Goal: Information Seeking & Learning: Learn about a topic

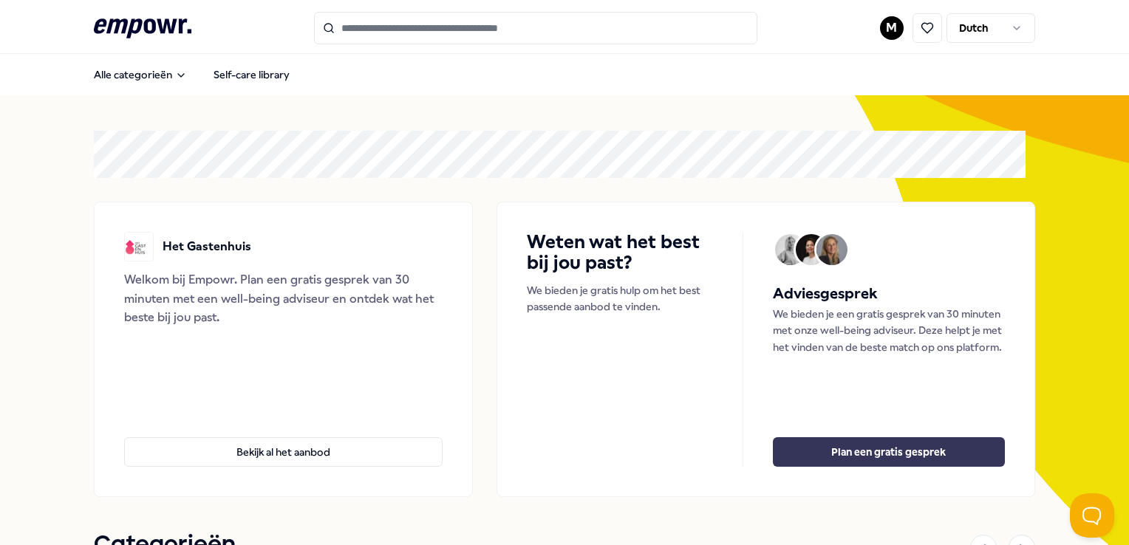
click at [844, 452] on button "Plan een gratis gesprek" at bounding box center [889, 453] width 232 height 30
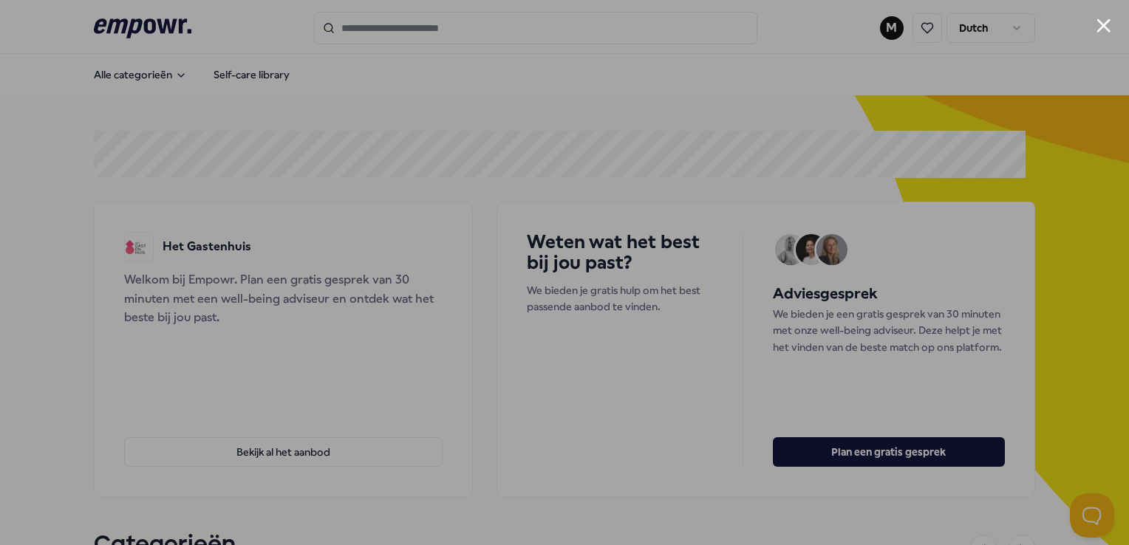
drag, startPoint x: 1109, startPoint y: 21, endPoint x: 1055, endPoint y: 42, distance: 57.8
click at [1109, 22] on button "Close modal" at bounding box center [1104, 25] width 14 height 14
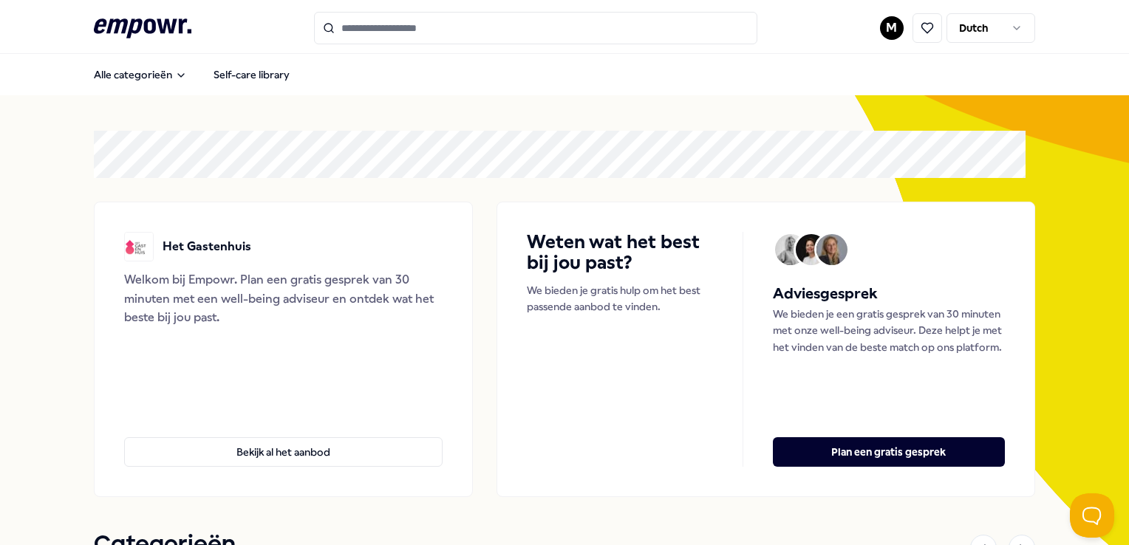
click at [878, 31] on html ".empowr-logo_svg__cls-1{fill:#03032f} M Dutch Alle categorieën Self-care librar…" at bounding box center [564, 272] width 1129 height 545
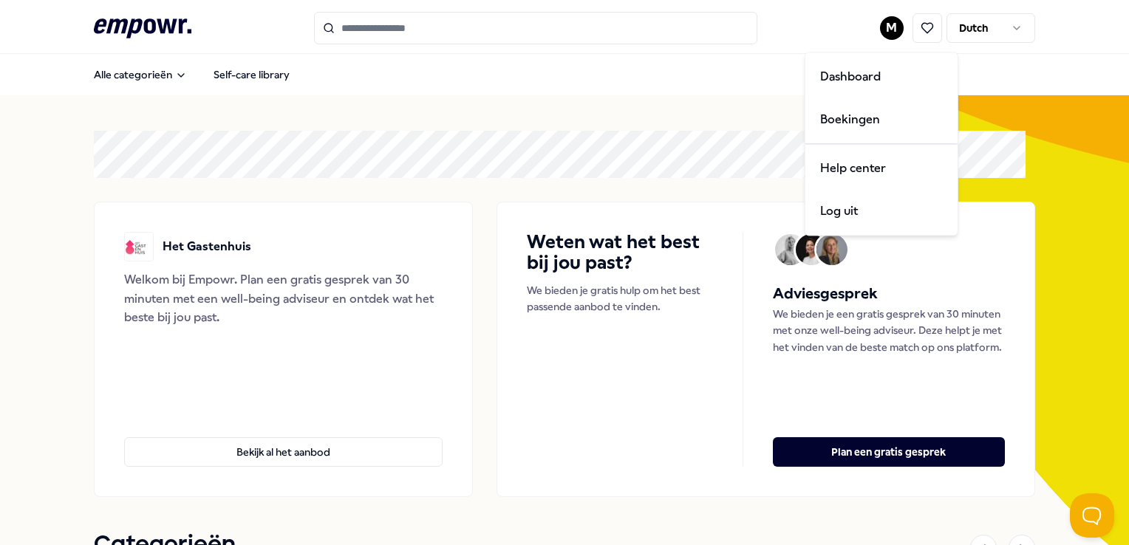
click at [687, 147] on html ".empowr-logo_svg__cls-1{fill:#03032f} M Dutch Alle categorieën Self-care librar…" at bounding box center [564, 272] width 1129 height 545
click at [875, 27] on html ".empowr-logo_svg__cls-1{fill:#03032f} M Dutch Alle categorieën Self-care librar…" at bounding box center [564, 272] width 1129 height 545
click at [854, 122] on div "Boekingen" at bounding box center [882, 119] width 146 height 43
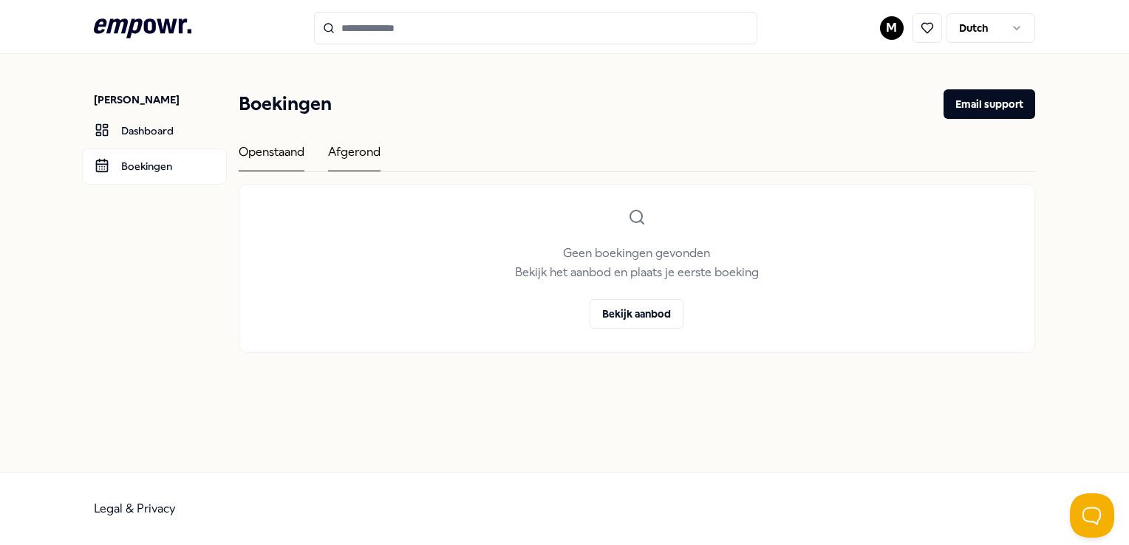
click at [350, 153] on div "Afgerond" at bounding box center [354, 157] width 52 height 29
click at [125, 123] on link "Dashboard" at bounding box center [154, 130] width 145 height 35
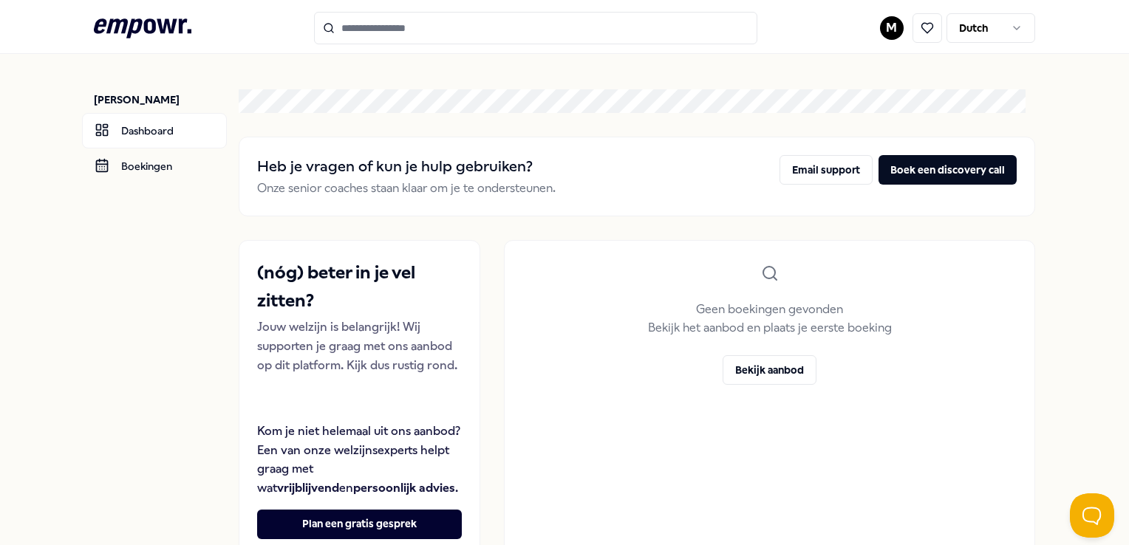
click at [872, 32] on html ".empowr-logo_svg__cls-1{fill:#03032f} M Dutch [PERSON_NAME] Dashboard Boekingen…" at bounding box center [564, 272] width 1129 height 545
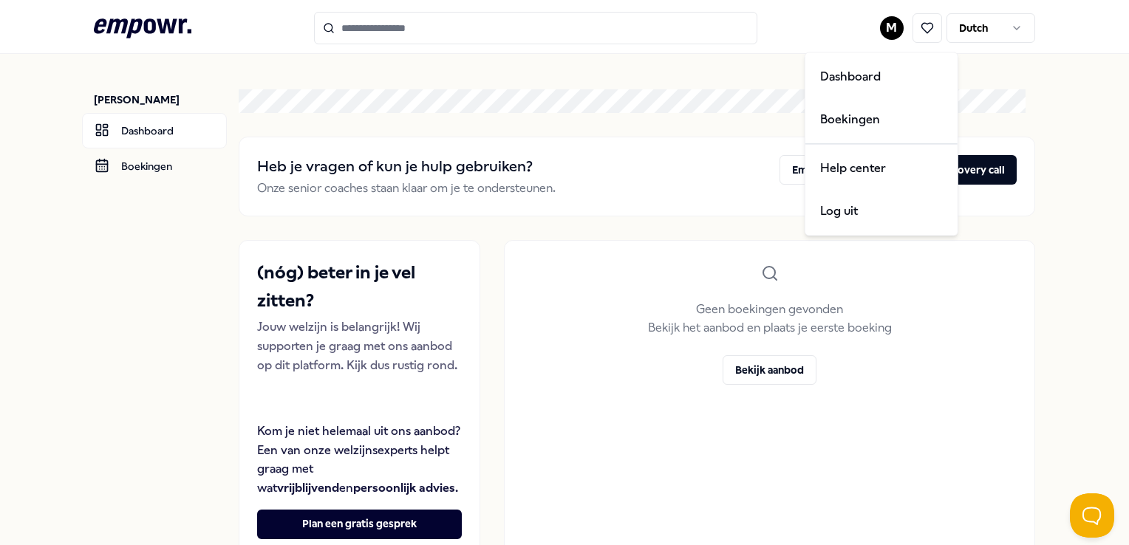
click at [429, 81] on html ".empowr-logo_svg__cls-1{fill:#03032f} M Dutch [PERSON_NAME] Dashboard Boekingen…" at bounding box center [564, 272] width 1129 height 545
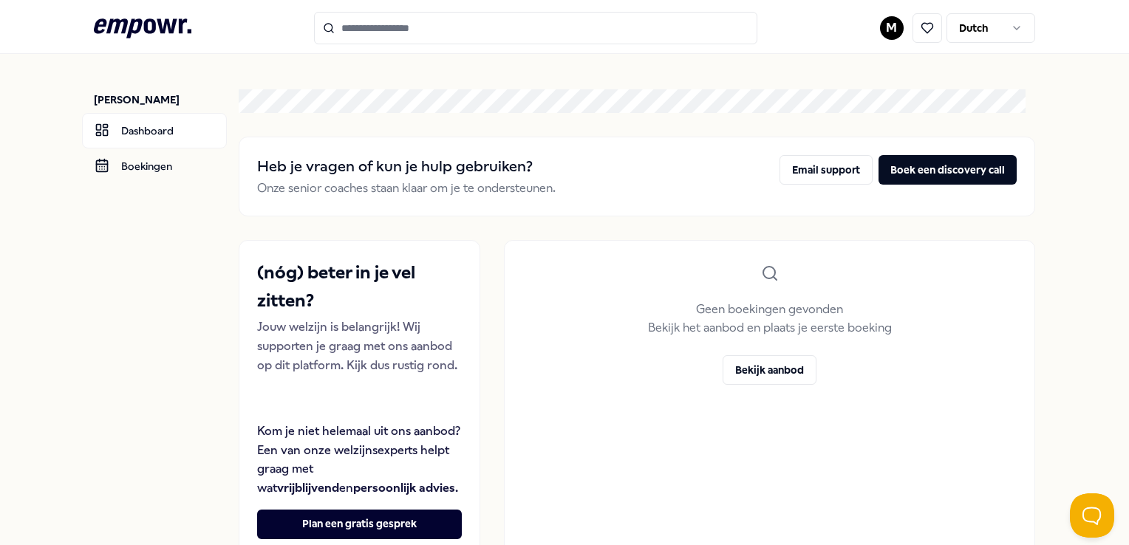
click at [142, 18] on icon ".empowr-logo_svg__cls-1{fill:#03032f}" at bounding box center [143, 28] width 98 height 27
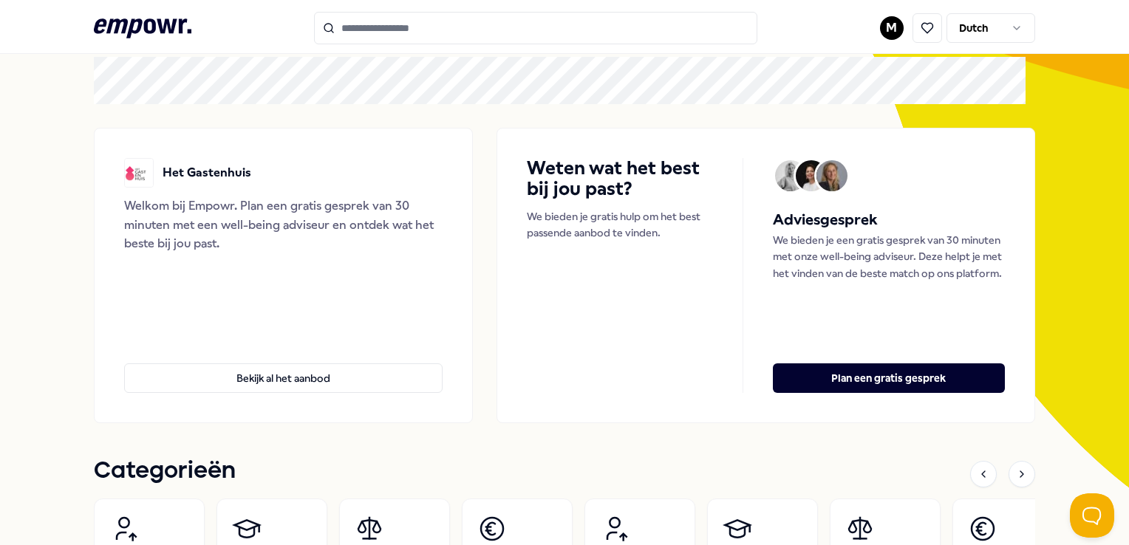
scroll to position [148, 0]
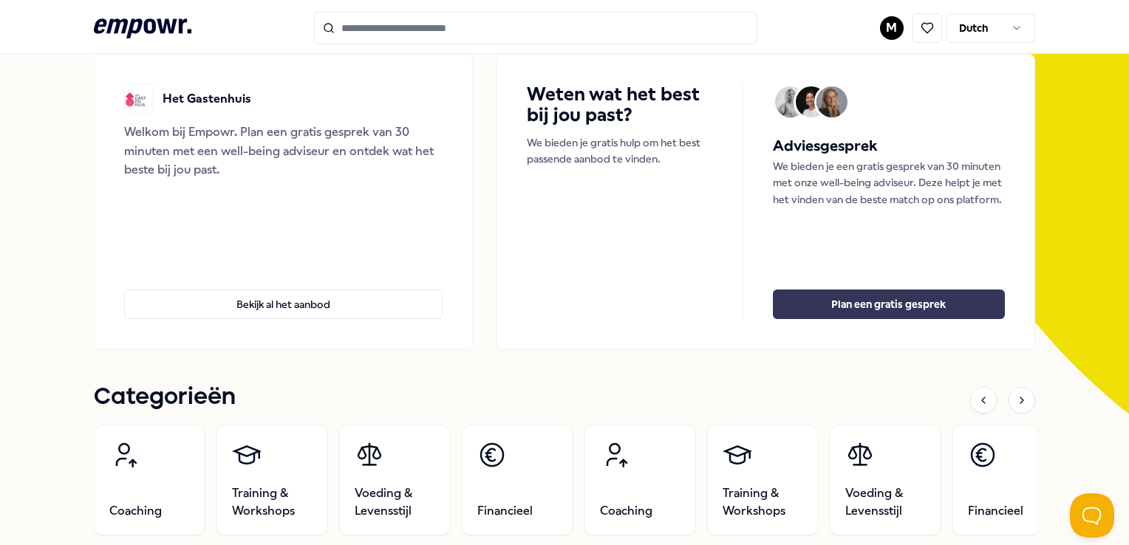
click at [857, 299] on button "Plan een gratis gesprek" at bounding box center [889, 305] width 232 height 30
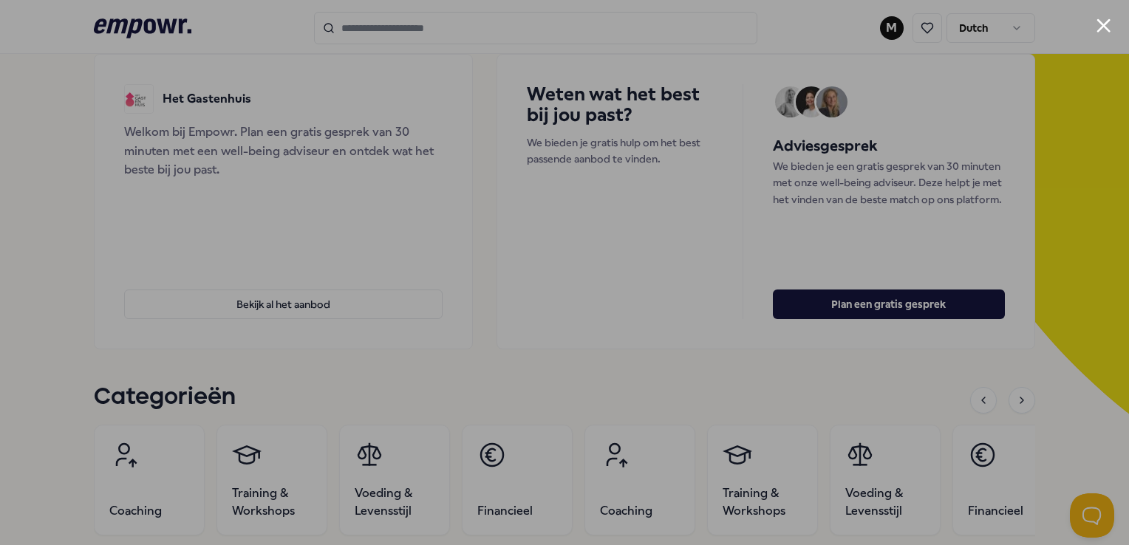
click at [1112, 26] on div at bounding box center [564, 272] width 1129 height 545
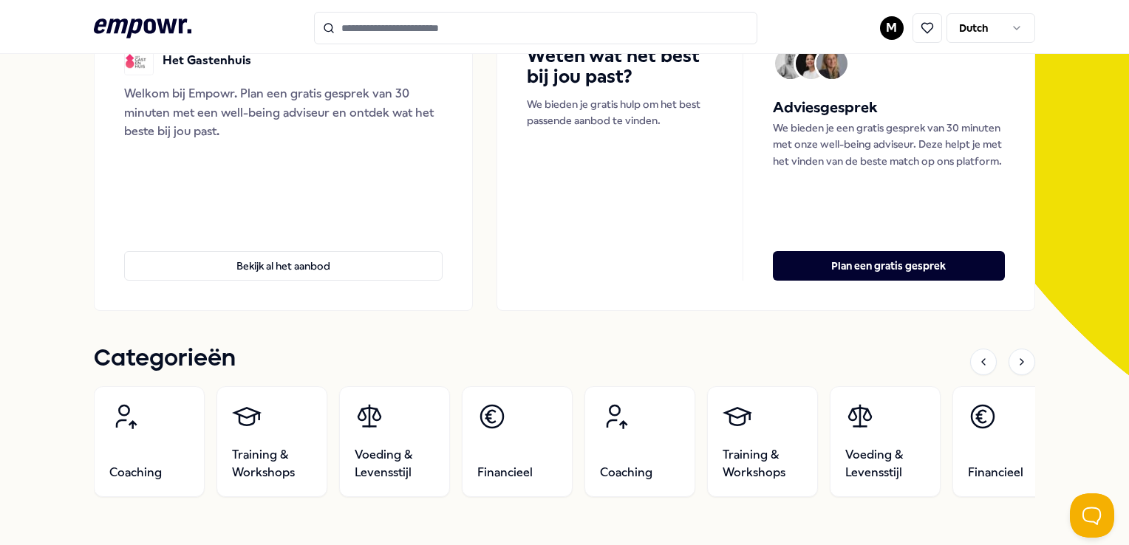
scroll to position [222, 0]
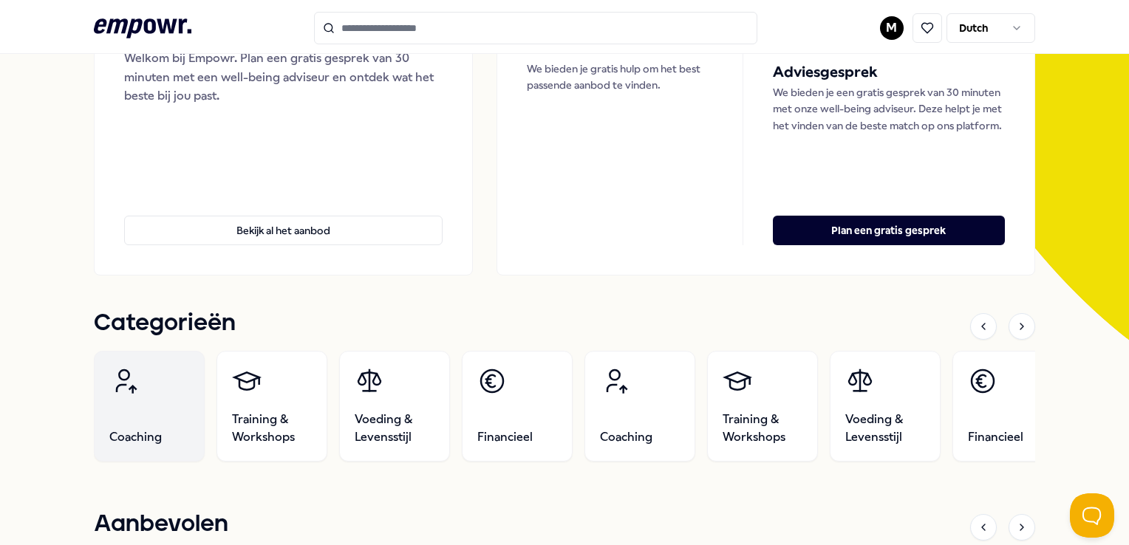
click at [162, 383] on link "Coaching" at bounding box center [149, 406] width 111 height 111
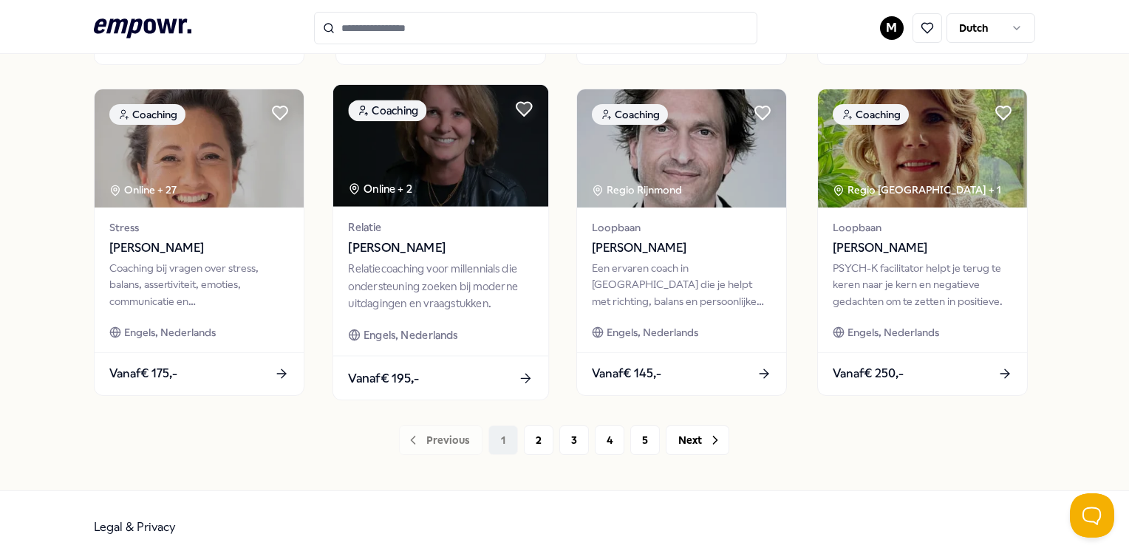
scroll to position [760, 0]
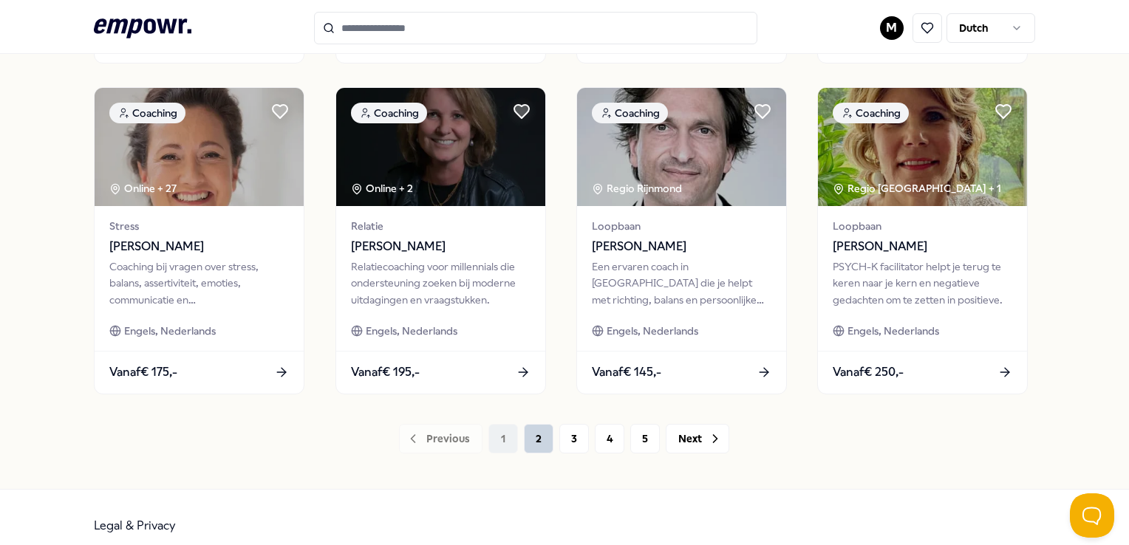
click at [525, 432] on button "2" at bounding box center [539, 439] width 30 height 30
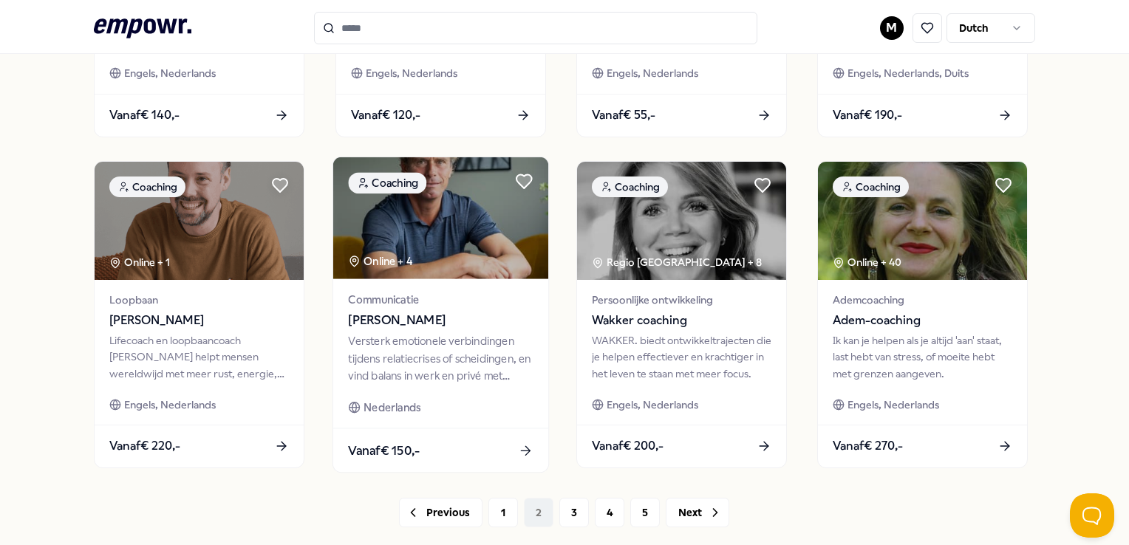
scroll to position [686, 0]
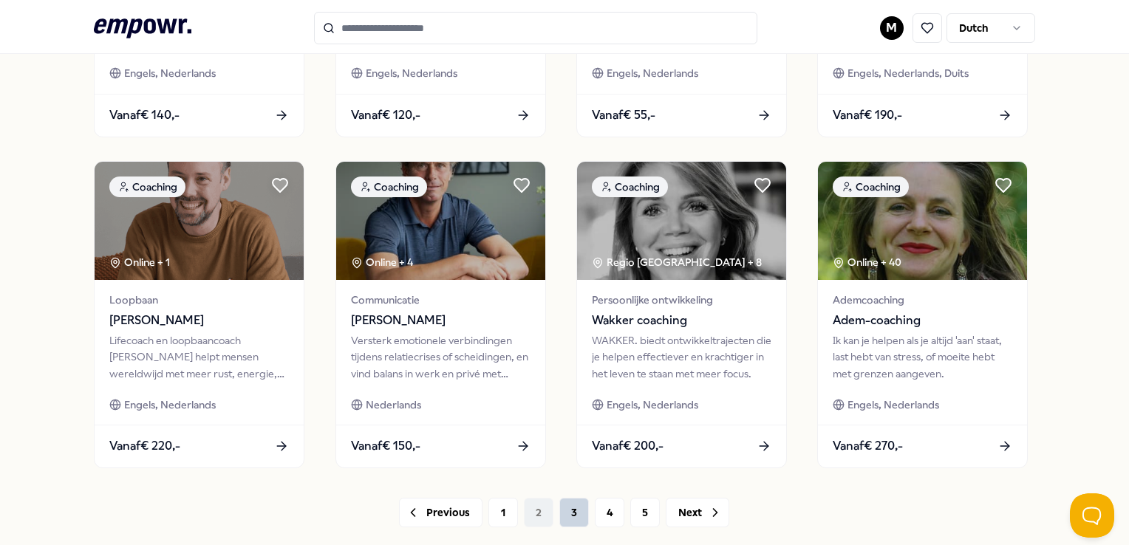
click at [561, 513] on button "3" at bounding box center [574, 513] width 30 height 30
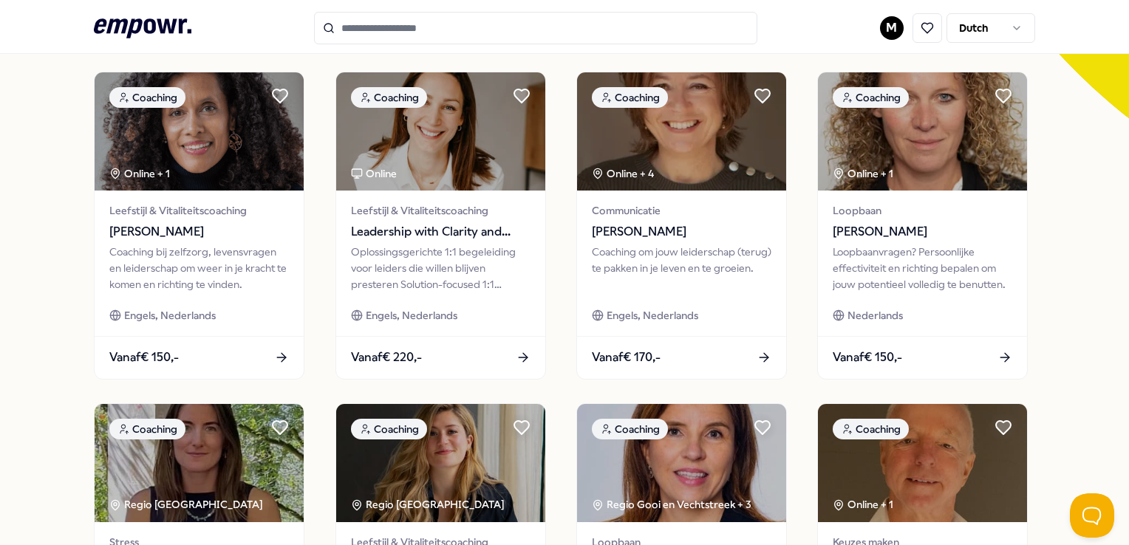
scroll to position [775, 0]
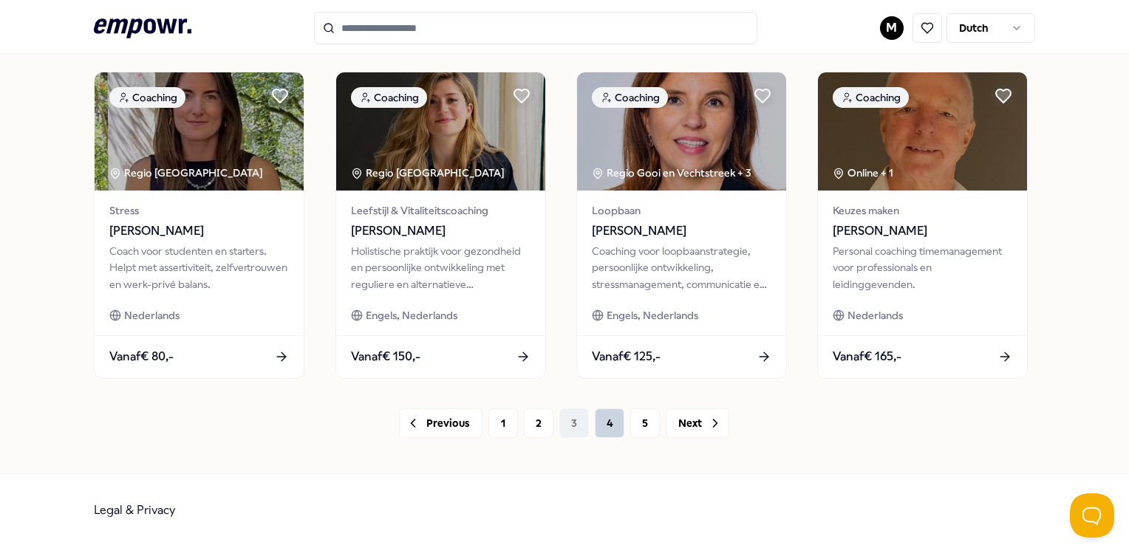
click at [598, 423] on button "4" at bounding box center [610, 424] width 30 height 30
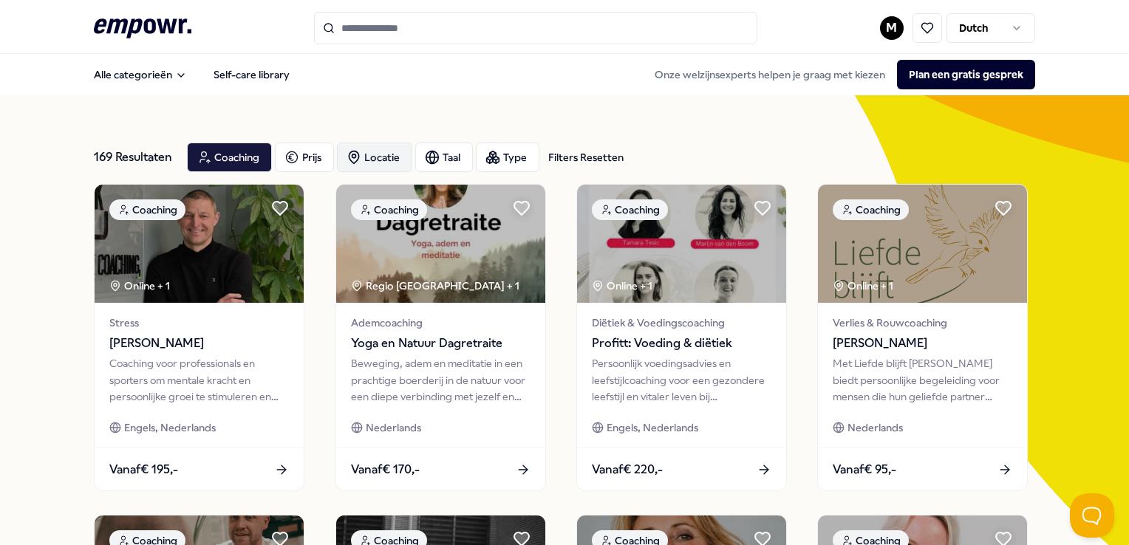
click at [391, 160] on div "Locatie" at bounding box center [374, 158] width 75 height 30
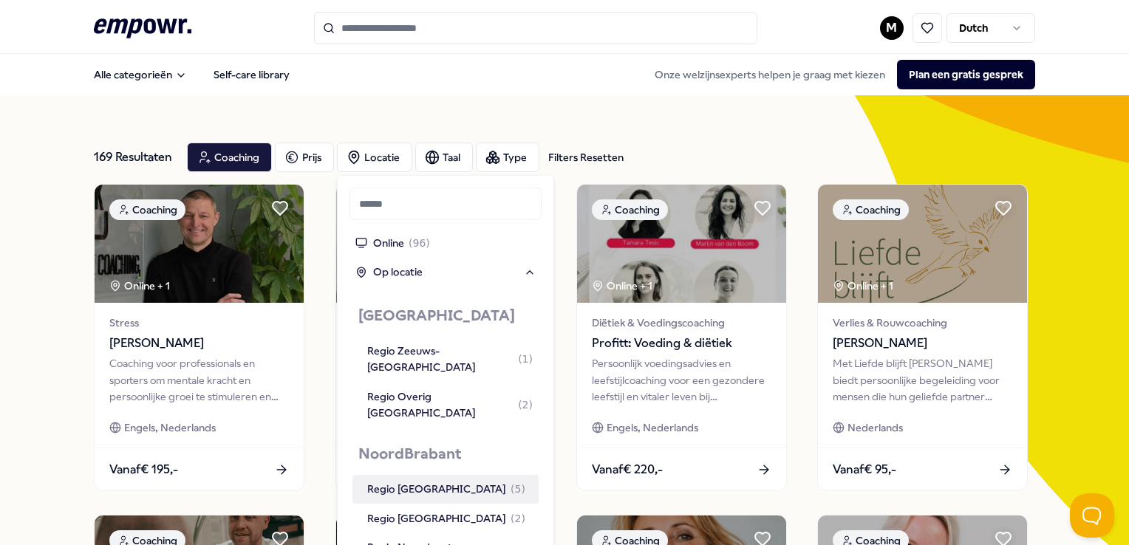
scroll to position [1482, 0]
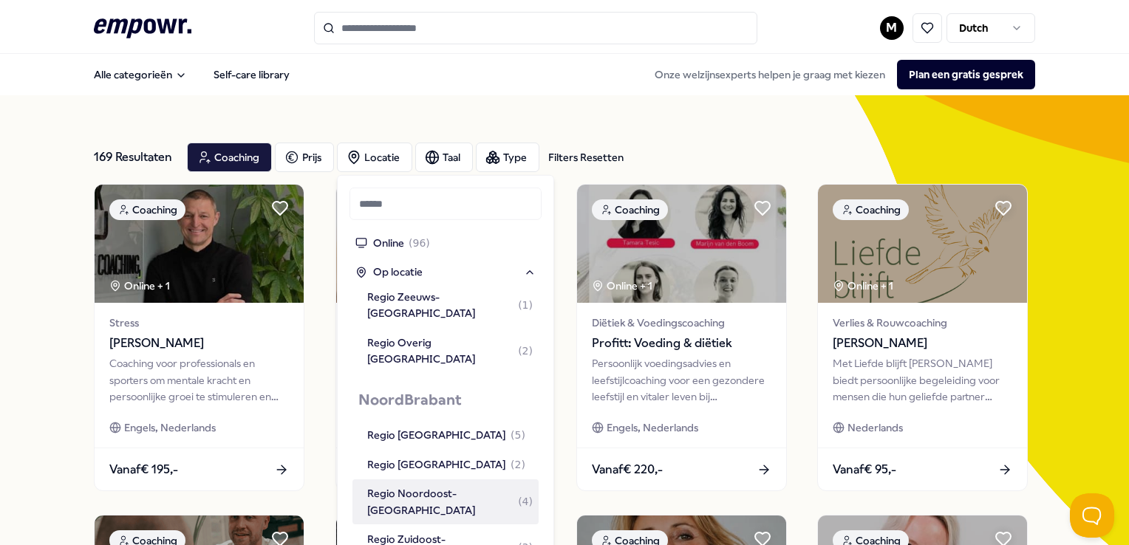
click at [1064, 61] on nav "Alle categorieën Self-care library Onze welzijnsexperts helpen je graag met kie…" at bounding box center [564, 74] width 1129 height 41
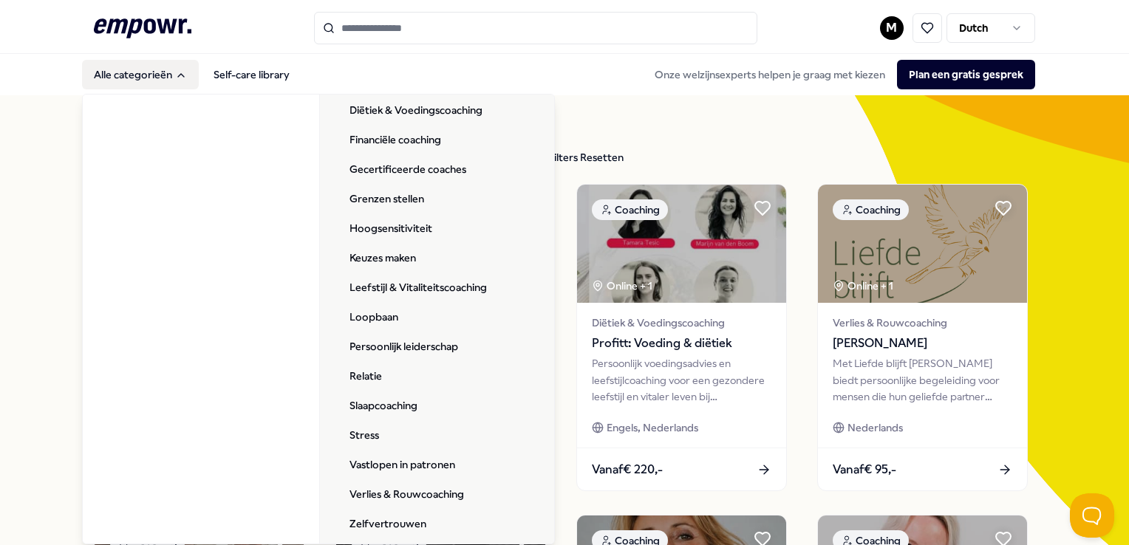
scroll to position [224, 0]
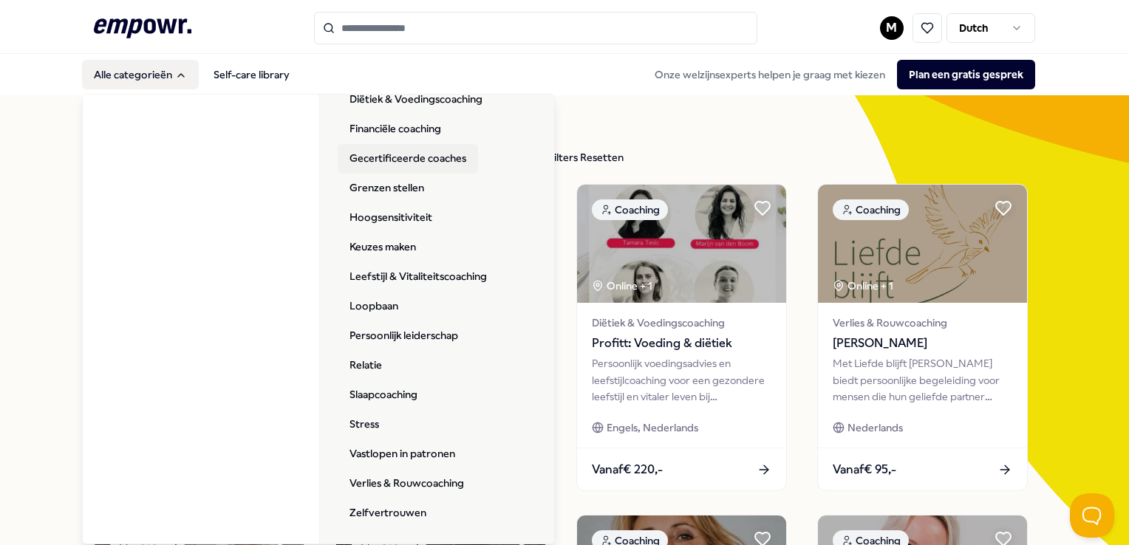
click at [431, 163] on link "Gecertificeerde coaches" at bounding box center [408, 159] width 140 height 30
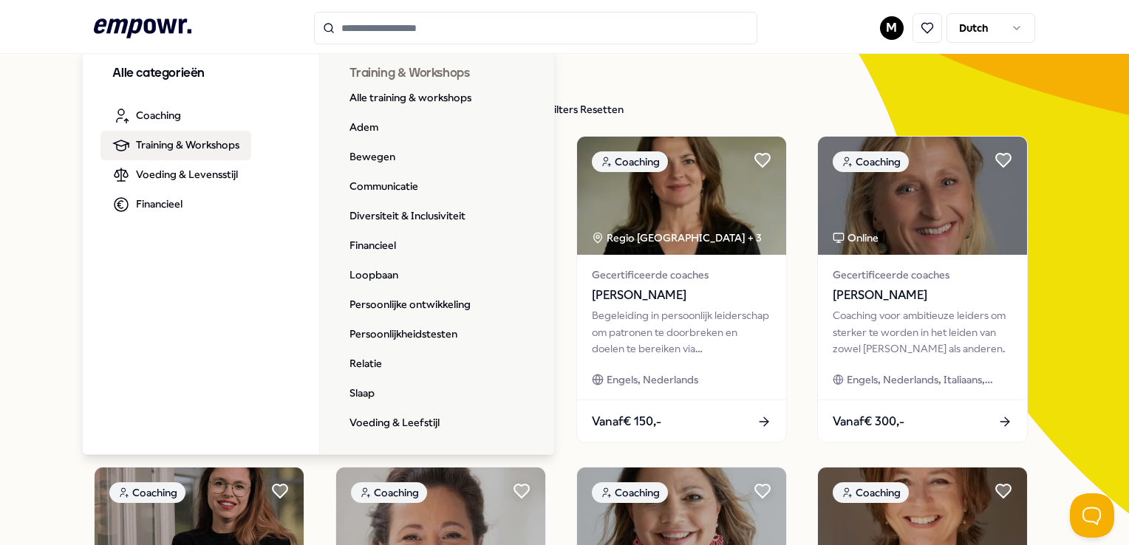
scroll to position [74, 0]
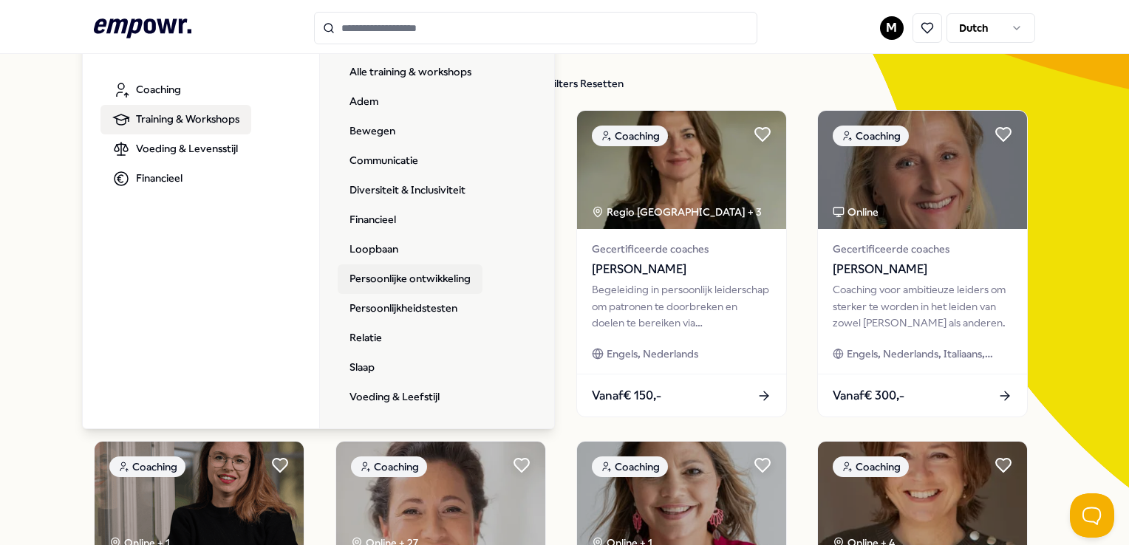
click at [448, 288] on link "Persoonlijke ontwikkeling" at bounding box center [410, 280] width 145 height 30
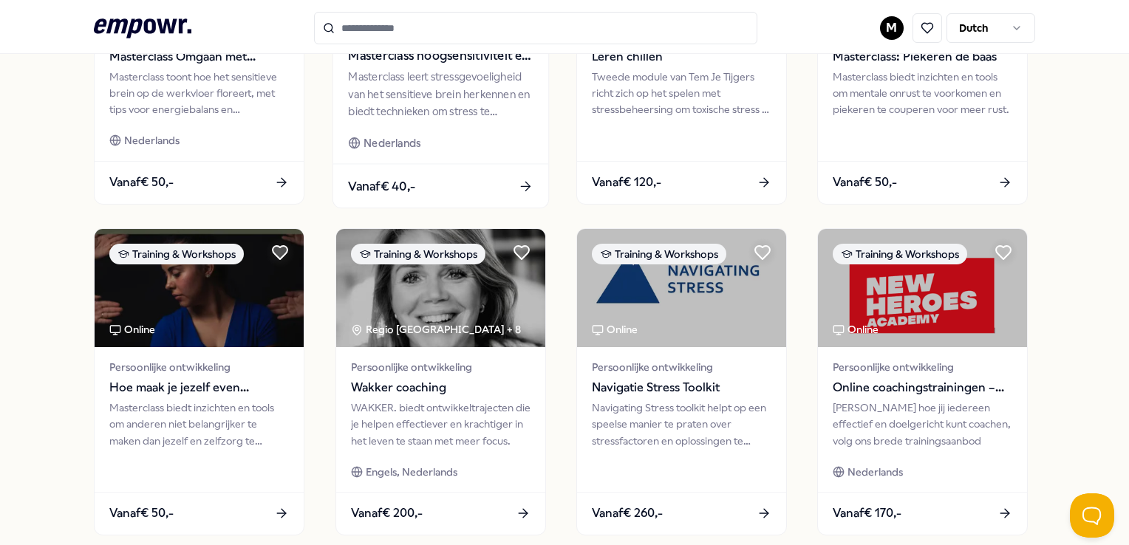
scroll to position [724, 0]
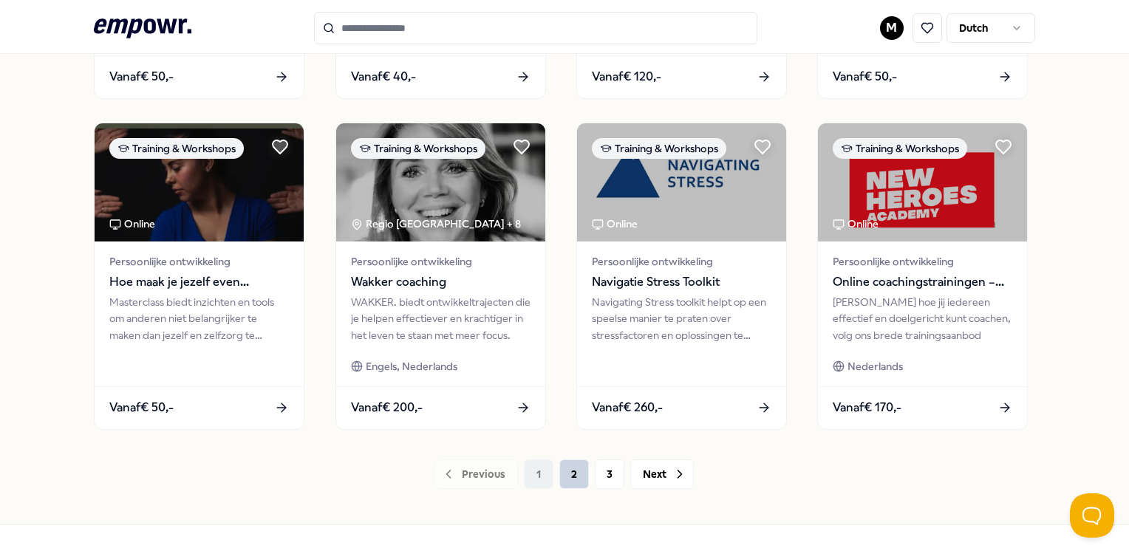
click at [565, 466] on button "2" at bounding box center [574, 475] width 30 height 30
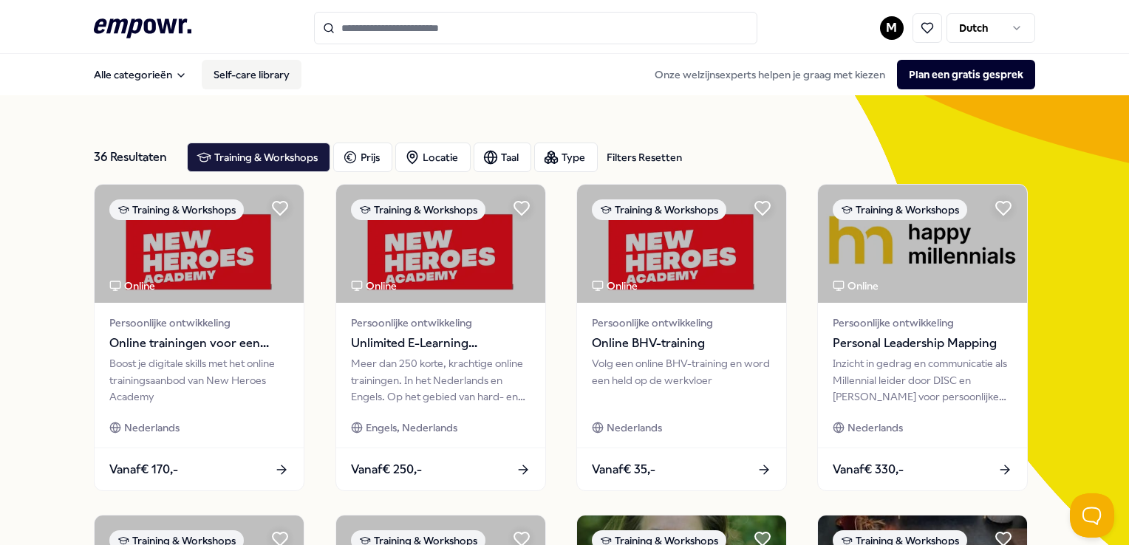
click at [225, 72] on link "Self-care library" at bounding box center [252, 75] width 100 height 30
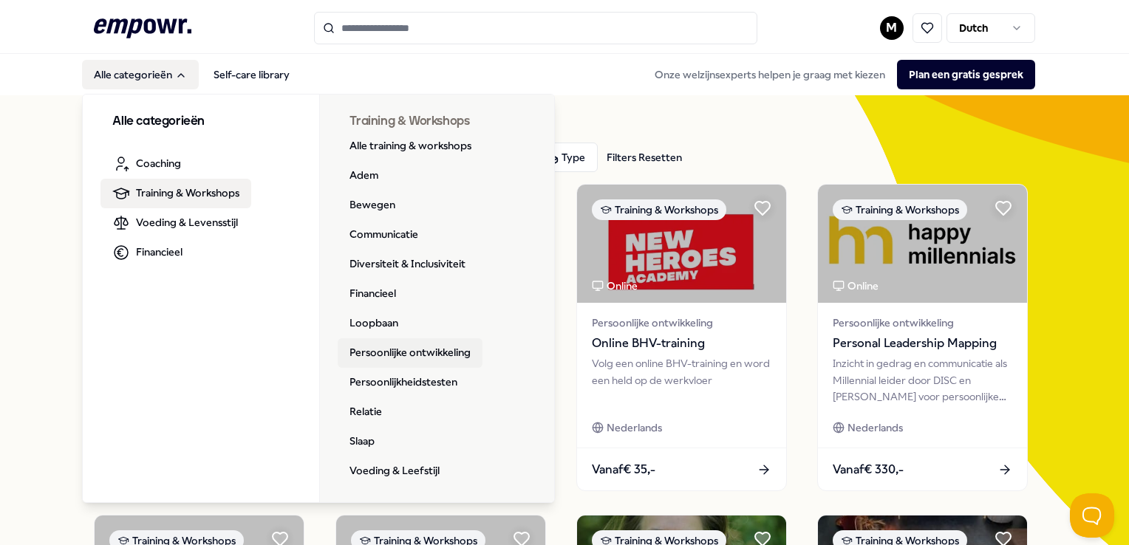
click at [443, 357] on link "Persoonlijke ontwikkeling" at bounding box center [410, 353] width 145 height 30
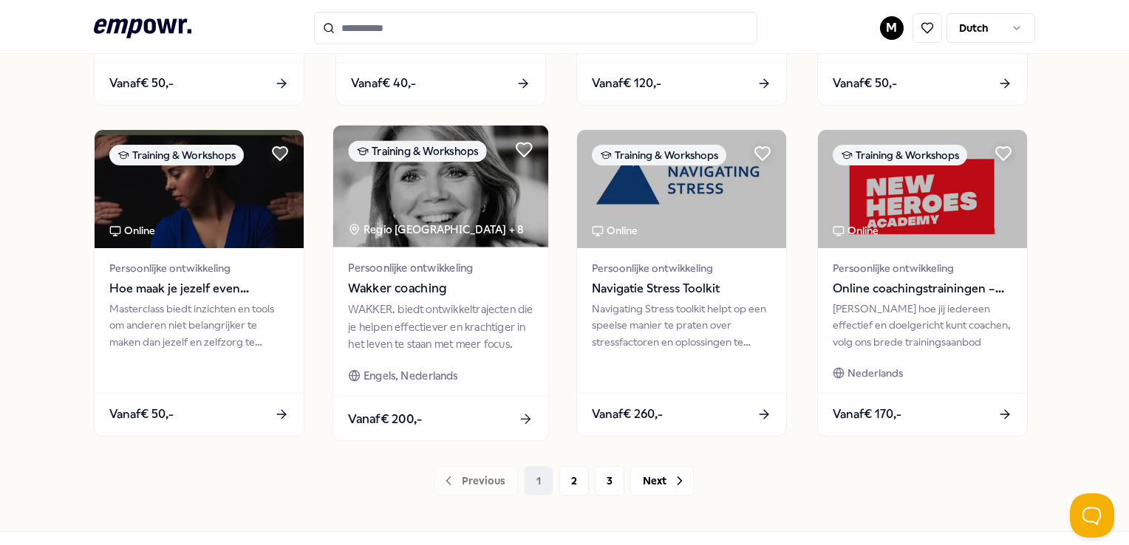
scroll to position [739, 0]
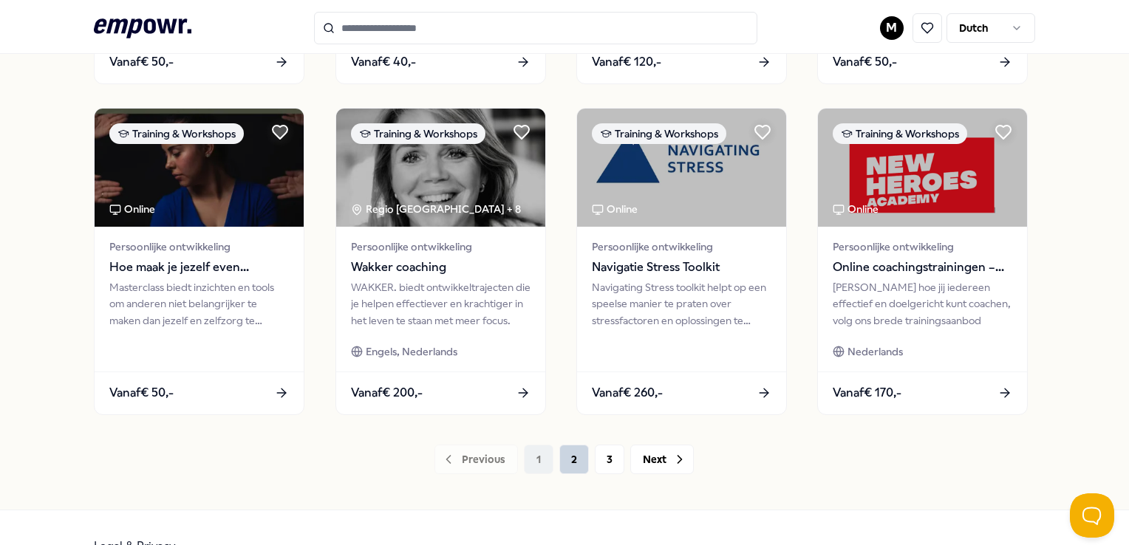
click at [562, 465] on button "2" at bounding box center [574, 460] width 30 height 30
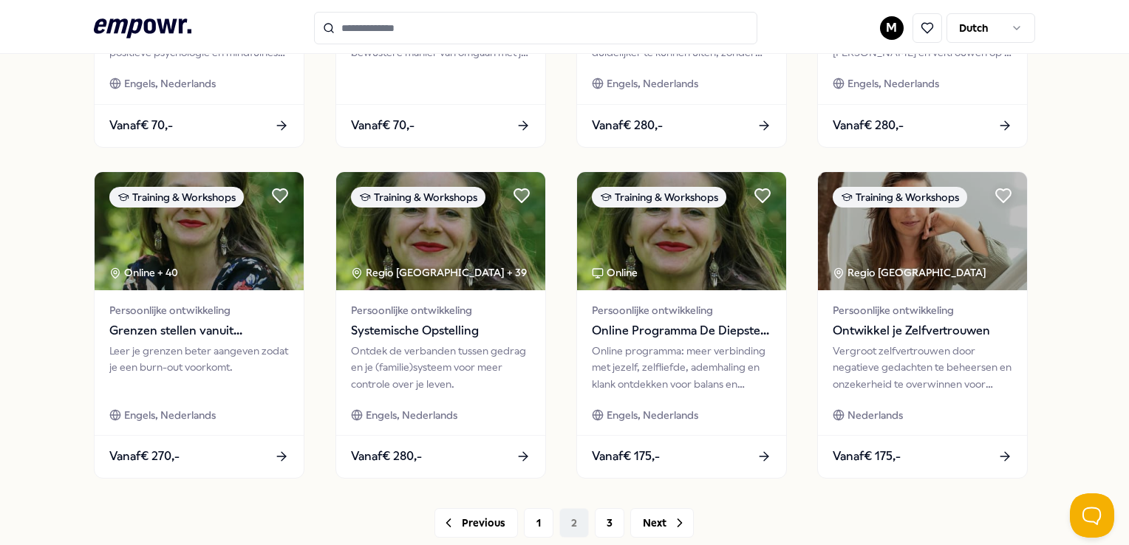
scroll to position [739, 0]
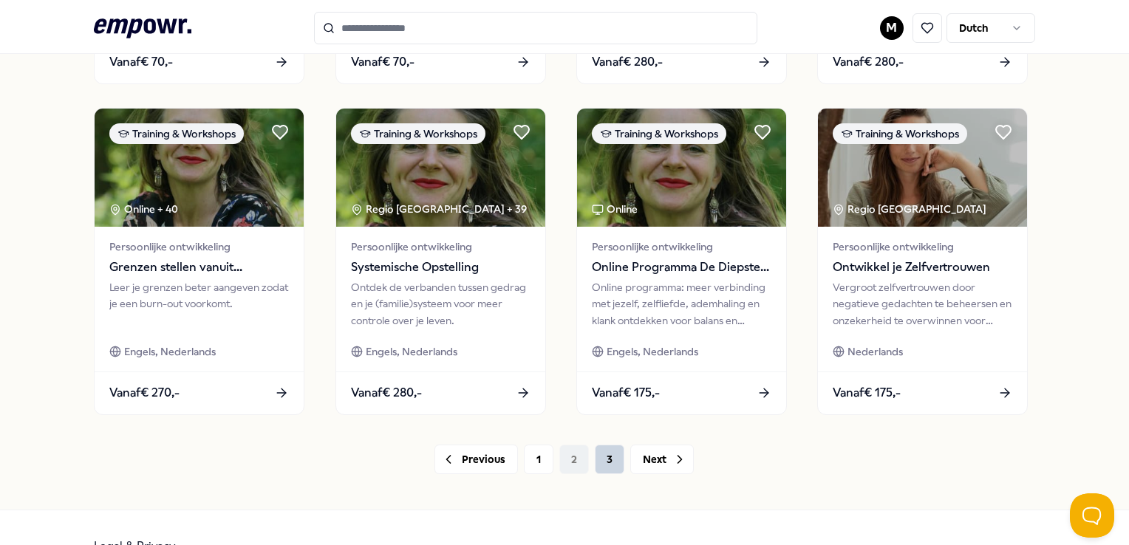
click at [607, 461] on button "3" at bounding box center [610, 460] width 30 height 30
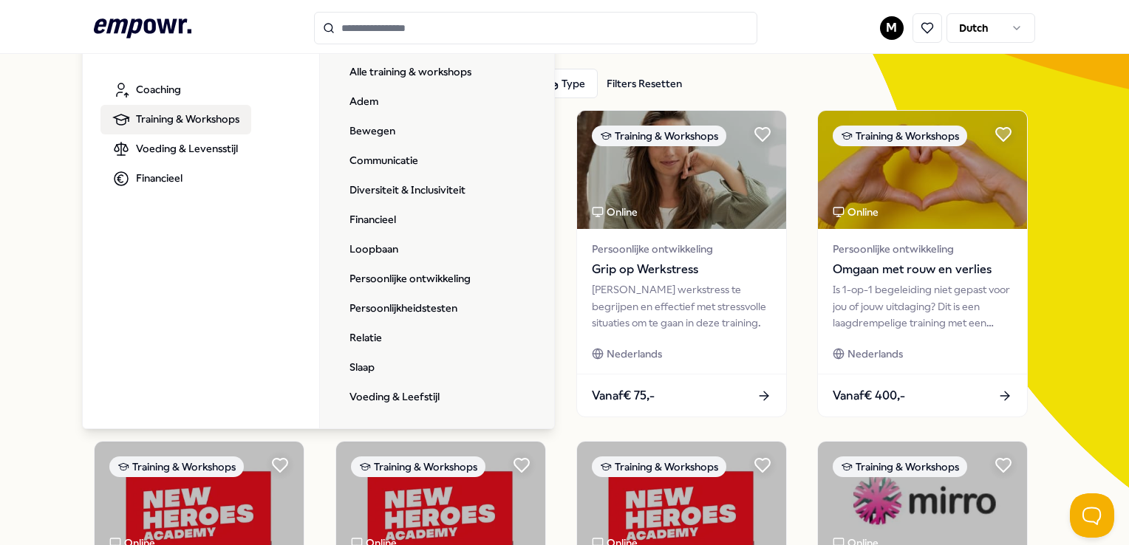
scroll to position [148, 0]
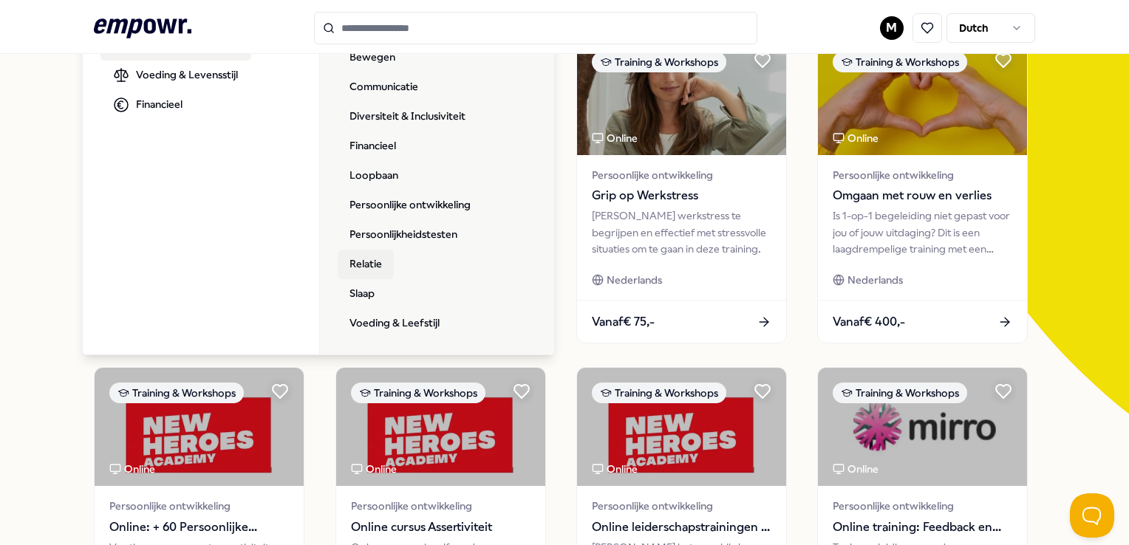
click at [365, 275] on link "Relatie" at bounding box center [366, 265] width 56 height 30
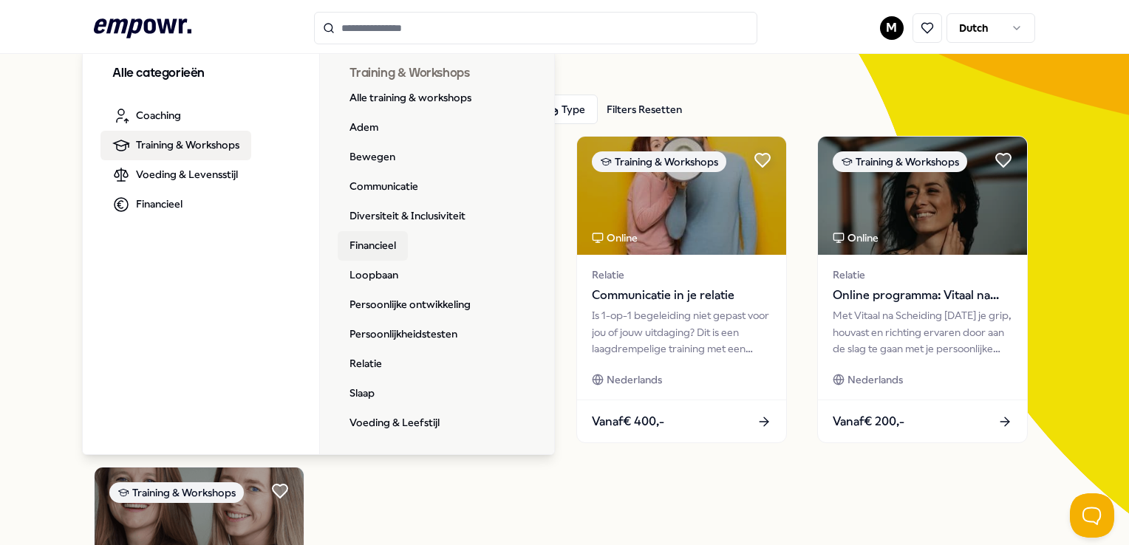
scroll to position [74, 0]
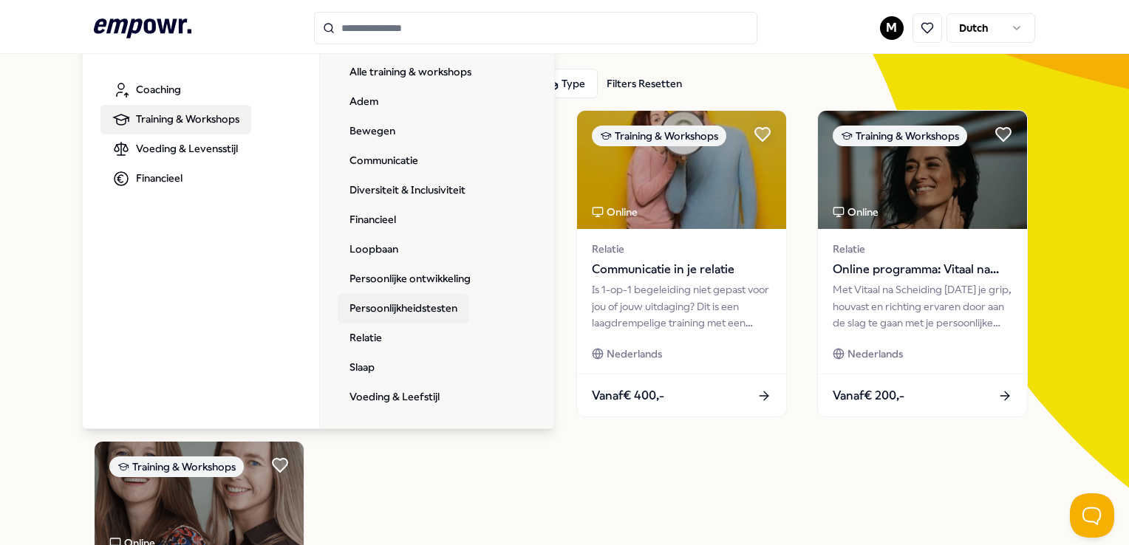
click at [392, 302] on link "Persoonlijkheidstesten" at bounding box center [404, 309] width 132 height 30
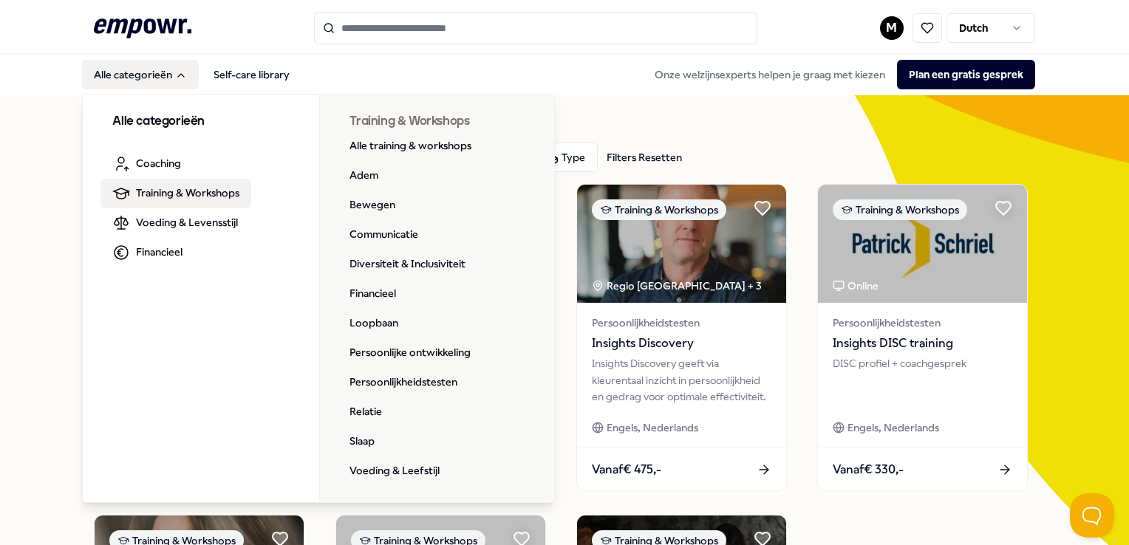
drag, startPoint x: 190, startPoint y: 197, endPoint x: 244, endPoint y: 171, distance: 59.5
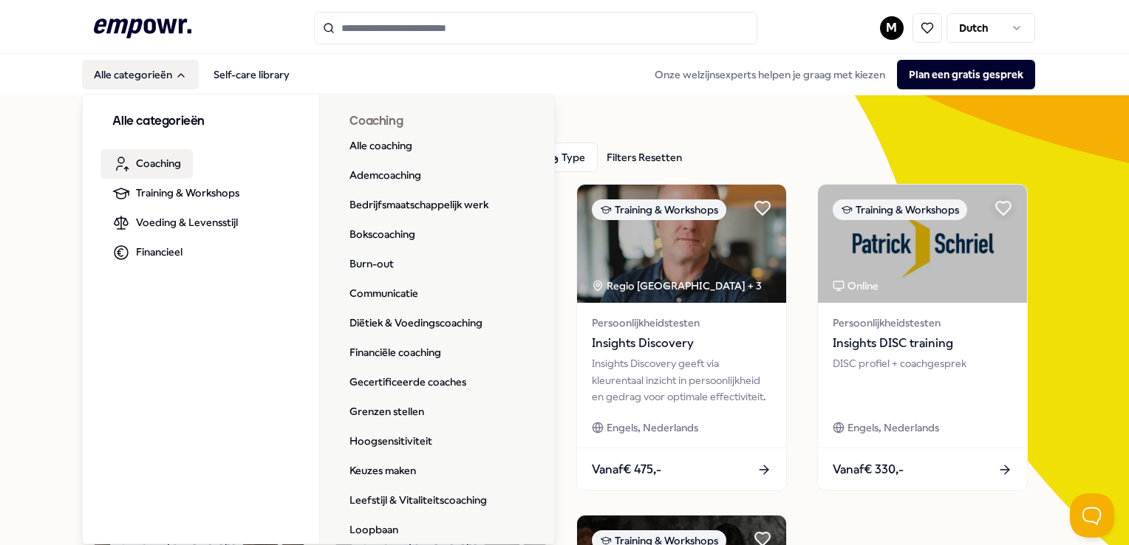
drag, startPoint x: 244, startPoint y: 171, endPoint x: 166, endPoint y: 158, distance: 78.7
click at [166, 158] on span "Coaching" at bounding box center [158, 163] width 45 height 16
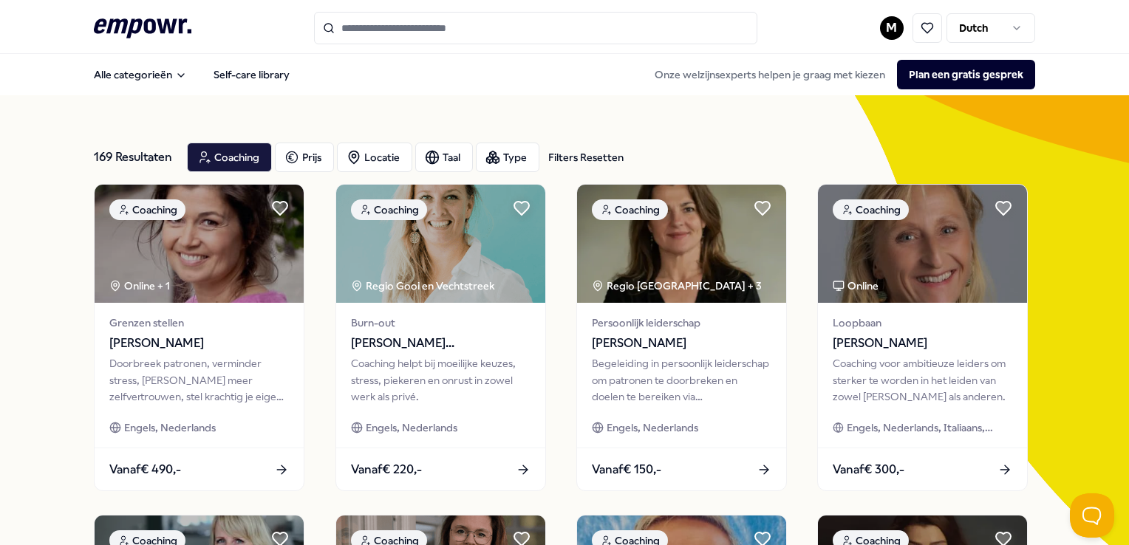
click at [344, 35] on input "Search for products, categories or subcategories" at bounding box center [535, 28] width 443 height 33
type input "*"
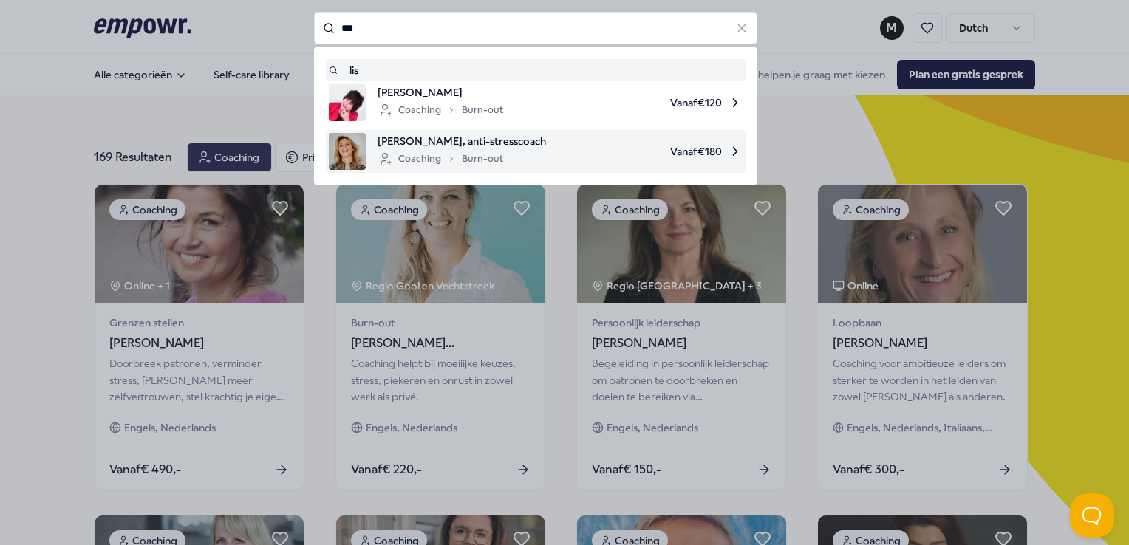
click at [361, 143] on div "[PERSON_NAME], anti-stresscoach Coaching Burn-out Vanaf € 180" at bounding box center [536, 151] width 414 height 37
type input "***"
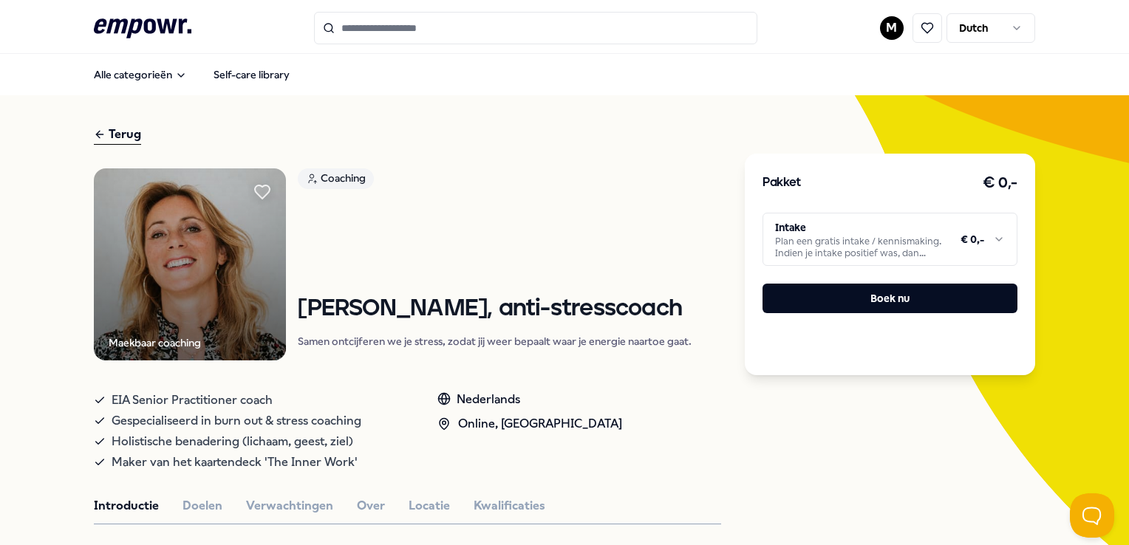
click at [142, 132] on div "Terug" at bounding box center [407, 135] width 627 height 20
click at [132, 133] on div "Terug" at bounding box center [117, 135] width 47 height 20
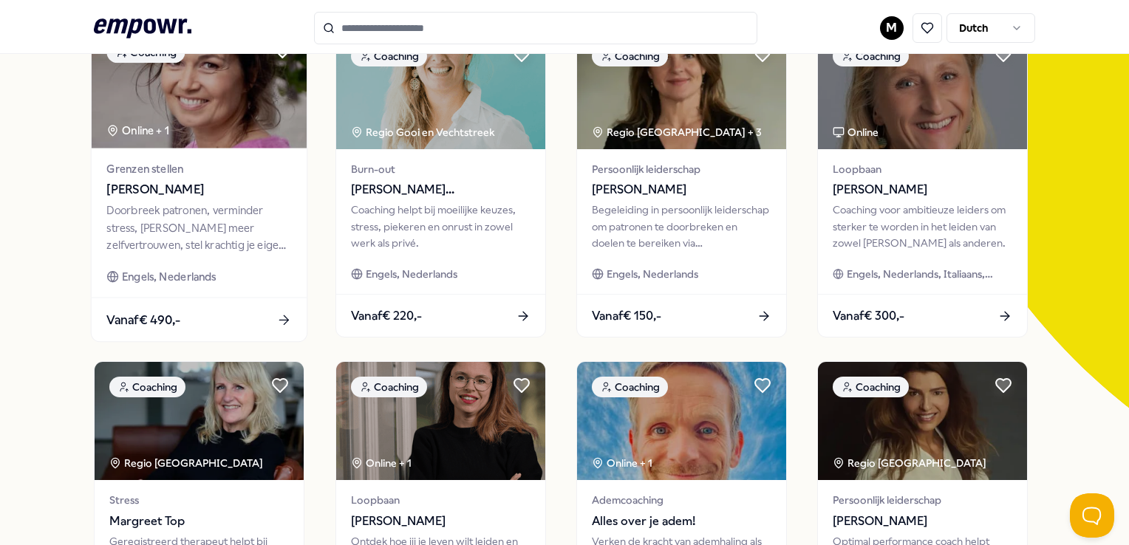
scroll to position [74, 0]
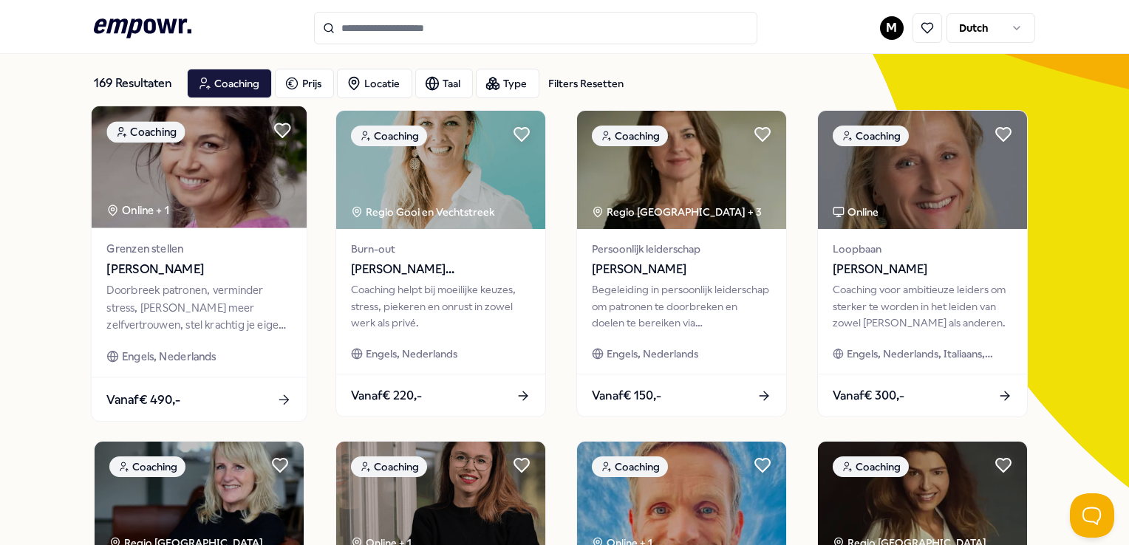
click at [174, 194] on img at bounding box center [199, 167] width 215 height 122
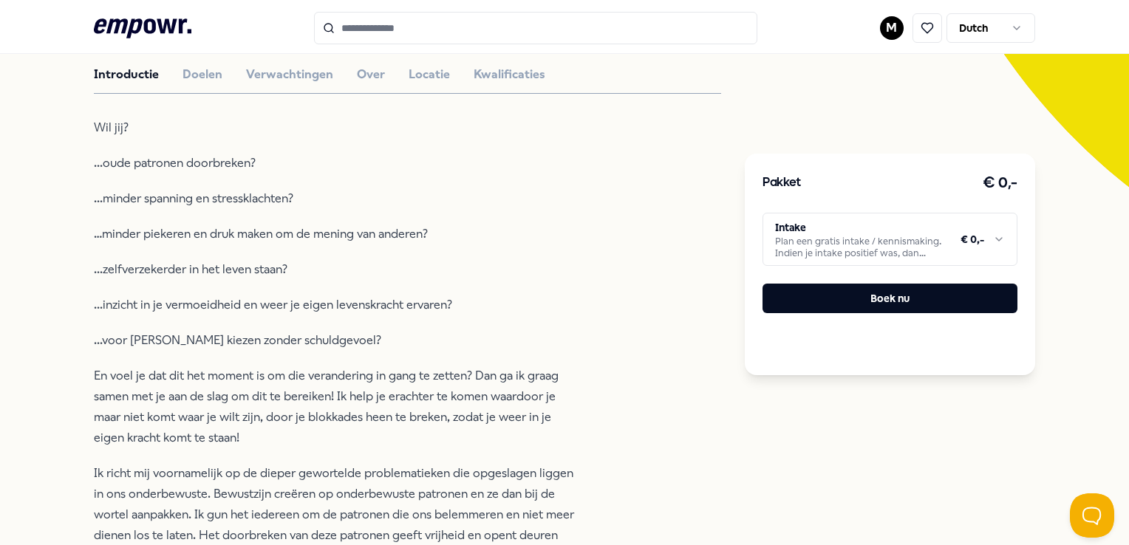
scroll to position [153, 0]
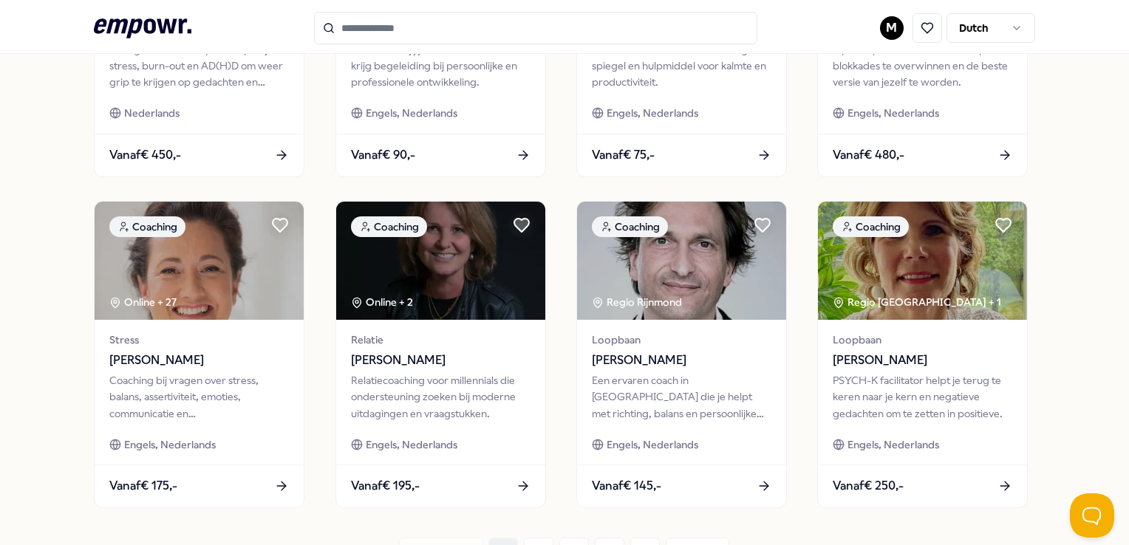
scroll to position [670, 0]
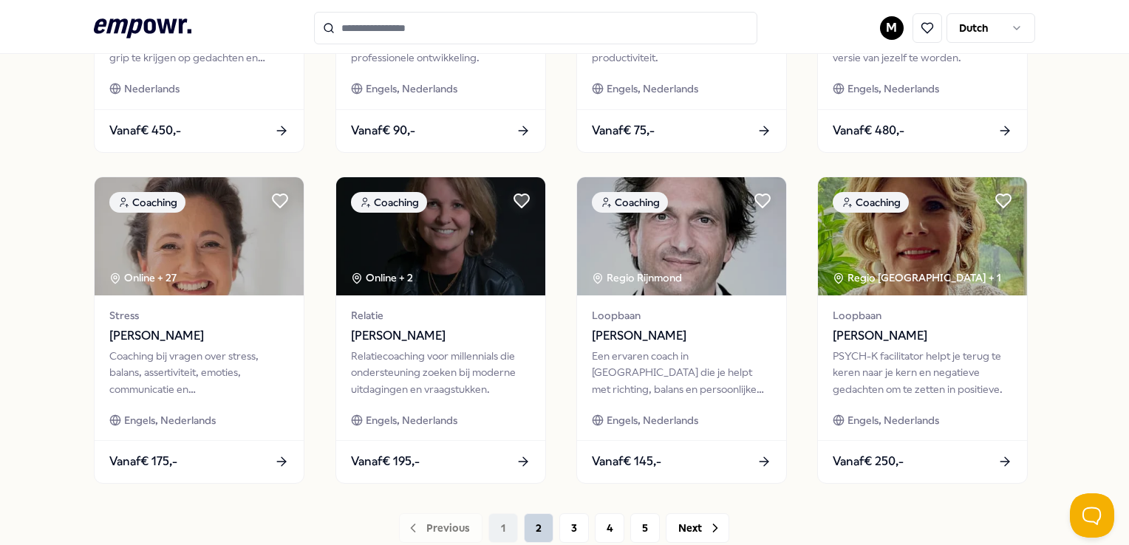
click at [540, 531] on button "2" at bounding box center [539, 529] width 30 height 30
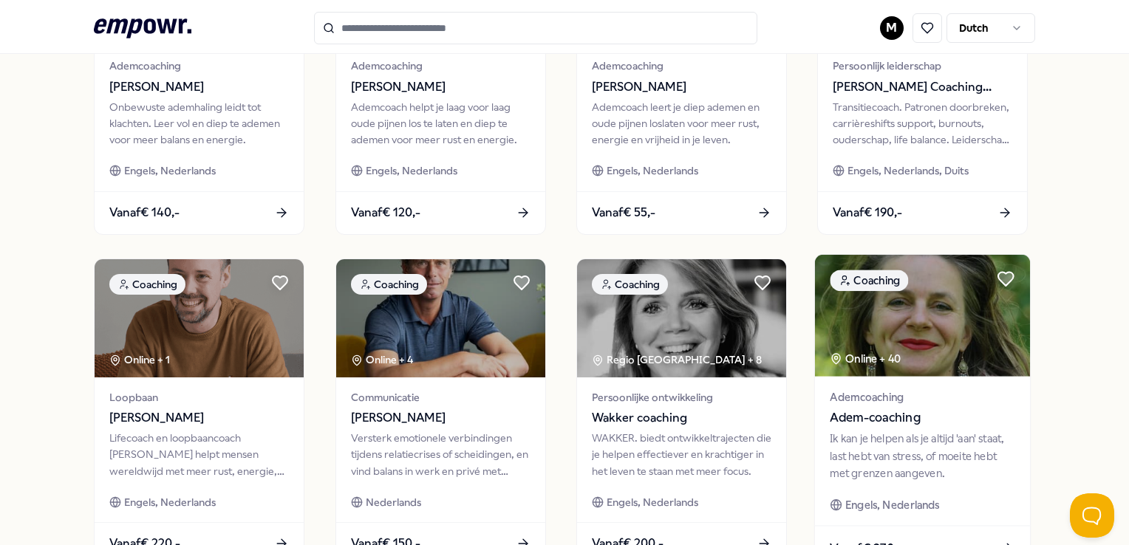
scroll to position [775, 0]
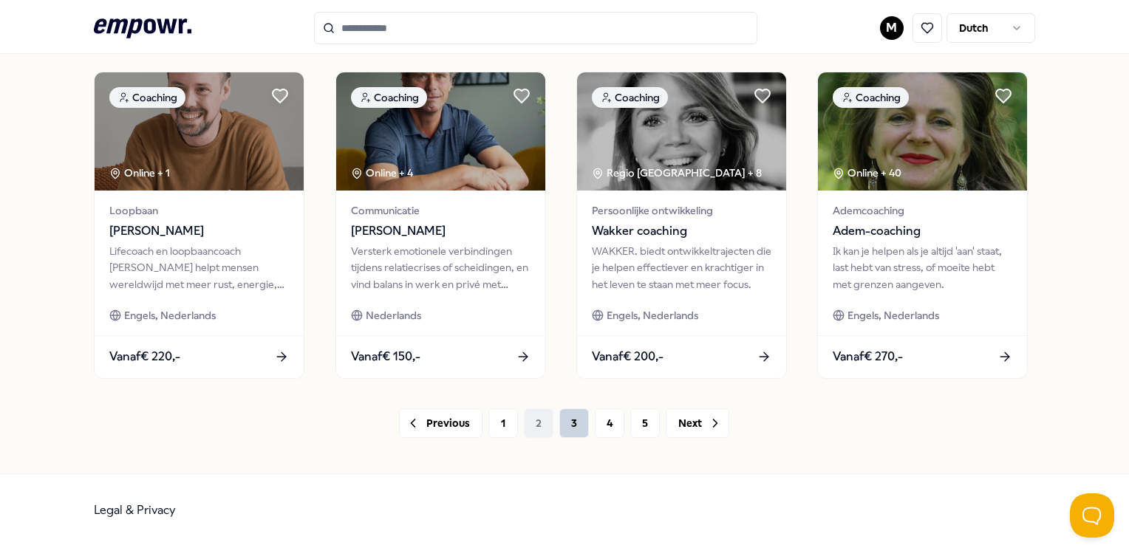
click at [561, 425] on button "3" at bounding box center [574, 424] width 30 height 30
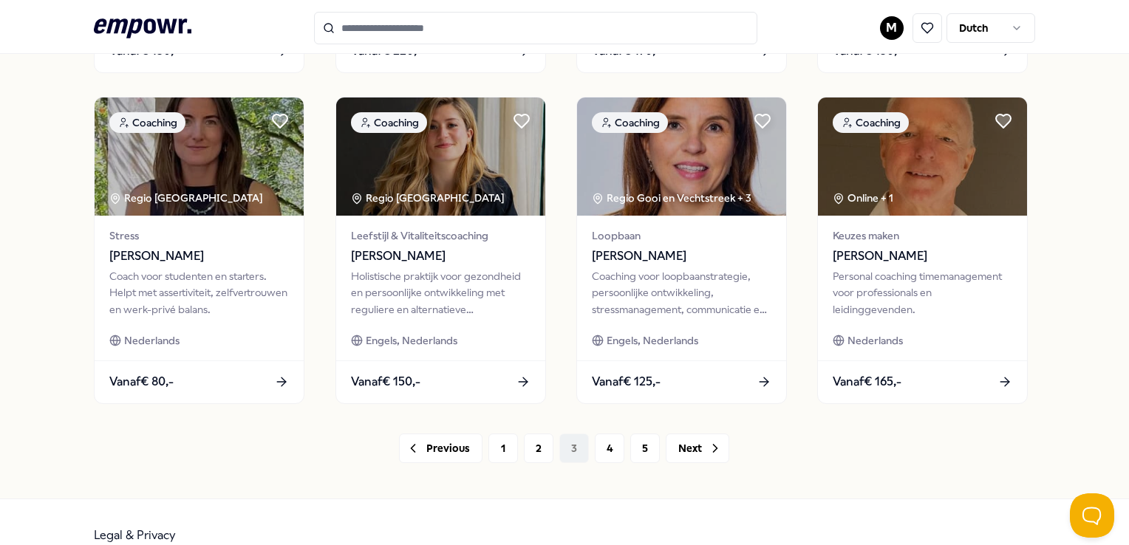
scroll to position [775, 0]
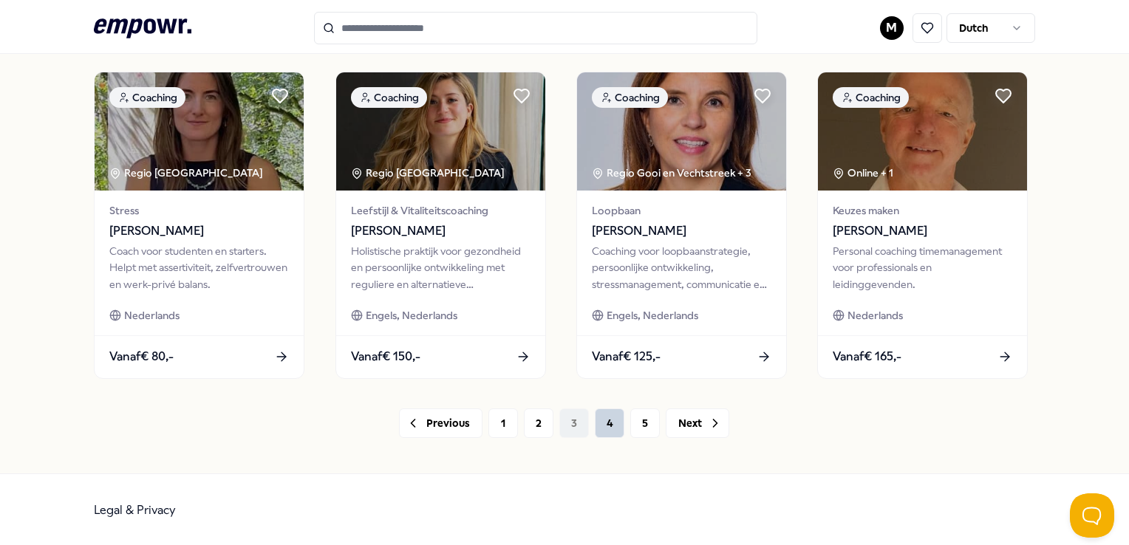
click at [603, 420] on button "4" at bounding box center [610, 424] width 30 height 30
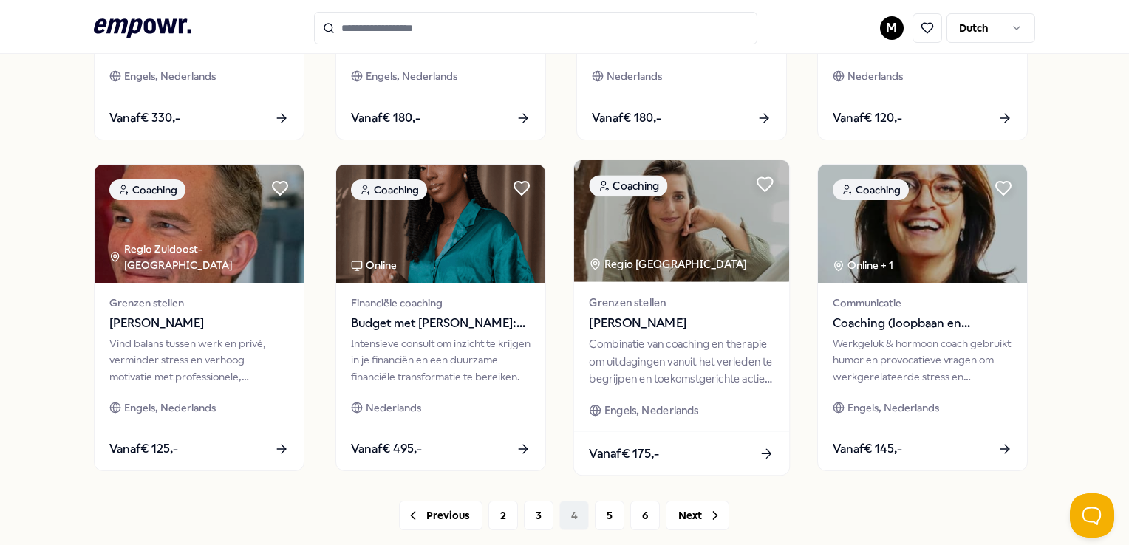
scroll to position [775, 0]
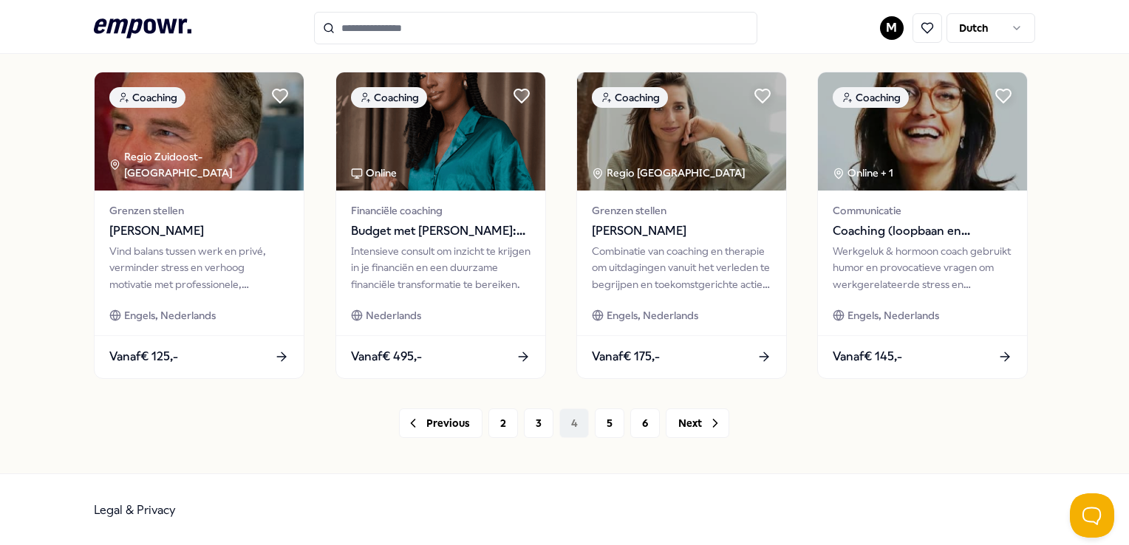
click at [619, 426] on div "Previous 2 3 4 5 6 Next" at bounding box center [564, 424] width 941 height 30
click at [608, 428] on button "5" at bounding box center [610, 424] width 30 height 30
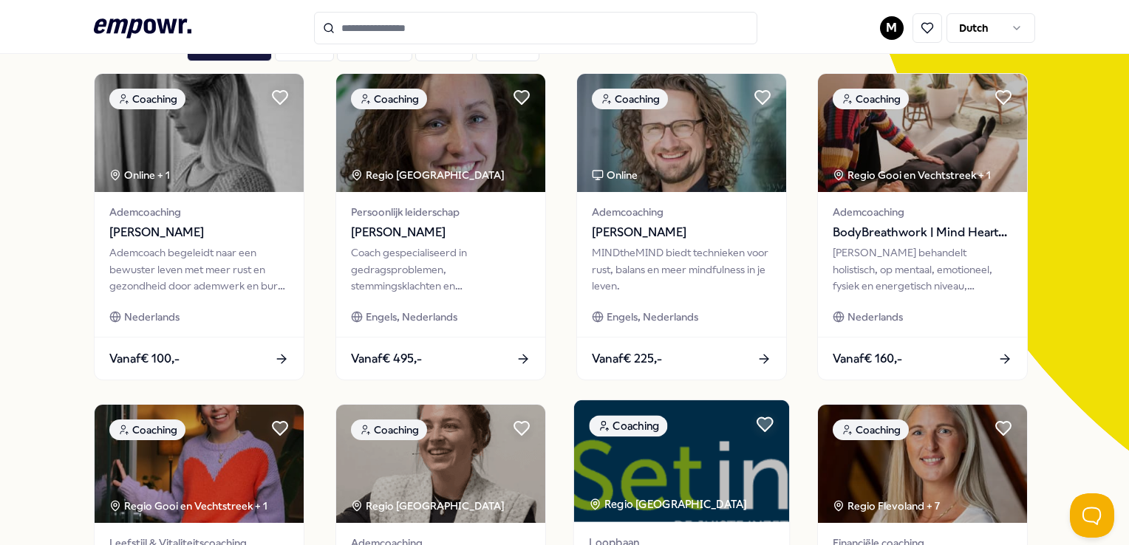
scroll to position [110, 0]
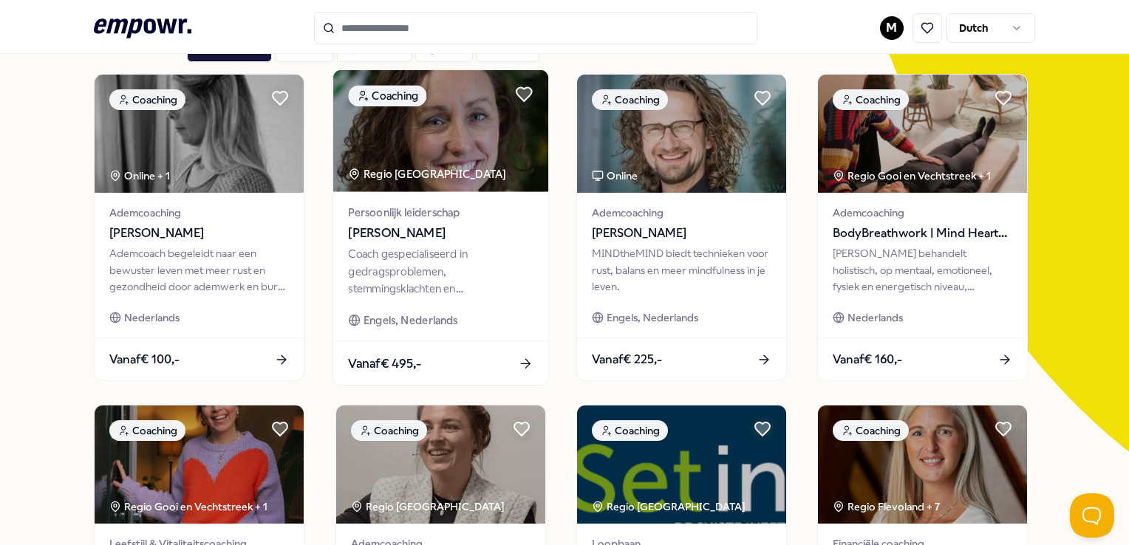
click at [452, 152] on img at bounding box center [440, 131] width 215 height 122
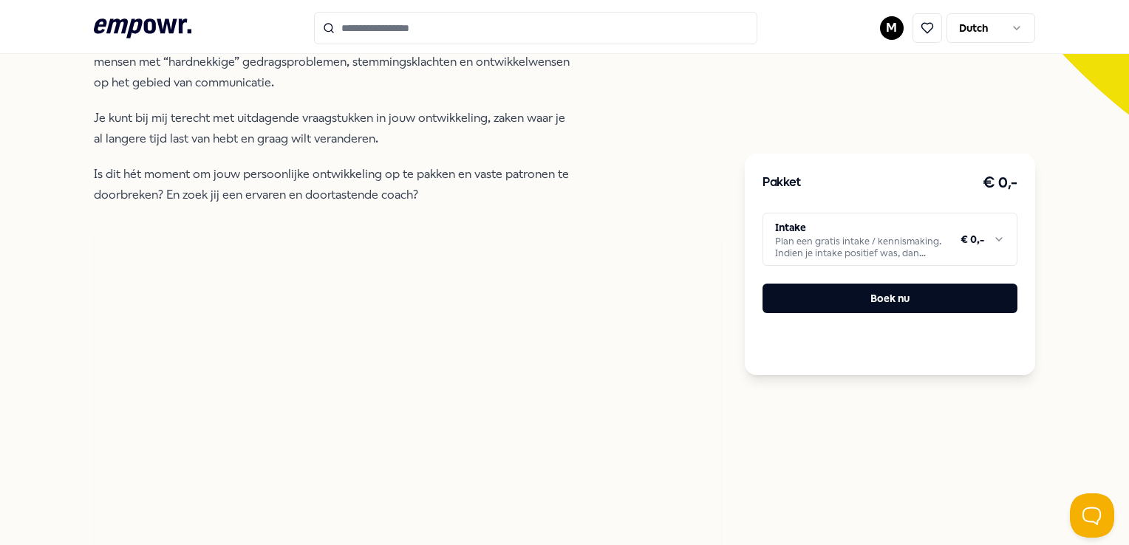
scroll to position [316, 0]
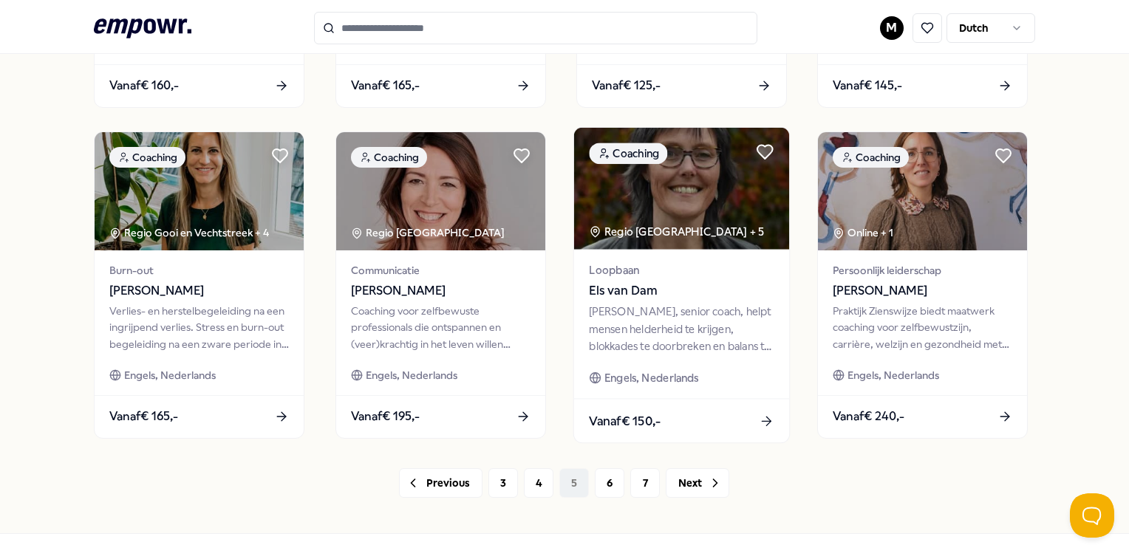
scroll to position [775, 0]
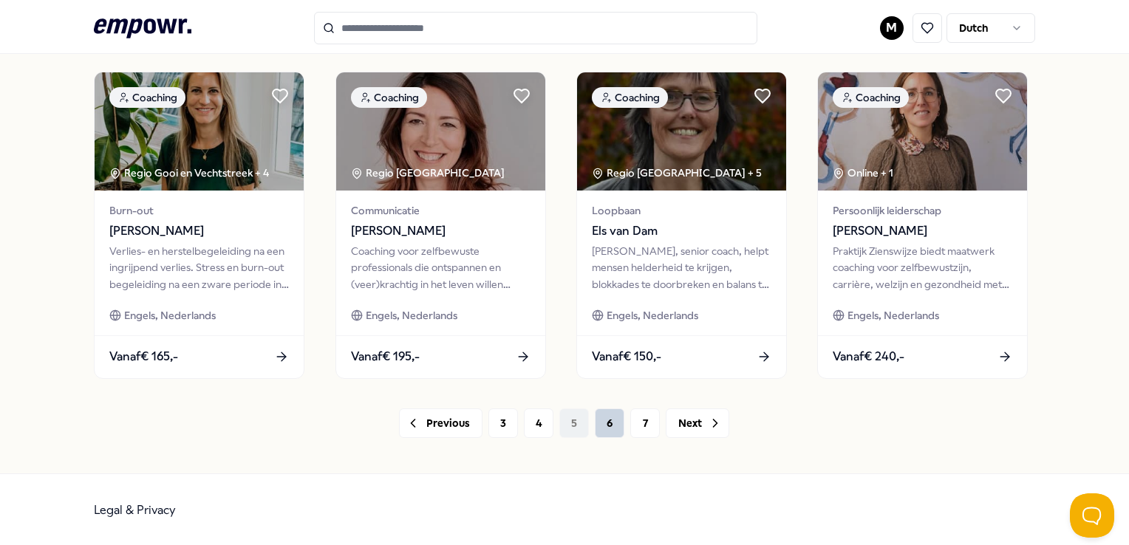
click at [606, 425] on button "6" at bounding box center [610, 424] width 30 height 30
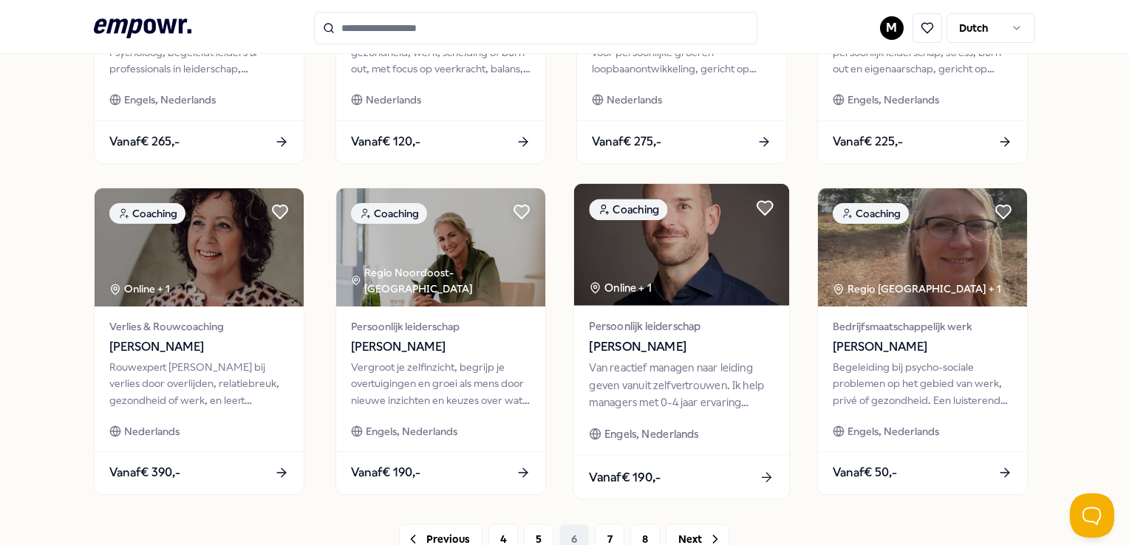
scroll to position [775, 0]
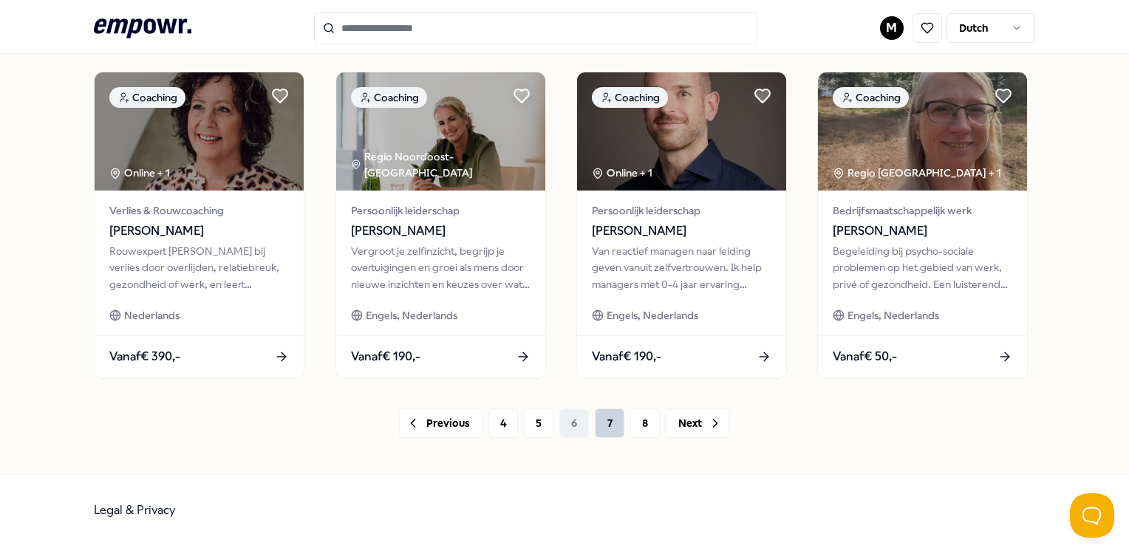
click at [595, 424] on button "7" at bounding box center [610, 424] width 30 height 30
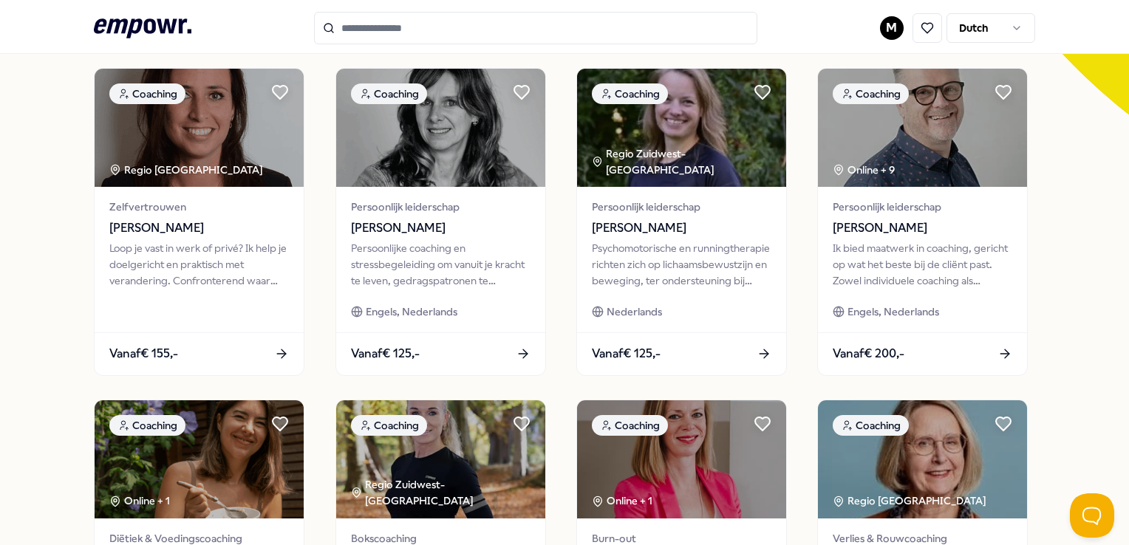
scroll to position [775, 0]
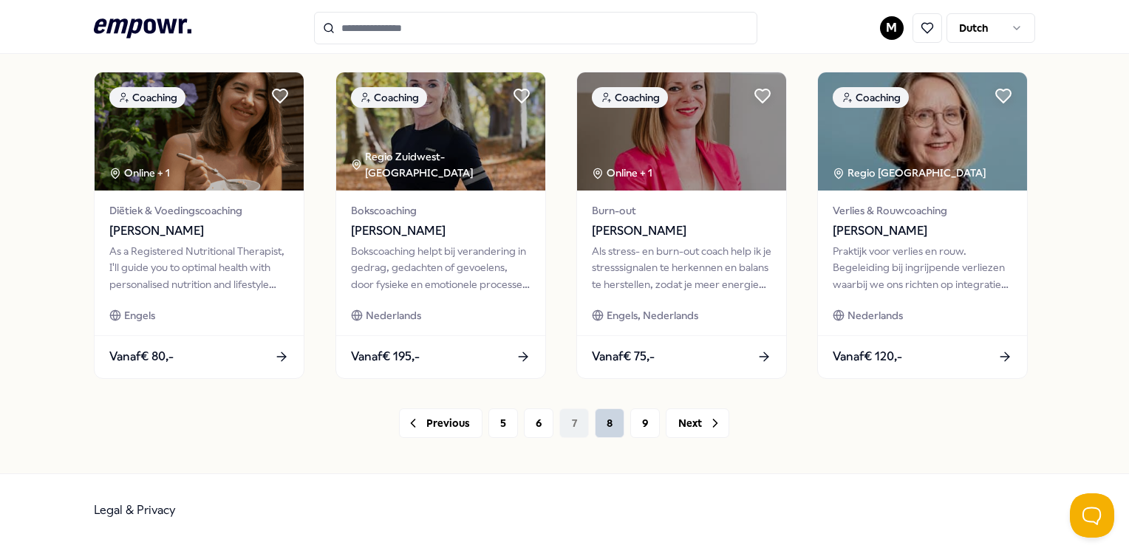
click at [595, 427] on button "8" at bounding box center [610, 424] width 30 height 30
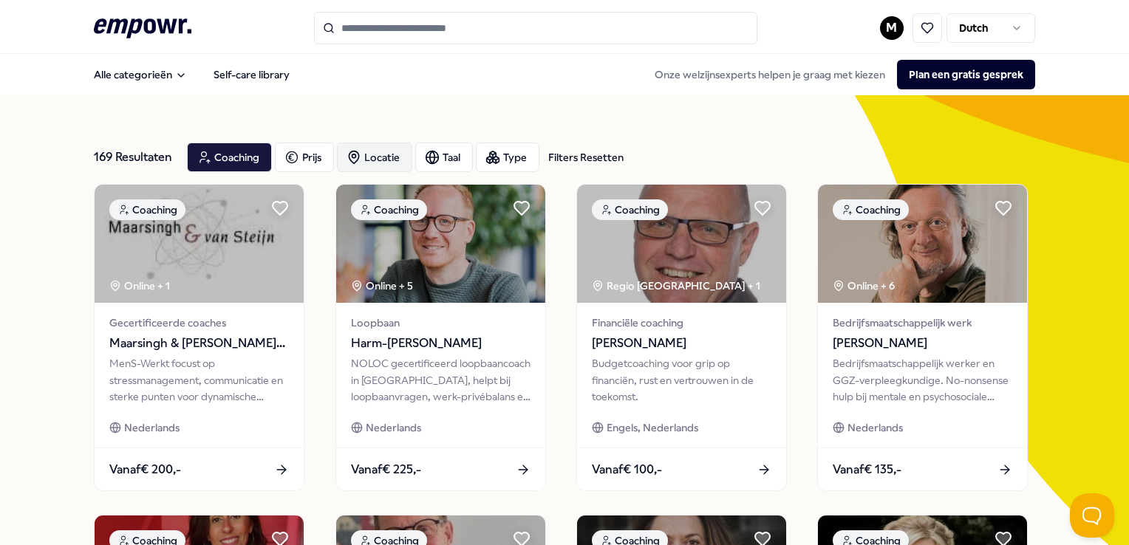
click at [381, 163] on div "Locatie" at bounding box center [374, 158] width 75 height 30
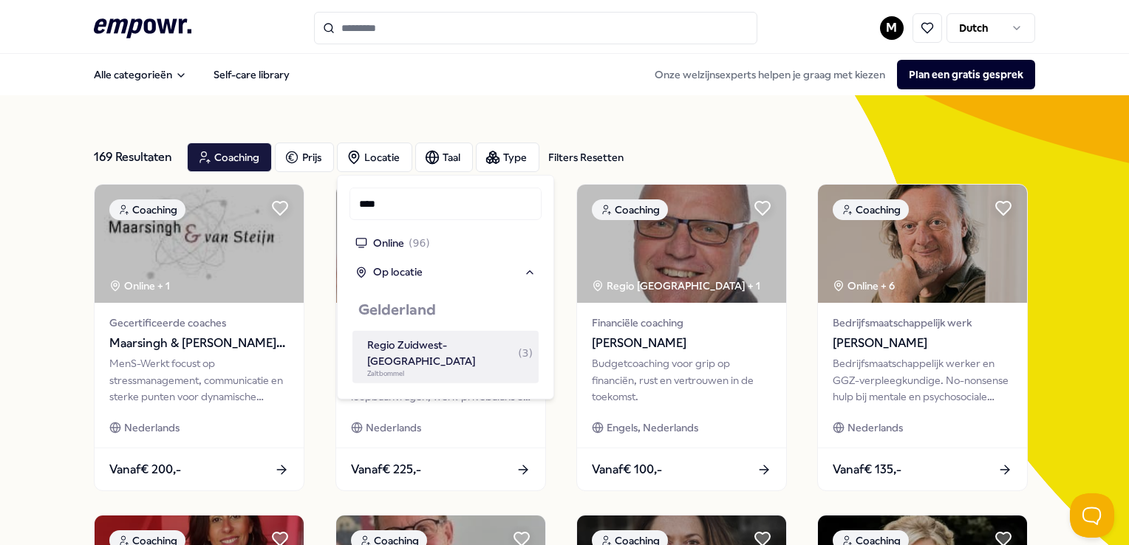
type input "****"
click at [448, 350] on div "Regio Zuidwest-[GEOGRAPHIC_DATA] ( 3 )" at bounding box center [450, 353] width 166 height 33
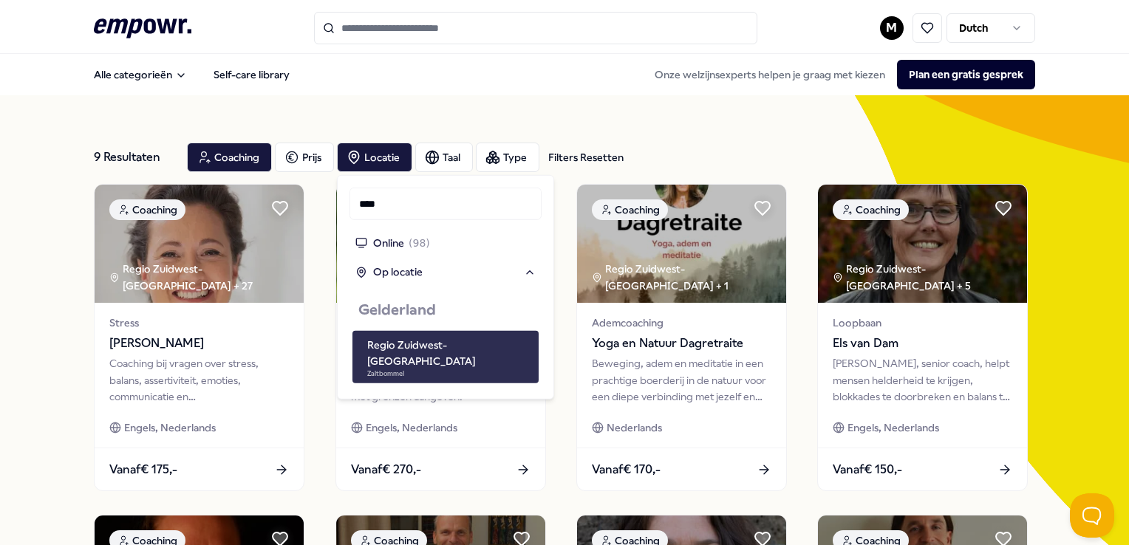
click at [446, 349] on div "Regio Zuidwest-[GEOGRAPHIC_DATA]" at bounding box center [450, 353] width 166 height 33
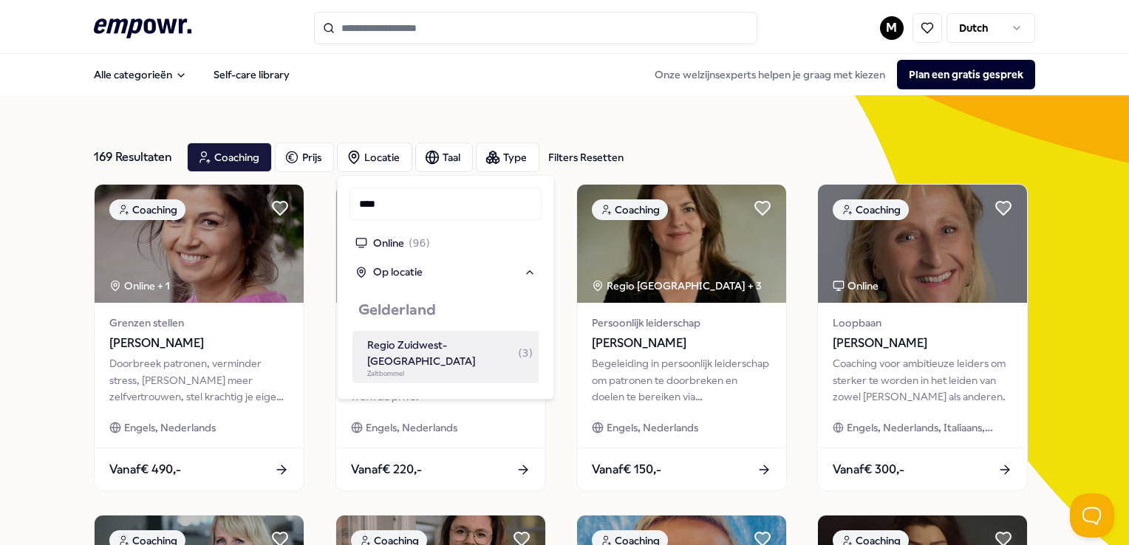
click at [650, 153] on div "Coaching Prijs Locatie Taal Type Filters Resetten" at bounding box center [611, 158] width 848 height 30
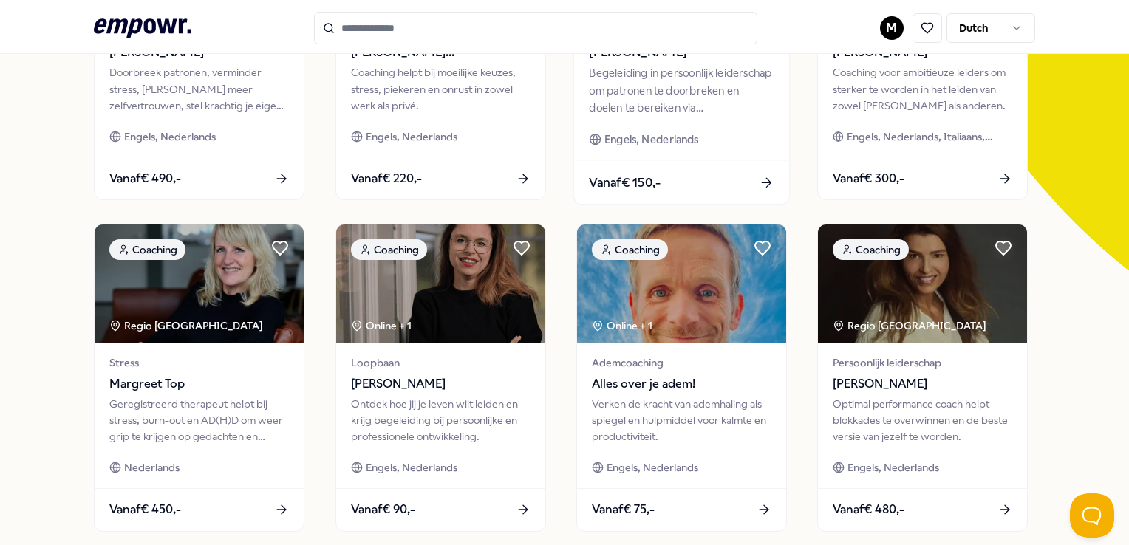
scroll to position [296, 0]
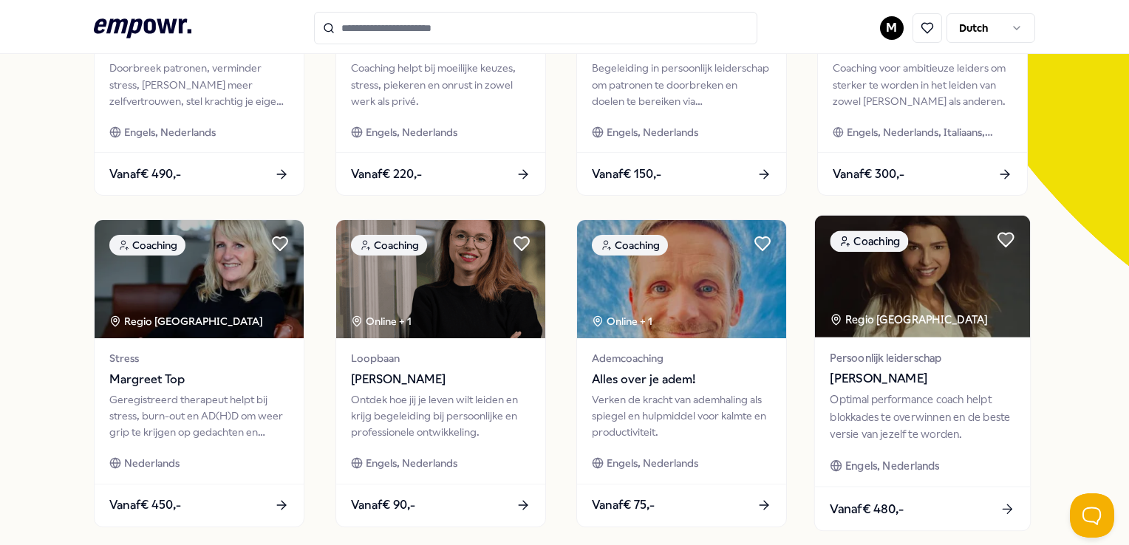
click at [925, 302] on img at bounding box center [922, 277] width 215 height 122
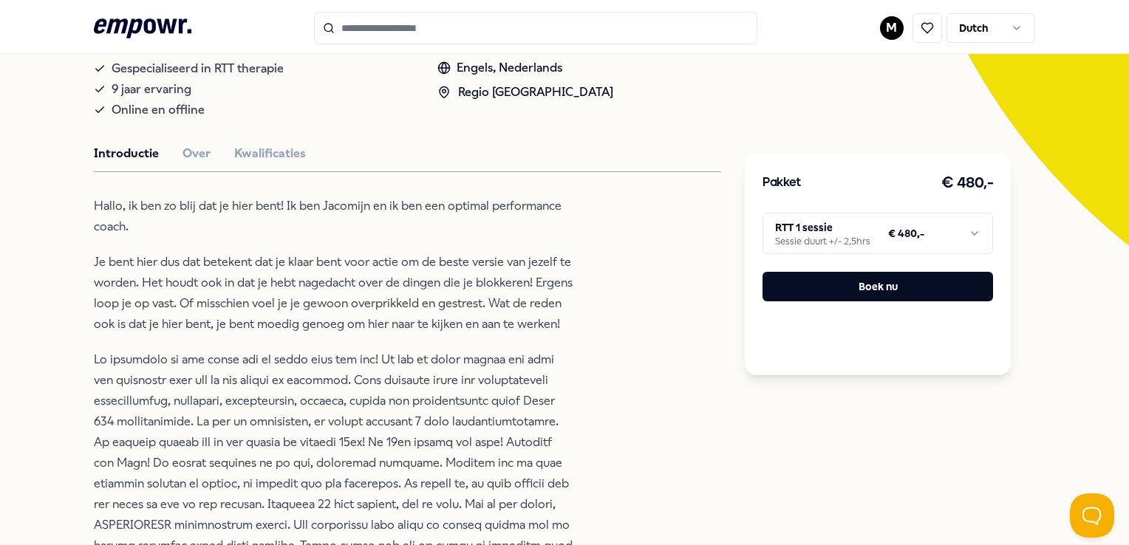
scroll to position [390, 0]
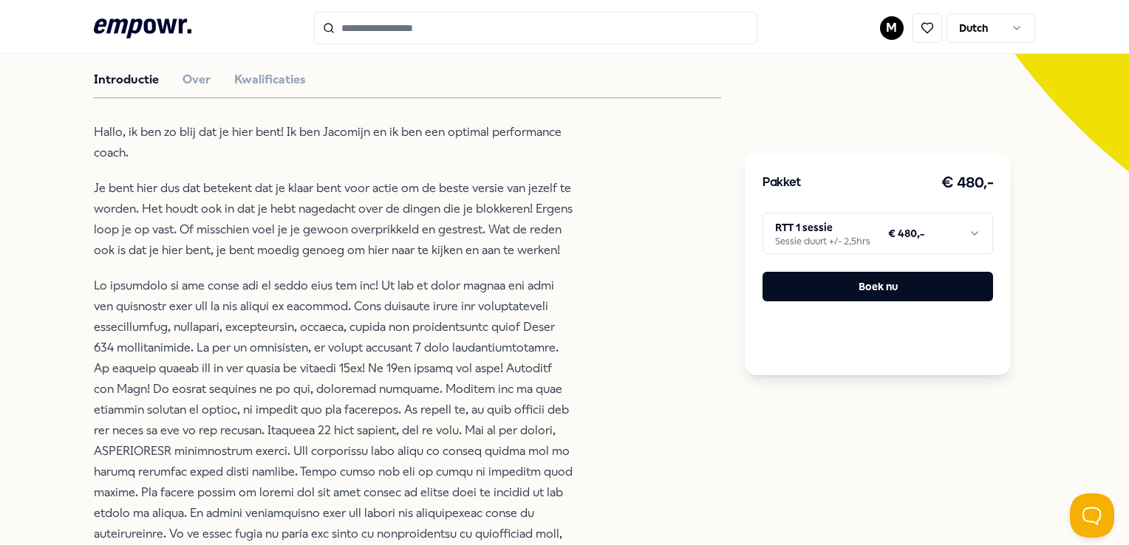
click at [978, 231] on html ".empowr-logo_svg__cls-1{fill:#03032f} M Dutch Alle categorieën Self-care librar…" at bounding box center [564, 272] width 1129 height 545
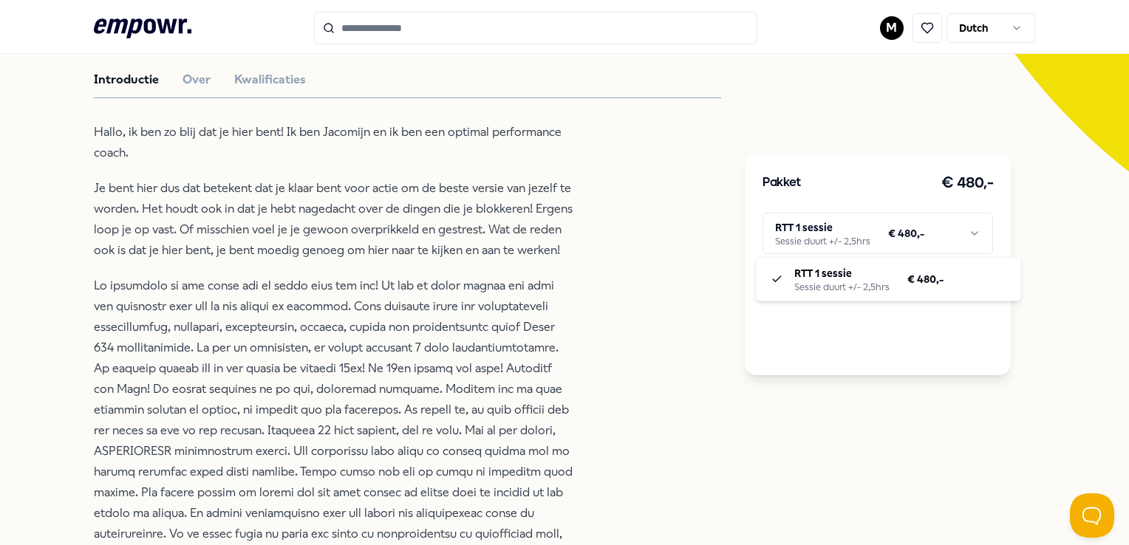
click at [978, 231] on html ".empowr-logo_svg__cls-1{fill:#03032f} M Dutch Alle categorieën Self-care librar…" at bounding box center [564, 272] width 1129 height 545
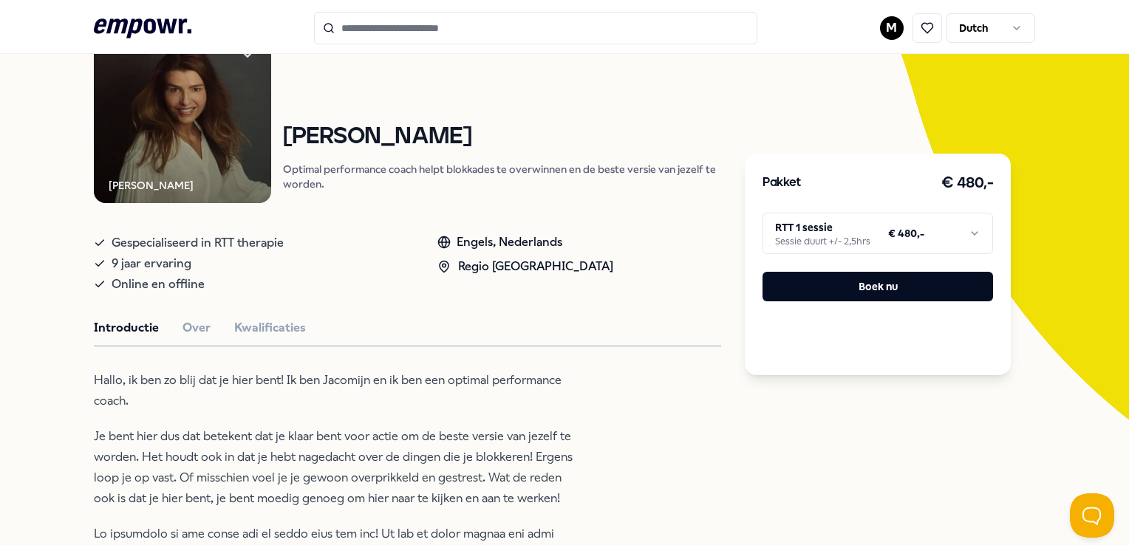
scroll to position [185, 0]
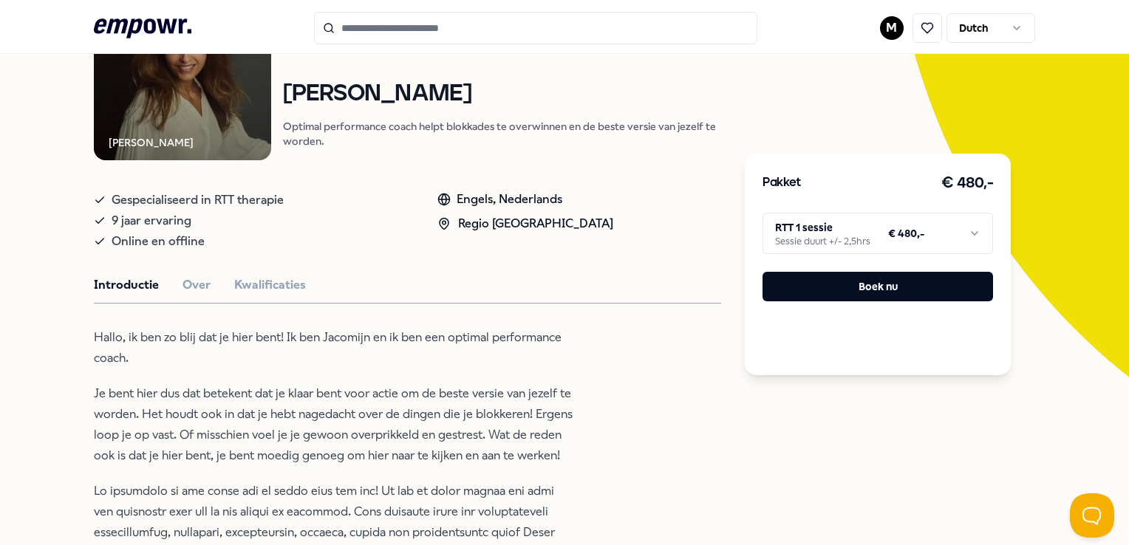
click at [180, 276] on div "Introductie Over Kwalificaties" at bounding box center [407, 285] width 627 height 19
click at [183, 279] on button "Over" at bounding box center [197, 285] width 28 height 19
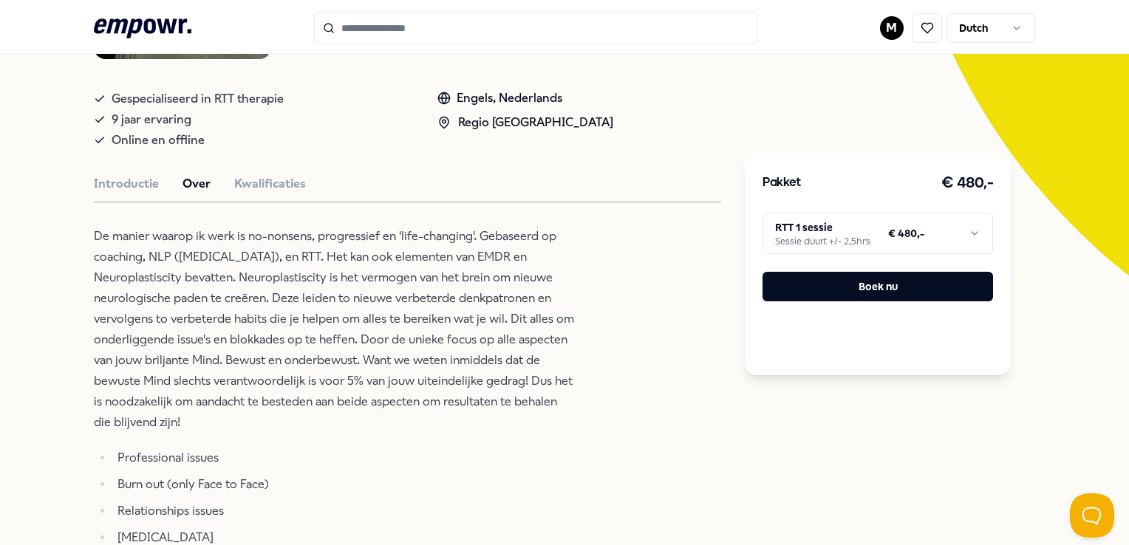
scroll to position [170, 0]
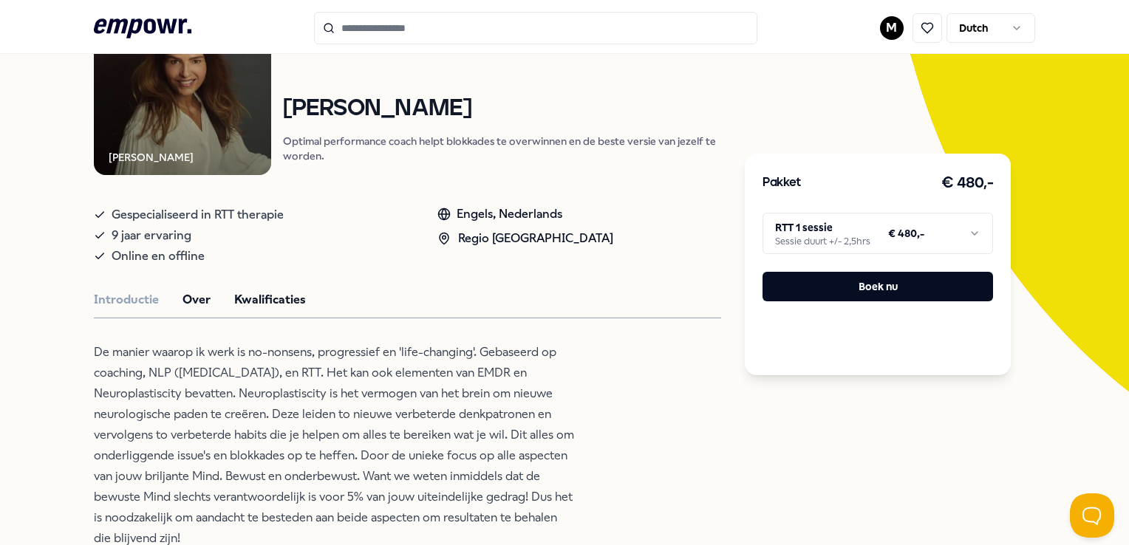
click at [251, 298] on button "Kwalificaties" at bounding box center [270, 299] width 72 height 19
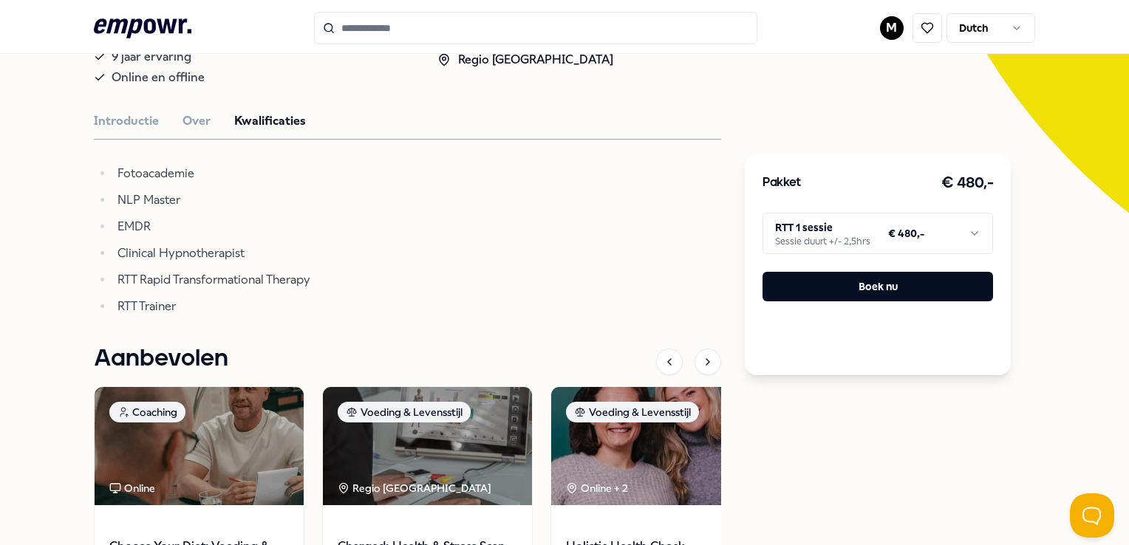
scroll to position [392, 0]
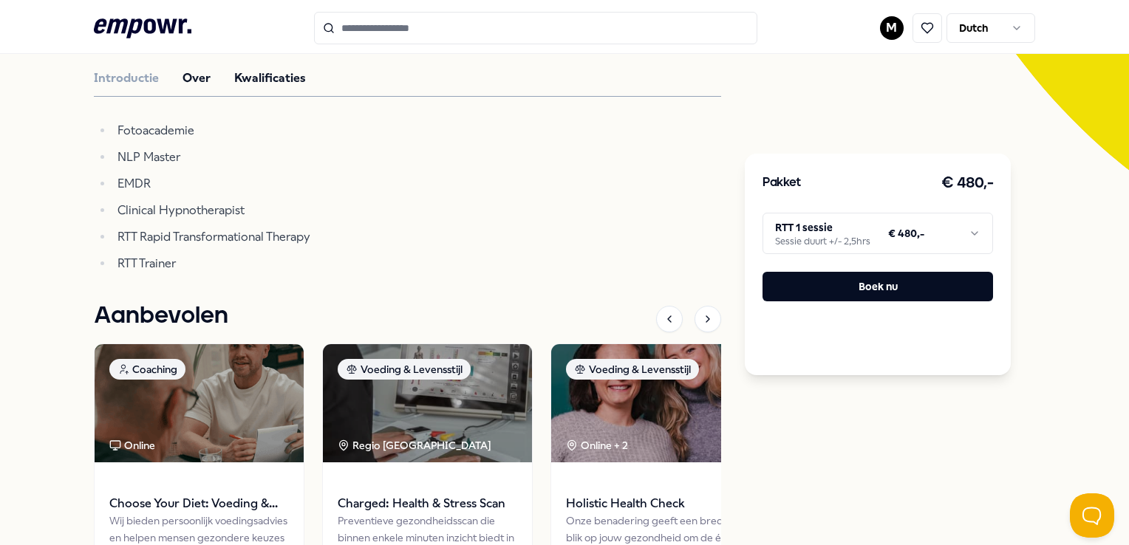
click at [186, 86] on button "Over" at bounding box center [197, 78] width 28 height 19
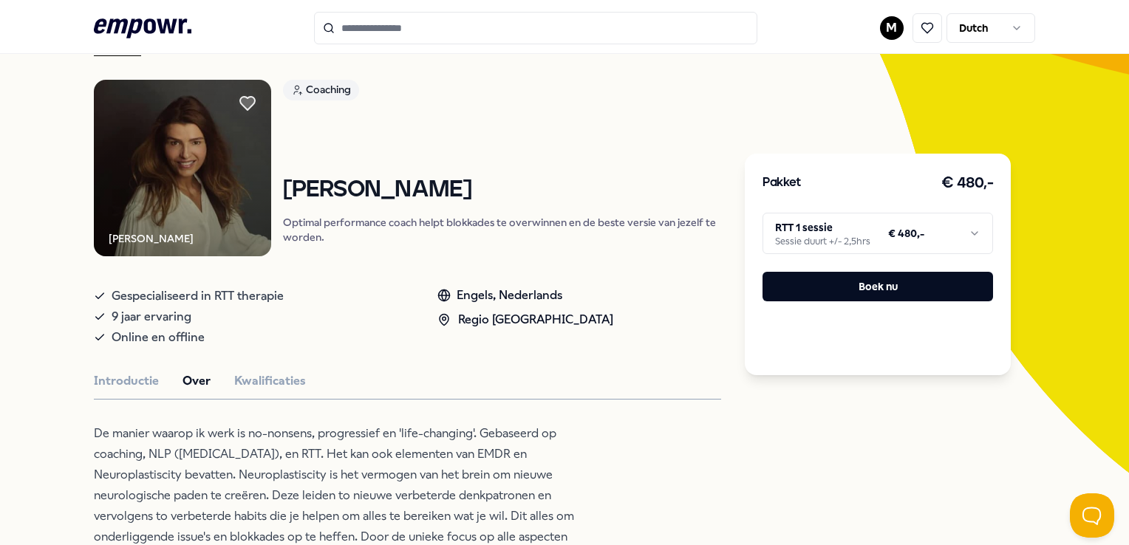
scroll to position [22, 0]
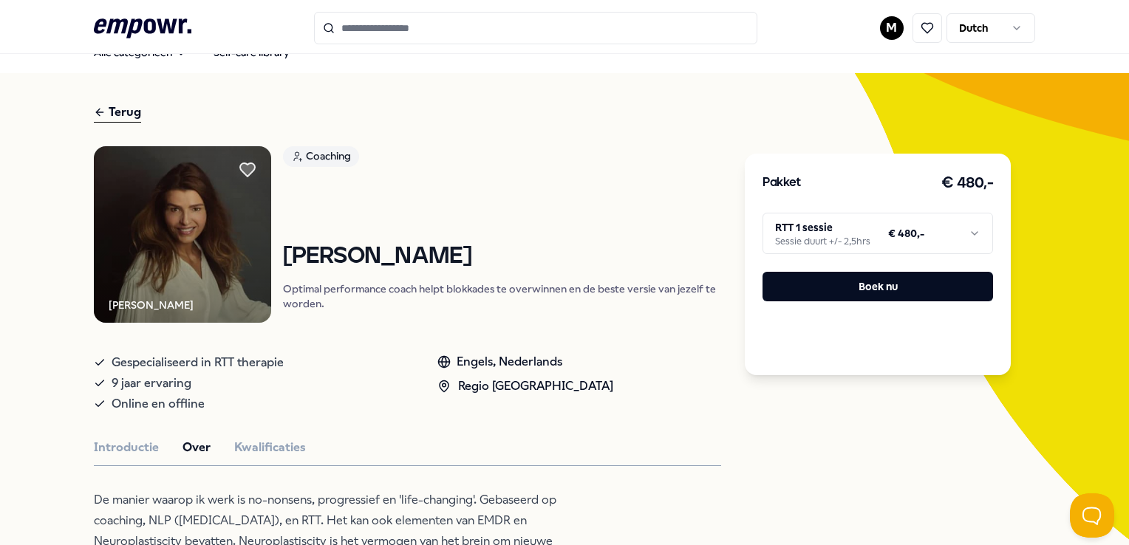
click at [98, 120] on icon at bounding box center [100, 112] width 12 height 18
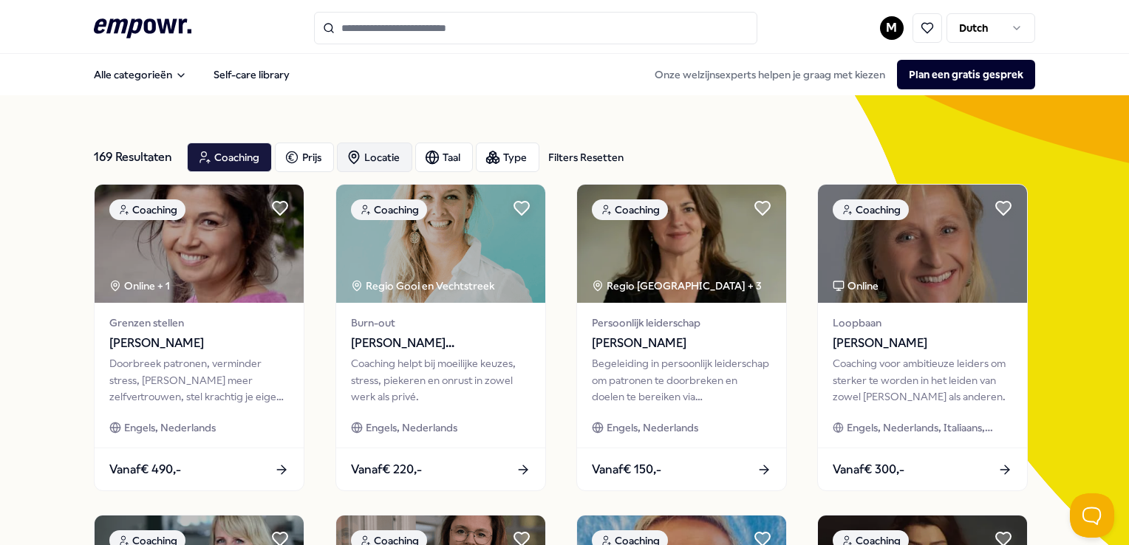
click at [381, 153] on div "Locatie" at bounding box center [374, 158] width 75 height 30
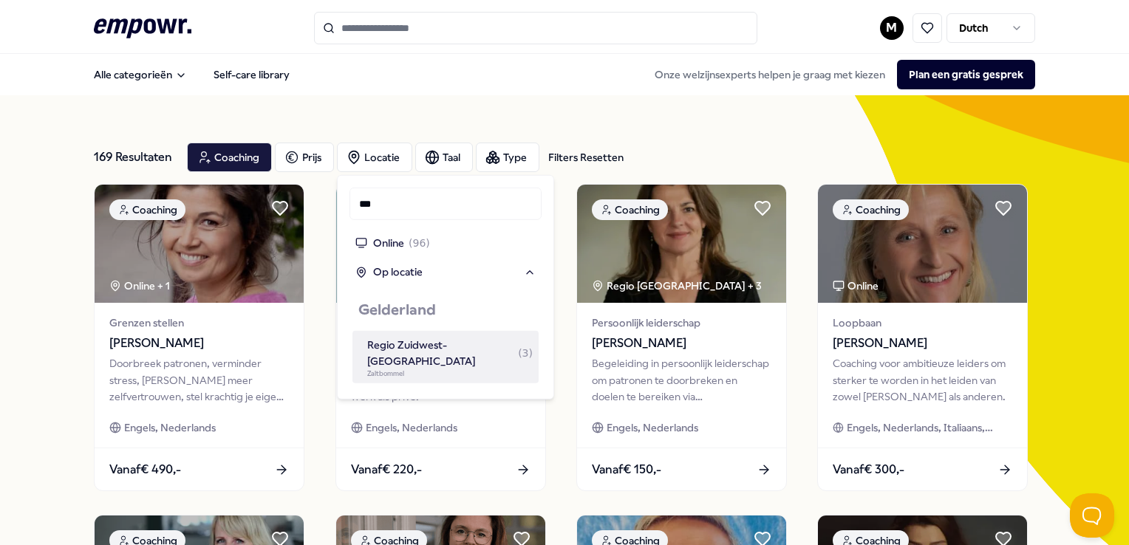
type input "***"
click at [449, 347] on div "Regio Zuidwest-[GEOGRAPHIC_DATA] ( 3 )" at bounding box center [450, 353] width 166 height 33
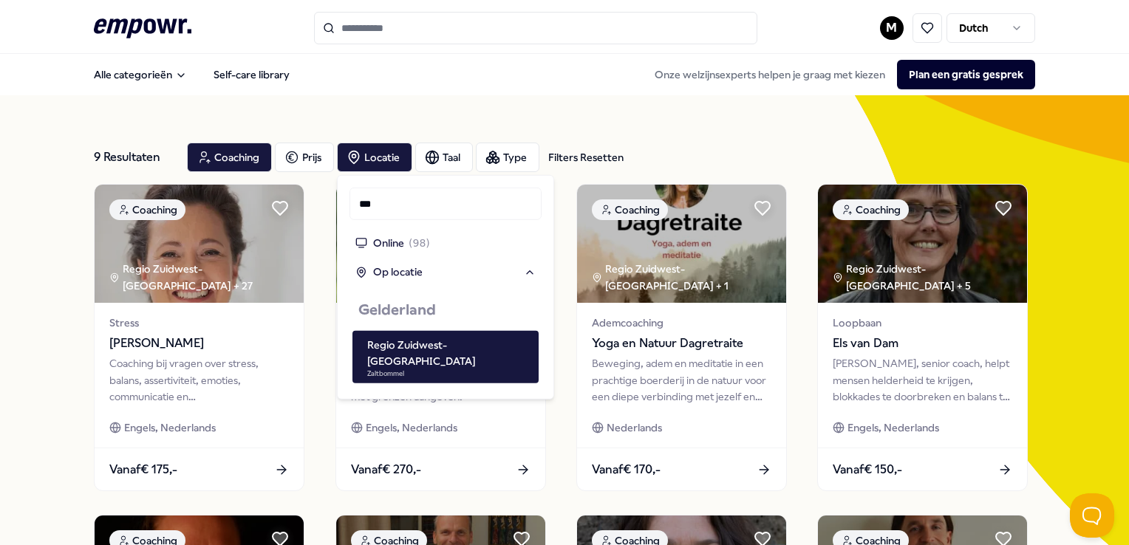
click at [374, 36] on input "Search for products, categories or subcategories" at bounding box center [535, 28] width 443 height 33
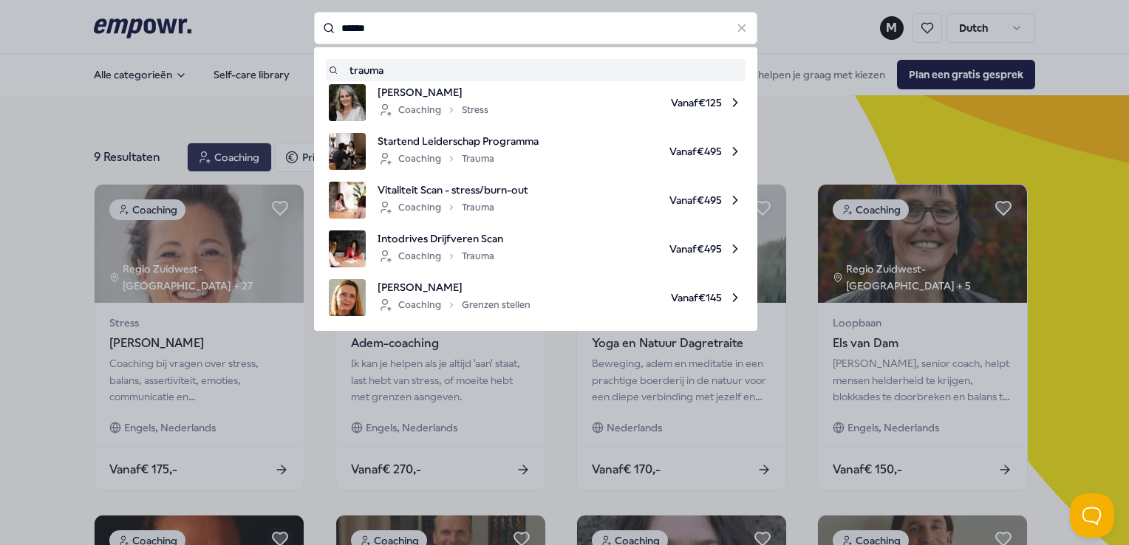
type input "******"
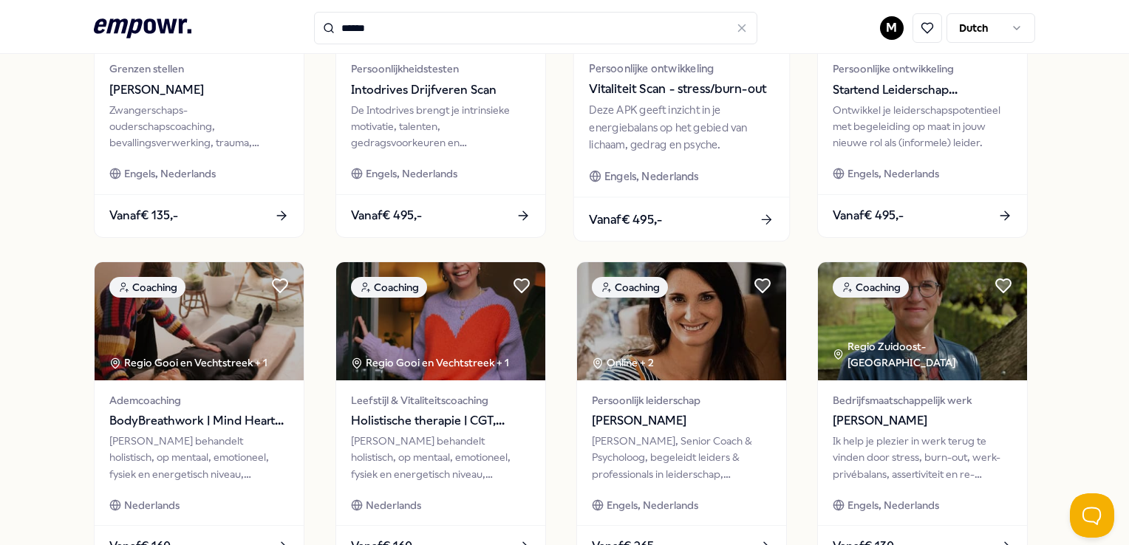
scroll to position [665, 0]
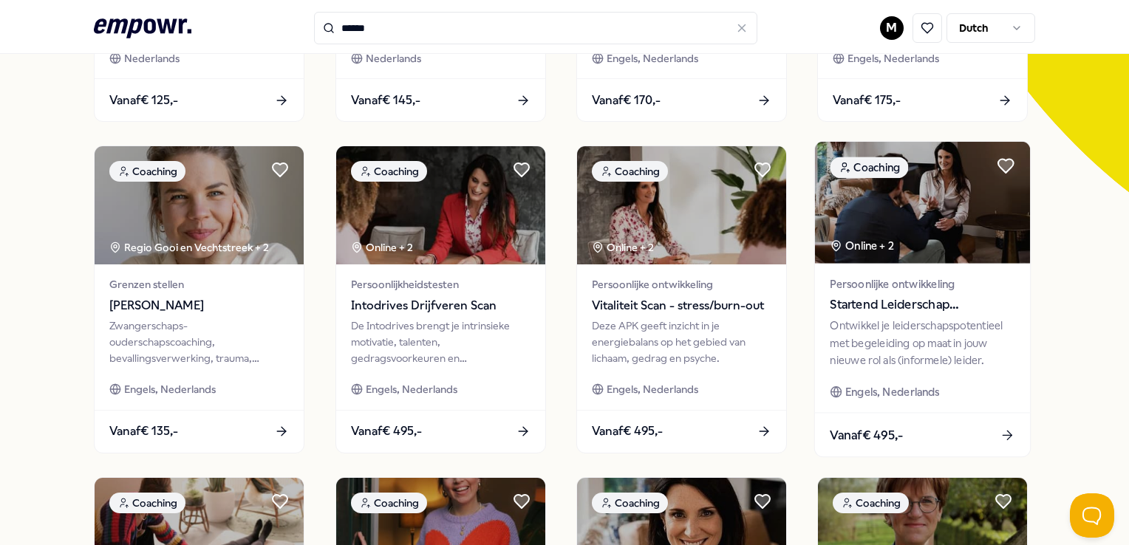
click at [944, 208] on img at bounding box center [922, 203] width 215 height 122
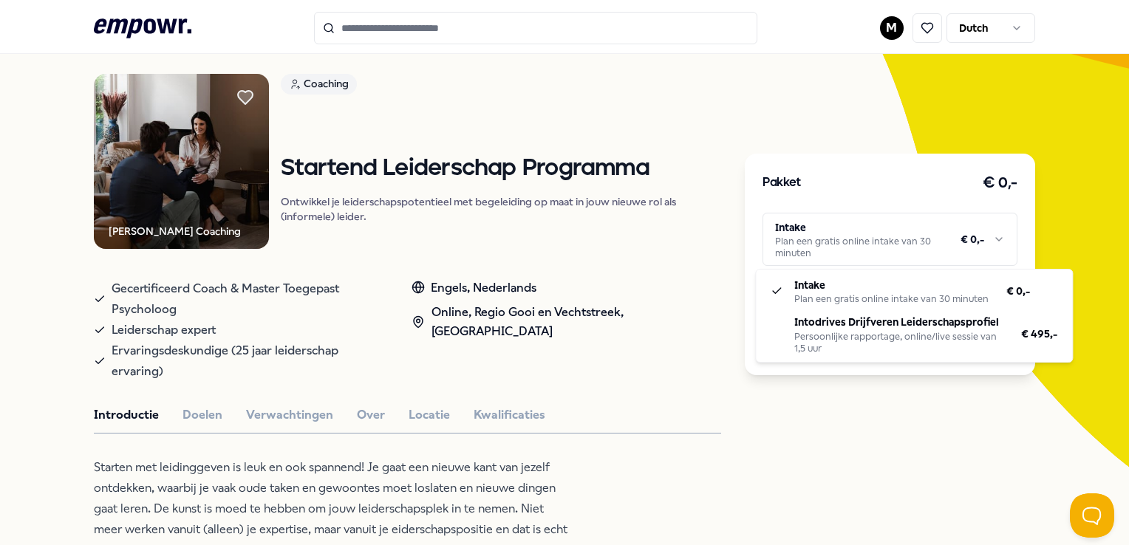
click at [984, 232] on html ".empowr-logo_svg__cls-1{fill:#03032f} M Dutch Alle categorieën Self-care librar…" at bounding box center [564, 272] width 1129 height 545
click at [1065, 190] on html ".empowr-logo_svg__cls-1{fill:#03032f} M Dutch Alle categorieën Self-care librar…" at bounding box center [564, 272] width 1129 height 545
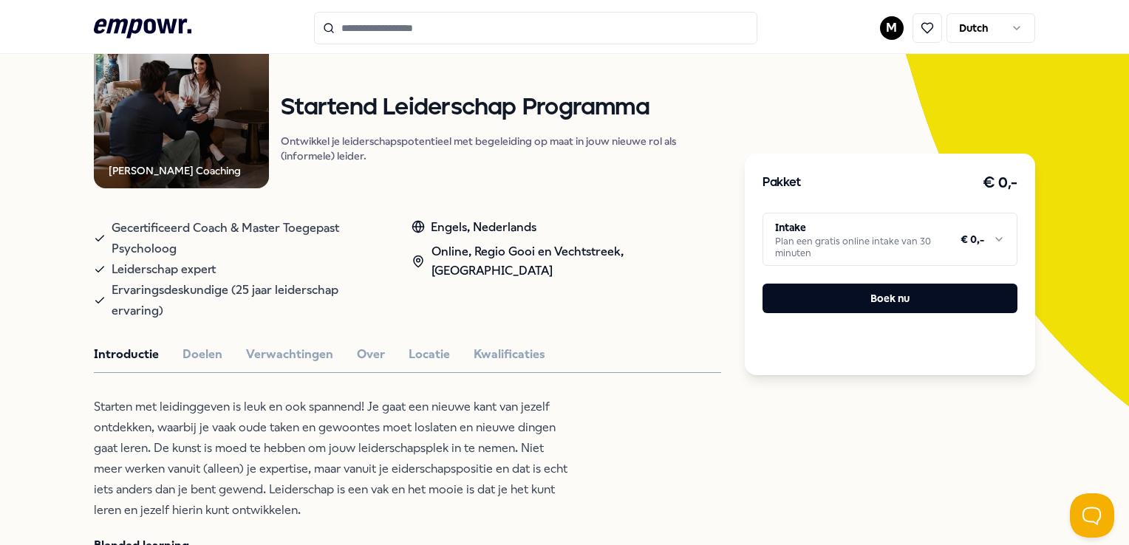
scroll to position [242, 0]
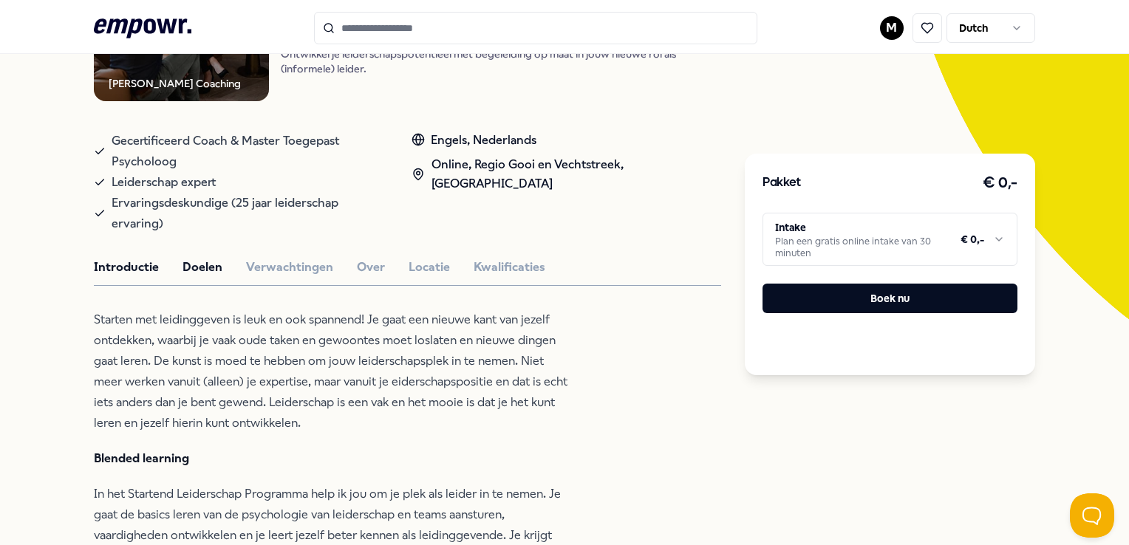
click at [192, 268] on button "Doelen" at bounding box center [203, 267] width 40 height 19
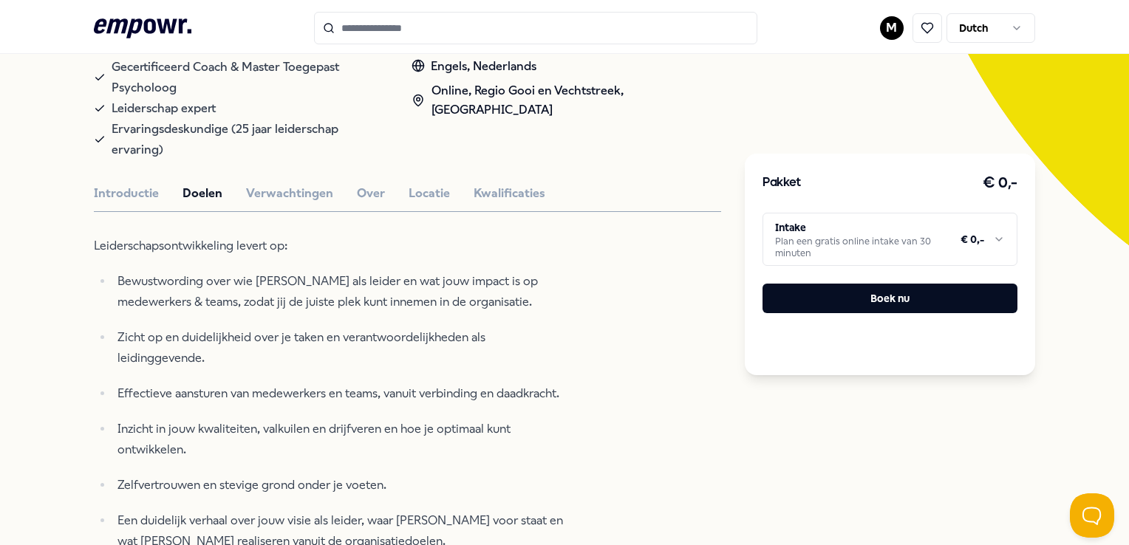
scroll to position [0, 0]
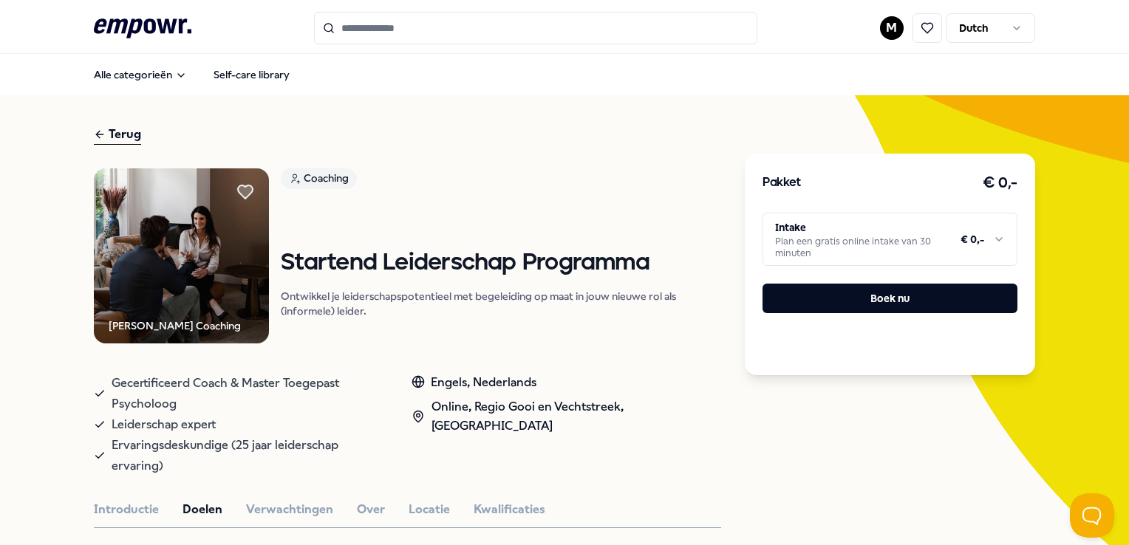
type input "******"
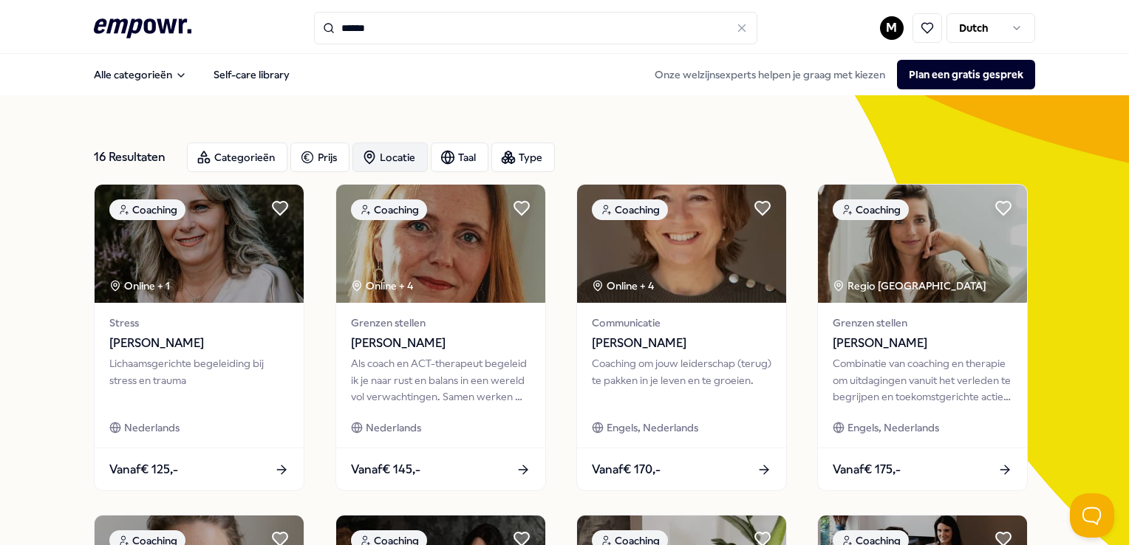
click at [370, 155] on circle "button" at bounding box center [370, 156] width 4 height 4
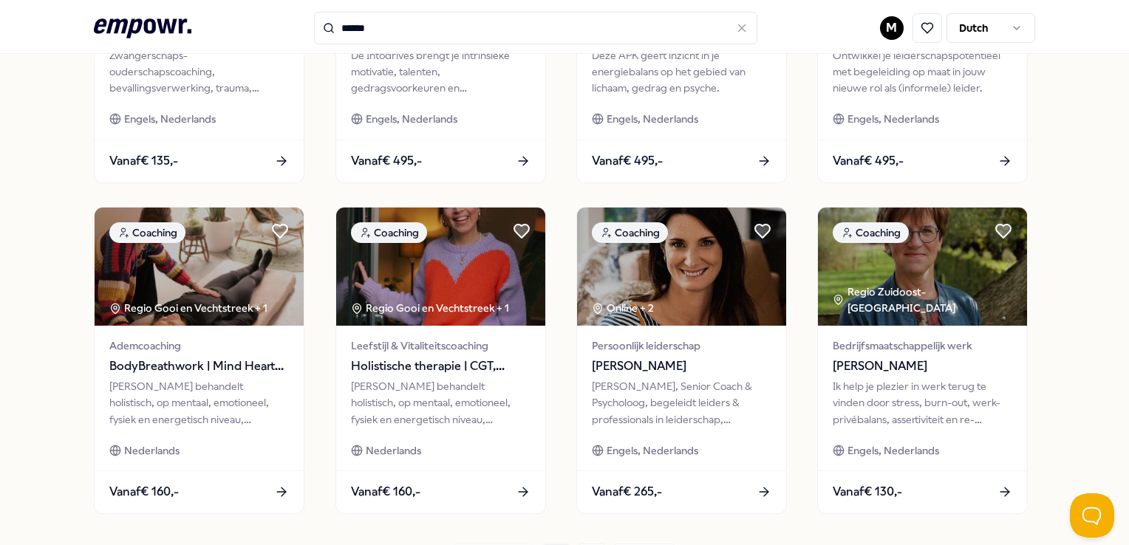
scroll to position [665, 0]
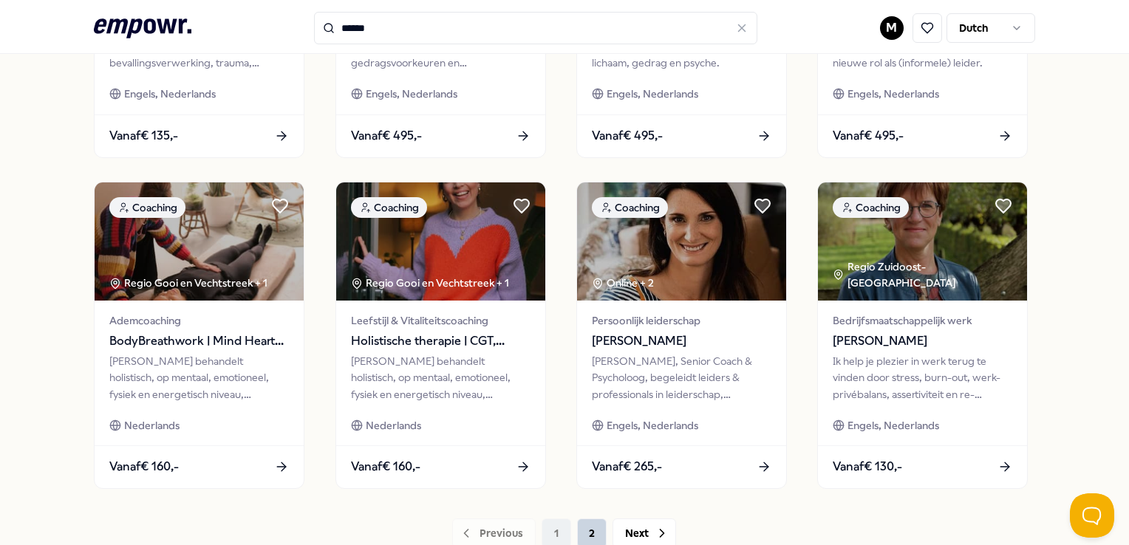
click at [585, 537] on button "2" at bounding box center [592, 534] width 30 height 30
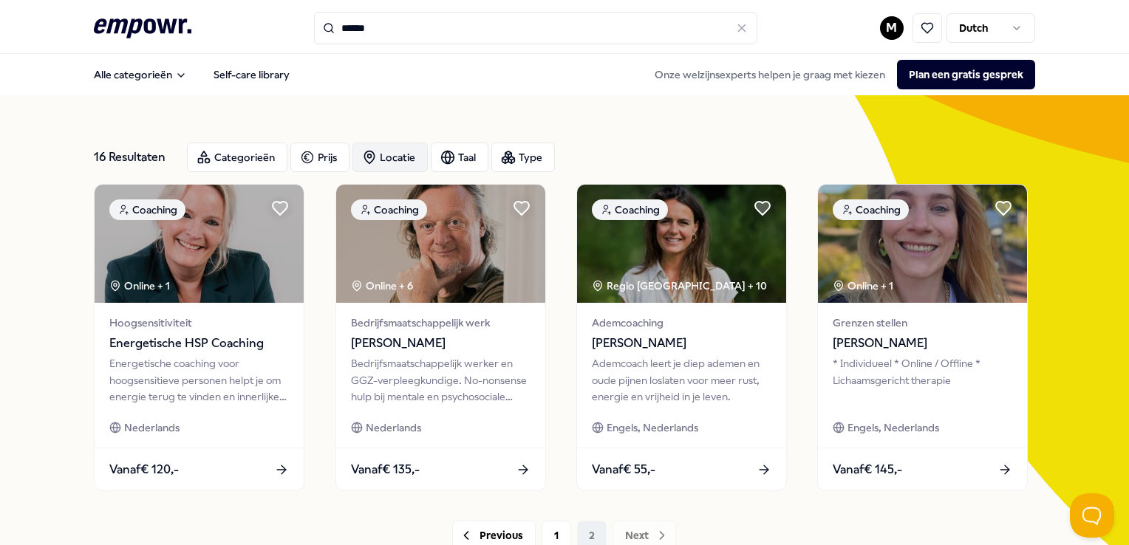
click at [735, 29] on icon at bounding box center [741, 27] width 13 height 13
click at [734, 28] on input "Search for products, categories or subcategories" at bounding box center [535, 28] width 443 height 33
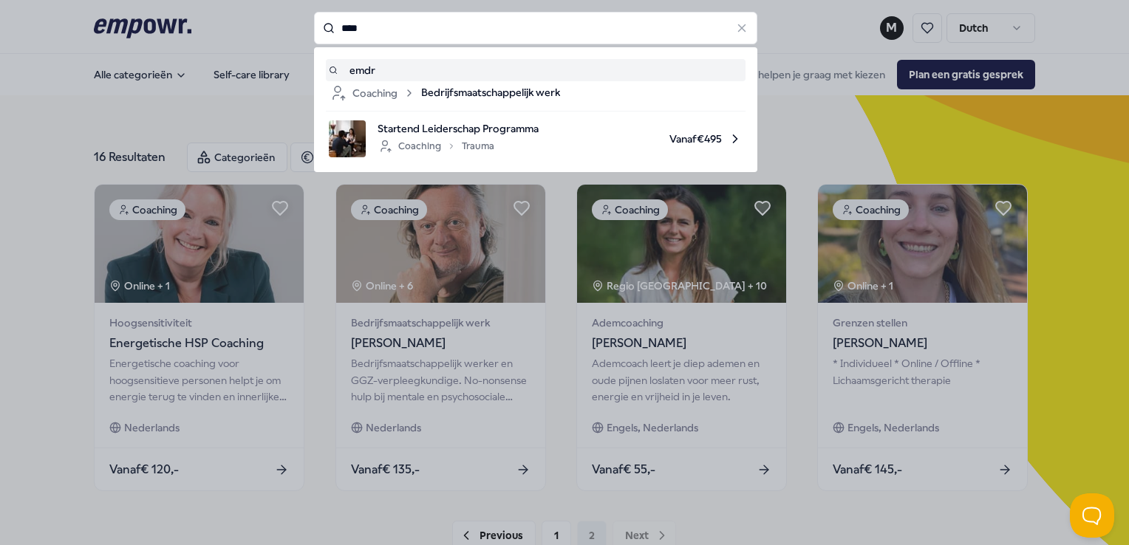
type input "****"
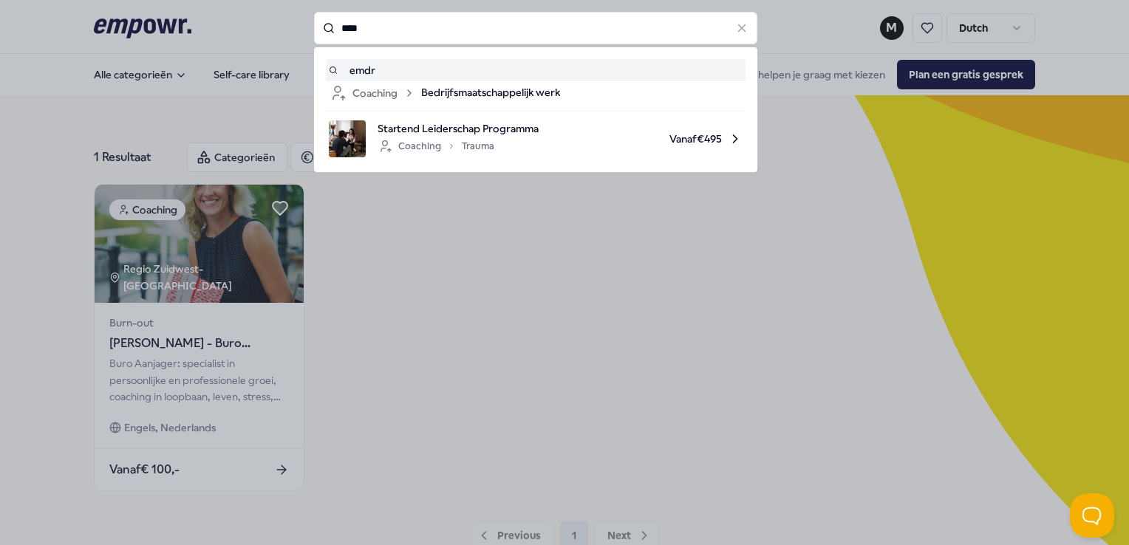
drag, startPoint x: 415, startPoint y: 26, endPoint x: 110, endPoint y: 16, distance: 304.6
click at [314, 16] on div "**** emdr Coaching Bedrijfsmaatschappelijk werk Startend Leiderschap Programma …" at bounding box center [535, 28] width 443 height 33
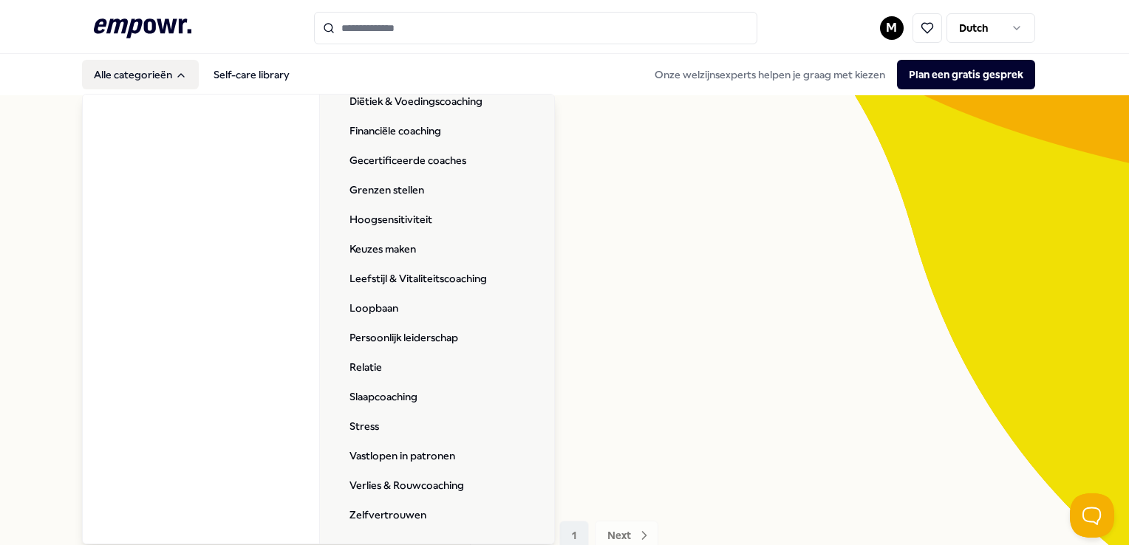
scroll to position [224, 0]
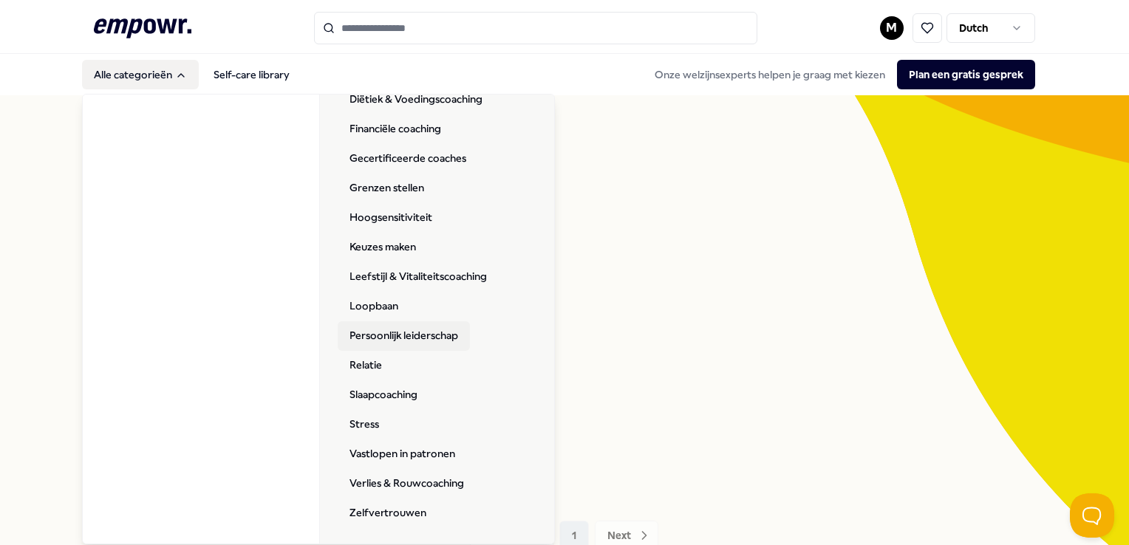
click at [410, 330] on link "Persoonlijk leiderschap" at bounding box center [404, 336] width 132 height 30
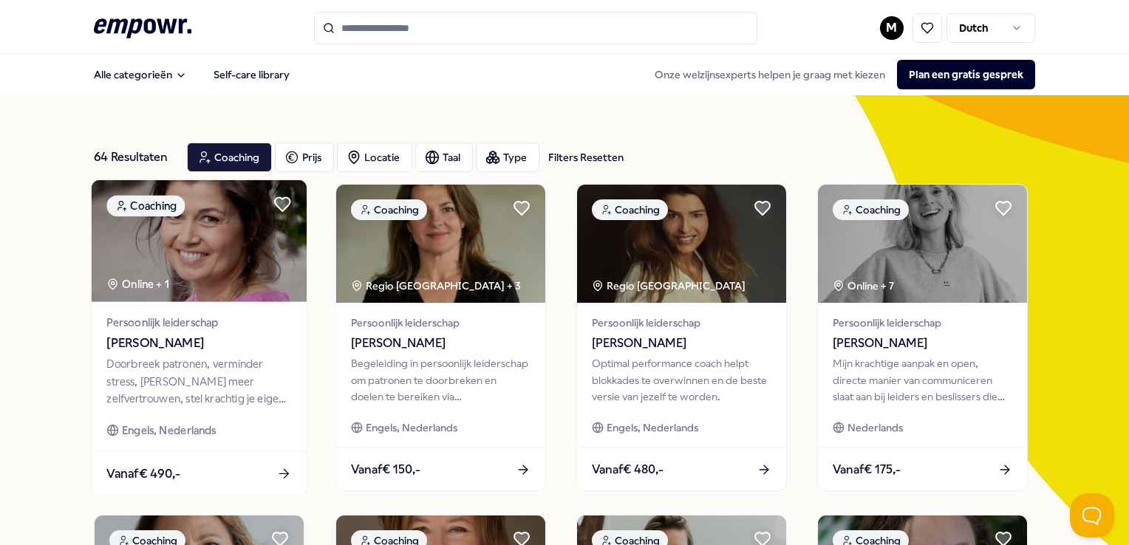
click at [276, 268] on img at bounding box center [199, 241] width 215 height 122
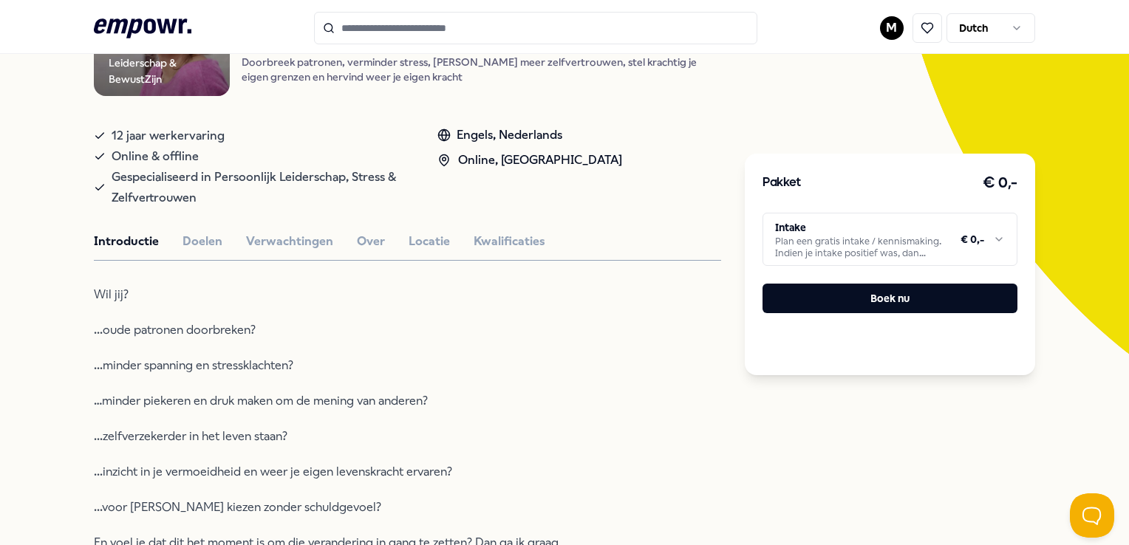
scroll to position [222, 0]
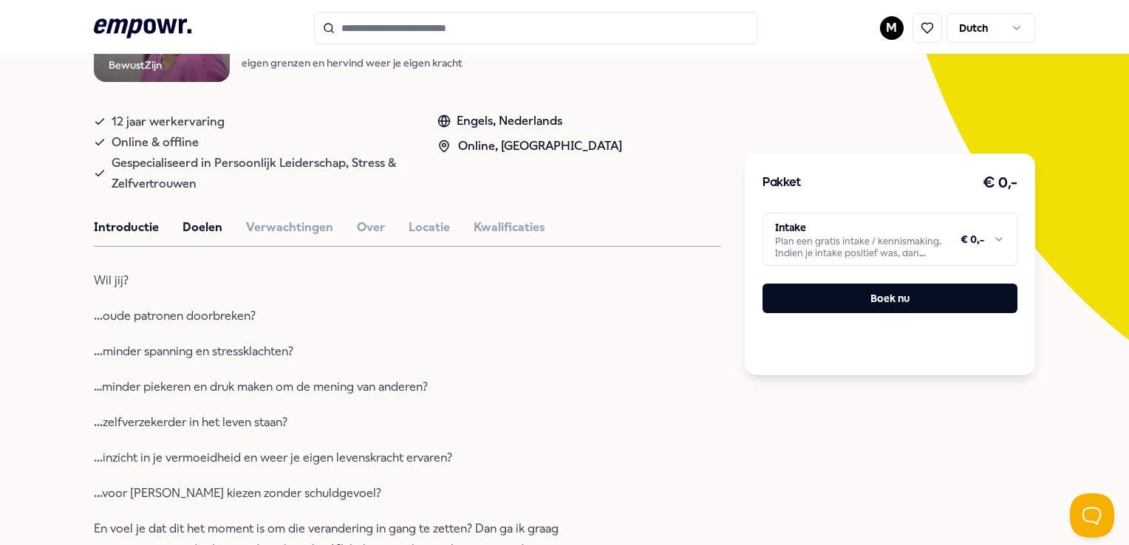
click at [206, 237] on button "Doelen" at bounding box center [203, 227] width 40 height 19
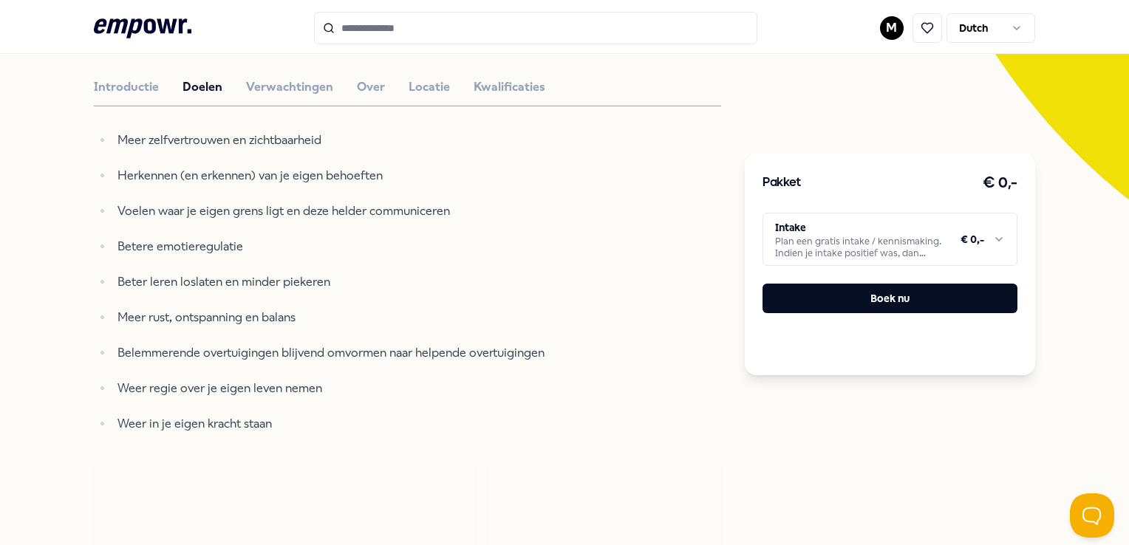
scroll to position [370, 0]
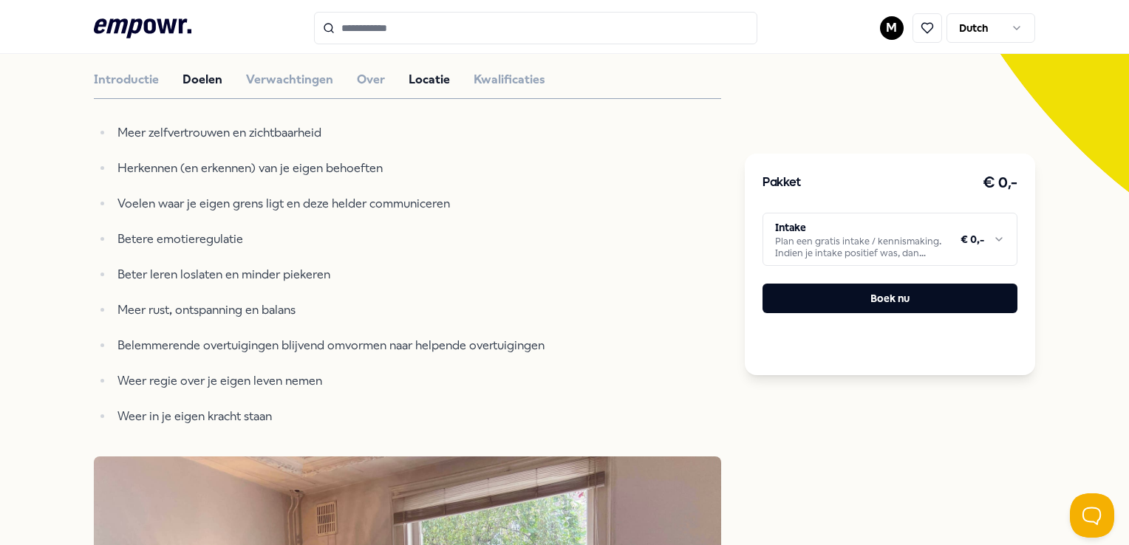
click at [409, 88] on button "Locatie" at bounding box center [429, 79] width 41 height 19
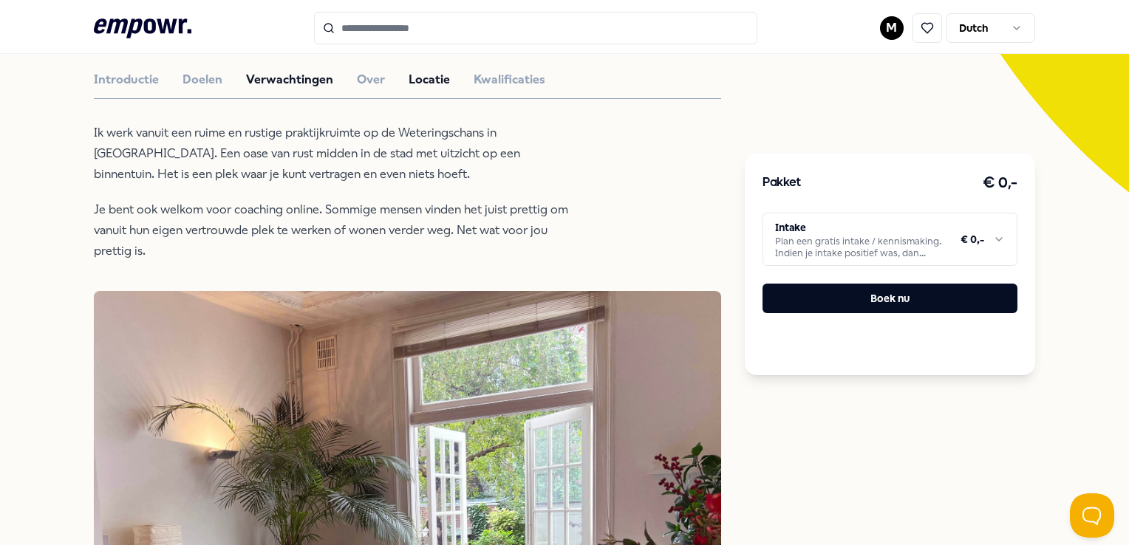
click at [306, 89] on button "Verwachtingen" at bounding box center [289, 79] width 87 height 19
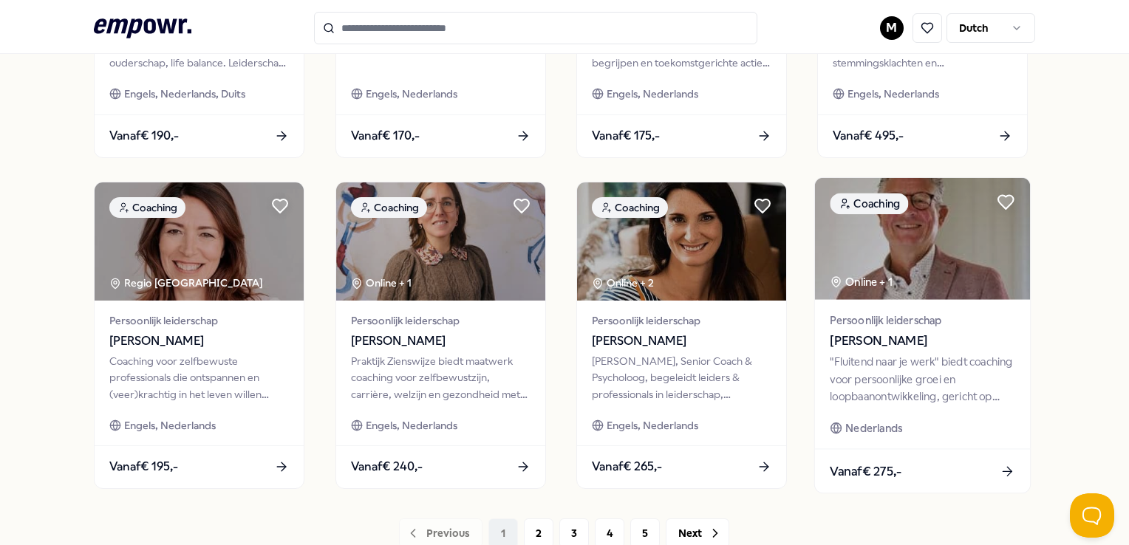
scroll to position [775, 0]
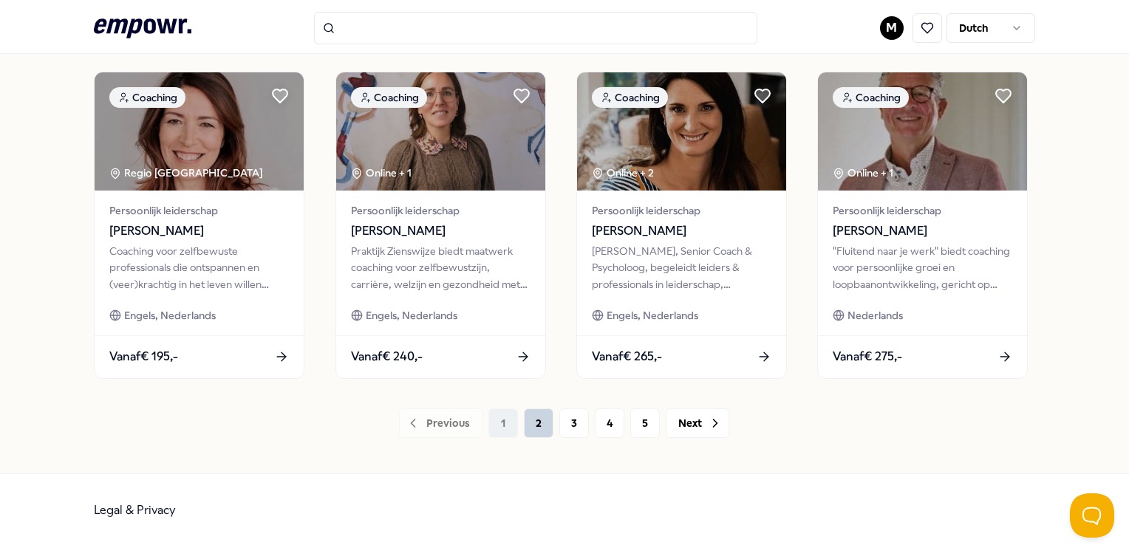
click at [539, 429] on button "2" at bounding box center [539, 424] width 30 height 30
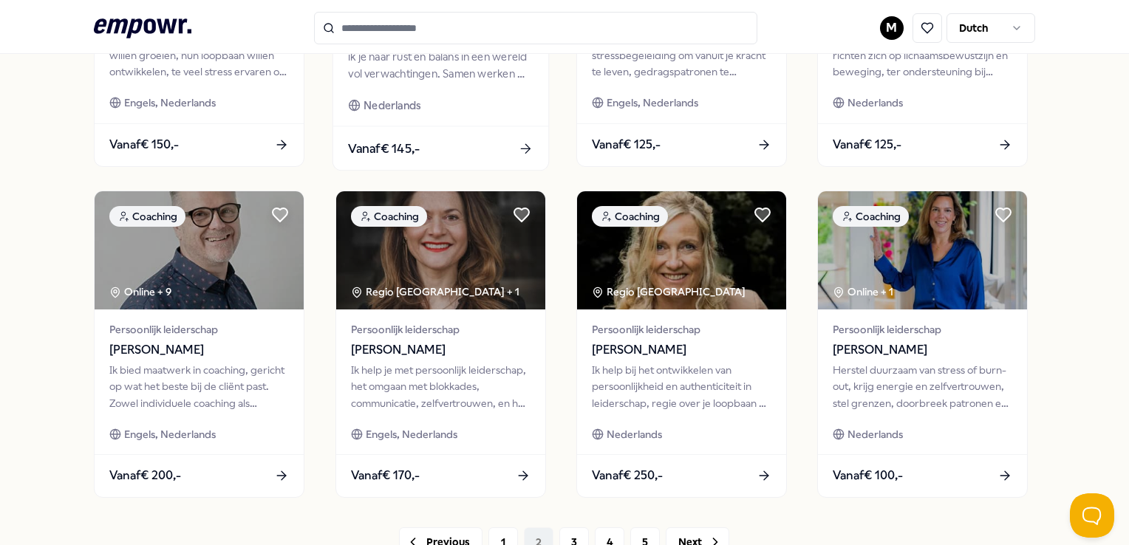
scroll to position [775, 0]
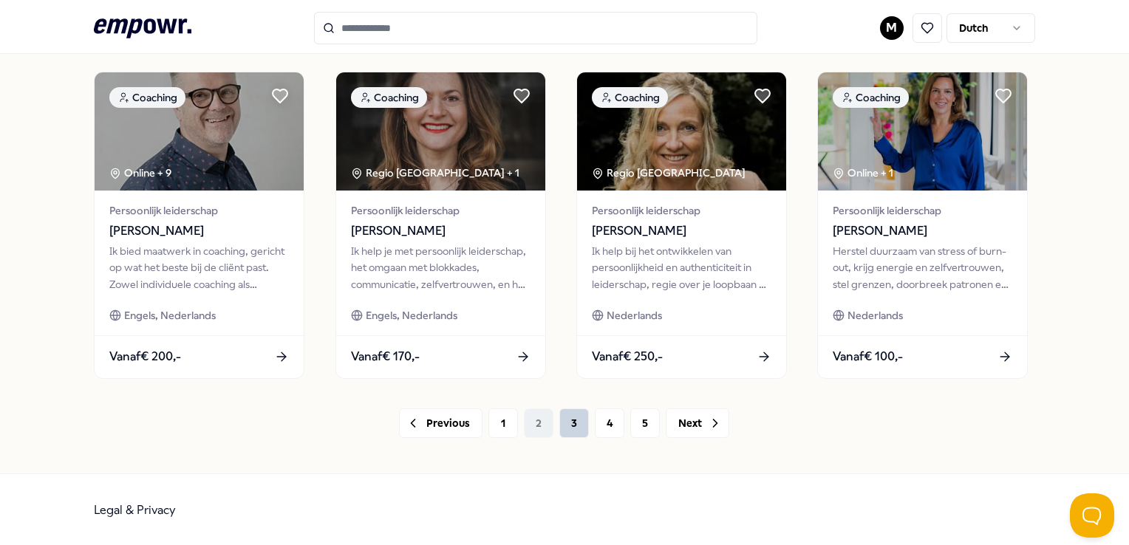
click at [559, 420] on button "3" at bounding box center [574, 424] width 30 height 30
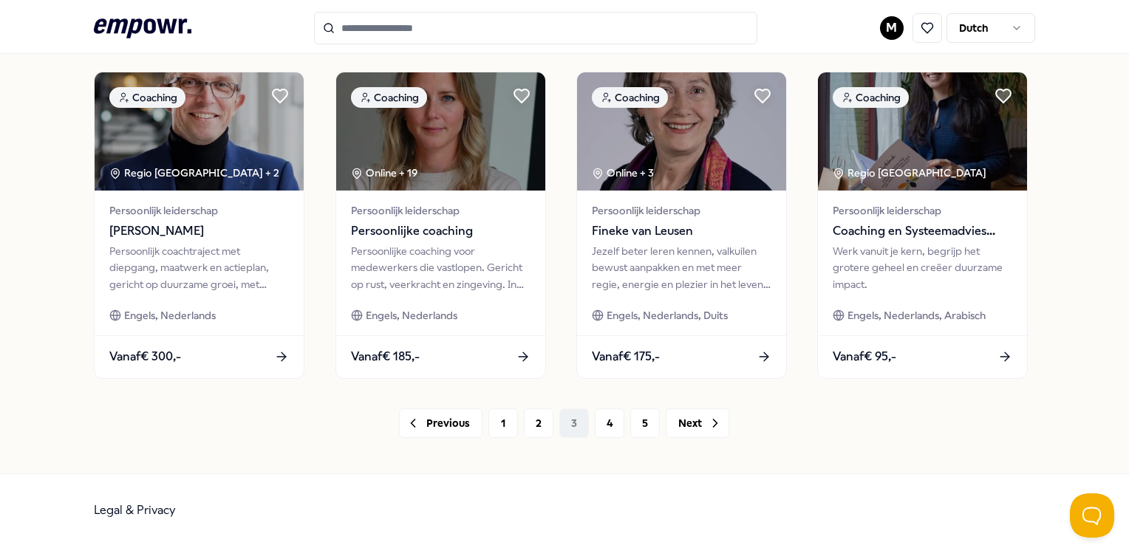
click at [568, 418] on div "Previous 1 2 3 4 5 Next" at bounding box center [564, 424] width 941 height 30
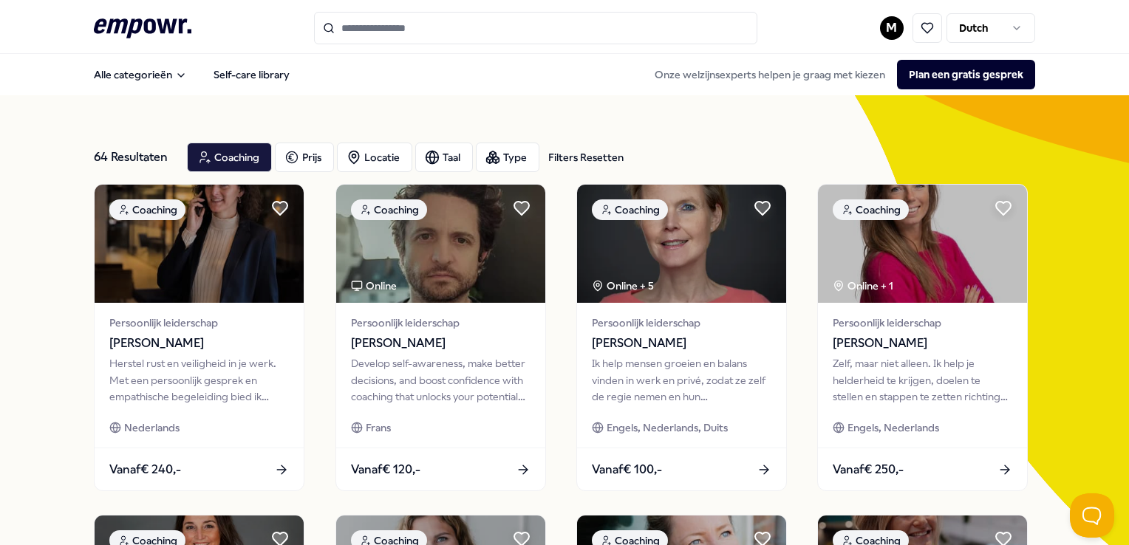
click at [400, 25] on input "Search for products, categories or subcategories" at bounding box center [535, 28] width 443 height 33
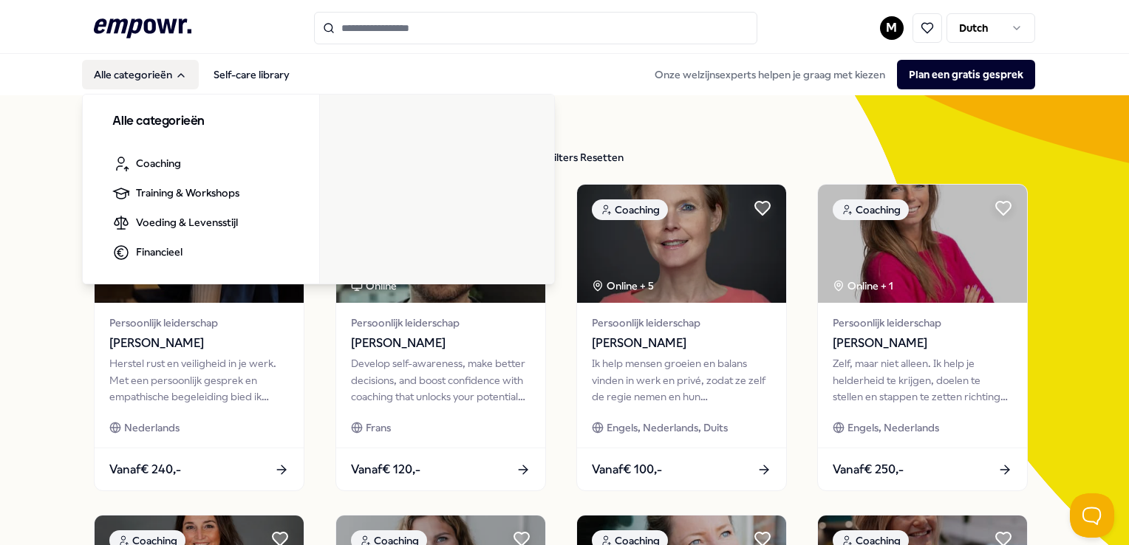
click at [134, 74] on button "Alle categorieën" at bounding box center [140, 75] width 117 height 30
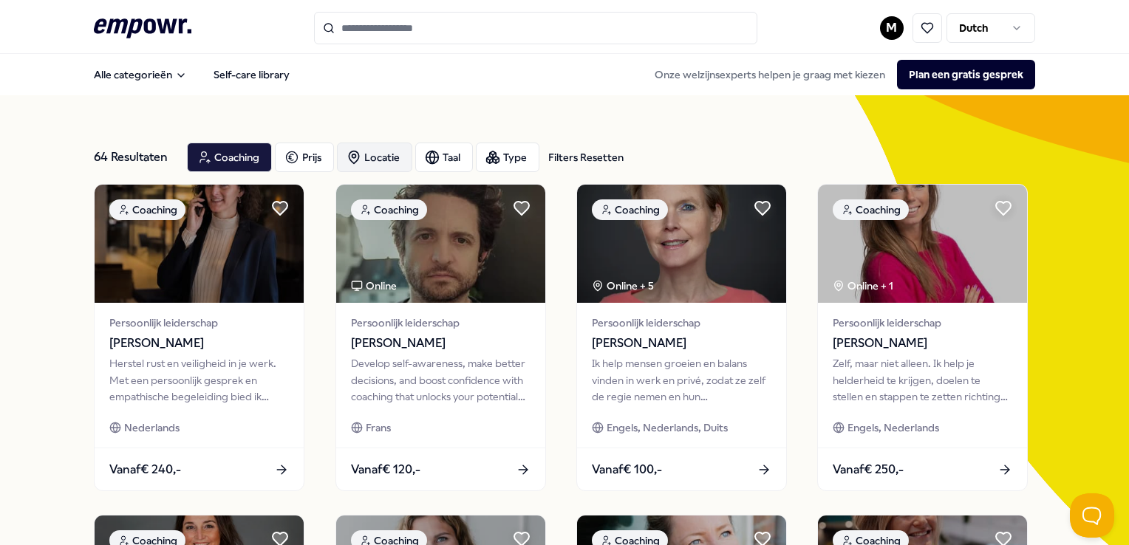
click at [390, 158] on div "Locatie" at bounding box center [374, 158] width 75 height 30
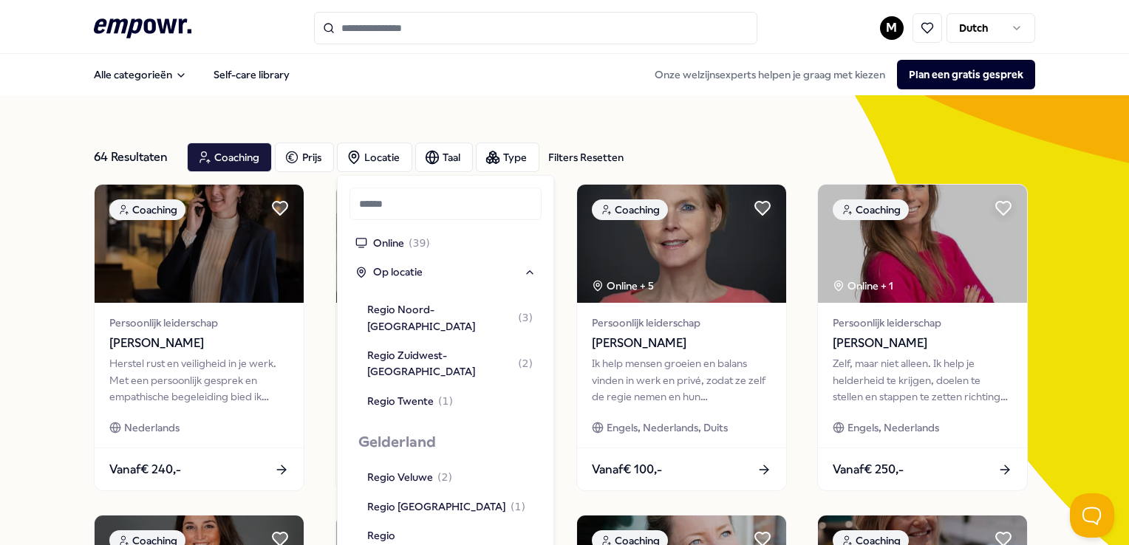
scroll to position [591, 0]
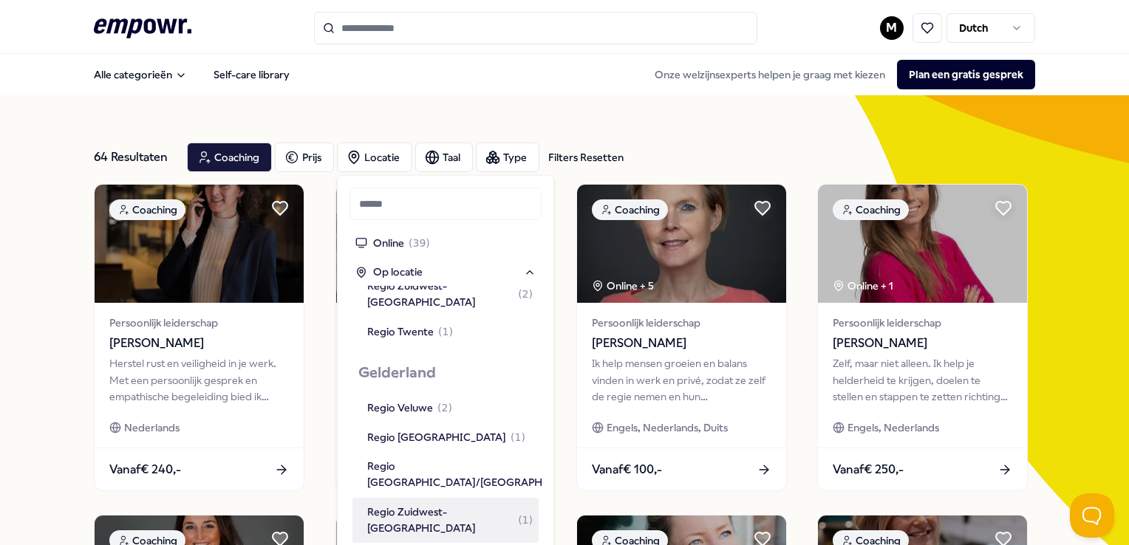
click at [443, 504] on div "Regio Zuidwest-[GEOGRAPHIC_DATA] ( 1 )" at bounding box center [450, 520] width 166 height 33
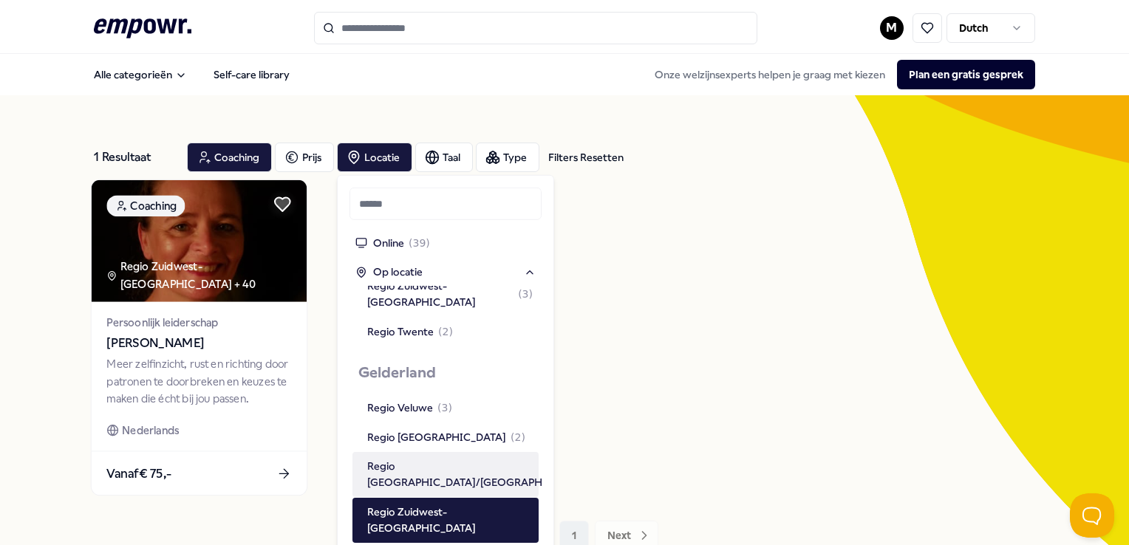
click at [227, 286] on div "Regio Zuidwest-[GEOGRAPHIC_DATA] + 40" at bounding box center [207, 276] width 200 height 34
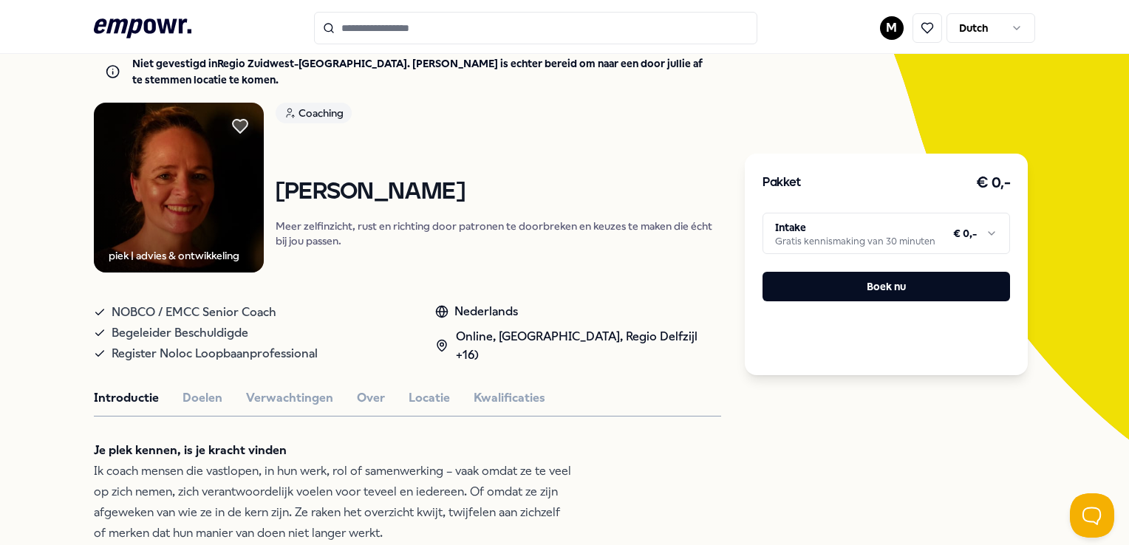
scroll to position [148, 0]
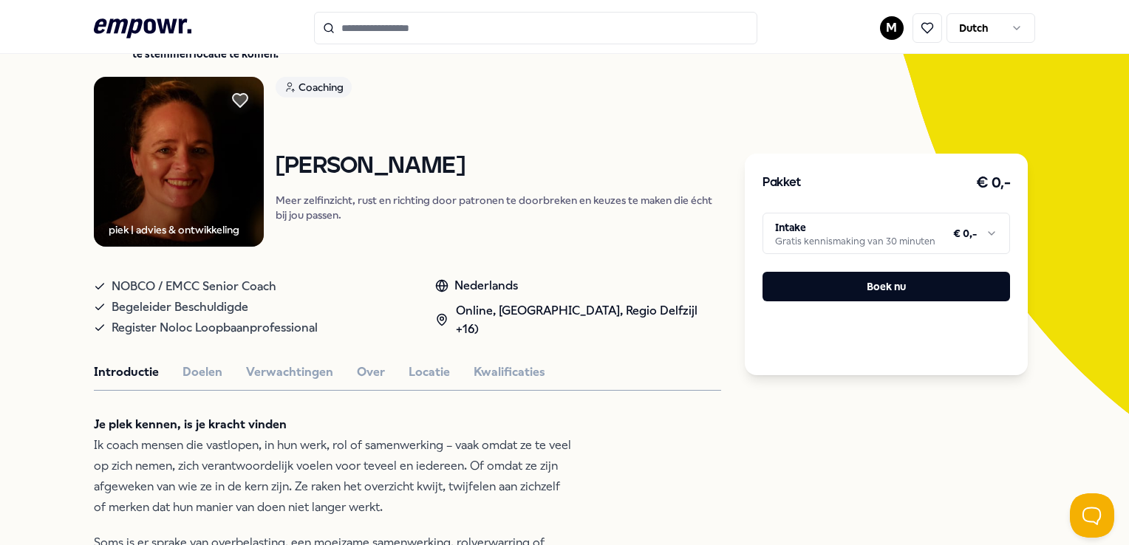
click at [662, 308] on div "Online, [GEOGRAPHIC_DATA], Regio Delfzijl +16)" at bounding box center [578, 321] width 286 height 38
click at [430, 373] on button "Locatie" at bounding box center [429, 372] width 41 height 19
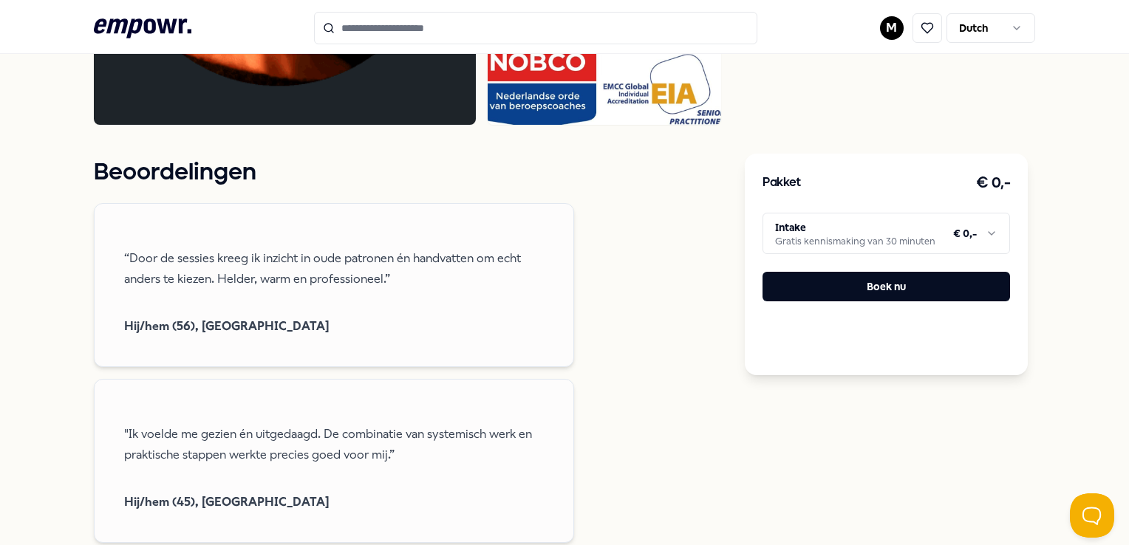
scroll to position [1035, 0]
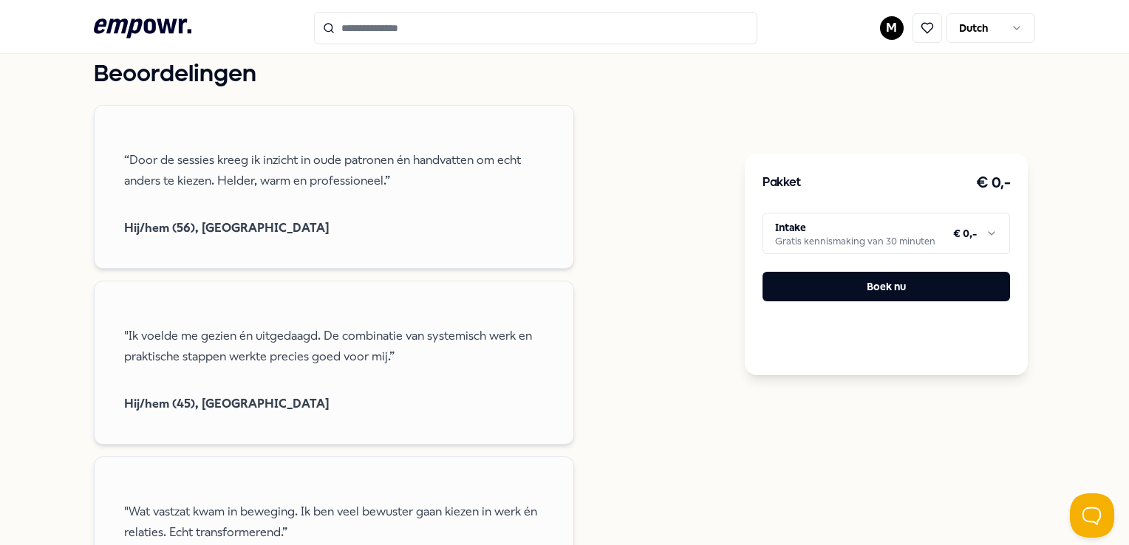
click at [942, 226] on html ".empowr-logo_svg__cls-1{fill:#03032f} M Dutch Alle categorieën Self-care librar…" at bounding box center [564, 272] width 1129 height 545
click at [749, 368] on html ".empowr-logo_svg__cls-1{fill:#03032f} M Dutch Alle categorieën Self-care librar…" at bounding box center [564, 272] width 1129 height 545
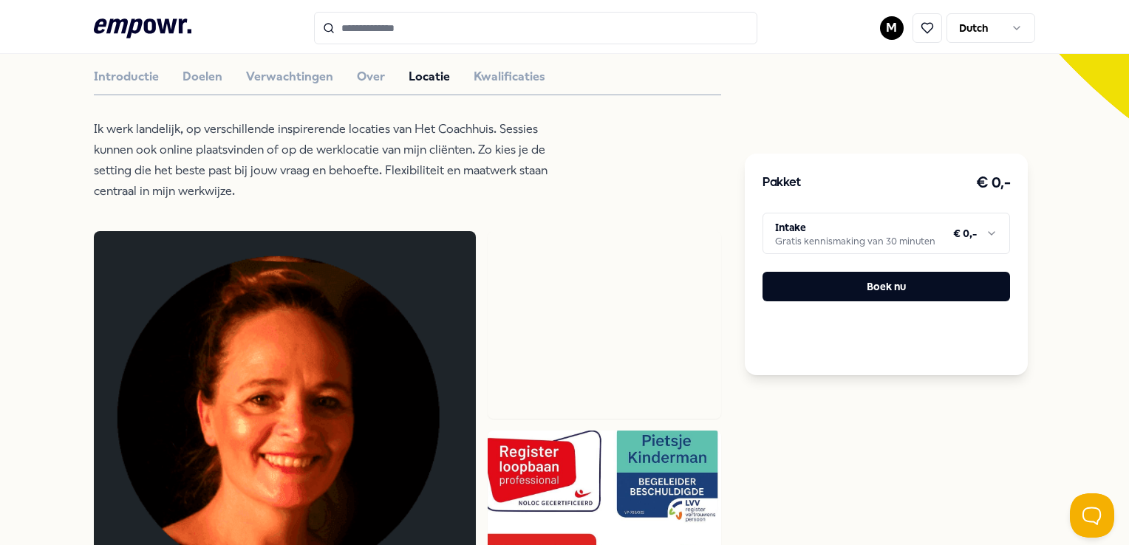
scroll to position [148, 0]
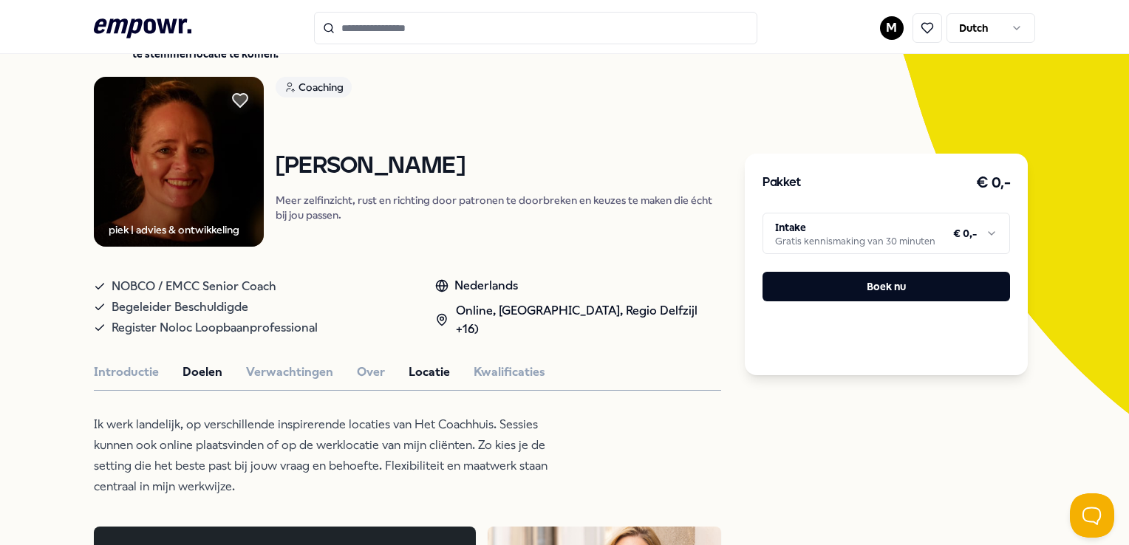
click at [185, 370] on button "Doelen" at bounding box center [203, 372] width 40 height 19
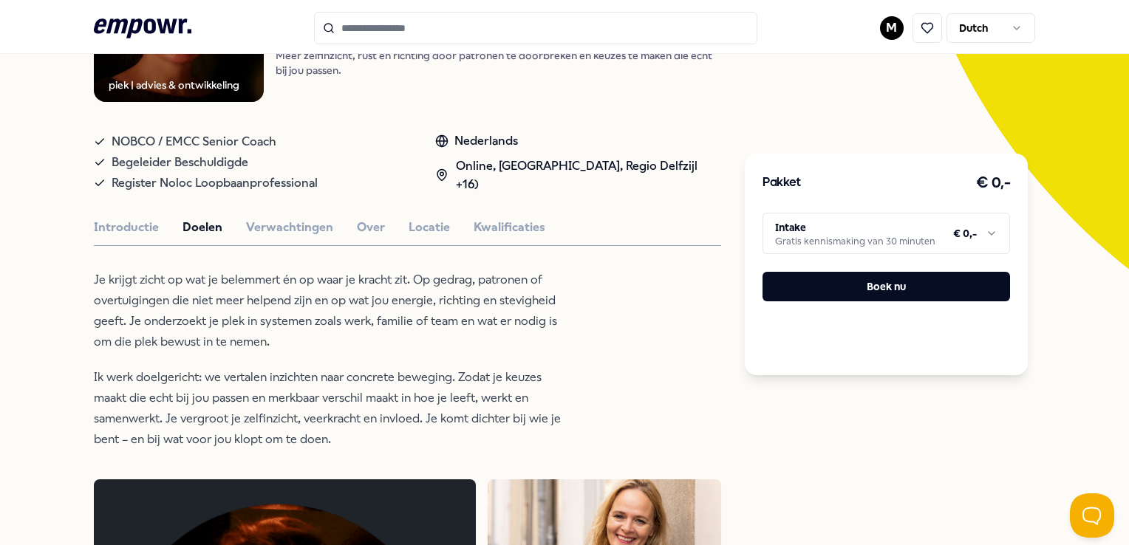
scroll to position [296, 0]
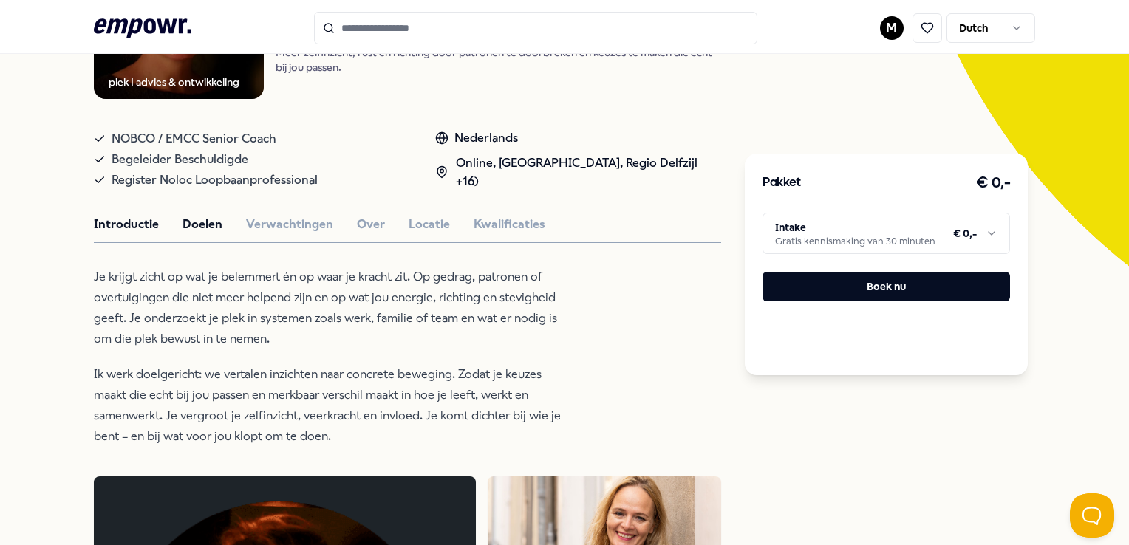
click at [147, 219] on button "Introductie" at bounding box center [126, 224] width 65 height 19
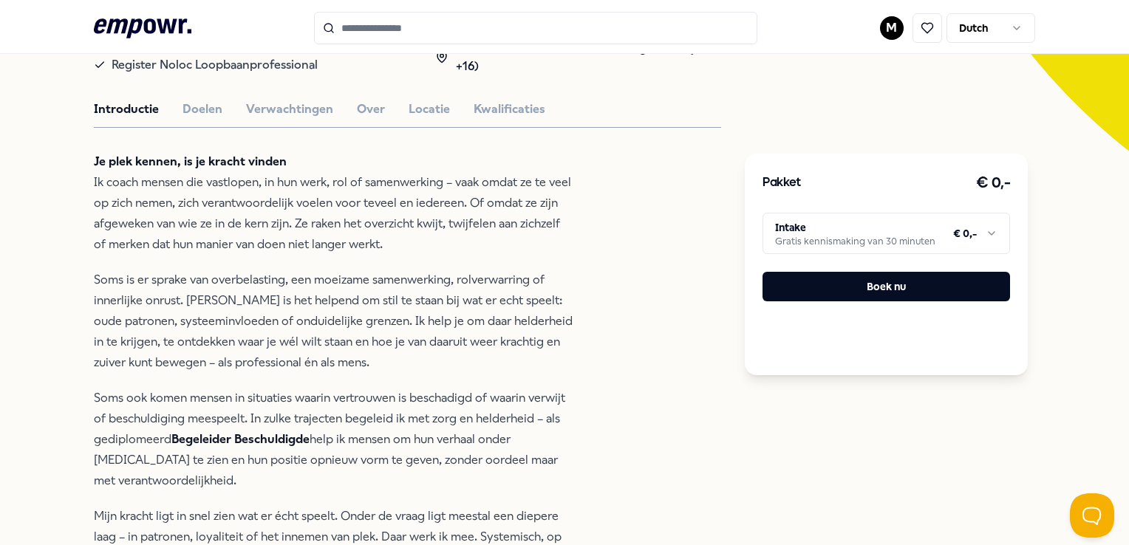
scroll to position [370, 0]
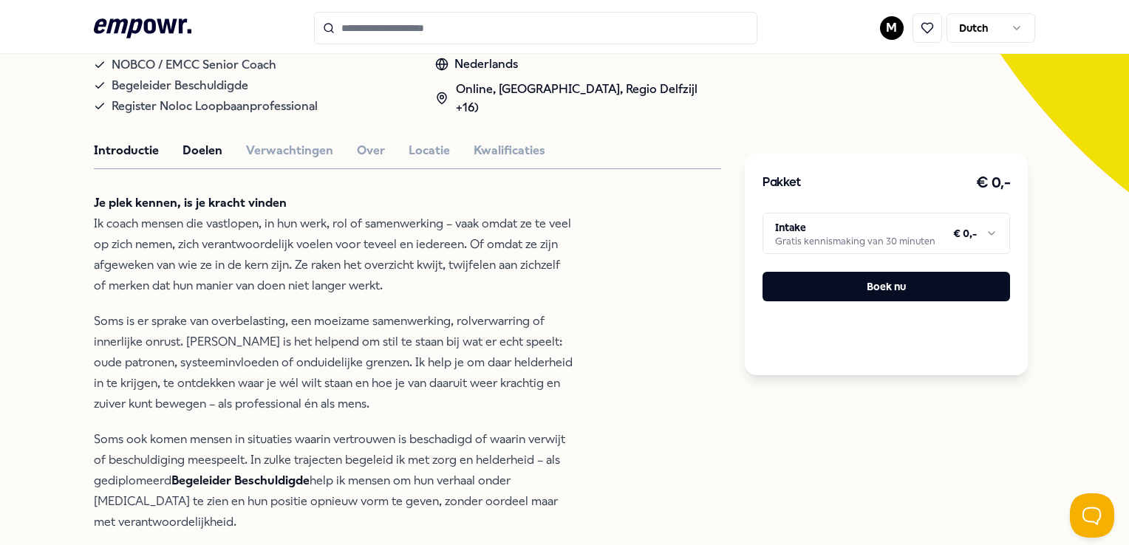
click at [207, 155] on button "Doelen" at bounding box center [203, 150] width 40 height 19
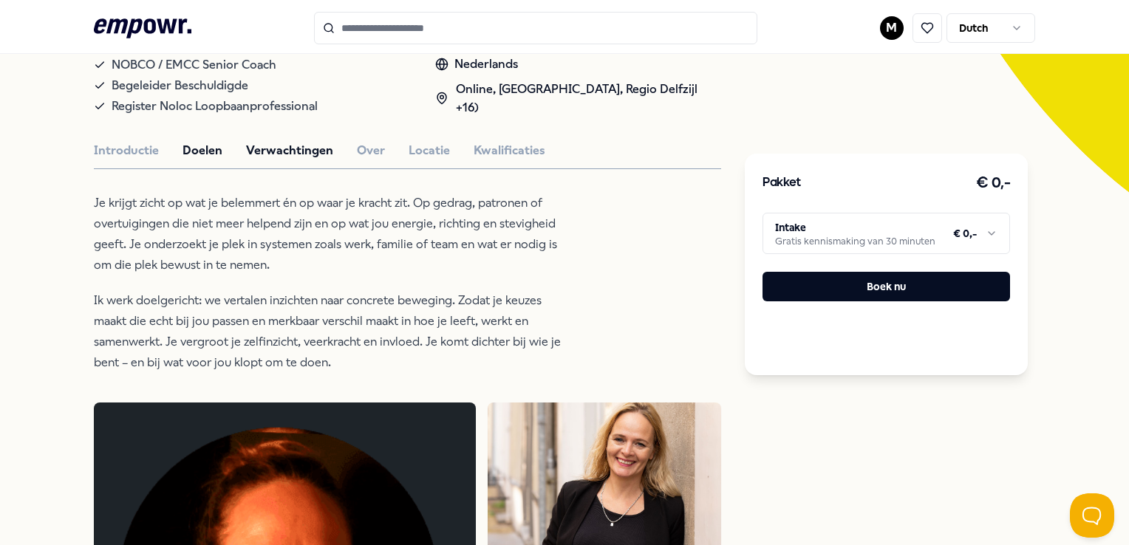
click at [307, 145] on button "Verwachtingen" at bounding box center [289, 150] width 87 height 19
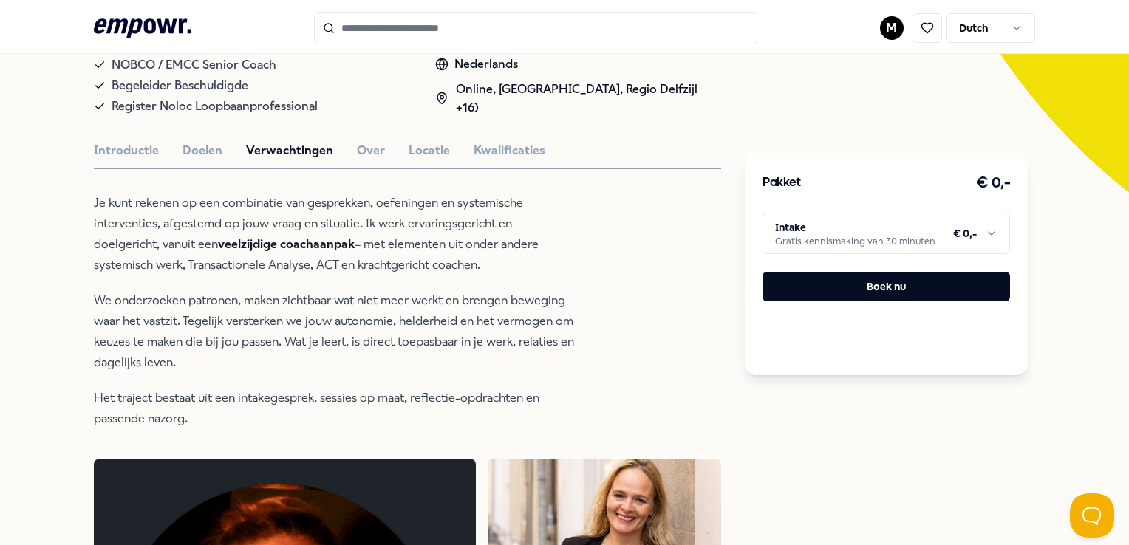
click at [369, 144] on button "Over" at bounding box center [371, 150] width 28 height 19
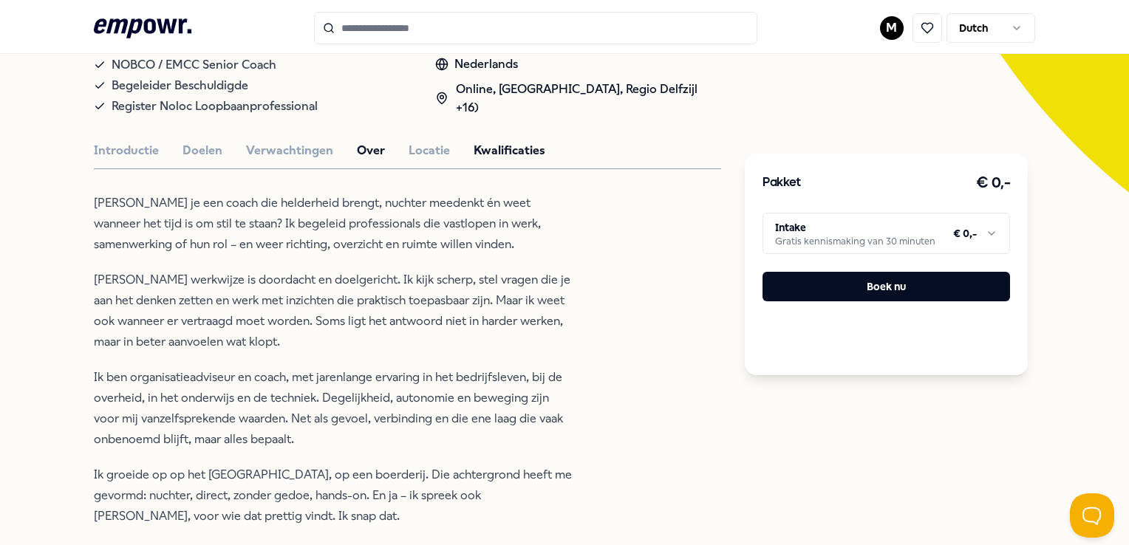
click at [511, 156] on button "Kwalificaties" at bounding box center [510, 150] width 72 height 19
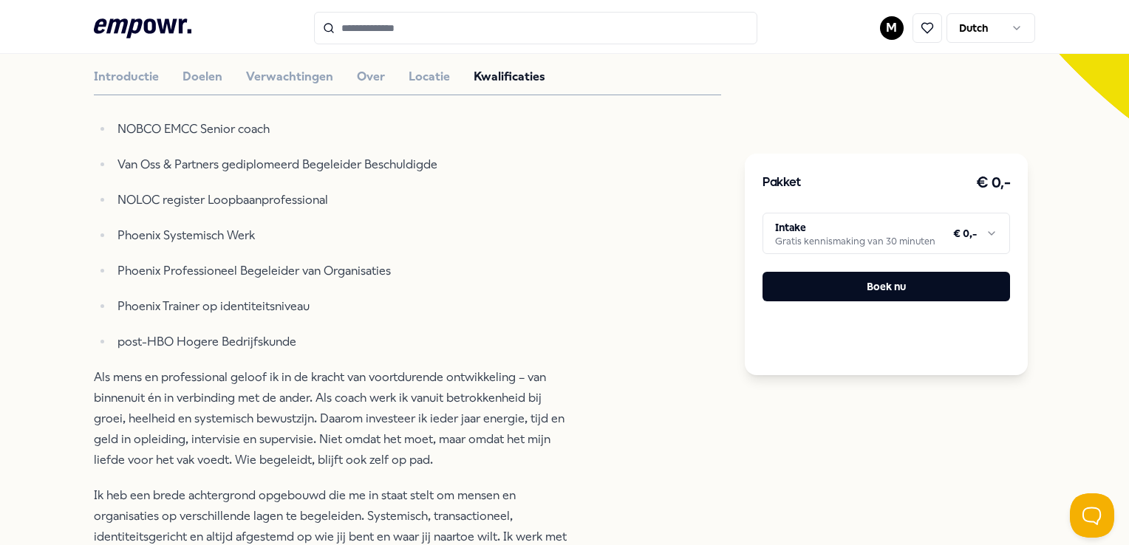
scroll to position [74, 0]
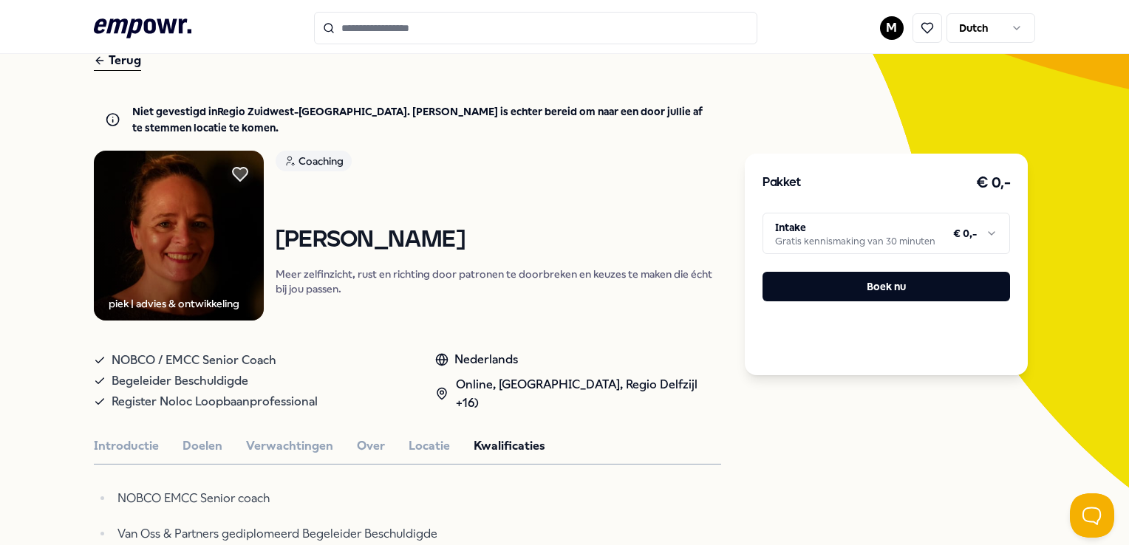
click at [101, 54] on icon at bounding box center [100, 61] width 12 height 18
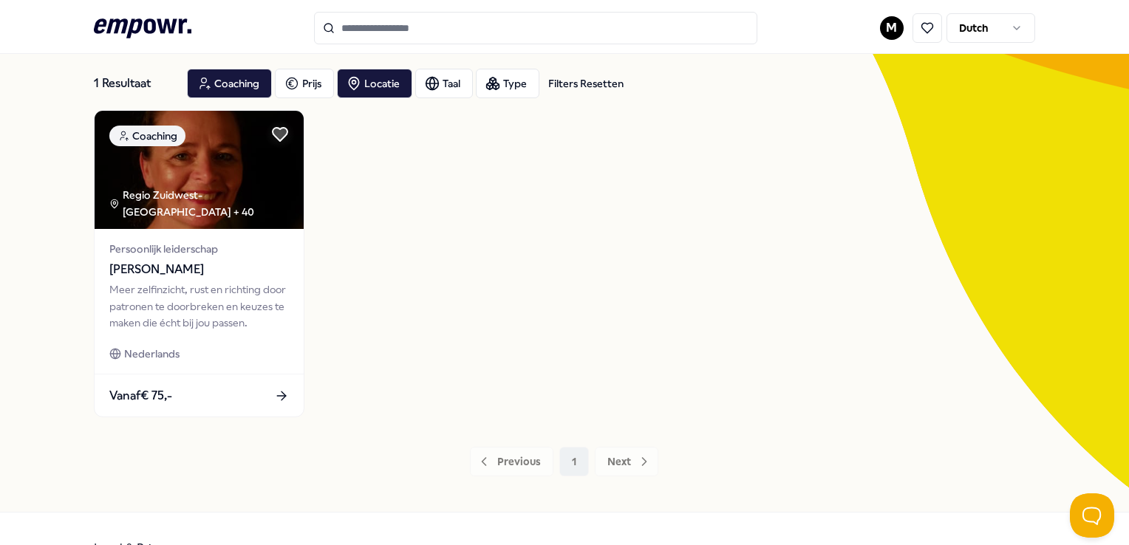
drag, startPoint x: 319, startPoint y: 75, endPoint x: 336, endPoint y: 76, distance: 17.8
click at [334, 76] on div "Prijs" at bounding box center [304, 84] width 59 height 30
click at [370, 72] on div "Locatie" at bounding box center [374, 84] width 75 height 30
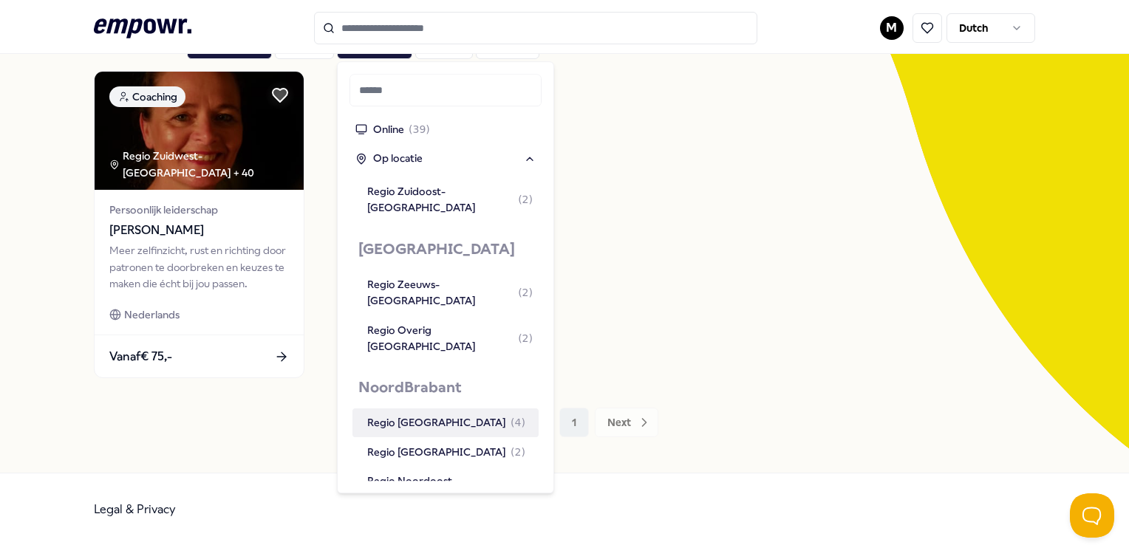
scroll to position [1404, 0]
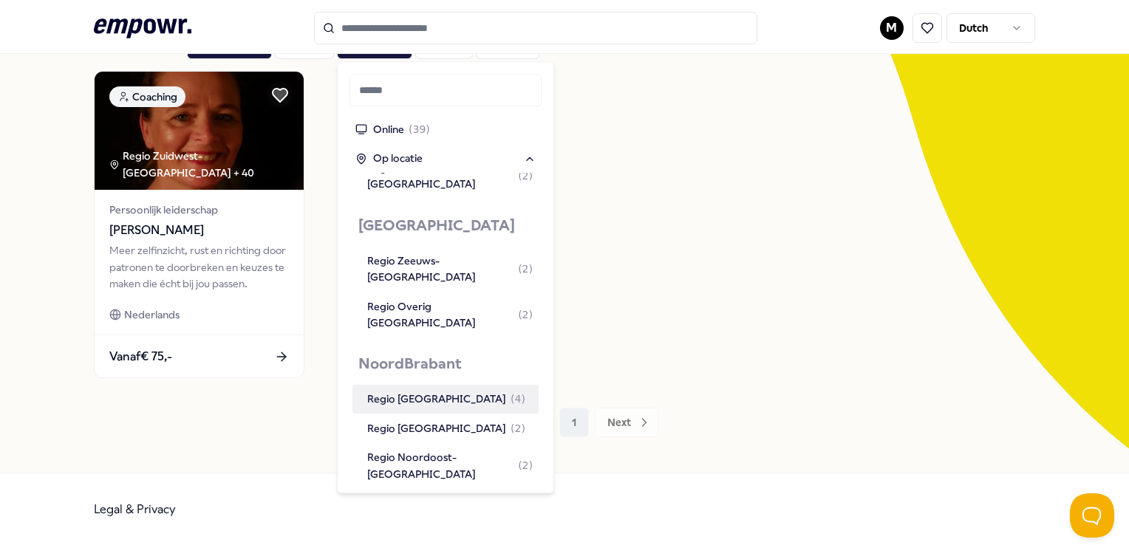
click at [423, 392] on div "Regio [GEOGRAPHIC_DATA] ( 4 )" at bounding box center [446, 400] width 158 height 16
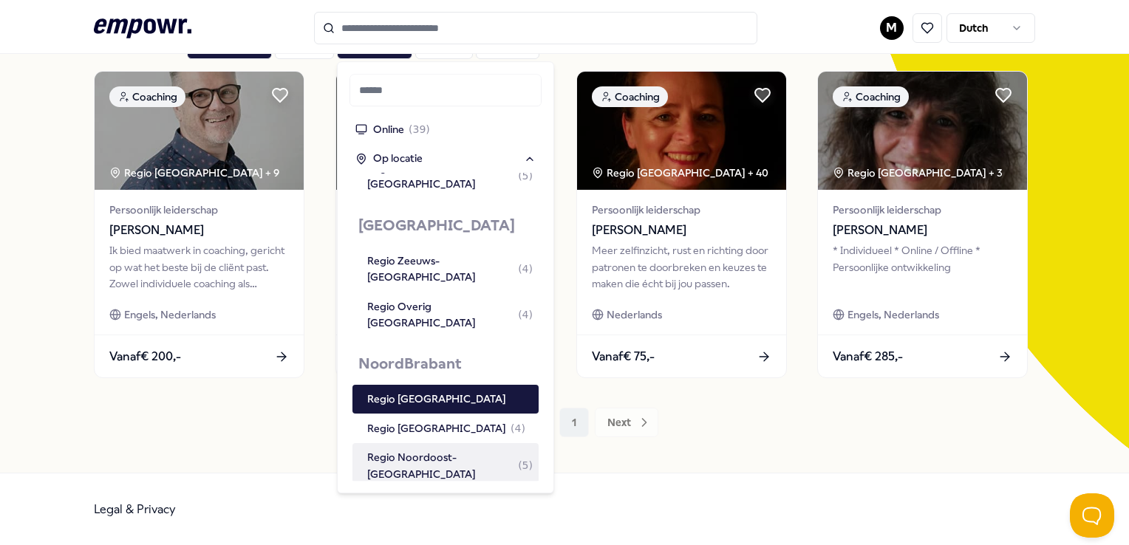
click at [234, 402] on div "4 Resultaten Filters Resetten Coaching Prijs Locatie Taal Type Filters Resetten…" at bounding box center [564, 228] width 941 height 420
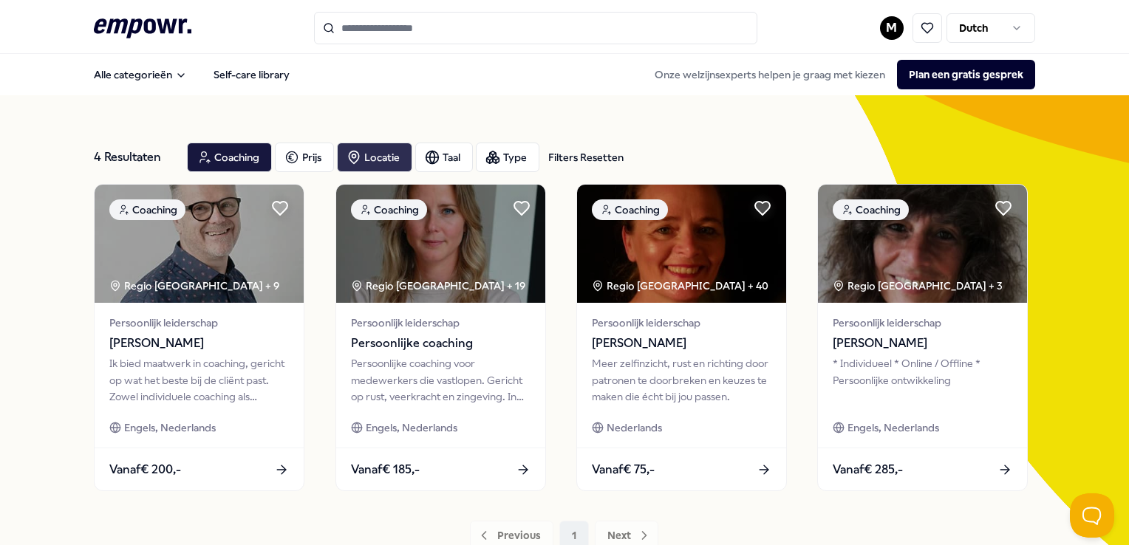
click at [380, 160] on div "Locatie" at bounding box center [374, 158] width 75 height 30
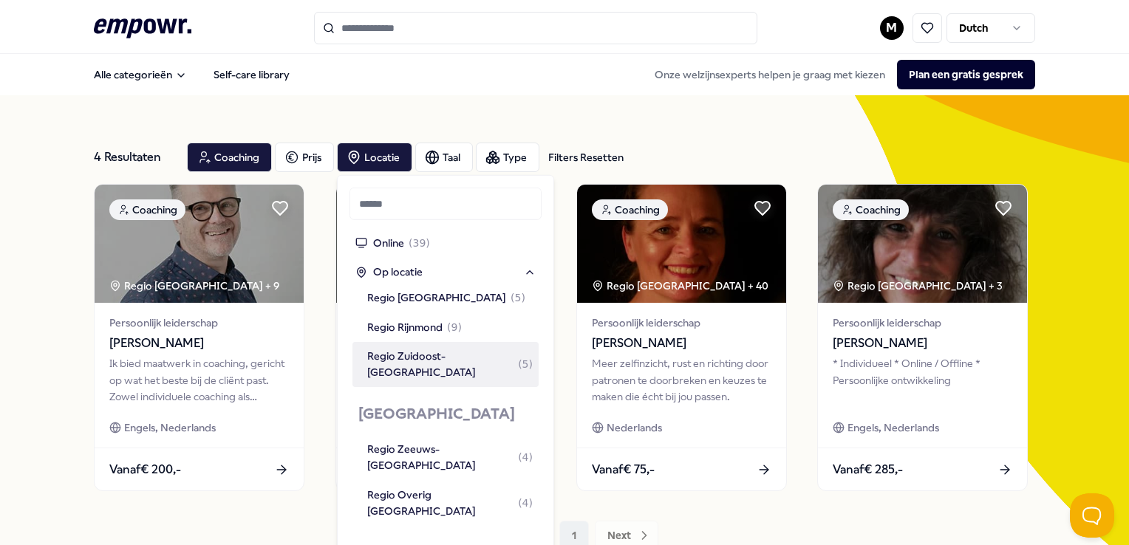
scroll to position [1330, 0]
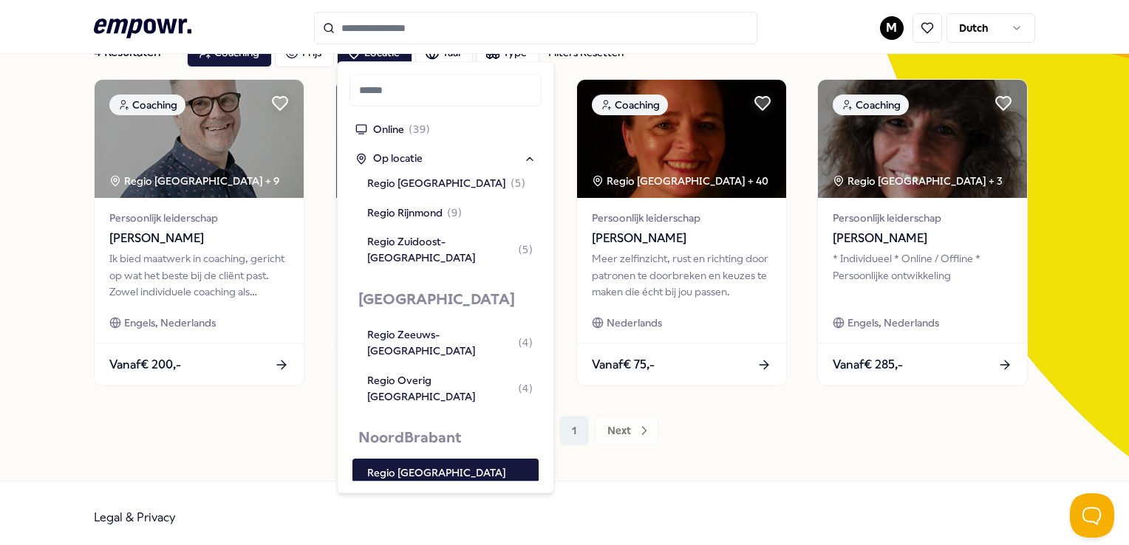
scroll to position [113, 0]
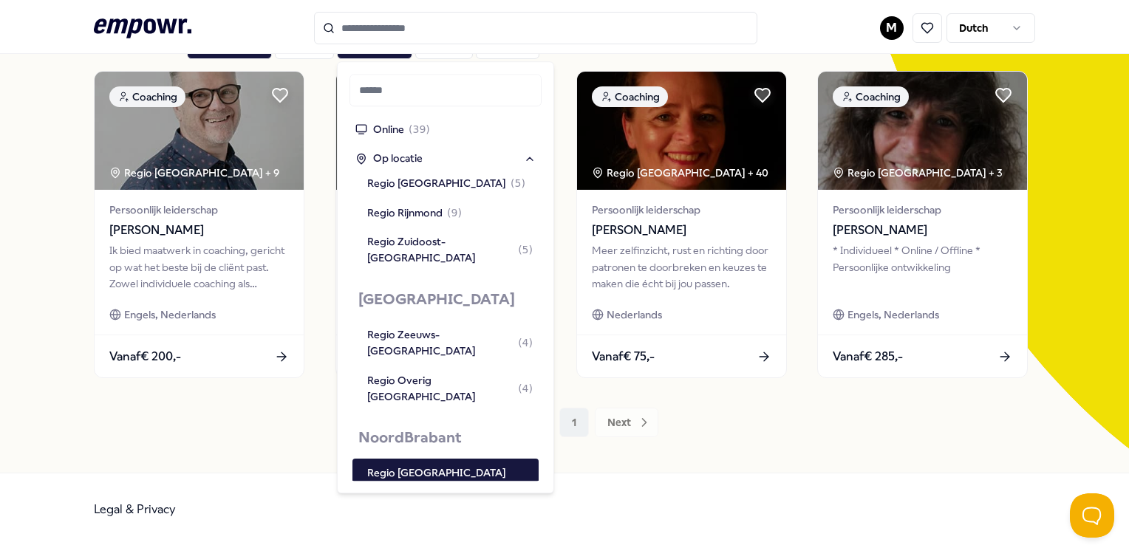
click at [884, 466] on div "4 Resultaten Filters Resetten Coaching Prijs Locatie Taal Type Filters Resetten…" at bounding box center [564, 227] width 941 height 491
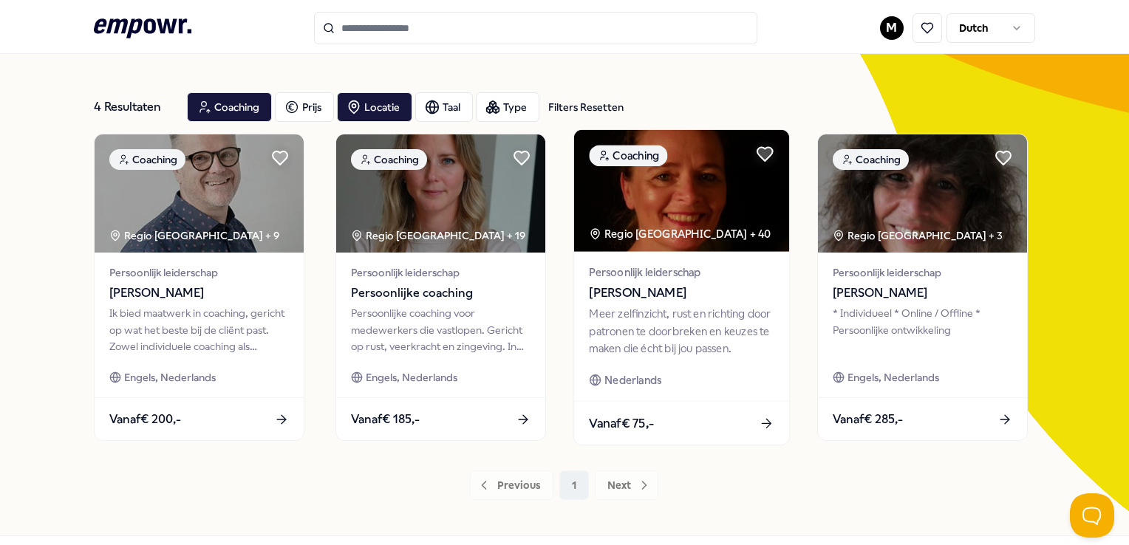
scroll to position [0, 0]
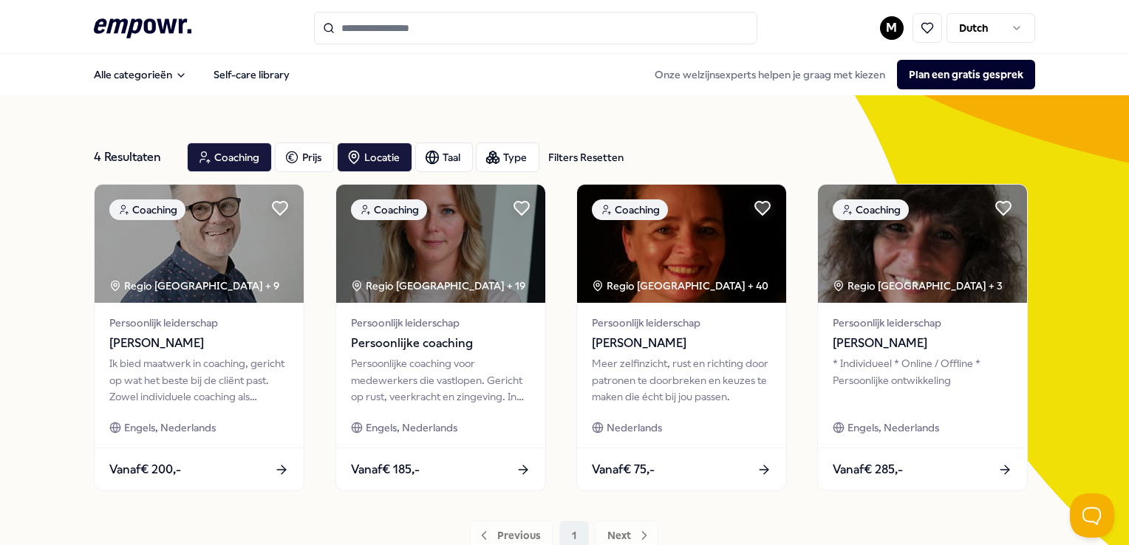
click at [136, 30] on icon at bounding box center [143, 27] width 98 height 19
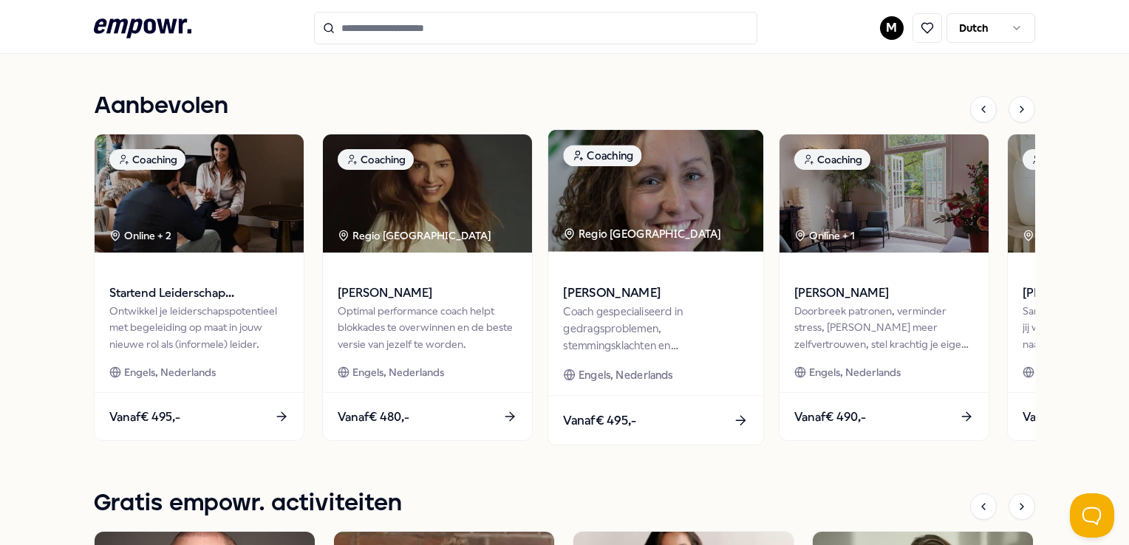
scroll to position [665, 0]
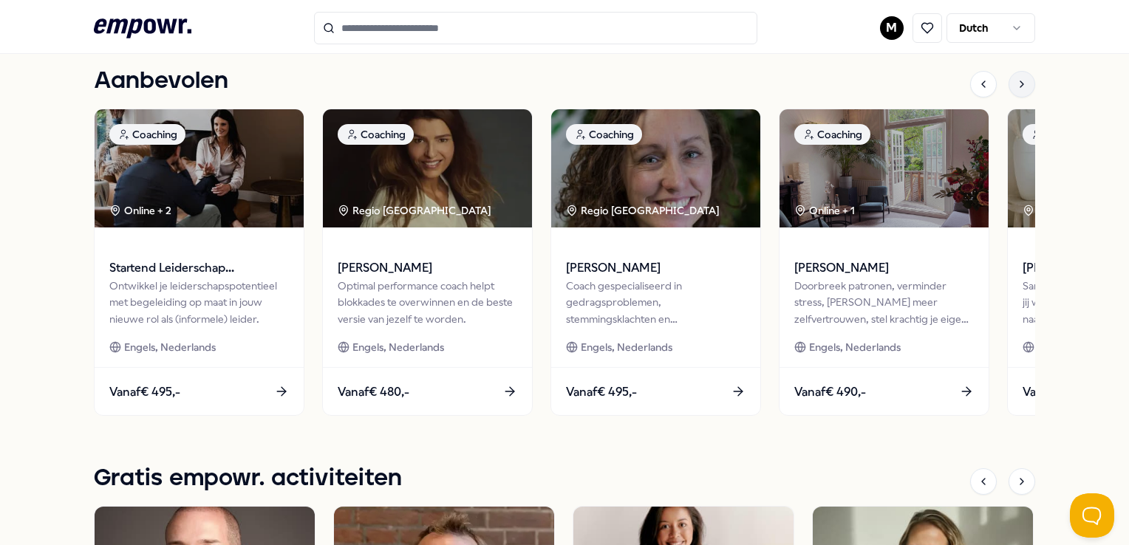
click at [1016, 85] on icon at bounding box center [1022, 84] width 12 height 12
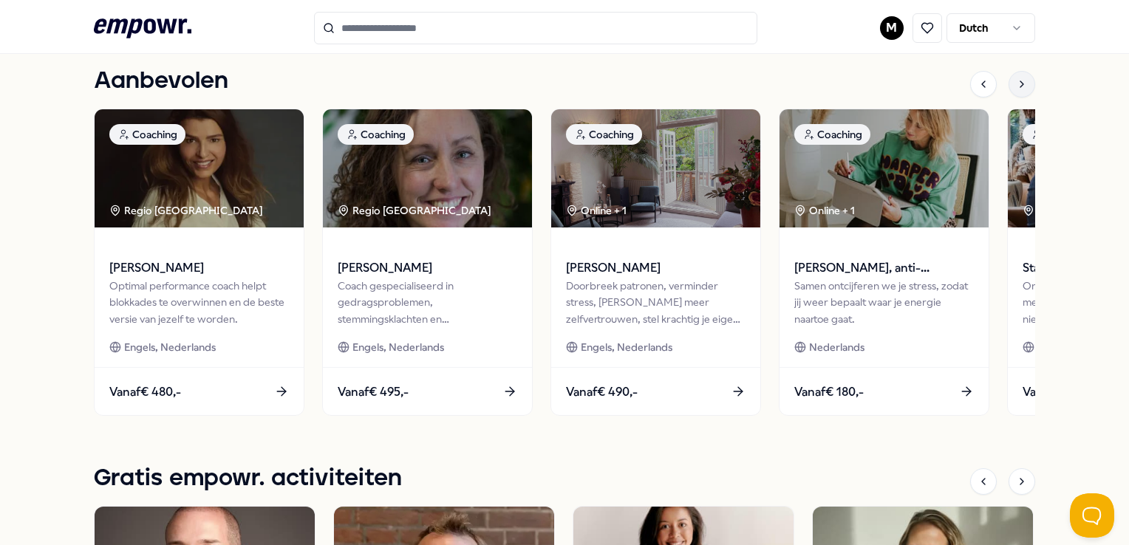
click at [1016, 86] on icon at bounding box center [1022, 84] width 12 height 12
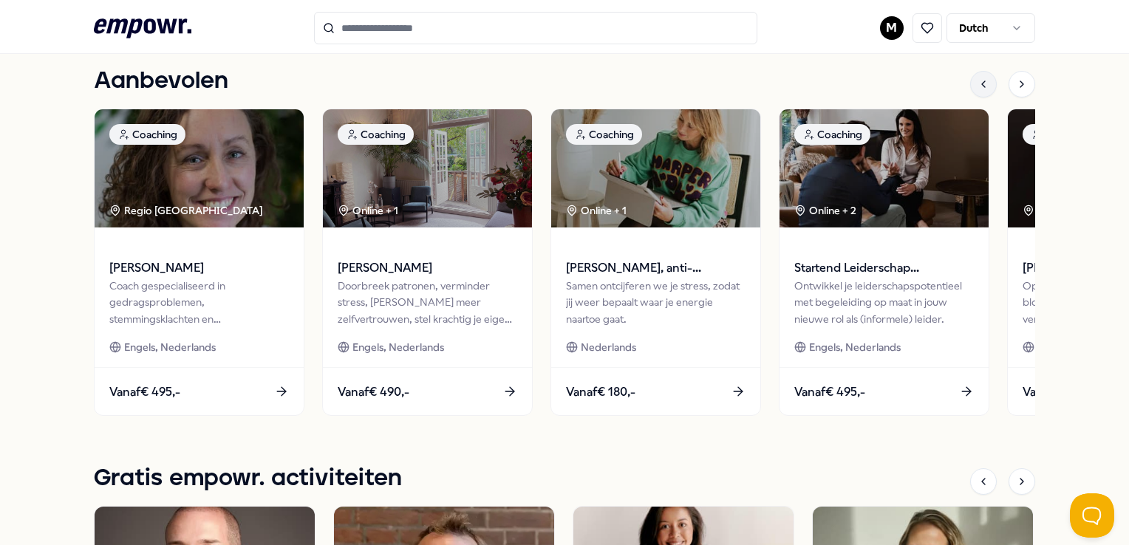
click at [978, 81] on icon at bounding box center [984, 84] width 12 height 12
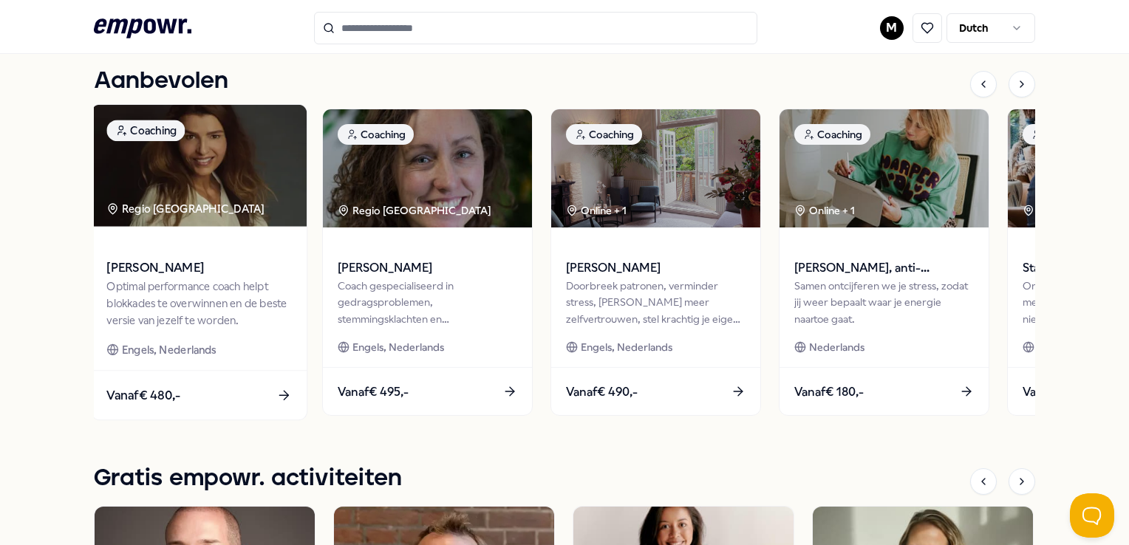
click at [231, 203] on div "Regio [GEOGRAPHIC_DATA]" at bounding box center [187, 208] width 160 height 17
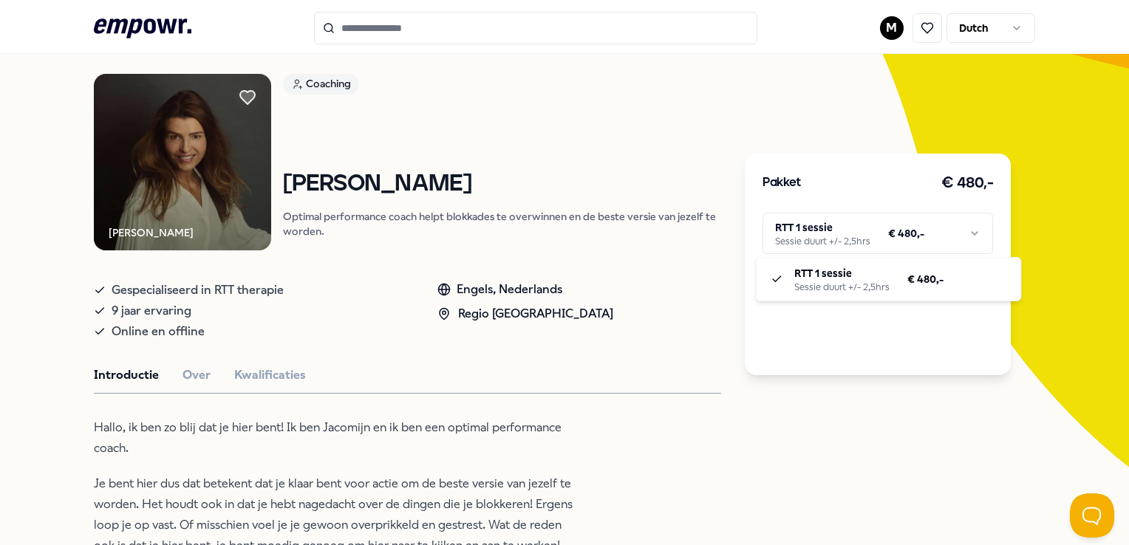
click at [933, 230] on html ".empowr-logo_svg__cls-1{fill:#03032f} M Dutch Alle categorieën Self-care librar…" at bounding box center [564, 272] width 1129 height 545
click at [920, 406] on html ".empowr-logo_svg__cls-1{fill:#03032f} M Dutch Alle categorieën Self-care librar…" at bounding box center [564, 272] width 1129 height 545
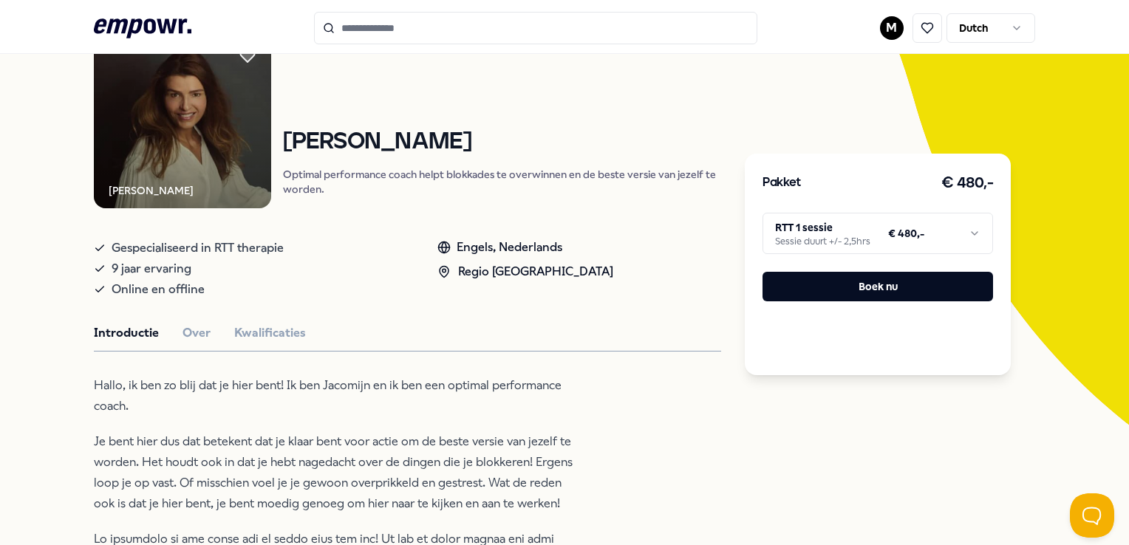
scroll to position [242, 0]
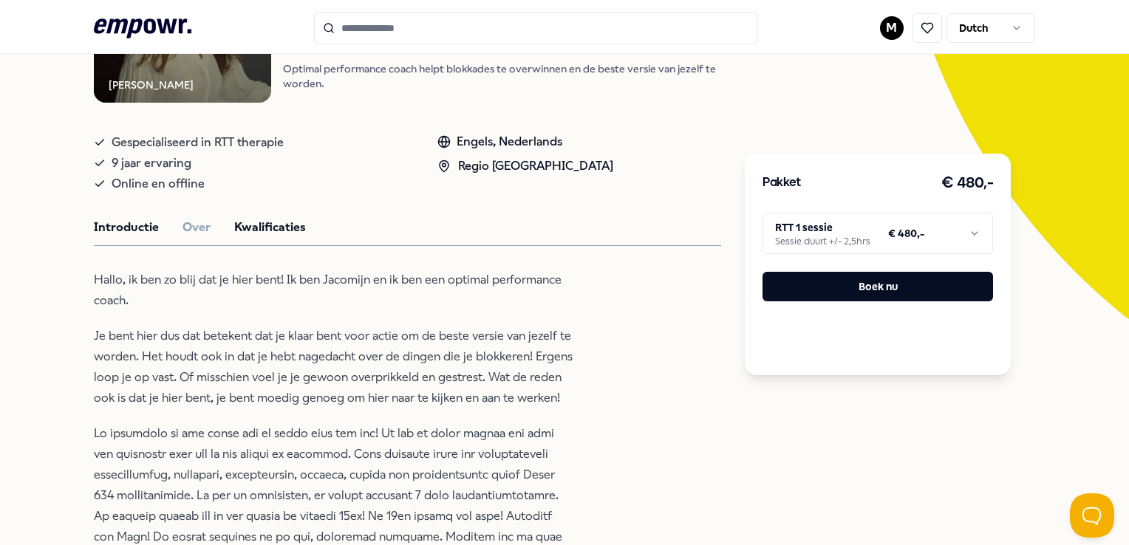
click at [289, 231] on button "Kwalificaties" at bounding box center [270, 227] width 72 height 19
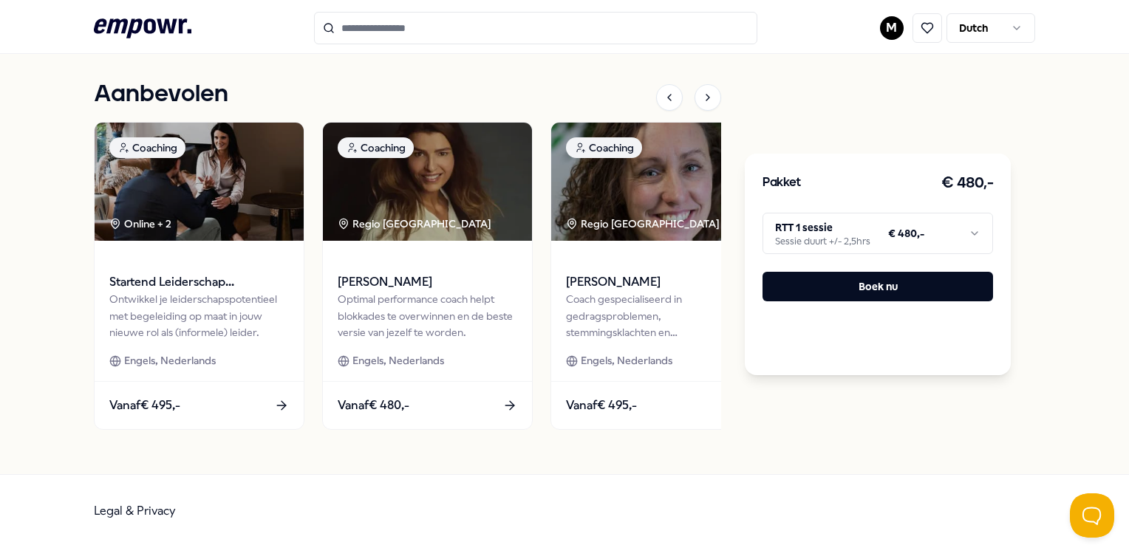
scroll to position [318, 0]
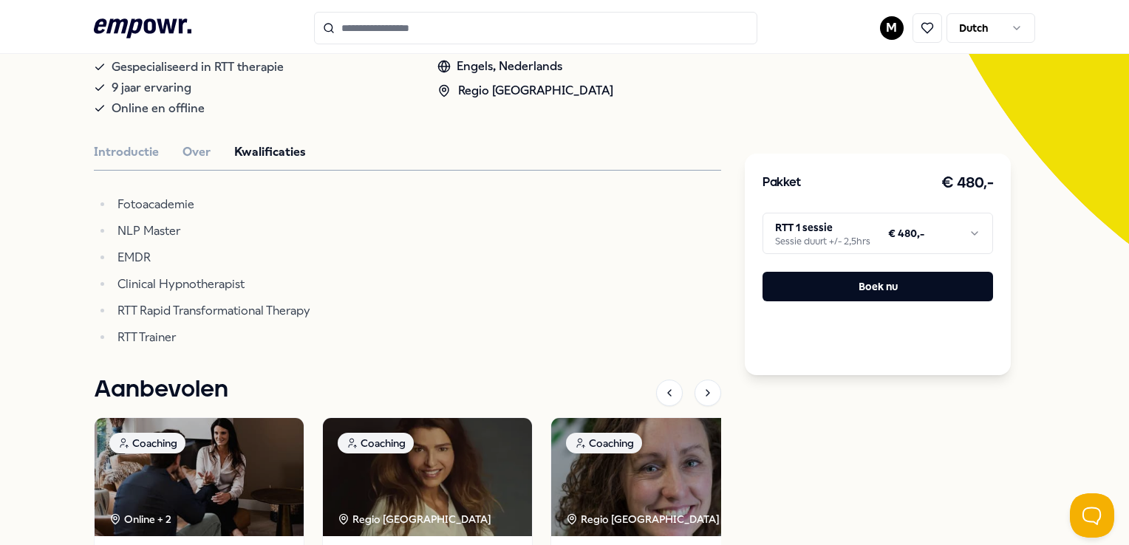
click at [346, 39] on input "Search for products, categories or subcategories" at bounding box center [535, 28] width 443 height 33
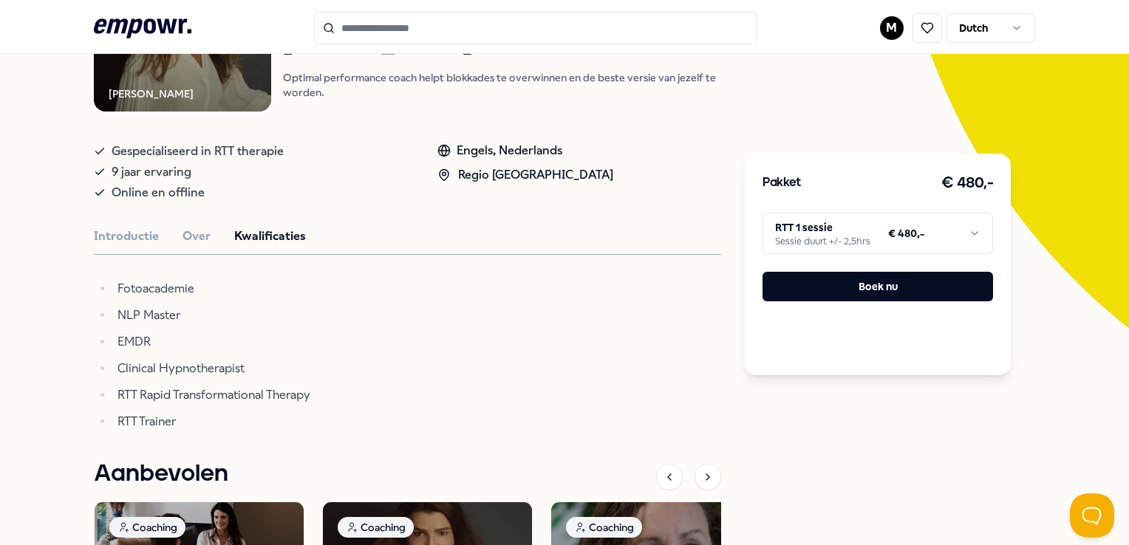
scroll to position [170, 0]
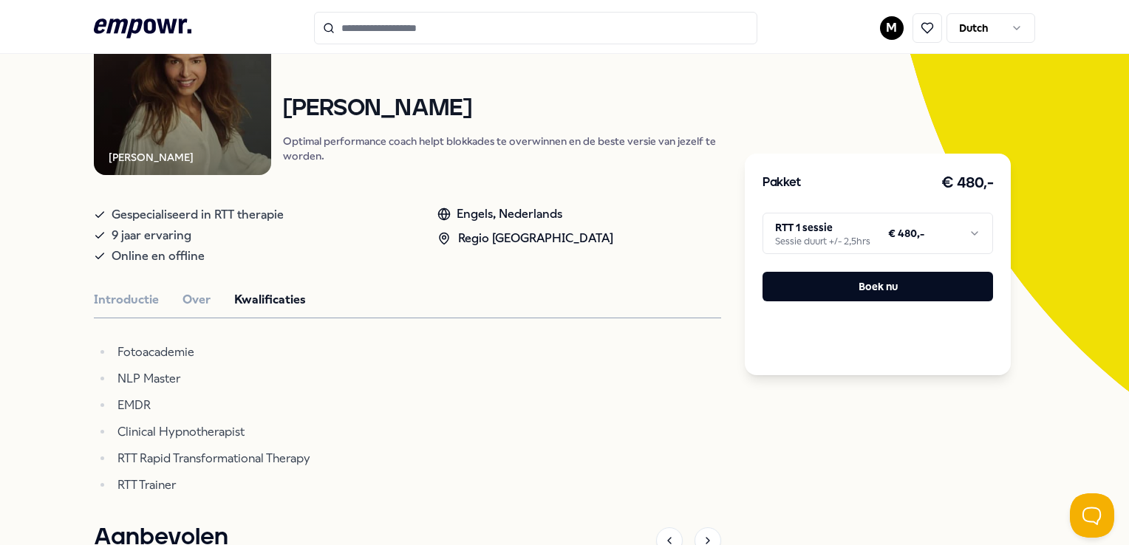
click at [865, 238] on html ".empowr-logo_svg__cls-1{fill:#03032f} M Dutch Alle categorieën Self-care librar…" at bounding box center [564, 272] width 1129 height 545
click at [374, 22] on html ".empowr-logo_svg__cls-1{fill:#03032f} M Dutch Alle categorieën Self-care librar…" at bounding box center [564, 272] width 1129 height 545
click at [372, 39] on input "Search for products, categories or subcategories" at bounding box center [535, 28] width 443 height 33
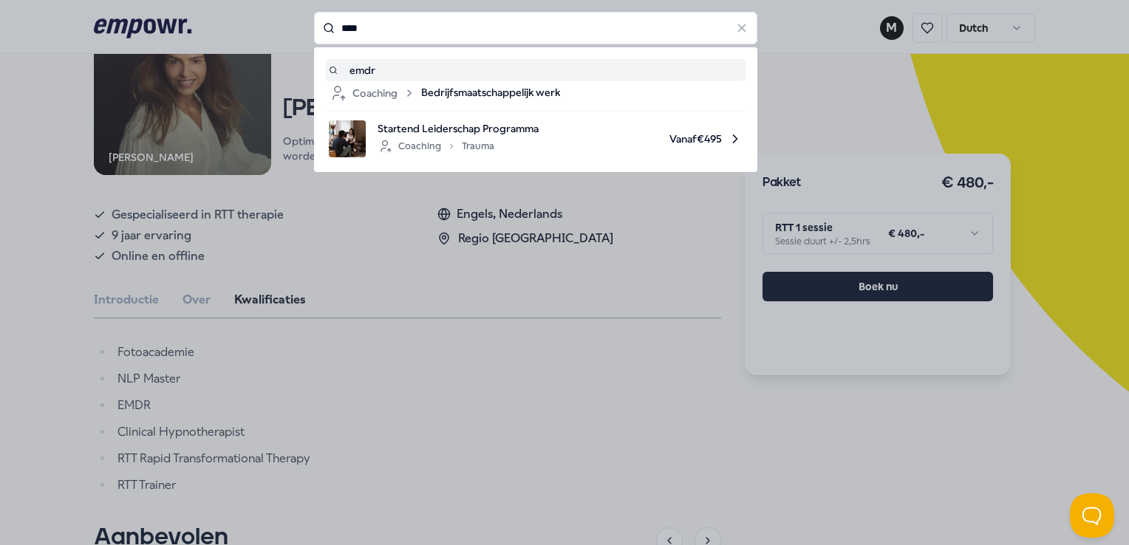
click at [412, 72] on div "emdr" at bounding box center [536, 70] width 414 height 16
type input "****"
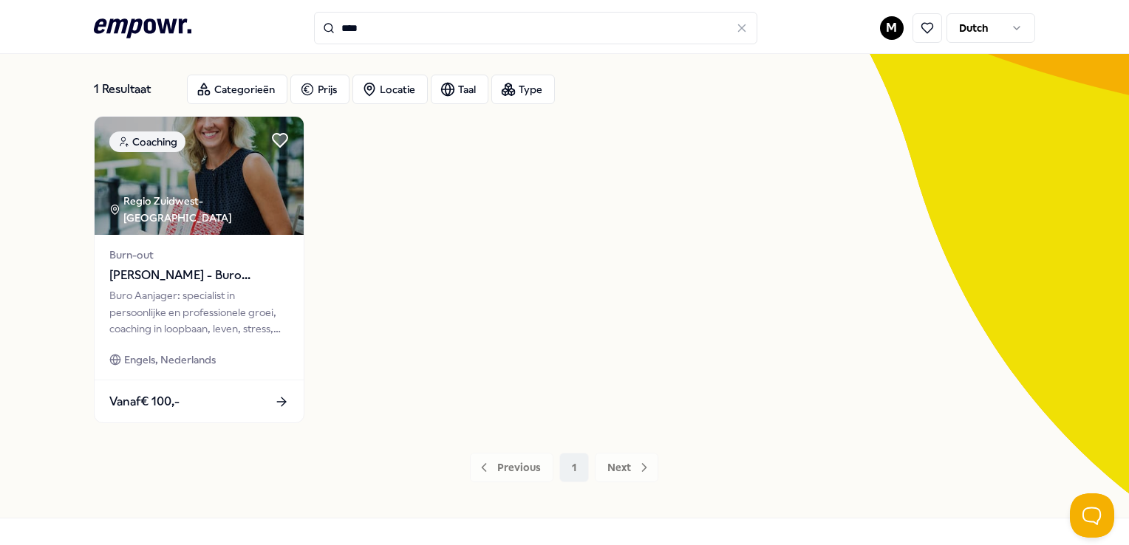
scroll to position [21, 0]
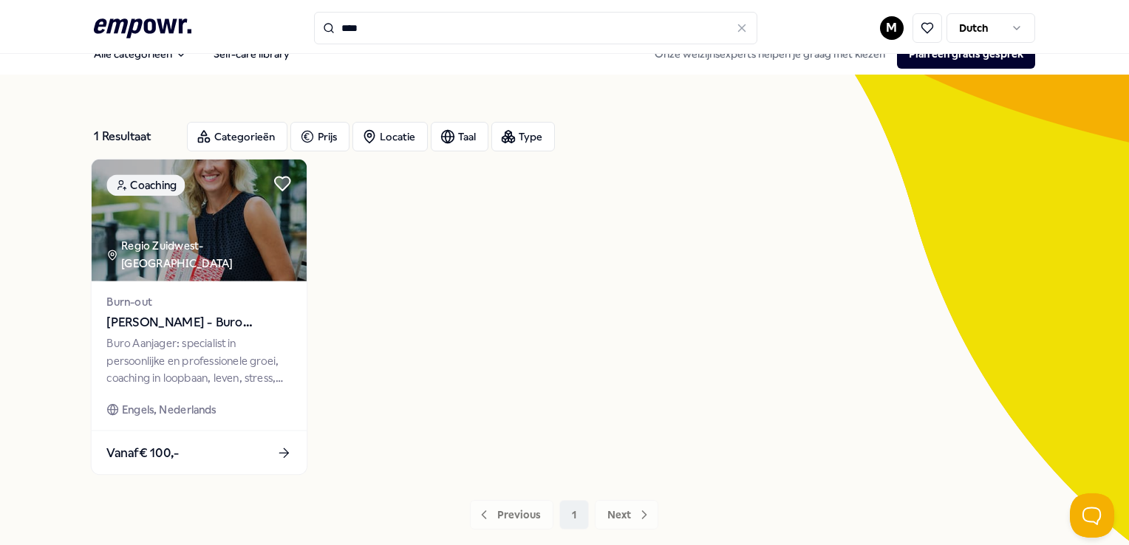
click at [253, 235] on img at bounding box center [199, 221] width 215 height 122
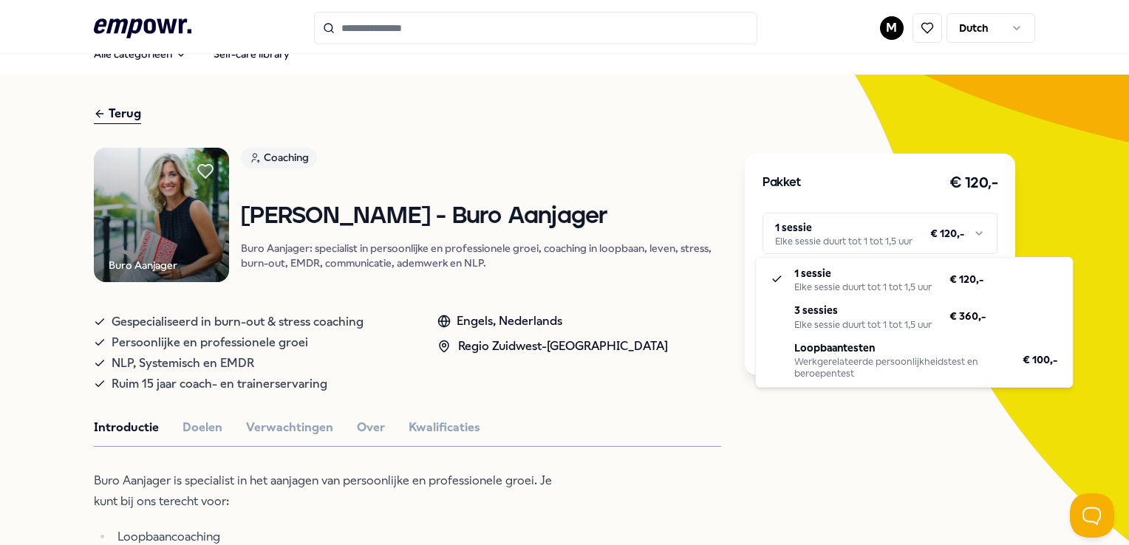
click at [937, 222] on html ".empowr-logo_svg__cls-1{fill:#03032f} M Dutch Alle categorieën Self-care librar…" at bounding box center [564, 272] width 1129 height 545
click at [671, 123] on html ".empowr-logo_svg__cls-1{fill:#03032f} M Dutch Alle categorieën Self-care librar…" at bounding box center [564, 272] width 1129 height 545
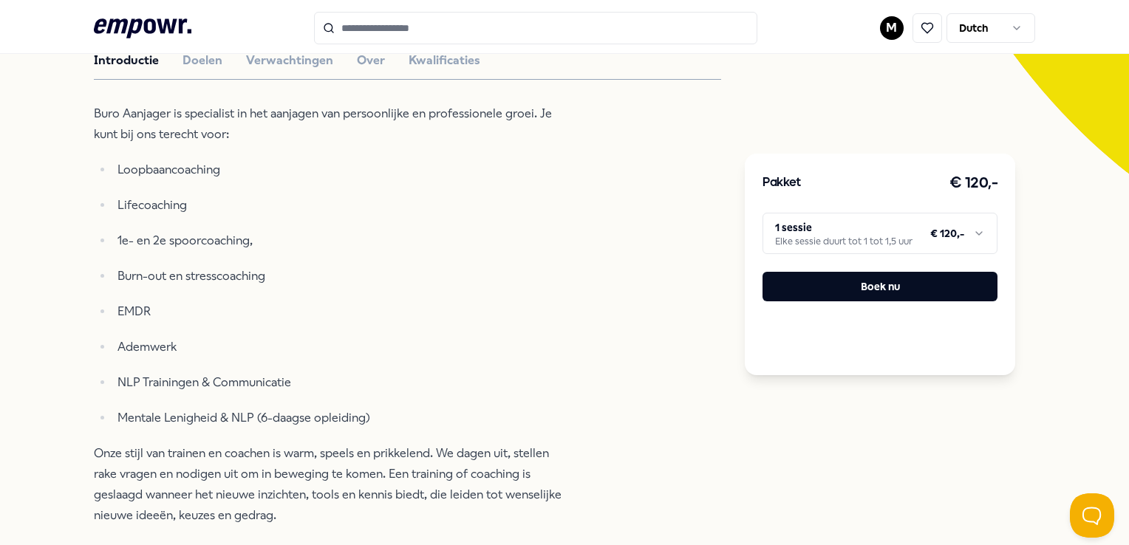
scroll to position [316, 0]
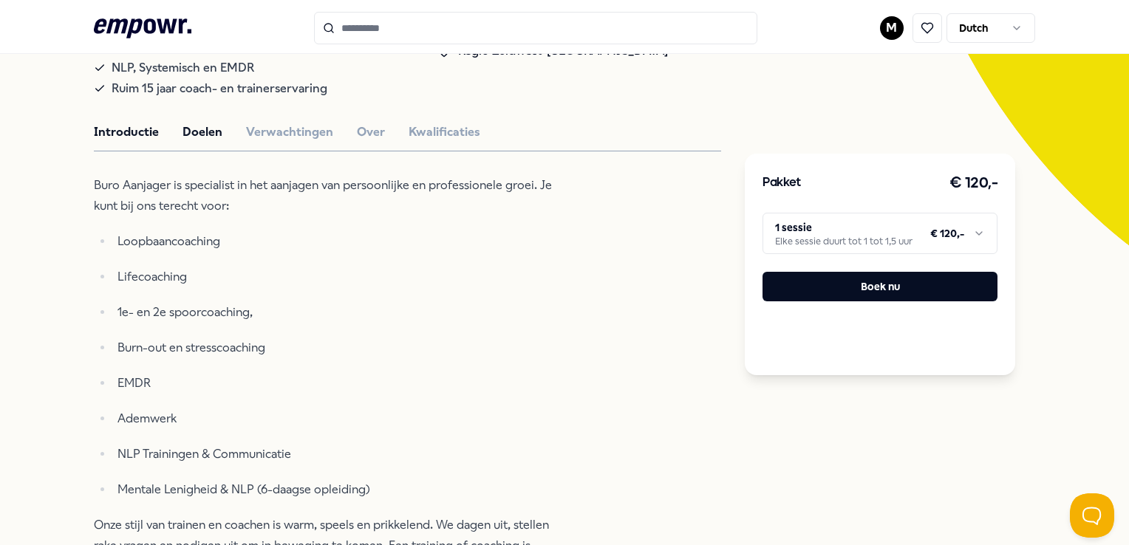
click at [209, 123] on button "Doelen" at bounding box center [203, 132] width 40 height 19
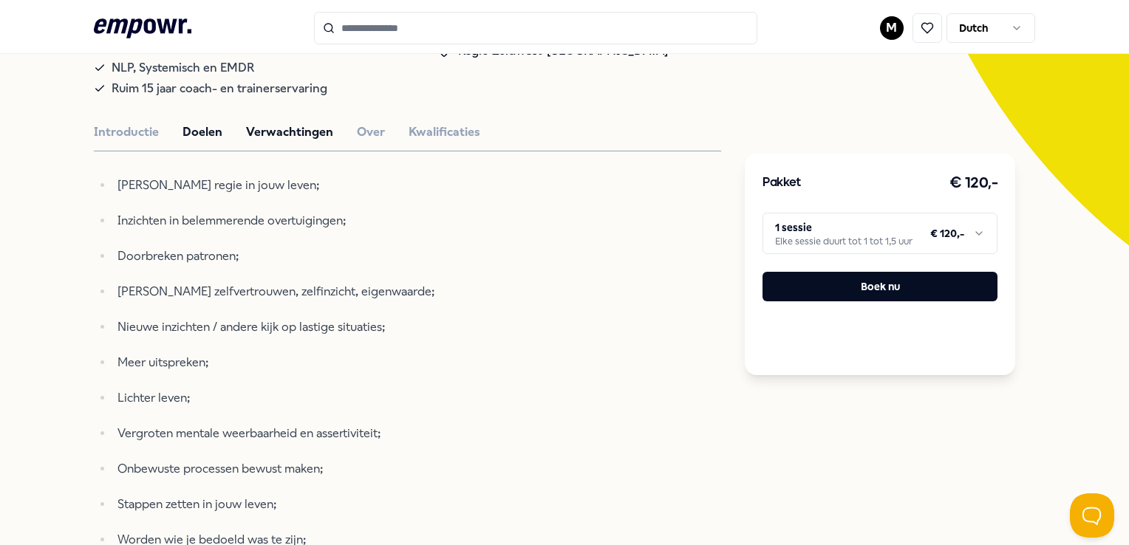
click at [310, 126] on button "Verwachtingen" at bounding box center [289, 132] width 87 height 19
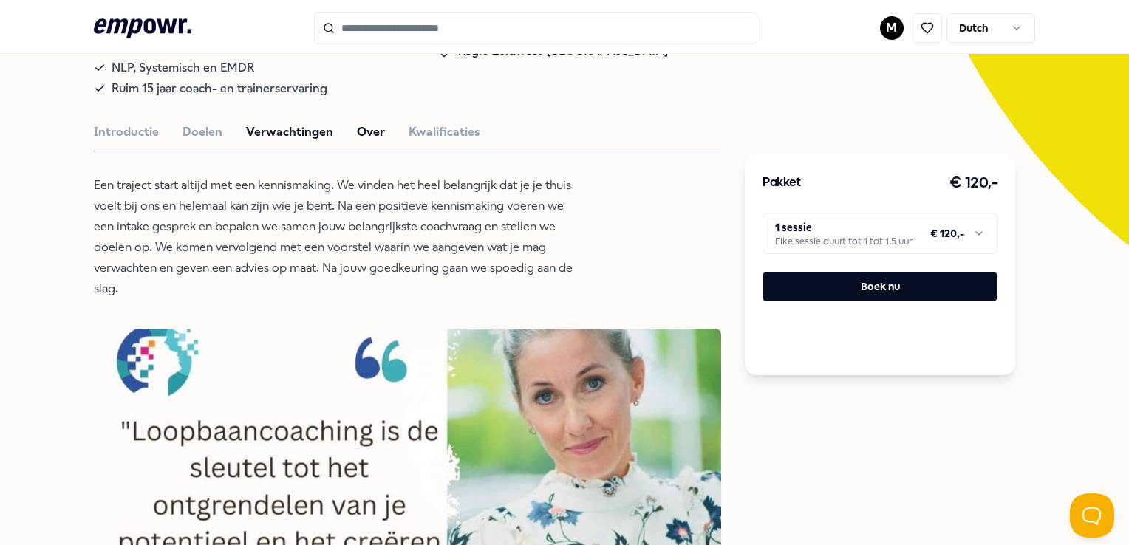
click at [358, 123] on button "Over" at bounding box center [371, 132] width 28 height 19
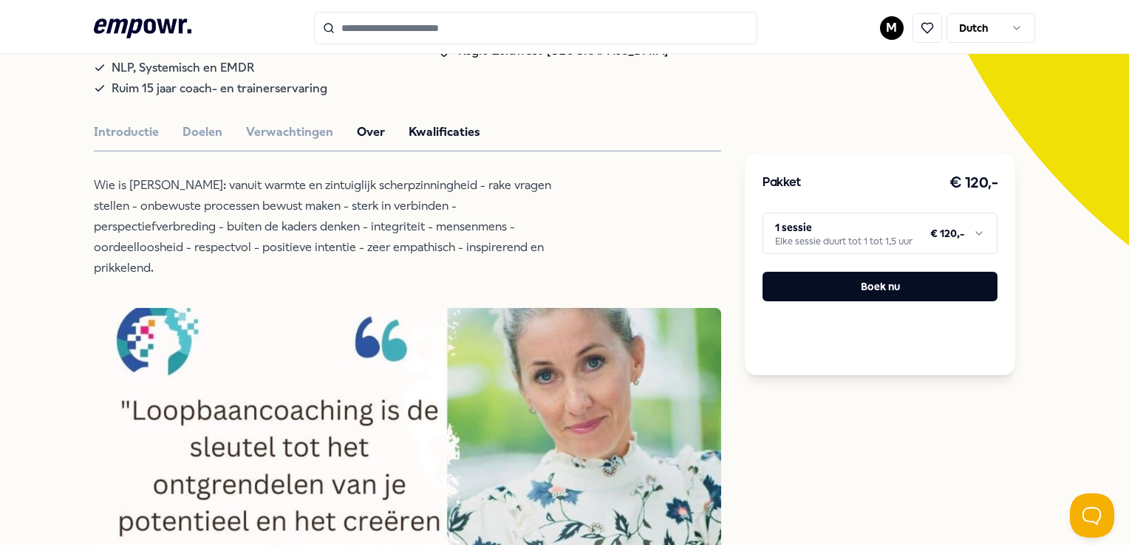
click at [467, 123] on button "Kwalificaties" at bounding box center [445, 132] width 72 height 19
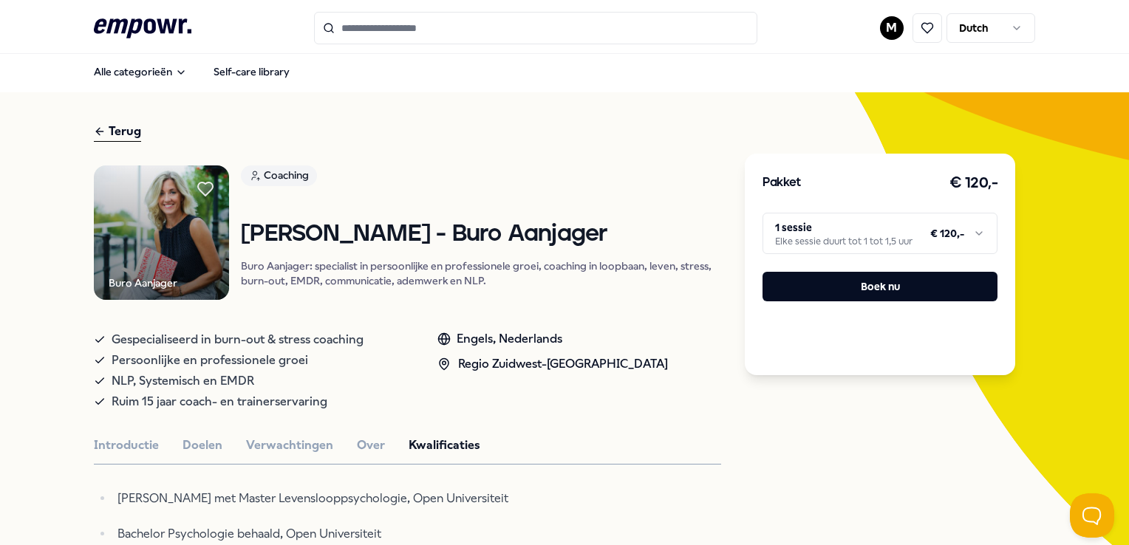
scroll to position [0, 0]
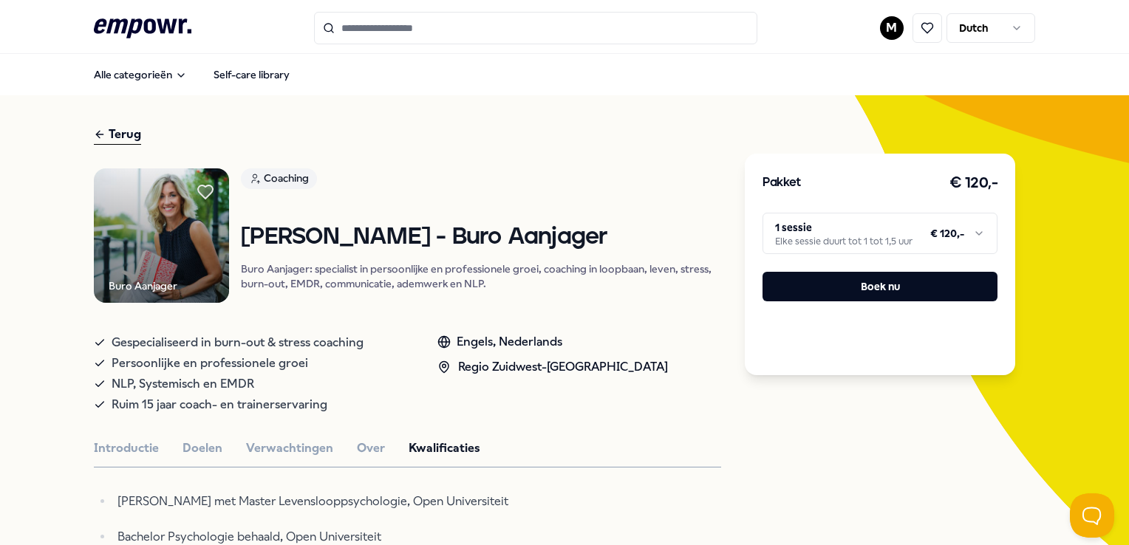
click at [443, 8] on header ".empowr-logo_svg__cls-1{fill:#03032f} M Dutch" at bounding box center [564, 27] width 1129 height 54
click at [443, 27] on input "Search for products, categories or subcategories" at bounding box center [535, 28] width 443 height 33
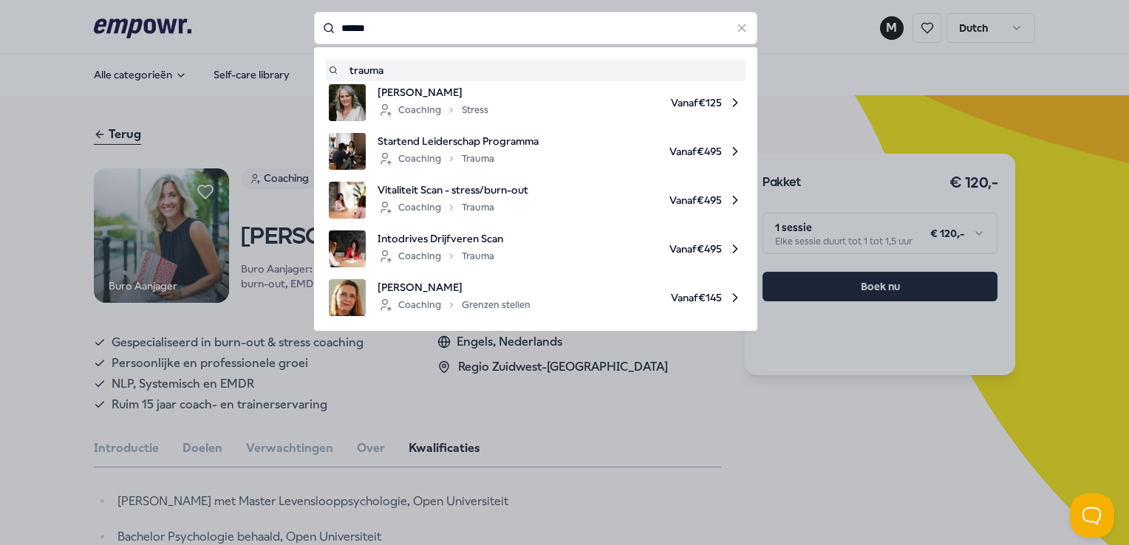
click at [381, 76] on div "trauma" at bounding box center [536, 70] width 414 height 16
type input "******"
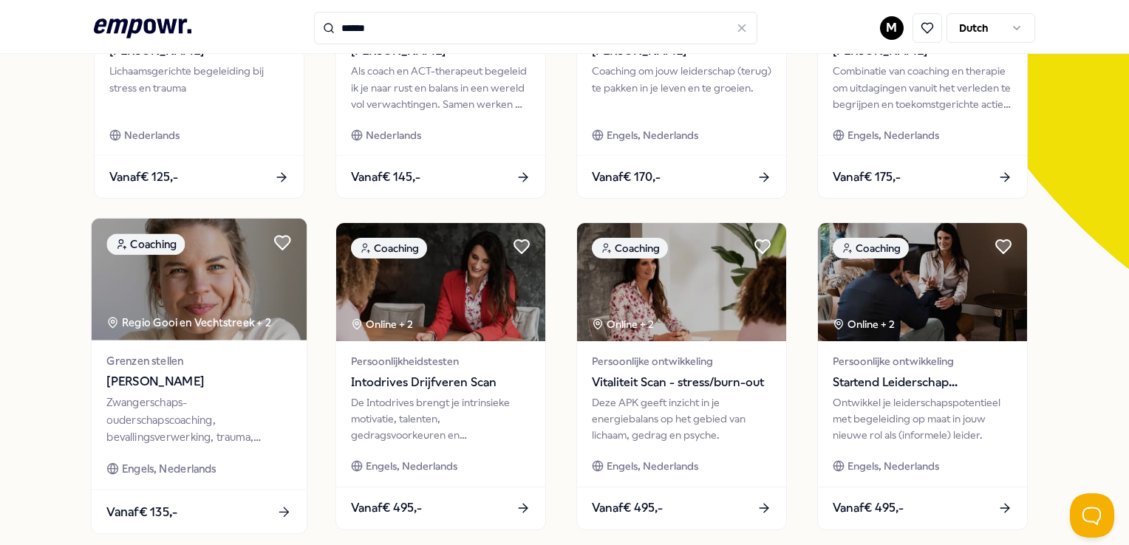
scroll to position [296, 0]
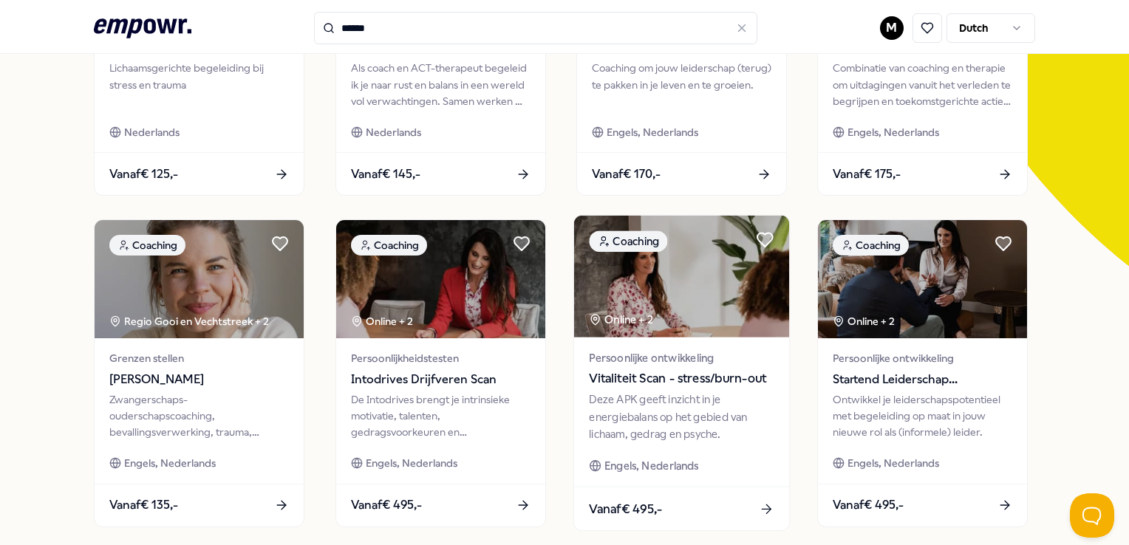
click at [664, 299] on img at bounding box center [681, 277] width 215 height 122
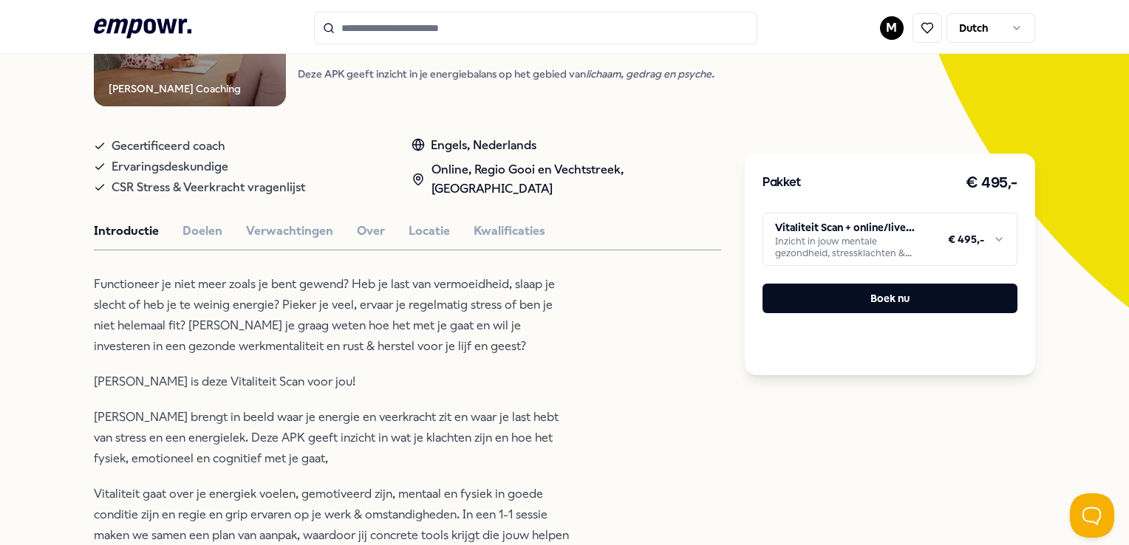
scroll to position [316, 0]
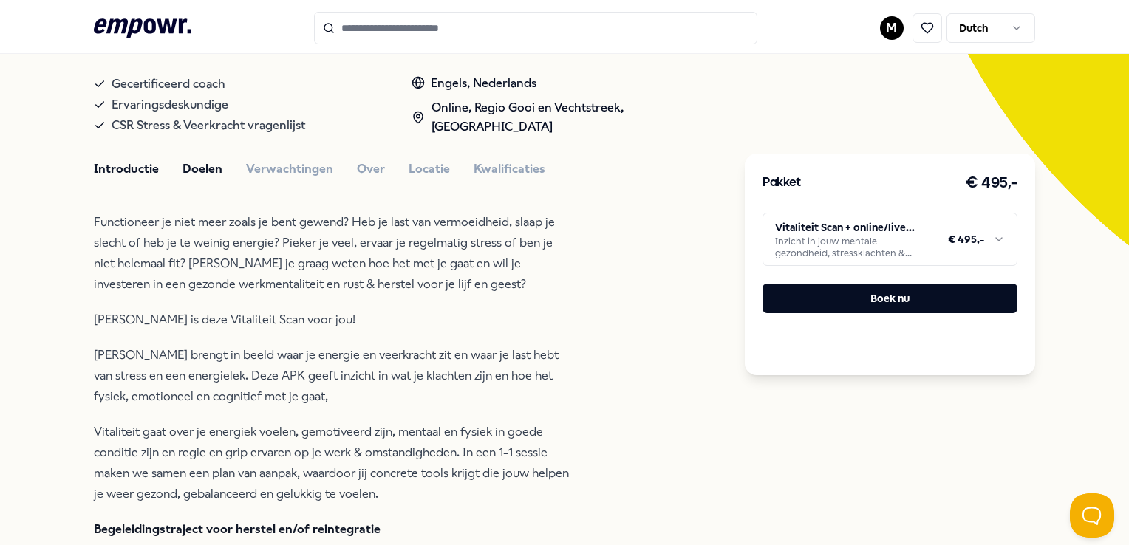
click at [205, 170] on button "Doelen" at bounding box center [203, 169] width 40 height 19
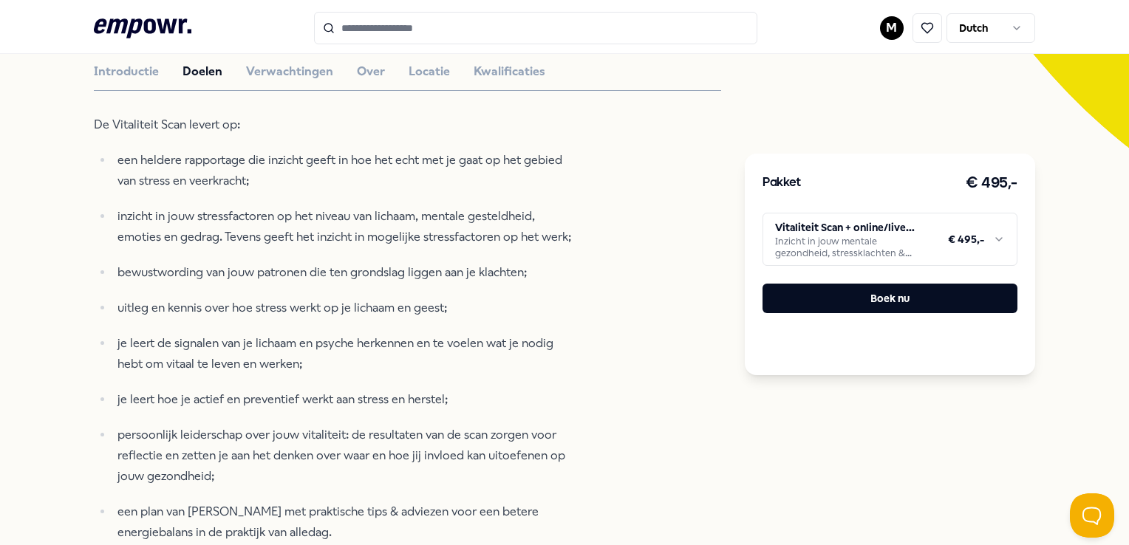
scroll to position [242, 0]
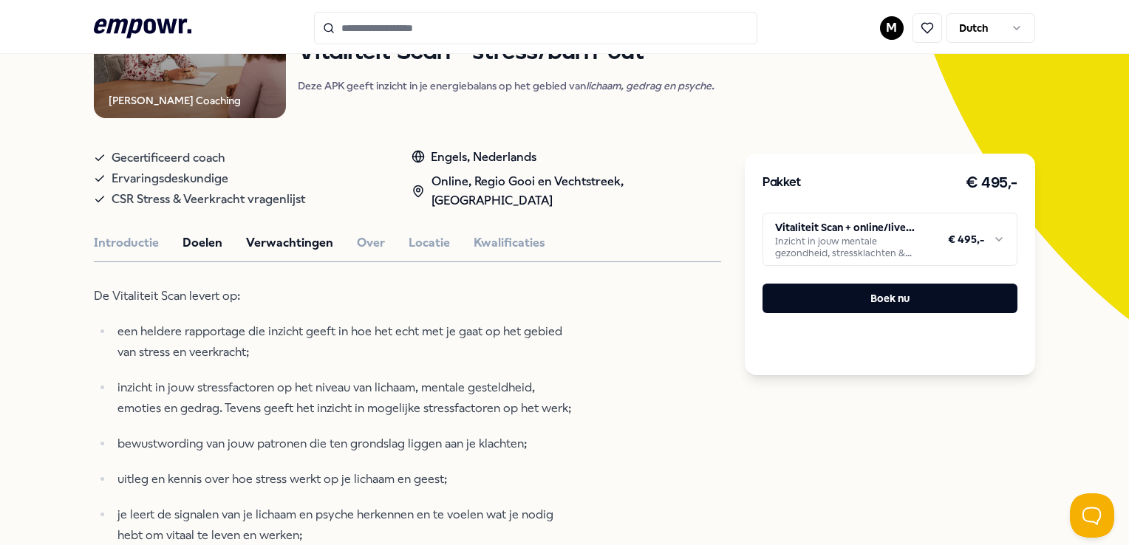
click at [316, 240] on button "Verwachtingen" at bounding box center [289, 243] width 87 height 19
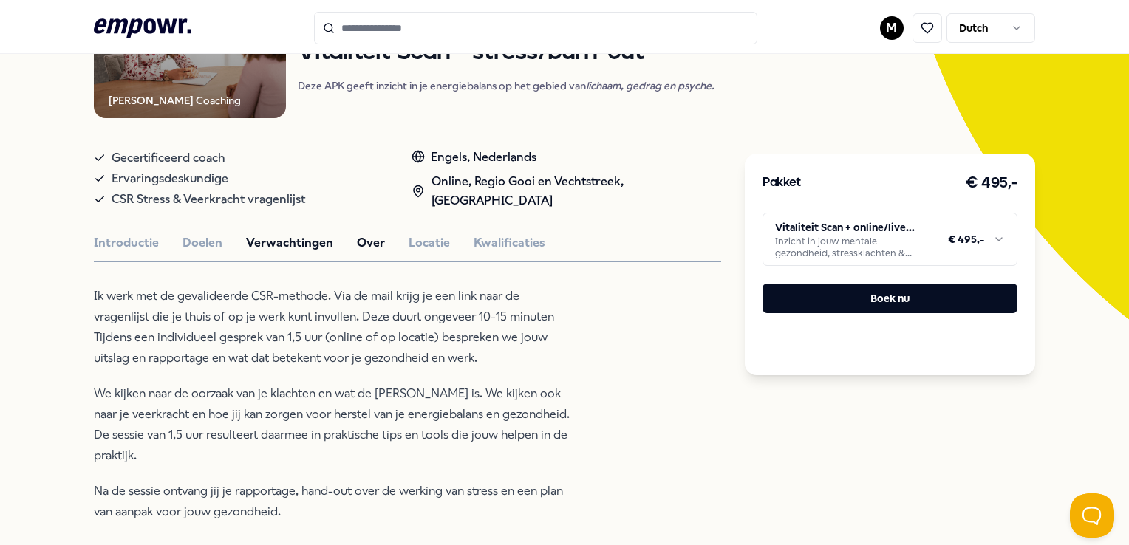
click at [372, 244] on button "Over" at bounding box center [371, 243] width 28 height 19
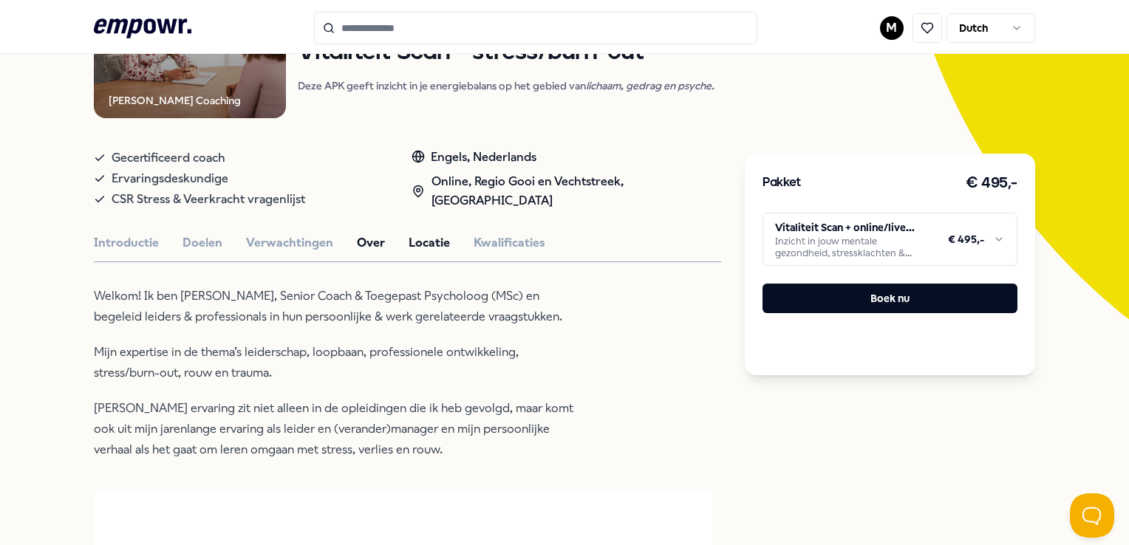
click at [430, 240] on button "Locatie" at bounding box center [429, 243] width 41 height 19
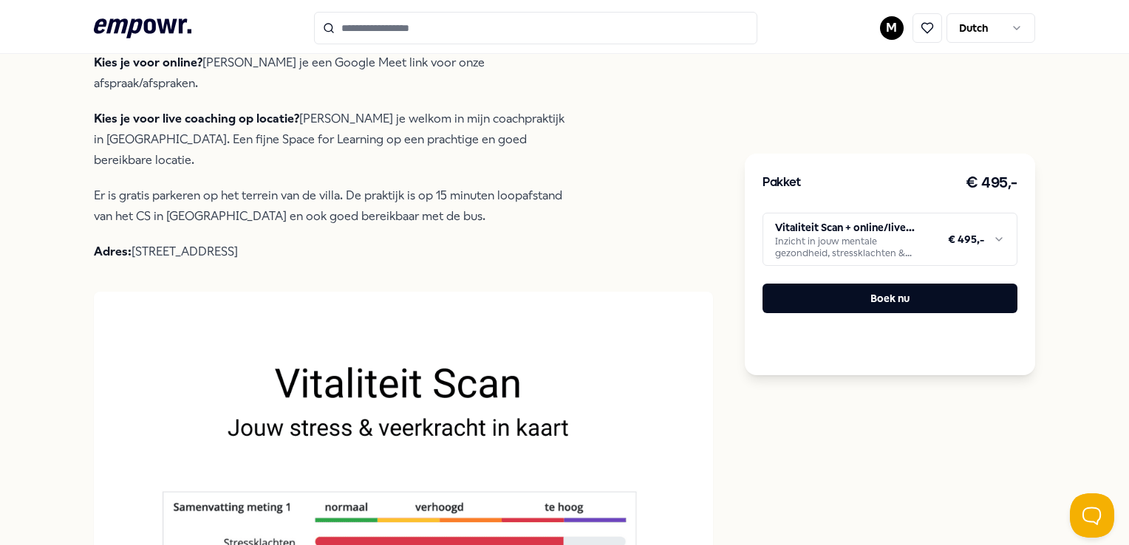
scroll to position [390, 0]
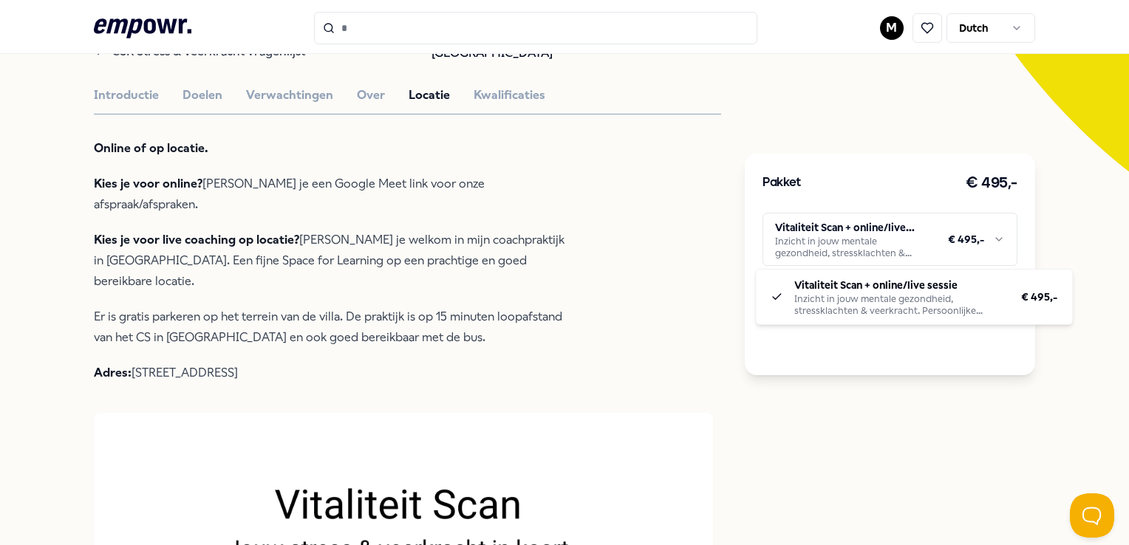
click at [978, 236] on html ".empowr-logo_svg__cls-1{fill:#03032f} M Dutch Alle categorieën Self-care librar…" at bounding box center [564, 272] width 1129 height 545
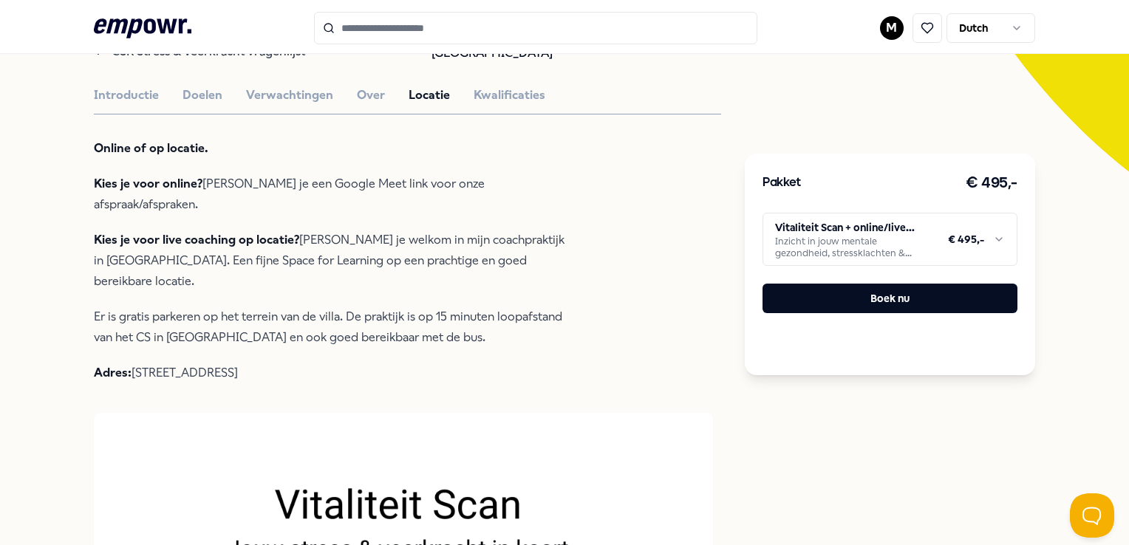
click at [934, 158] on html ".empowr-logo_svg__cls-1{fill:#03032f} M Dutch Alle categorieën Self-care librar…" at bounding box center [564, 272] width 1129 height 545
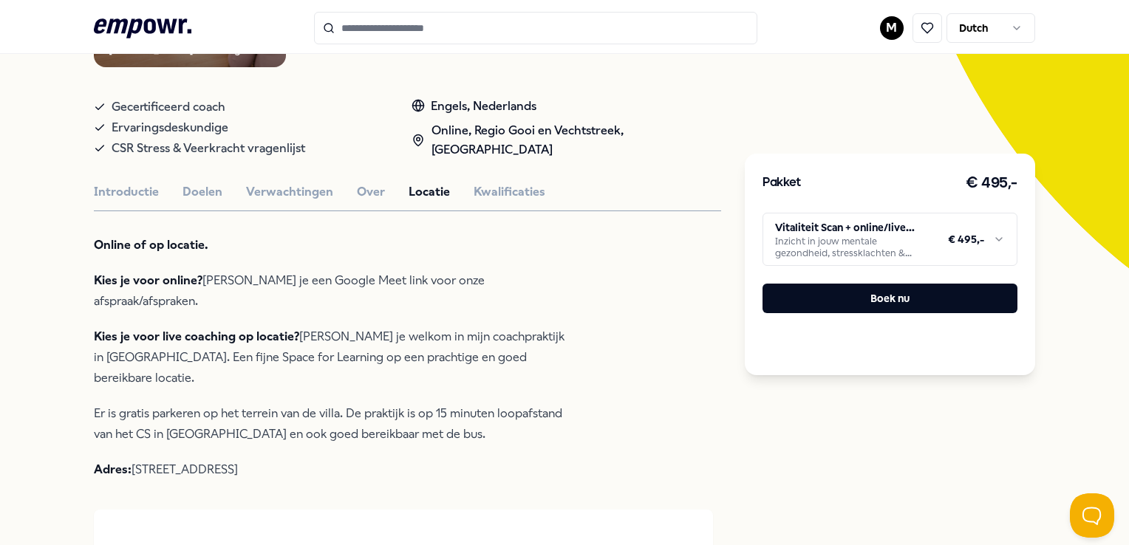
scroll to position [95, 0]
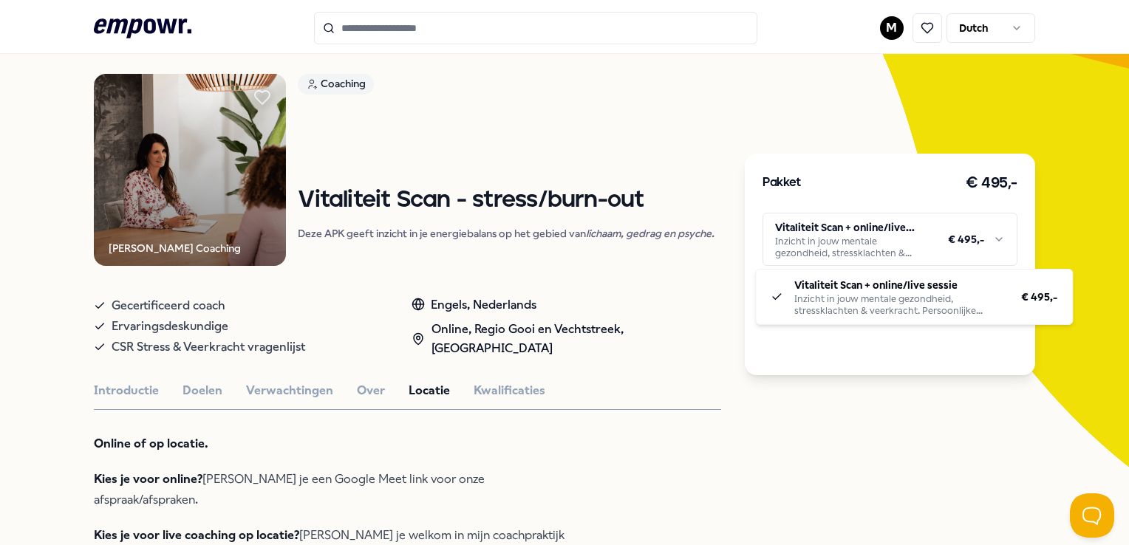
click at [956, 242] on html ".empowr-logo_svg__cls-1{fill:#03032f} M Dutch Alle categorieën Self-care librar…" at bounding box center [564, 272] width 1129 height 545
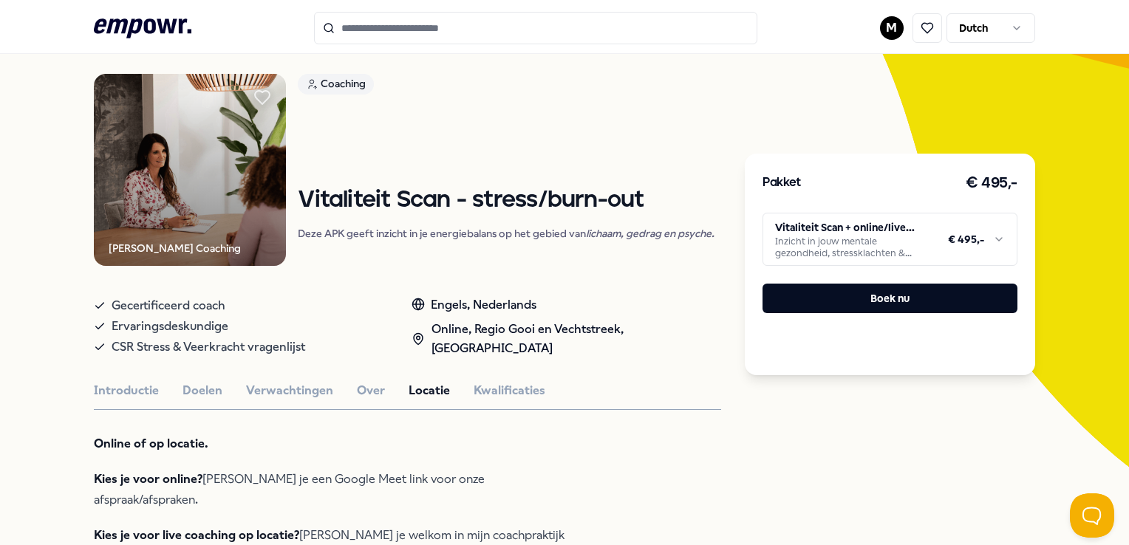
click at [685, 121] on html ".empowr-logo_svg__cls-1{fill:#03032f} M Dutch Alle categorieën Self-care librar…" at bounding box center [564, 272] width 1129 height 545
click at [497, 383] on button "Kwalificaties" at bounding box center [510, 390] width 72 height 19
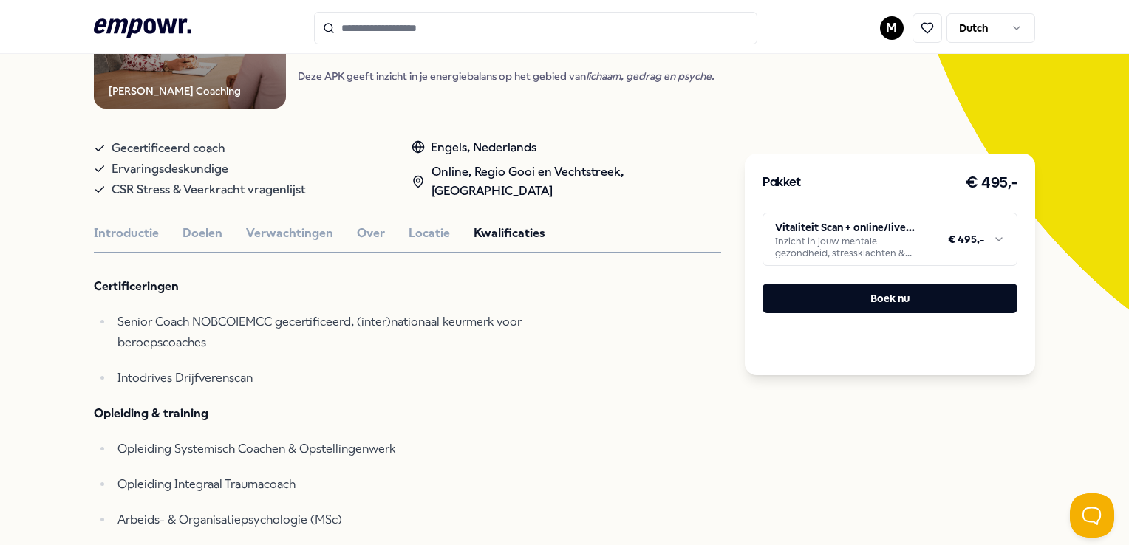
scroll to position [242, 0]
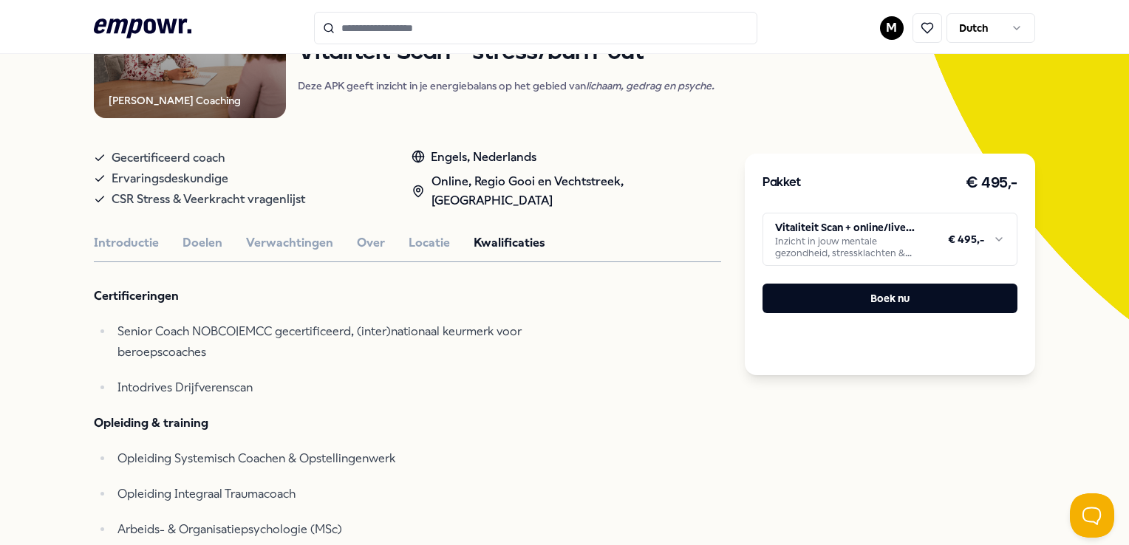
type input "******"
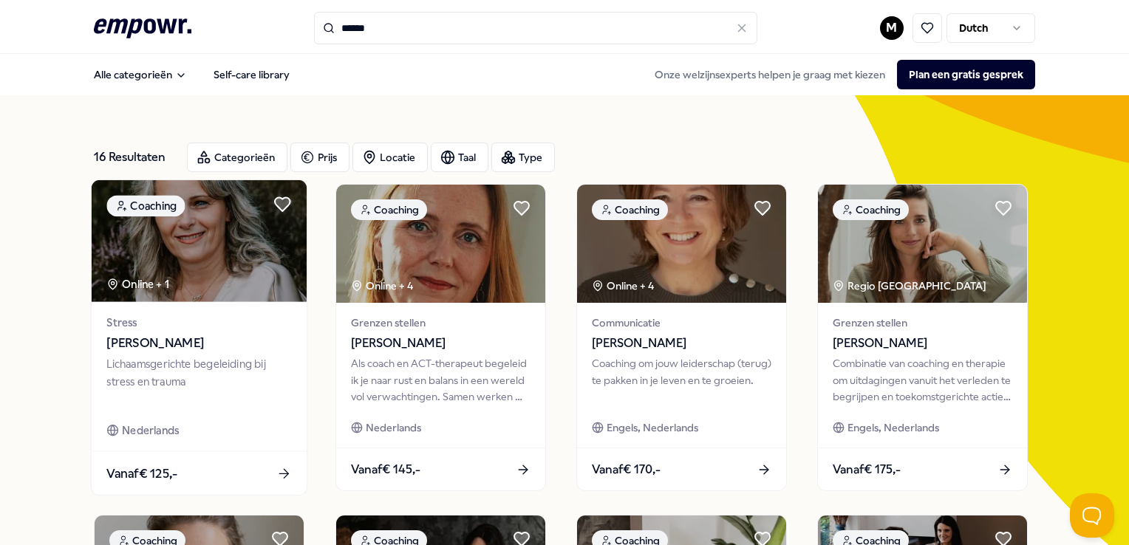
click at [211, 268] on img at bounding box center [199, 241] width 215 height 122
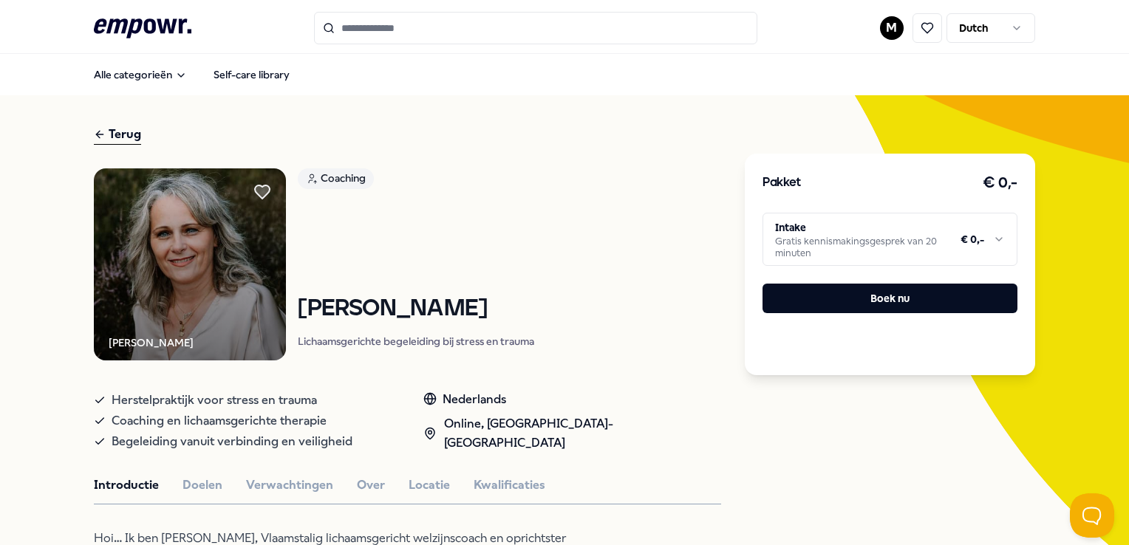
click at [828, 231] on html ".empowr-logo_svg__cls-1{fill:#03032f} M Dutch Alle categorieën Self-care librar…" at bounding box center [564, 272] width 1129 height 545
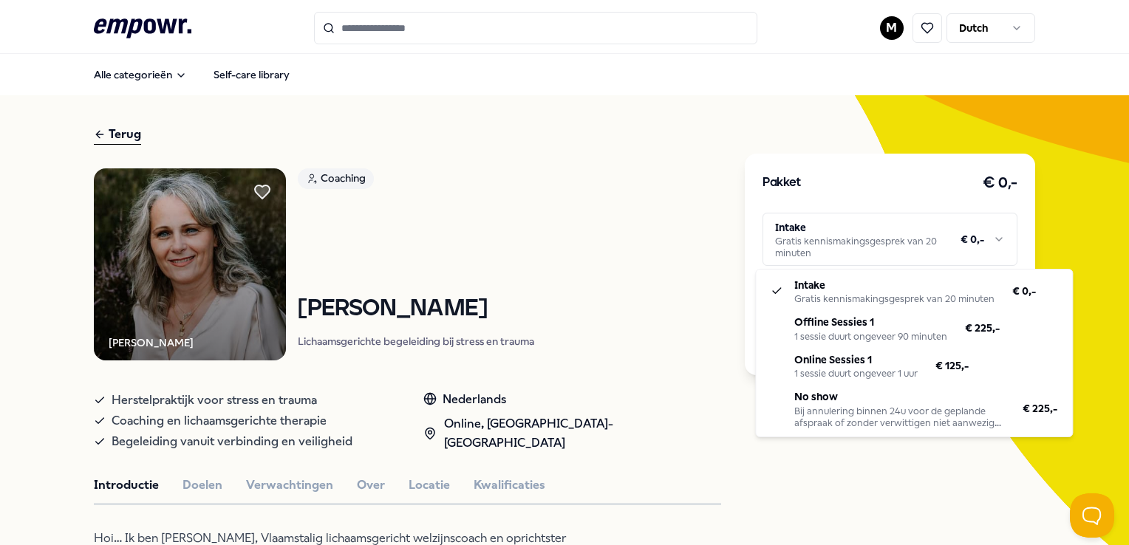
click at [726, 247] on html ".empowr-logo_svg__cls-1{fill:#03032f} M Dutch Alle categorieën Self-care librar…" at bounding box center [564, 272] width 1129 height 545
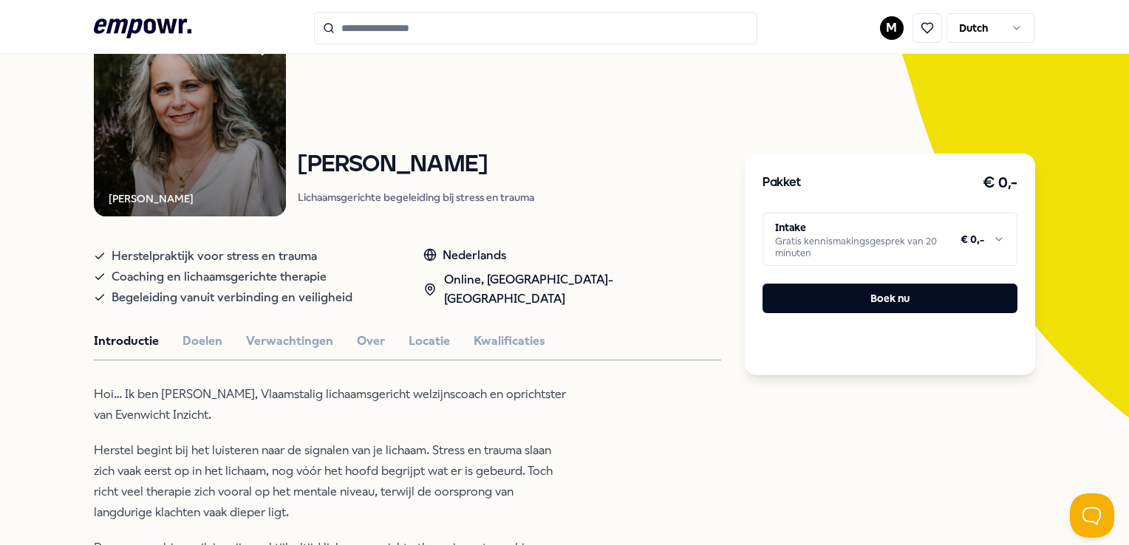
scroll to position [148, 0]
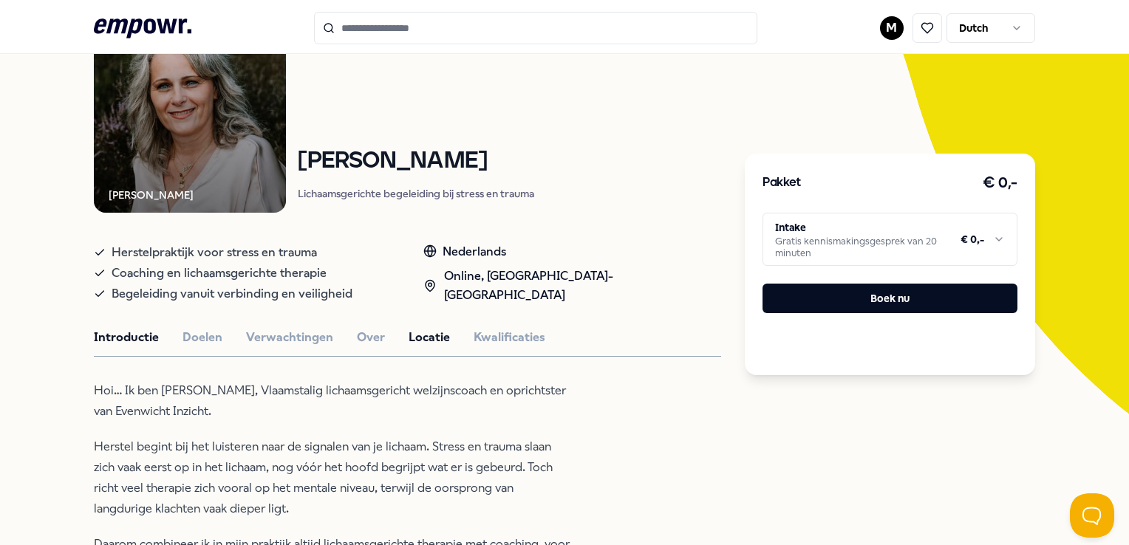
click at [418, 336] on button "Locatie" at bounding box center [429, 337] width 41 height 19
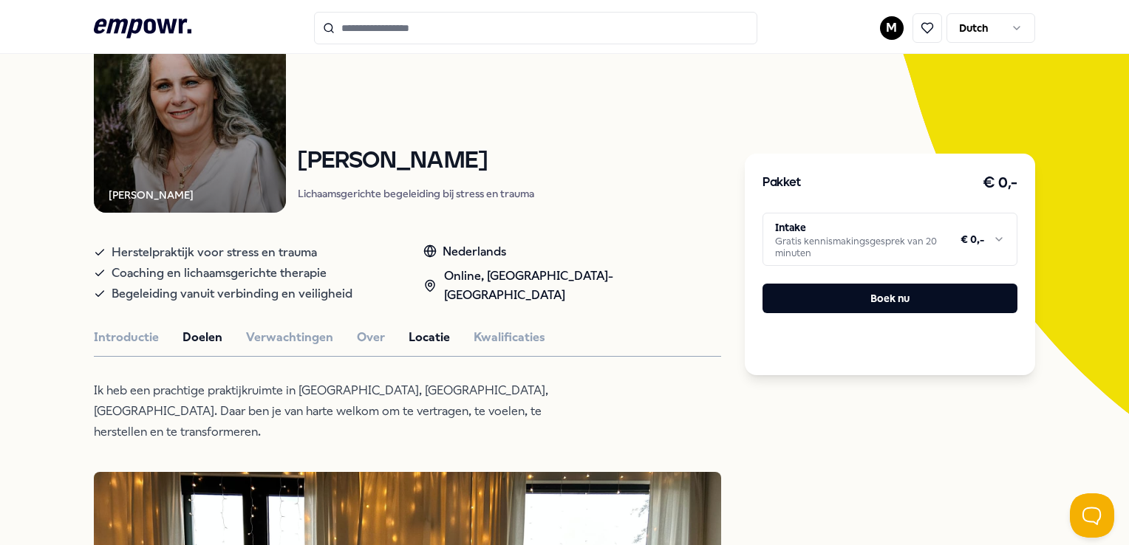
click at [215, 336] on button "Doelen" at bounding box center [203, 337] width 40 height 19
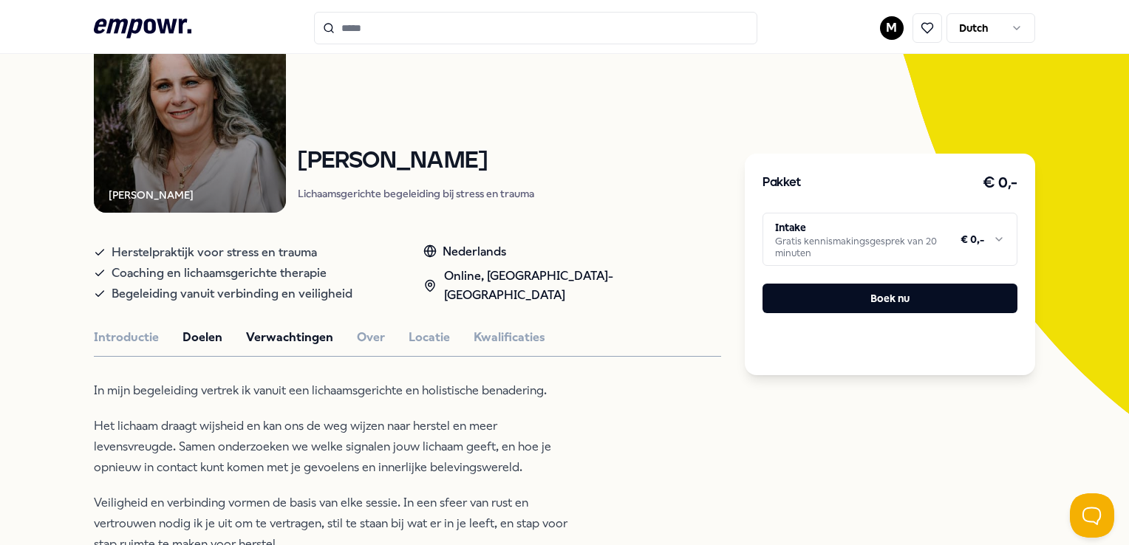
click at [282, 328] on button "Verwachtingen" at bounding box center [289, 337] width 87 height 19
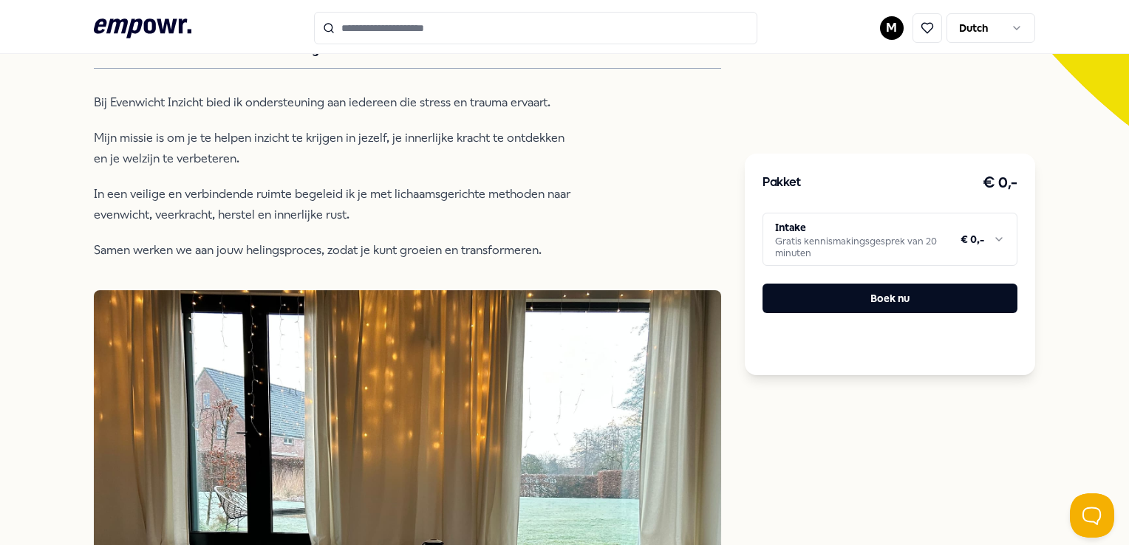
scroll to position [443, 0]
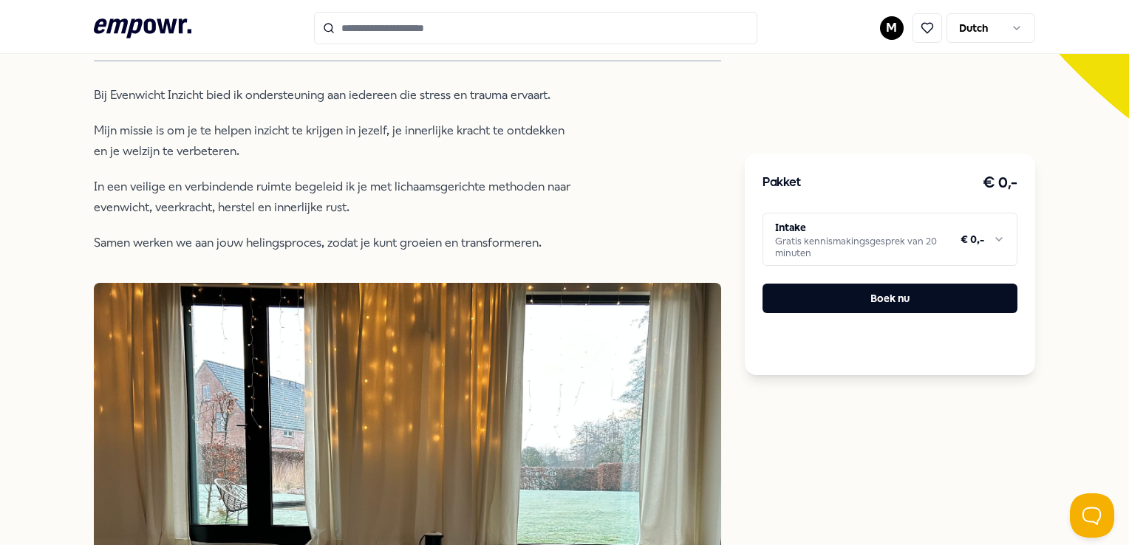
type input "******"
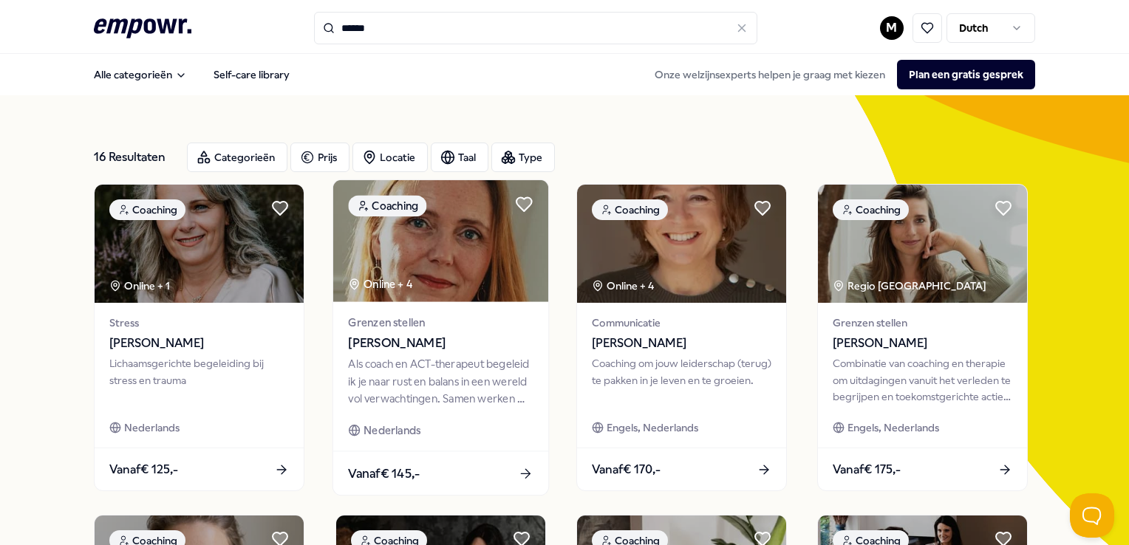
click at [489, 268] on img at bounding box center [440, 241] width 215 height 122
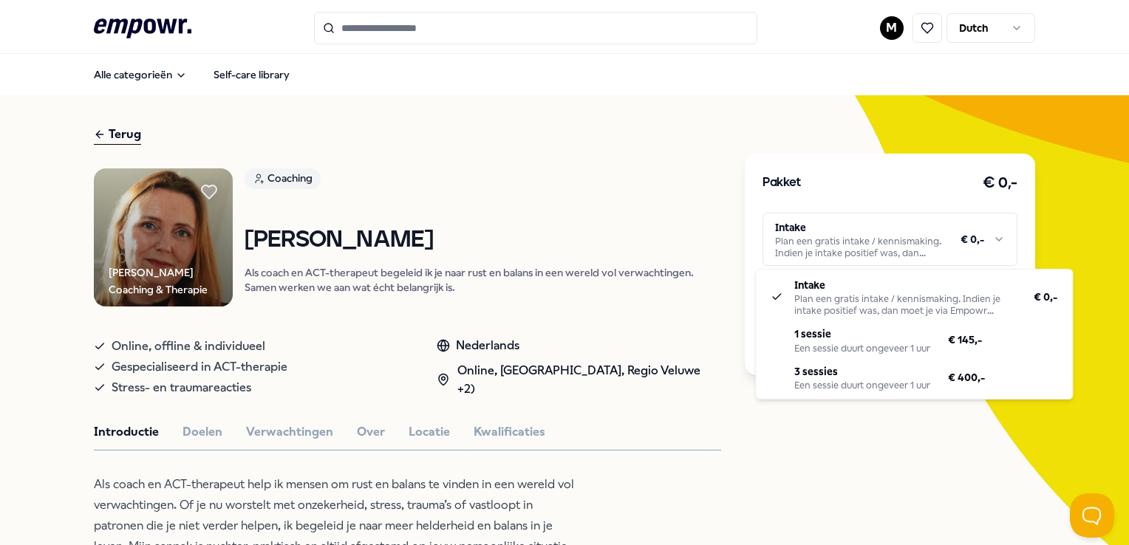
click at [875, 248] on html ".empowr-logo_svg__cls-1{fill:#03032f} M Dutch Alle categorieën Self-care librar…" at bounding box center [564, 272] width 1129 height 545
click at [690, 202] on html ".empowr-logo_svg__cls-1{fill:#03032f} M Dutch Alle categorieën Self-care librar…" at bounding box center [564, 272] width 1129 height 545
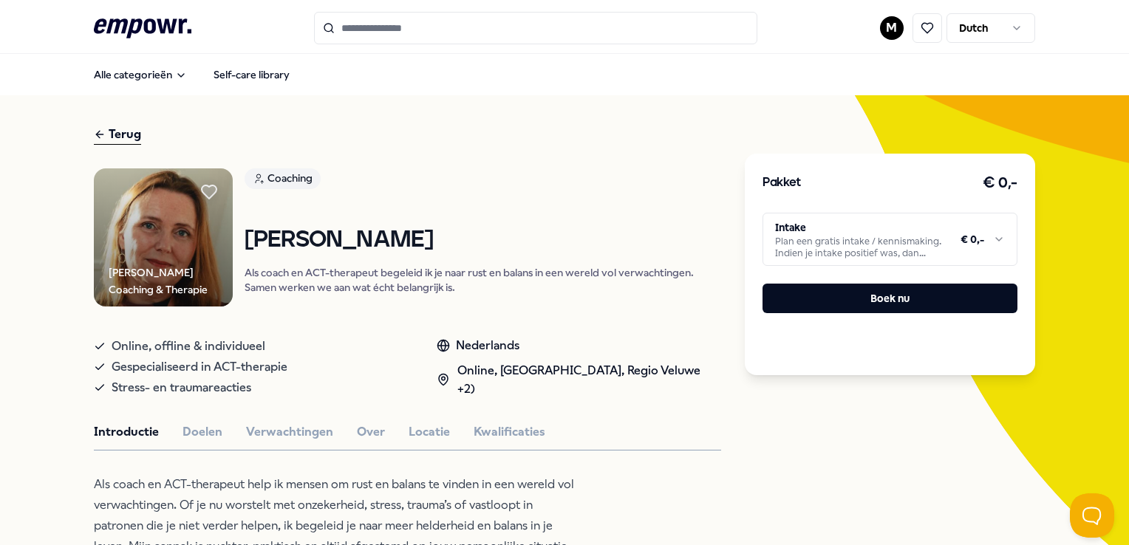
click at [445, 426] on div "Introductie Doelen Verwachtingen Over Locatie Kwalificaties" at bounding box center [407, 432] width 627 height 19
click at [432, 428] on button "Locatie" at bounding box center [429, 432] width 41 height 19
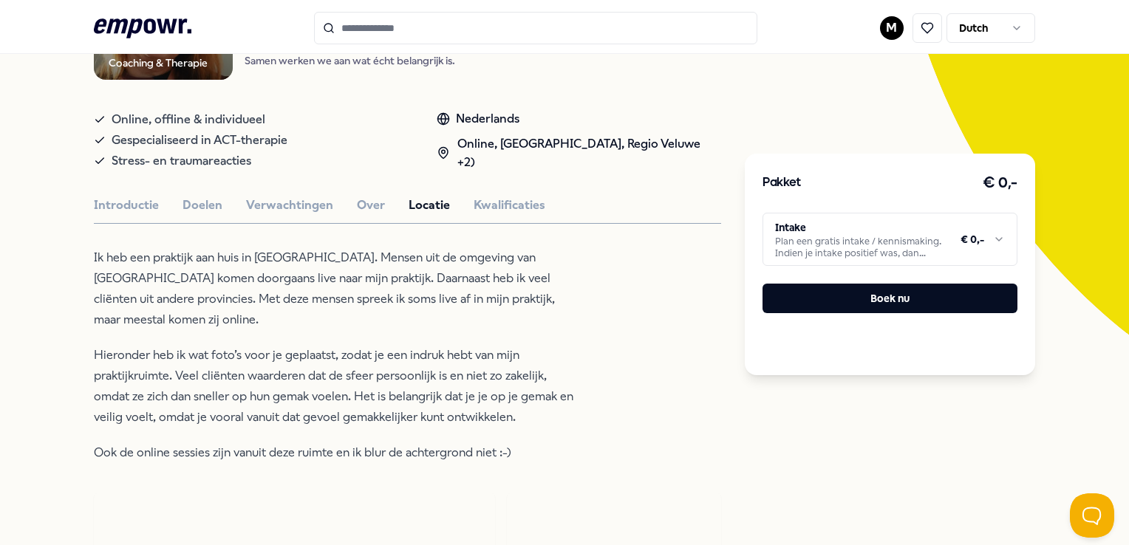
scroll to position [296, 0]
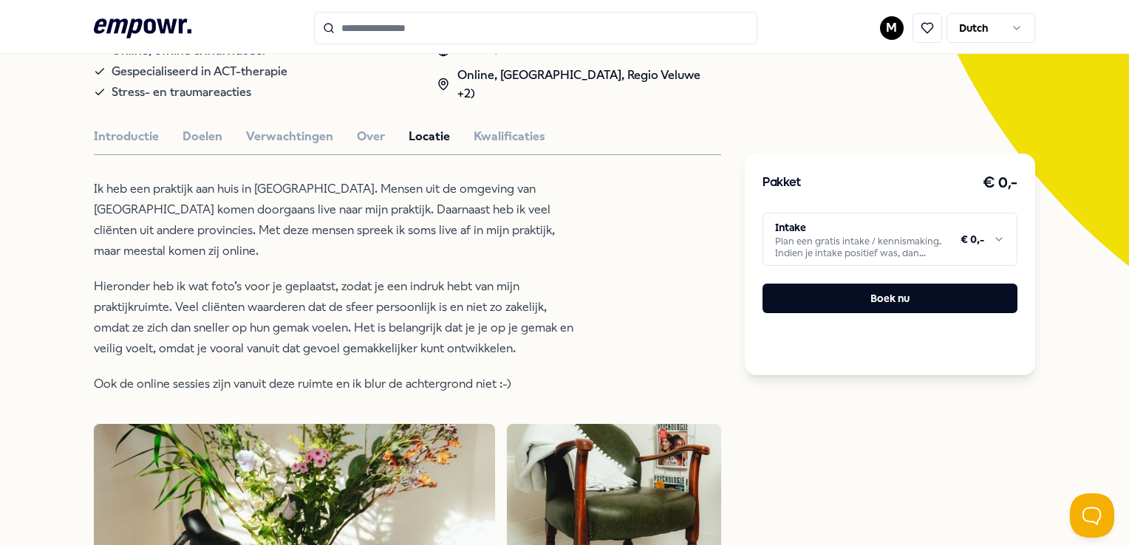
type input "******"
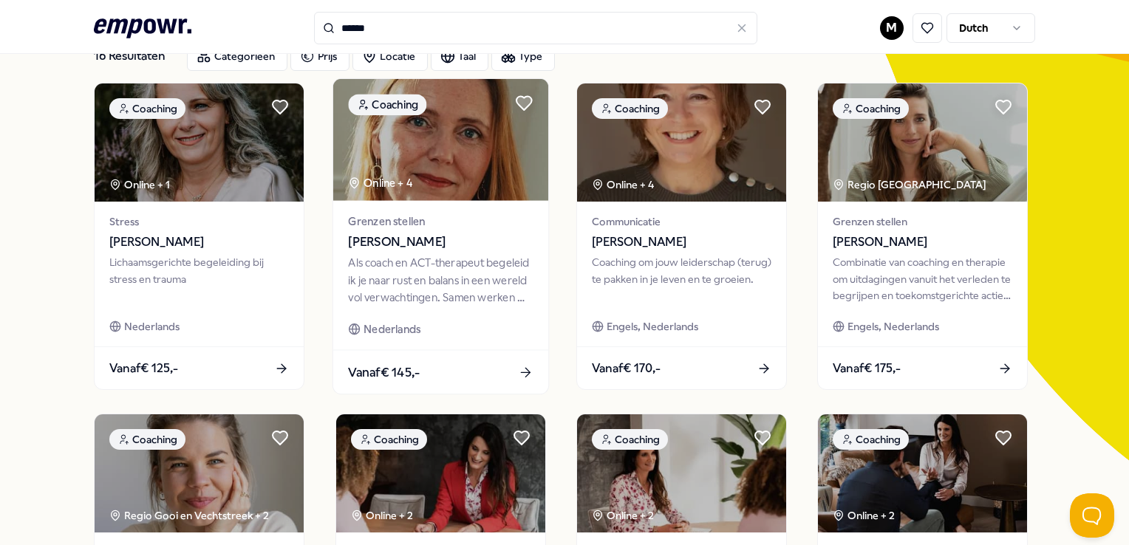
scroll to position [74, 0]
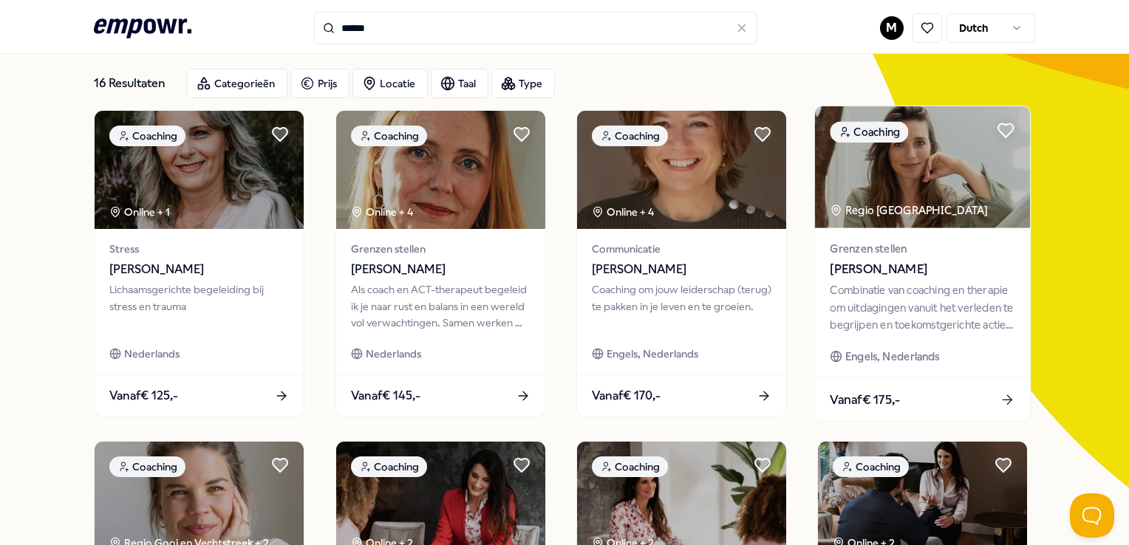
click at [956, 178] on img at bounding box center [922, 167] width 215 height 122
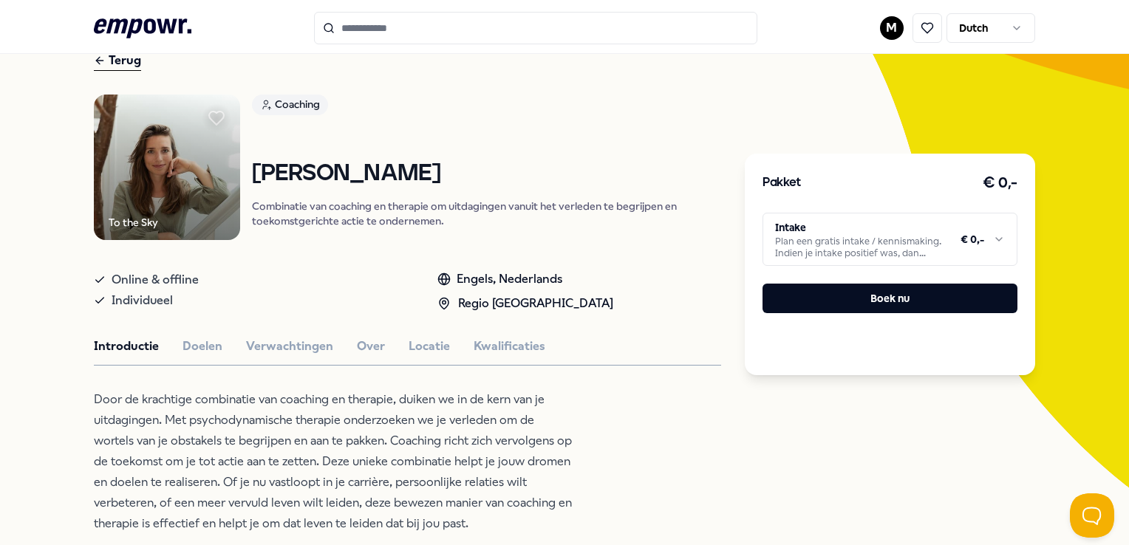
click at [960, 226] on html ".empowr-logo_svg__cls-1{fill:#03032f} M Dutch Alle categorieën Self-care librar…" at bounding box center [564, 272] width 1129 height 545
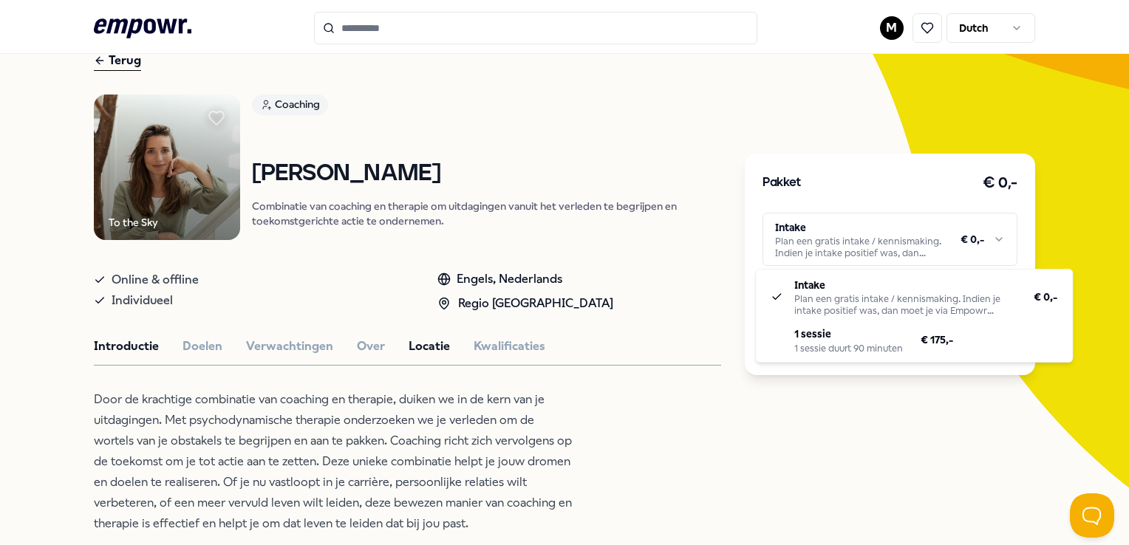
click at [411, 344] on html ".empowr-logo_svg__cls-1{fill:#03032f} M Dutch Alle categorieën Self-care librar…" at bounding box center [564, 272] width 1129 height 545
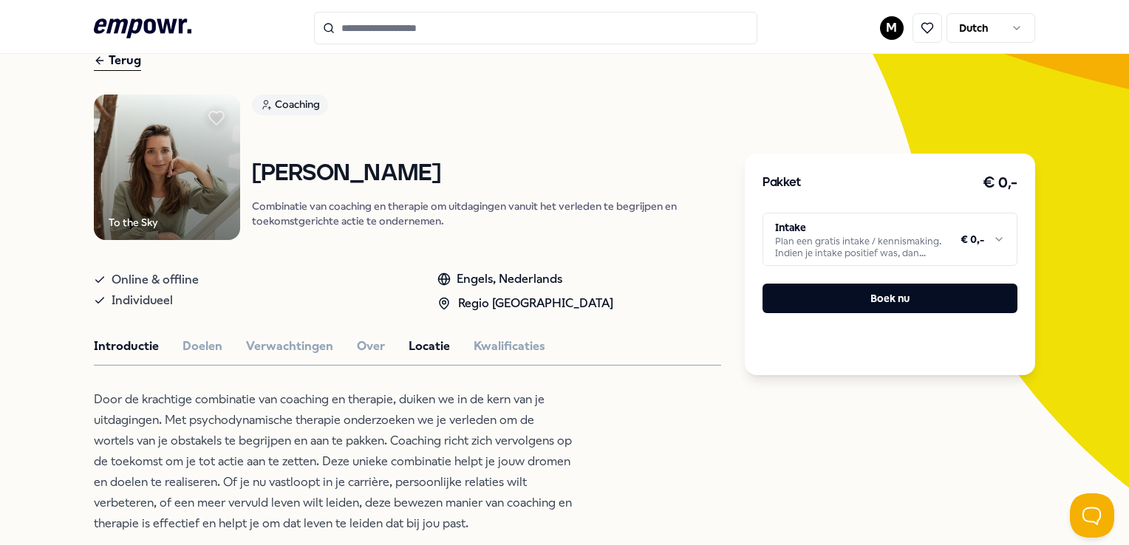
click at [411, 344] on button "Locatie" at bounding box center [429, 346] width 41 height 19
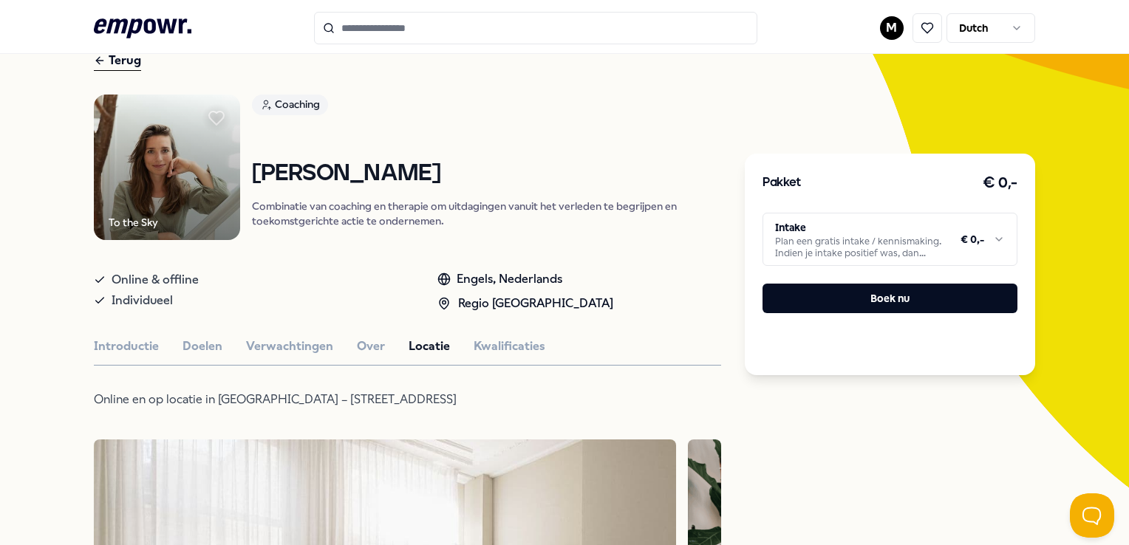
scroll to position [74, 0]
click at [361, 337] on button "Over" at bounding box center [371, 346] width 28 height 19
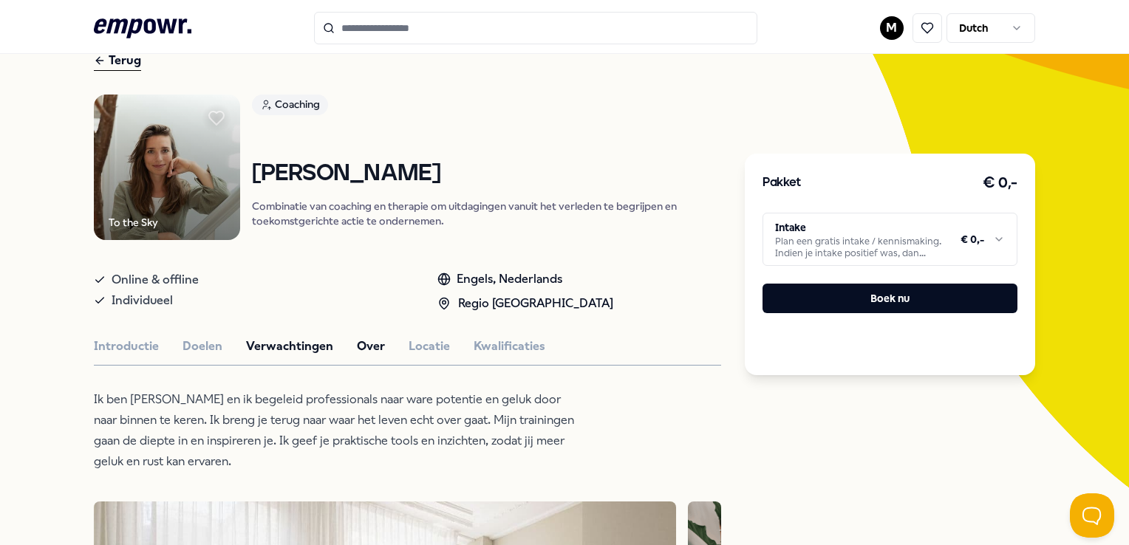
click at [307, 351] on button "Verwachtingen" at bounding box center [289, 346] width 87 height 19
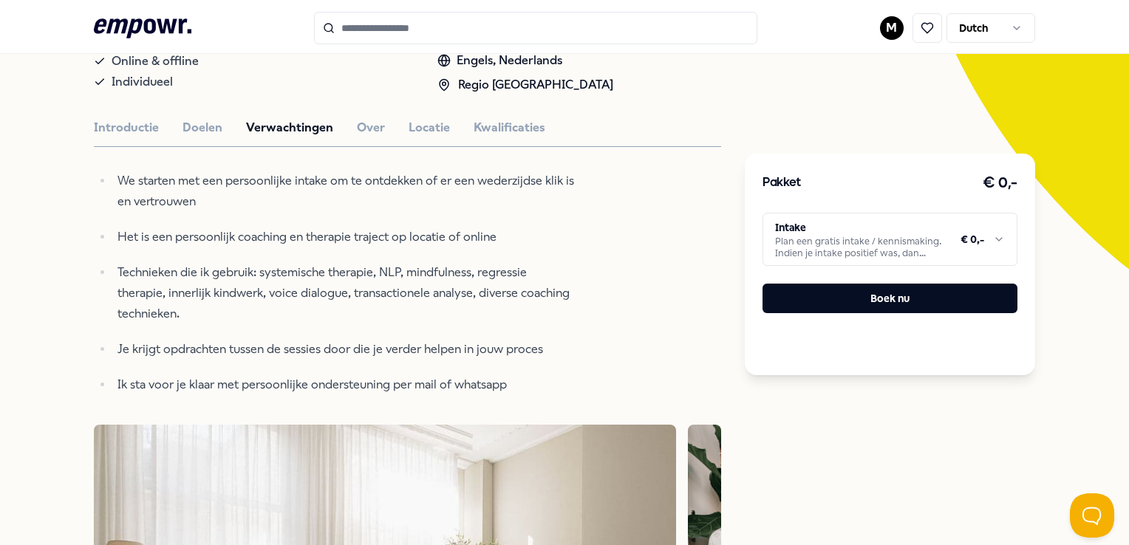
scroll to position [296, 0]
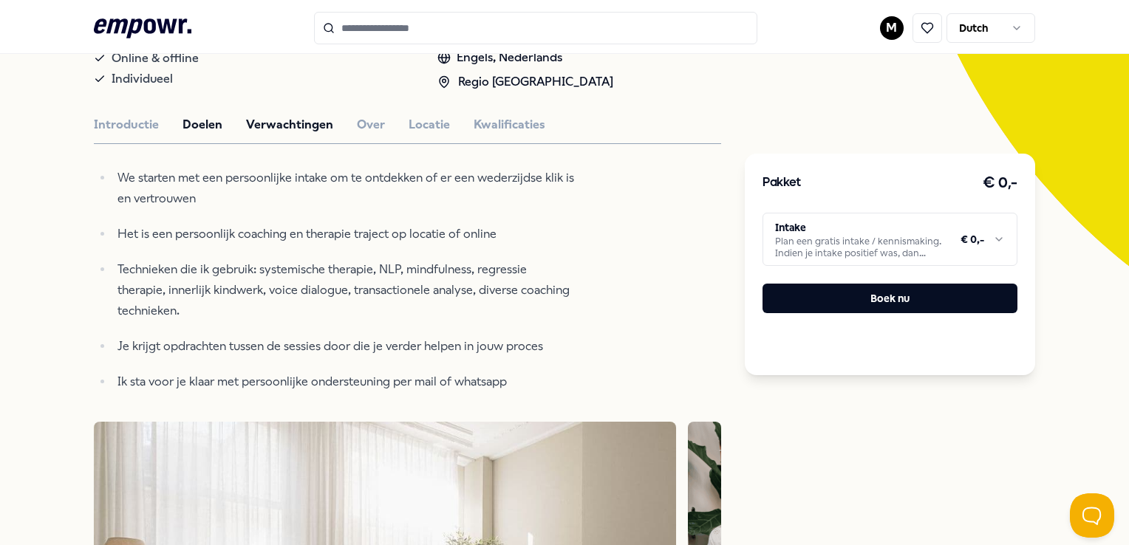
click at [191, 120] on button "Doelen" at bounding box center [203, 124] width 40 height 19
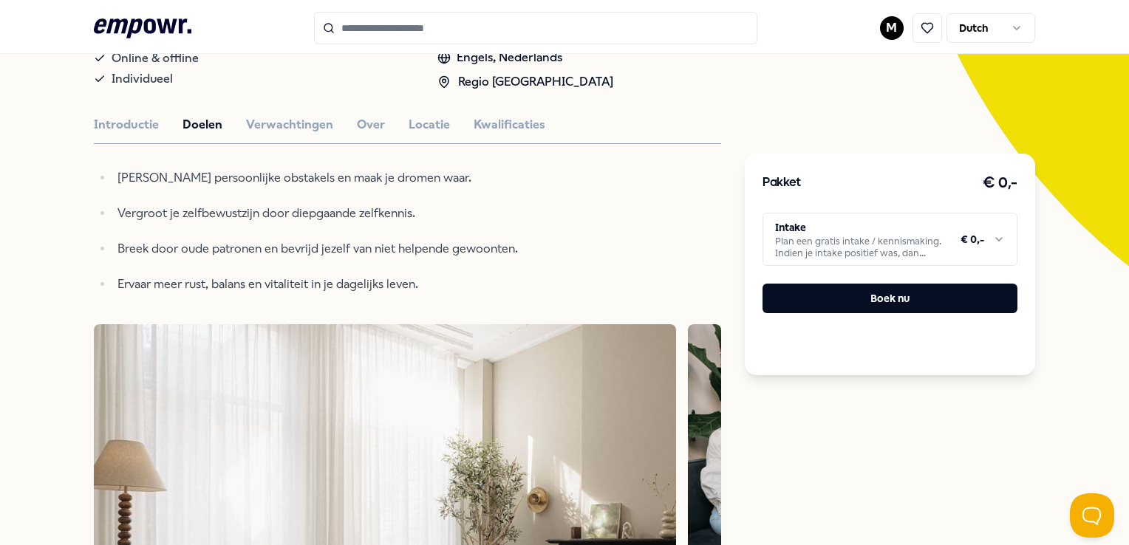
type input "******"
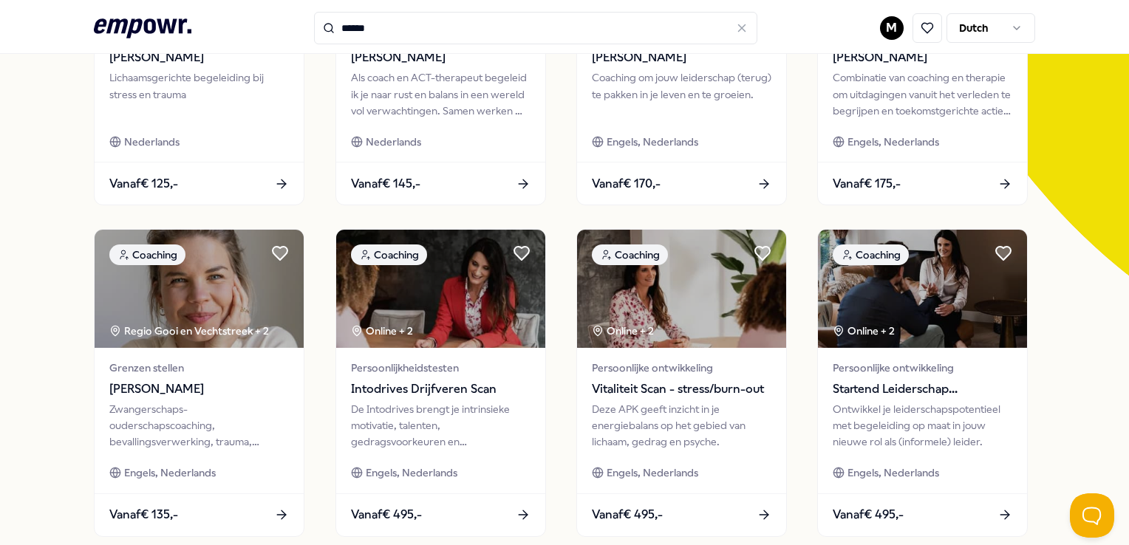
scroll to position [296, 0]
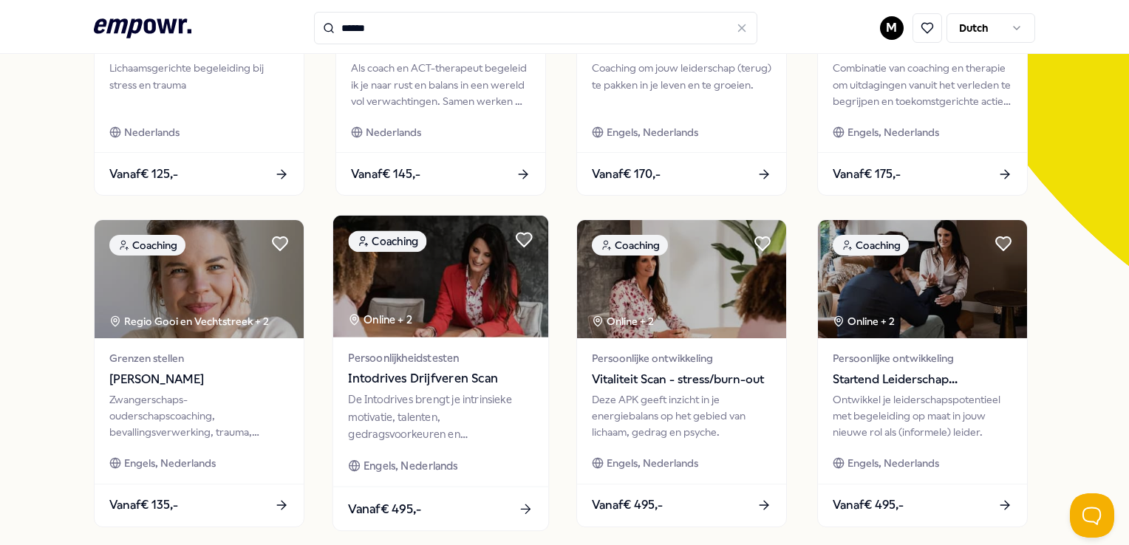
click at [511, 298] on img at bounding box center [440, 277] width 215 height 122
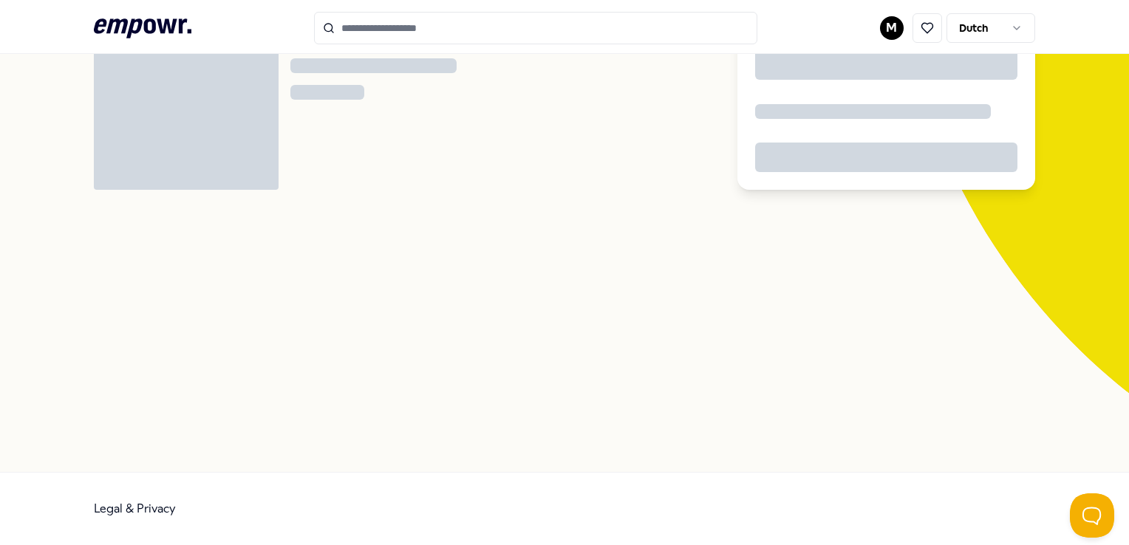
scroll to position [95, 0]
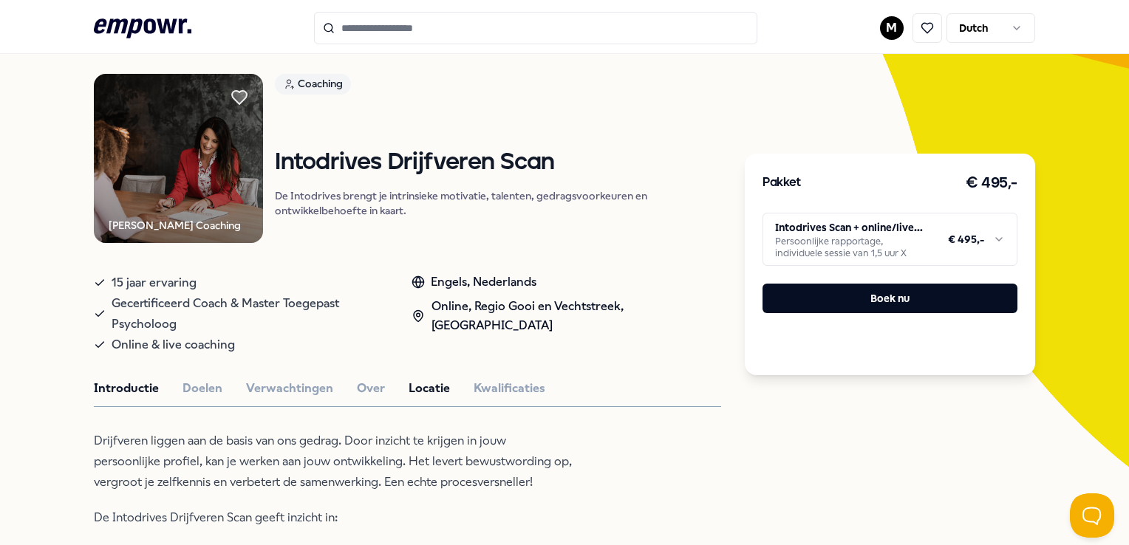
click at [418, 390] on button "Locatie" at bounding box center [429, 388] width 41 height 19
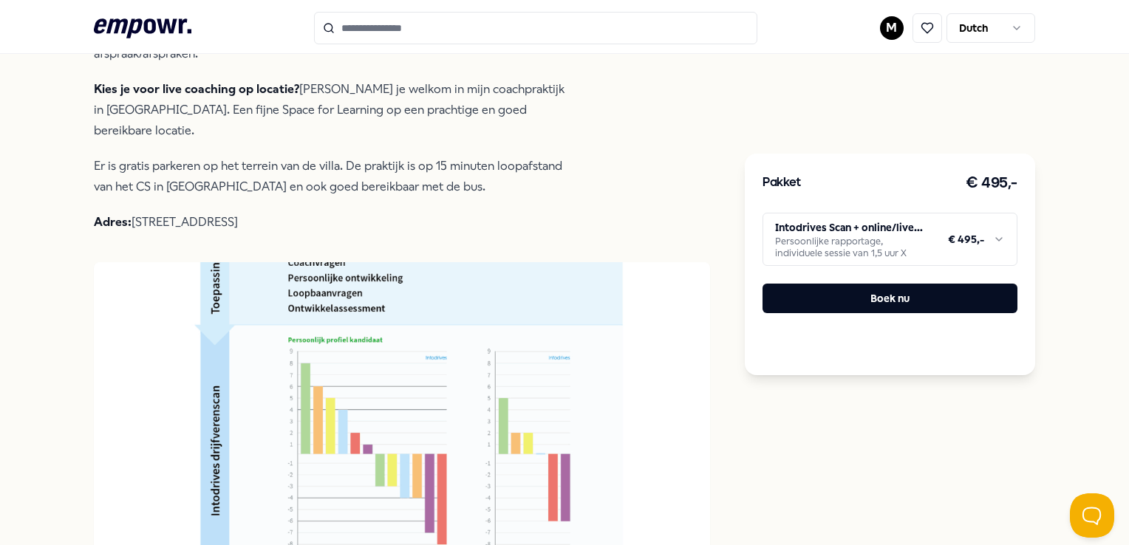
scroll to position [316, 0]
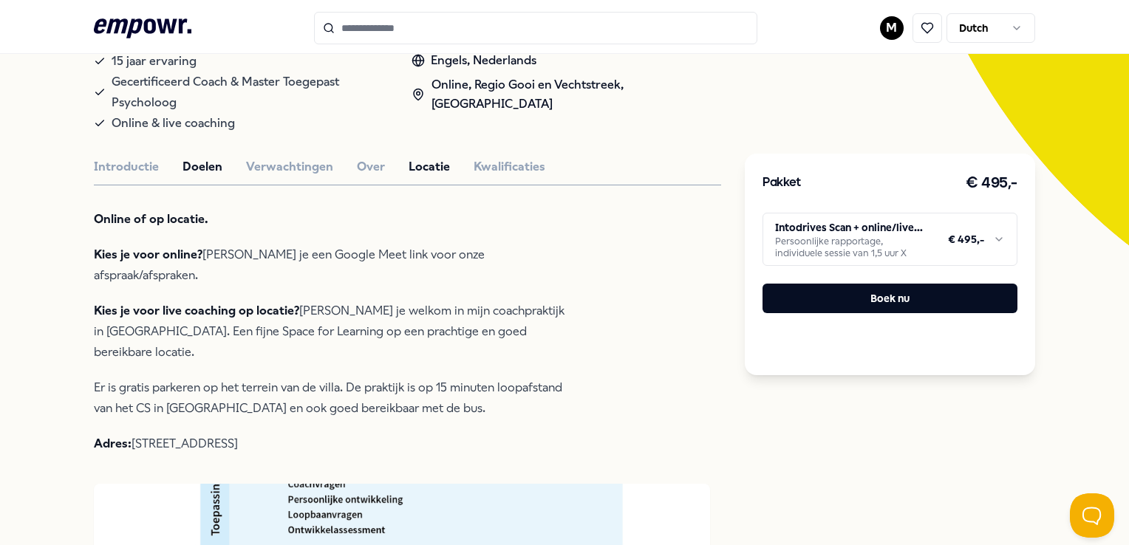
click at [206, 165] on button "Doelen" at bounding box center [203, 166] width 40 height 19
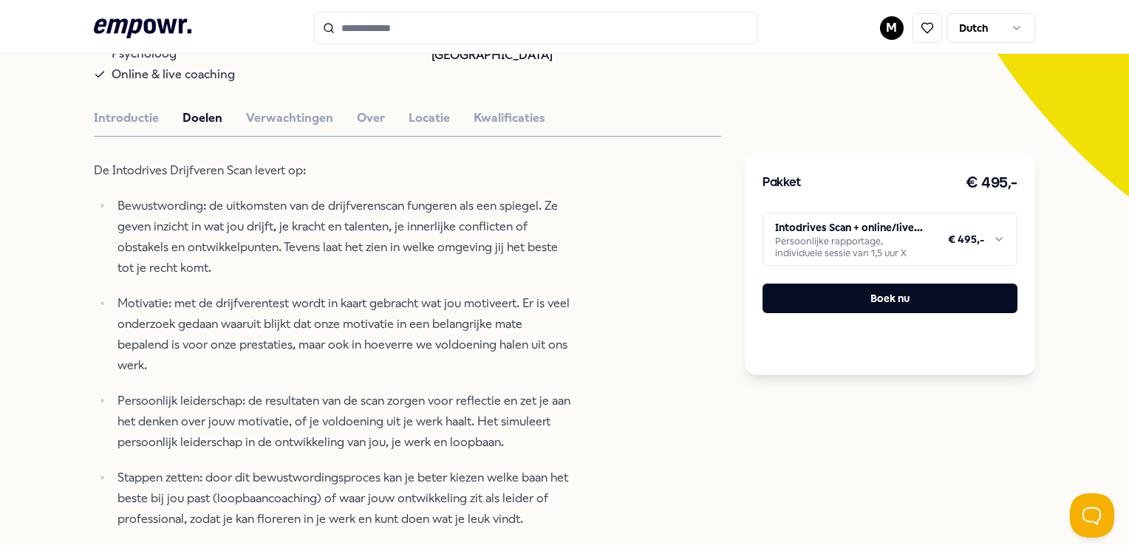
scroll to position [390, 0]
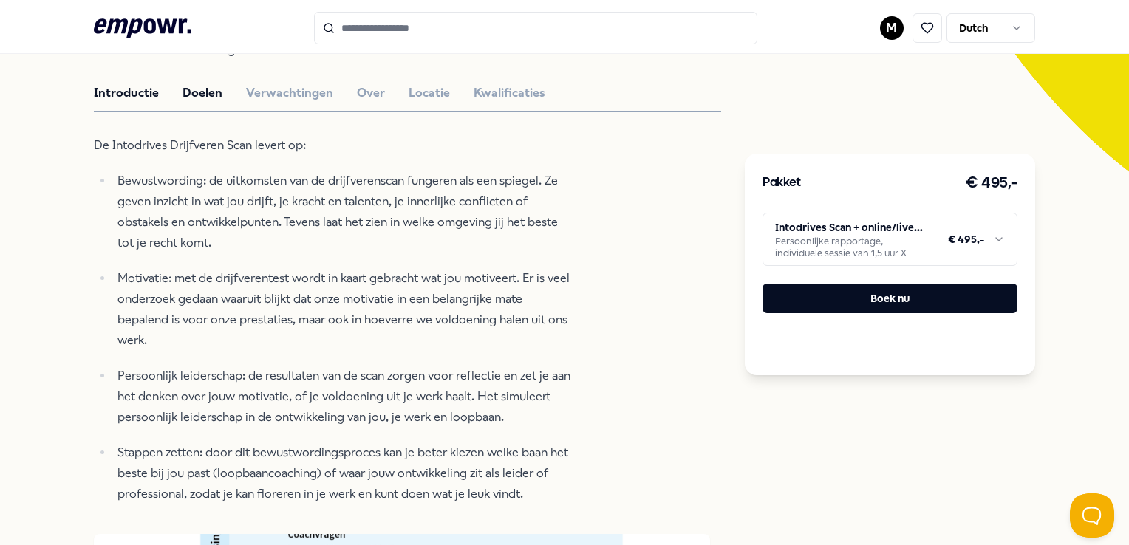
click at [140, 91] on button "Introductie" at bounding box center [126, 93] width 65 height 19
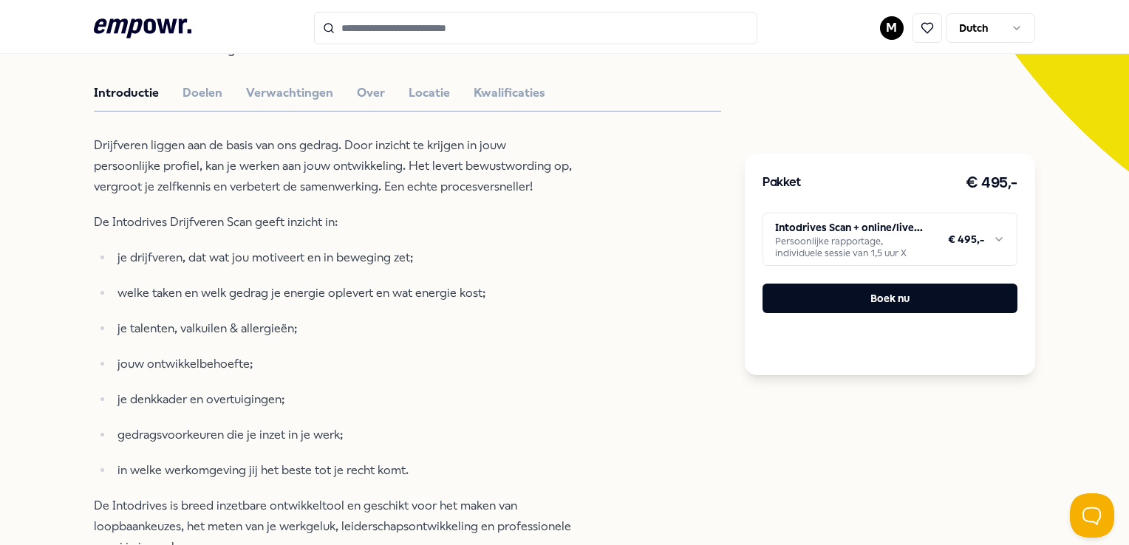
type input "******"
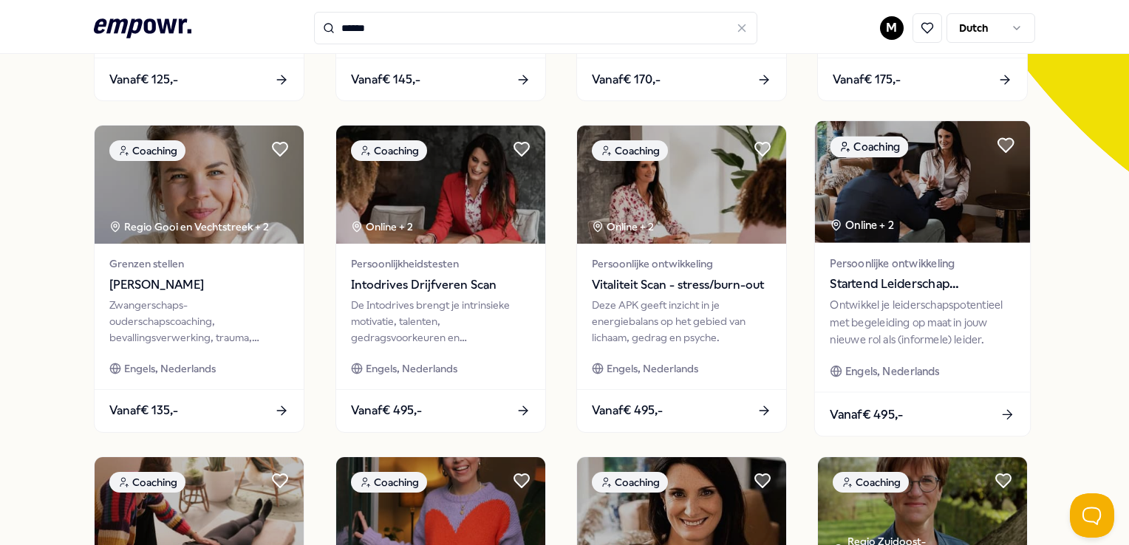
click at [848, 220] on div "Online + 2" at bounding box center [863, 225] width 64 height 17
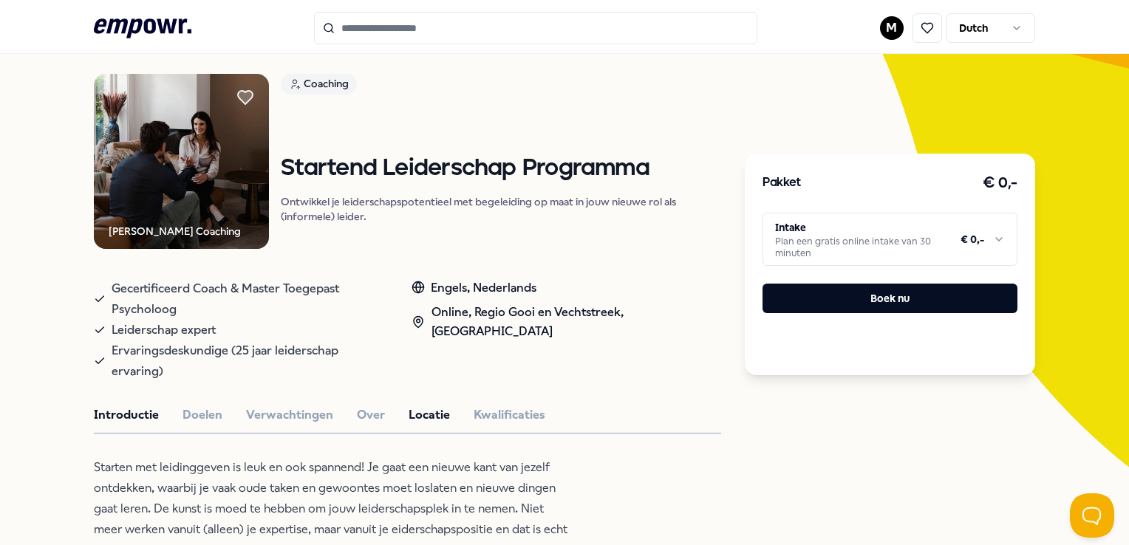
click at [429, 411] on button "Locatie" at bounding box center [429, 415] width 41 height 19
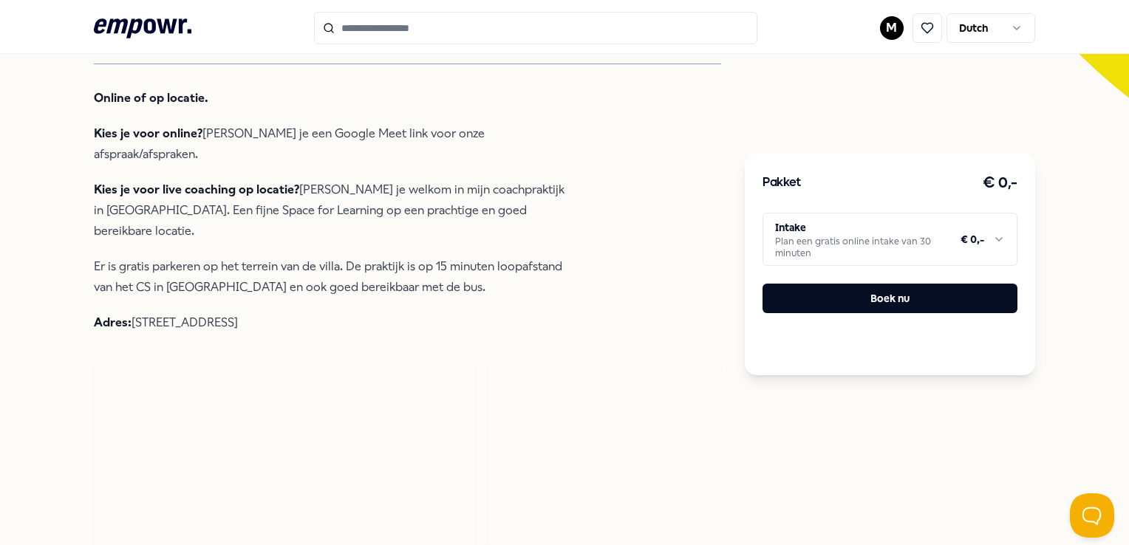
scroll to position [242, 0]
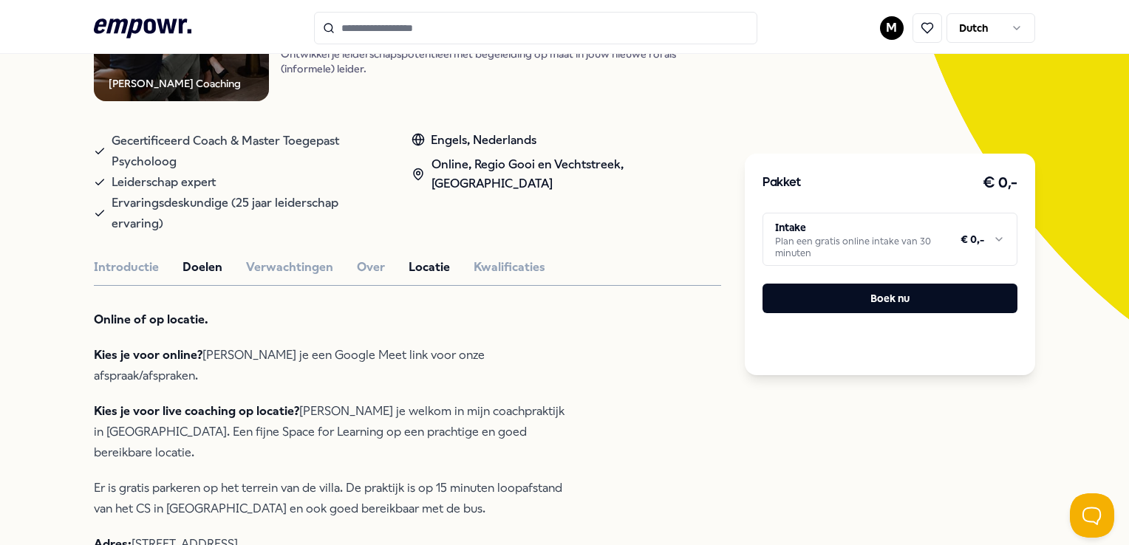
click at [219, 265] on button "Doelen" at bounding box center [203, 267] width 40 height 19
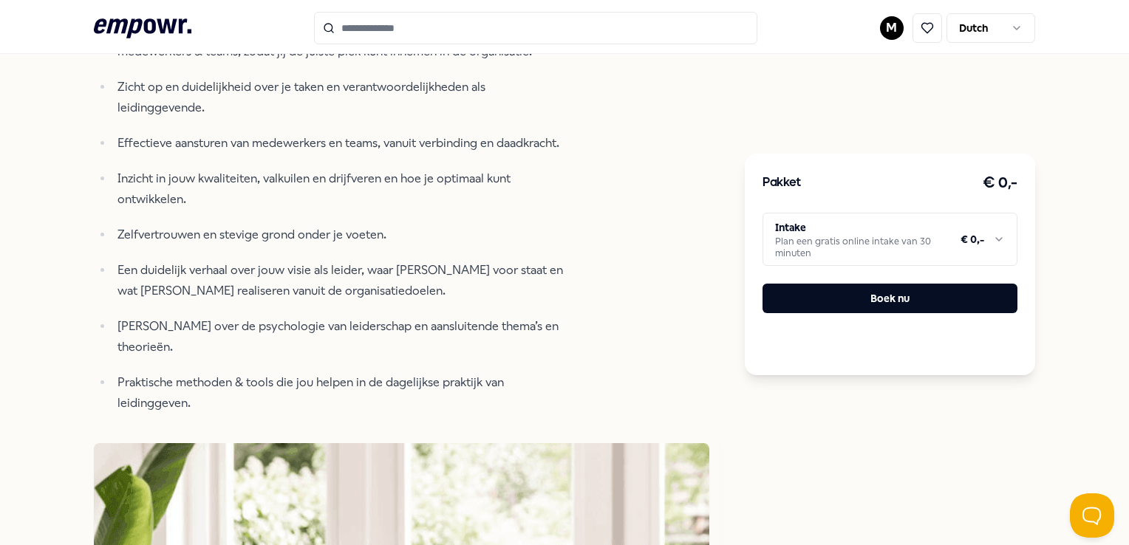
scroll to position [612, 0]
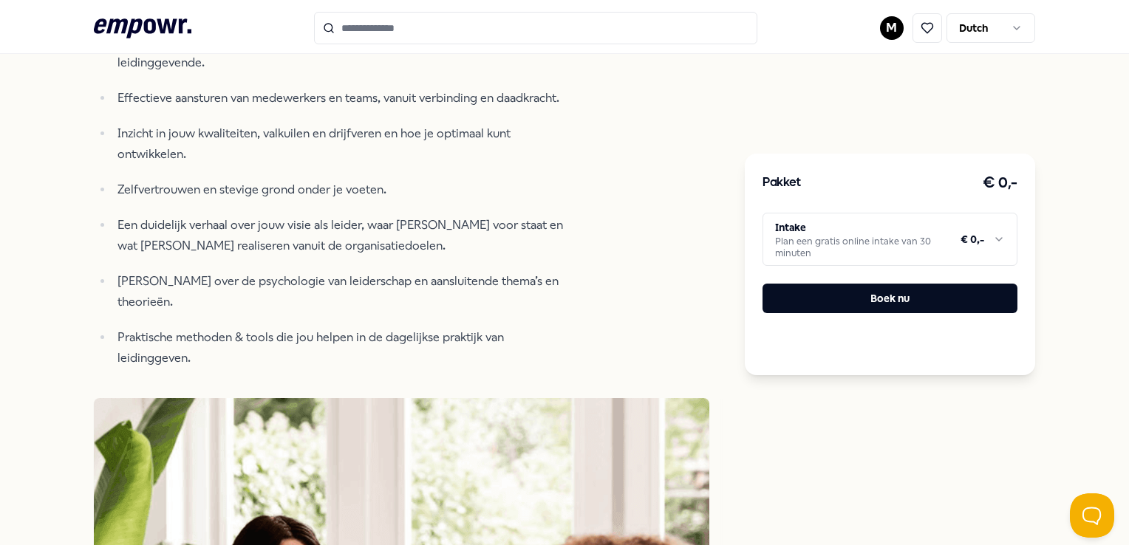
type input "******"
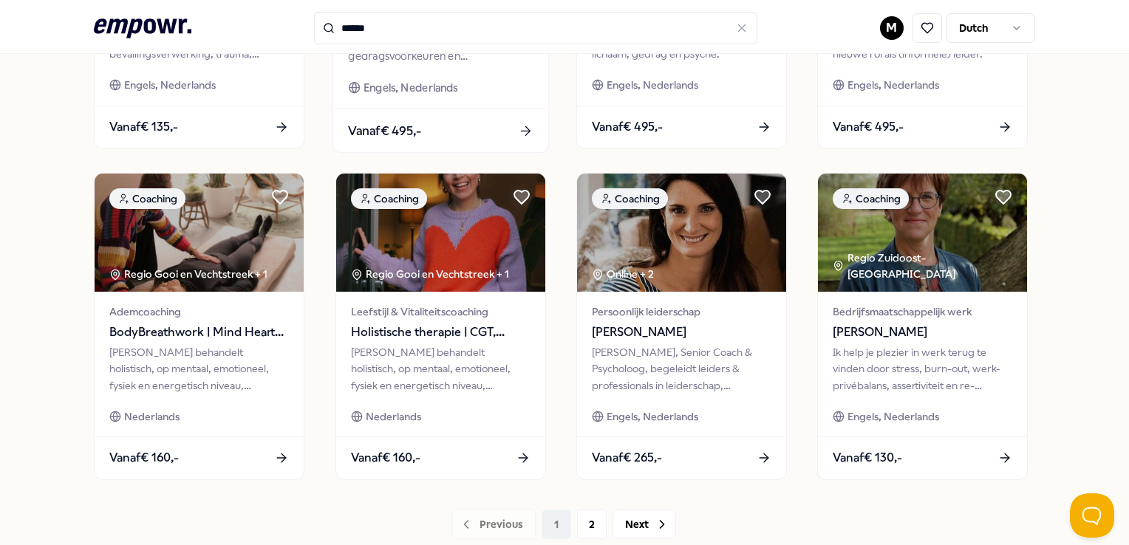
scroll to position [686, 0]
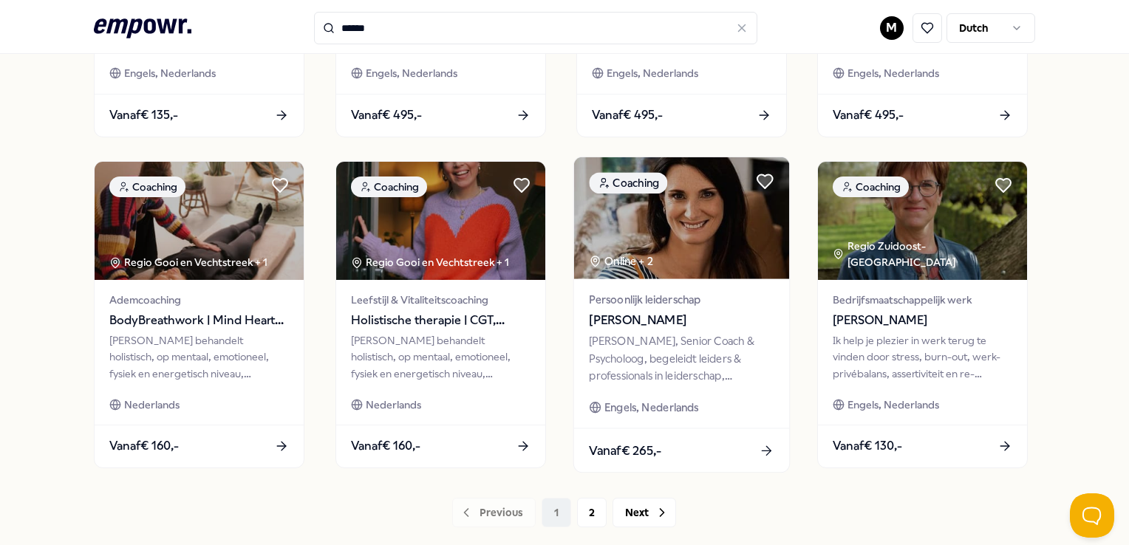
click at [716, 251] on img at bounding box center [681, 218] width 215 height 122
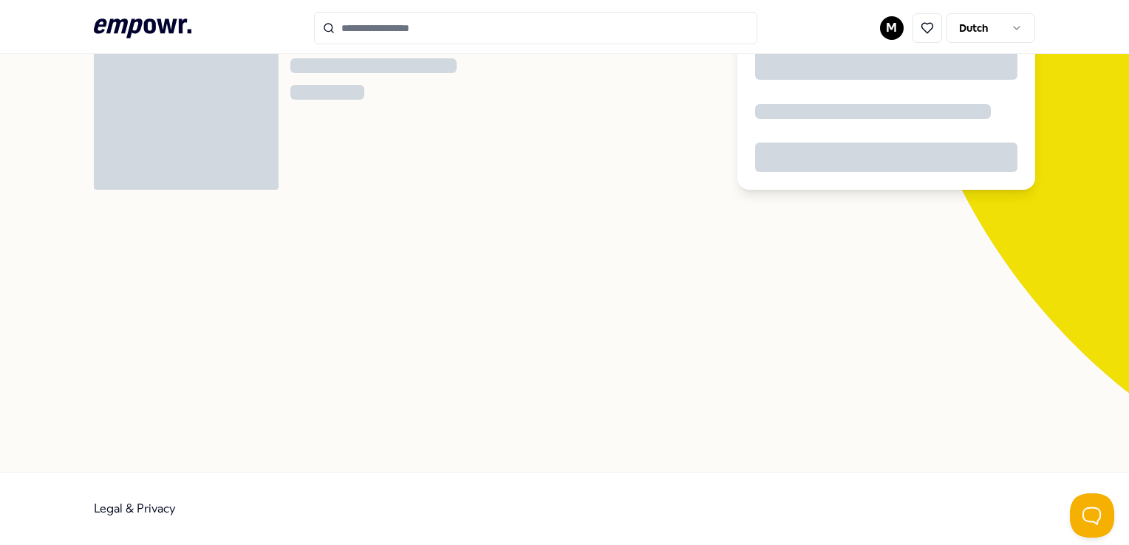
scroll to position [95, 0]
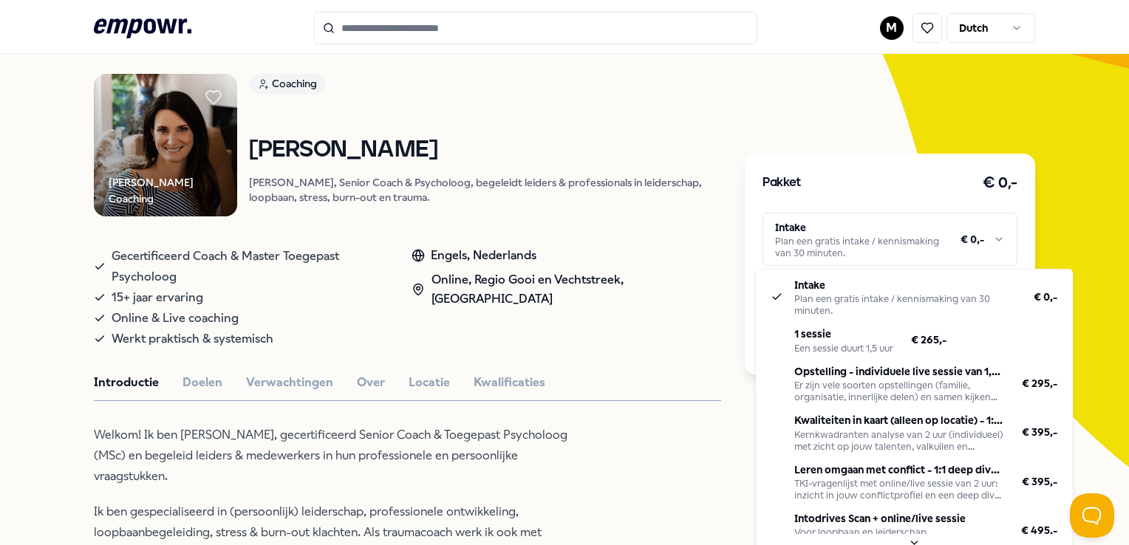
click at [976, 248] on html ".empowr-logo_svg__cls-1{fill:#03032f} M Dutch Alle categorieën Self-care librar…" at bounding box center [564, 272] width 1129 height 545
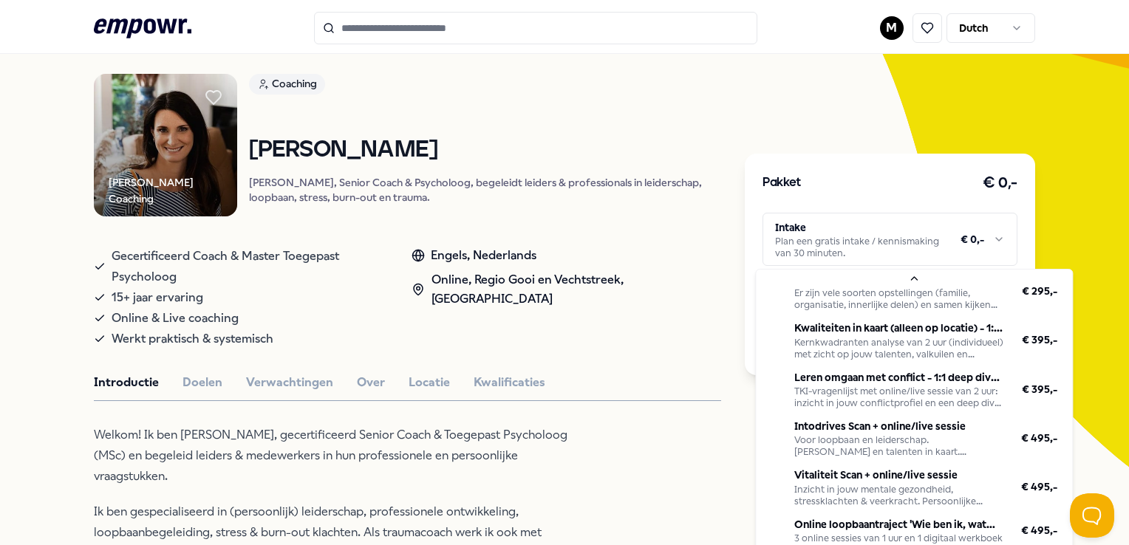
scroll to position [109, 0]
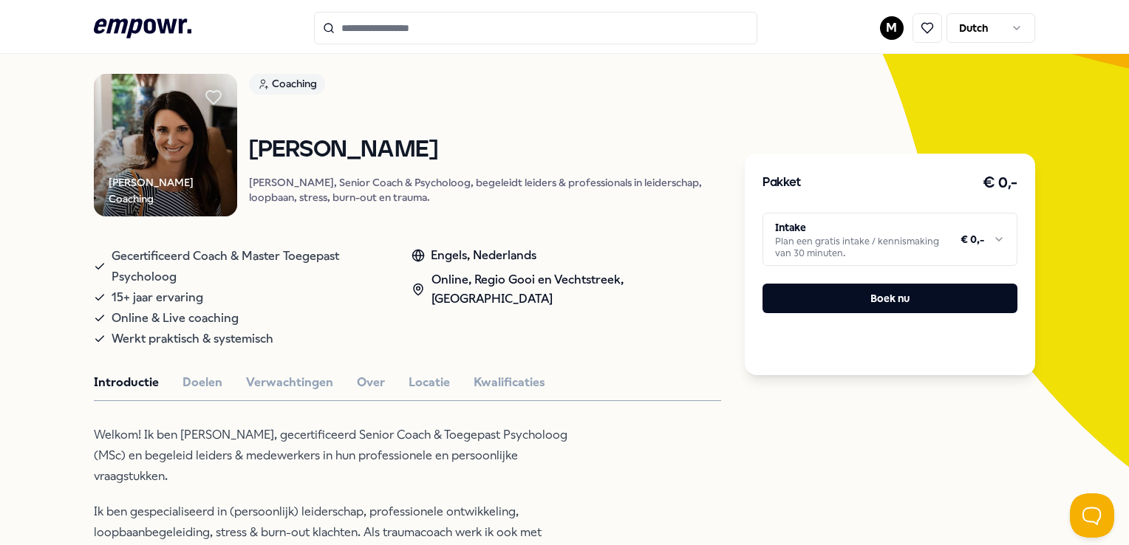
click at [661, 332] on html ".empowr-logo_svg__cls-1{fill:#03032f} M Dutch Alle categorieën Self-care librar…" at bounding box center [564, 272] width 1129 height 545
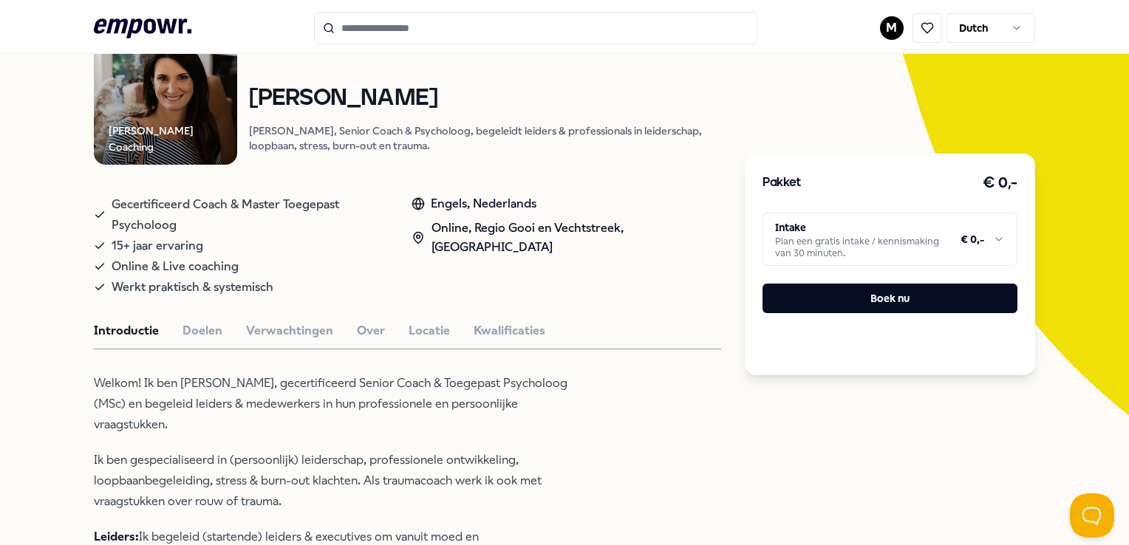
scroll to position [316, 0]
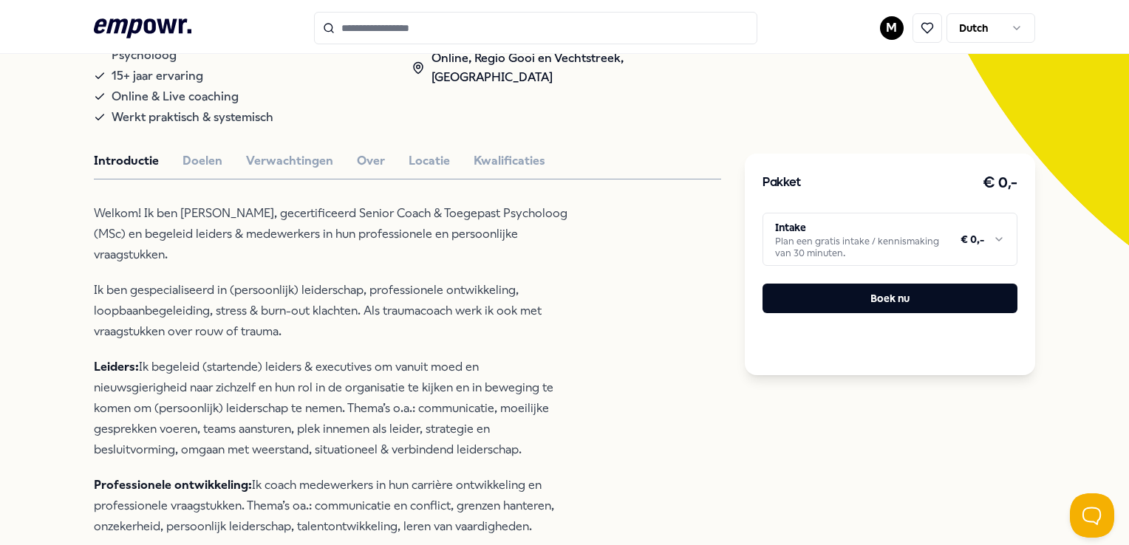
click at [938, 249] on html ".empowr-logo_svg__cls-1{fill:#03032f} M Dutch Alle categorieën Self-care librar…" at bounding box center [564, 272] width 1129 height 545
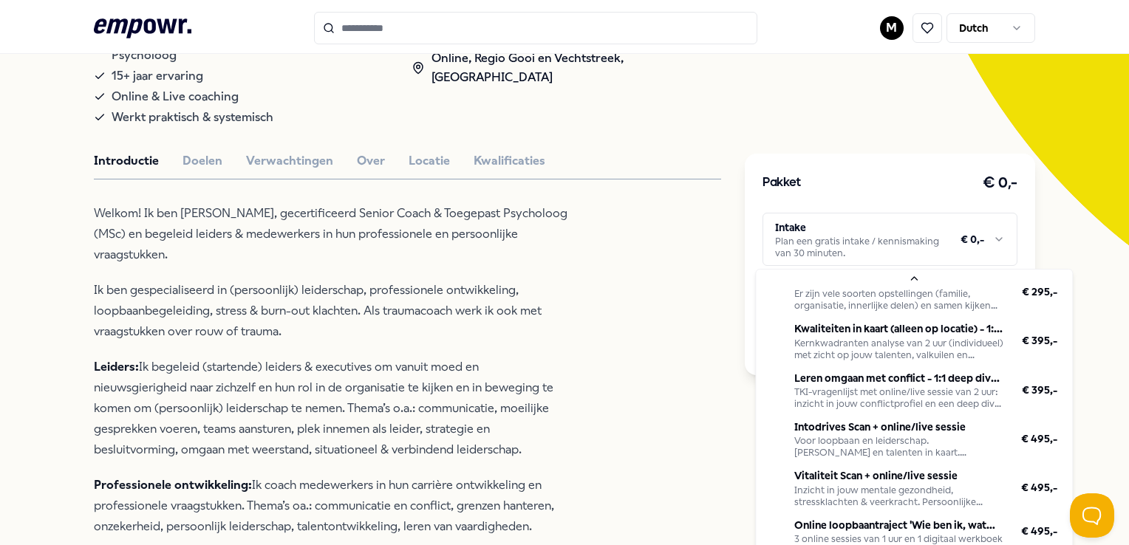
scroll to position [109, 0]
click at [704, 415] on html ".empowr-logo_svg__cls-1{fill:#03032f} M Dutch Alle categorieën Self-care librar…" at bounding box center [564, 272] width 1129 height 545
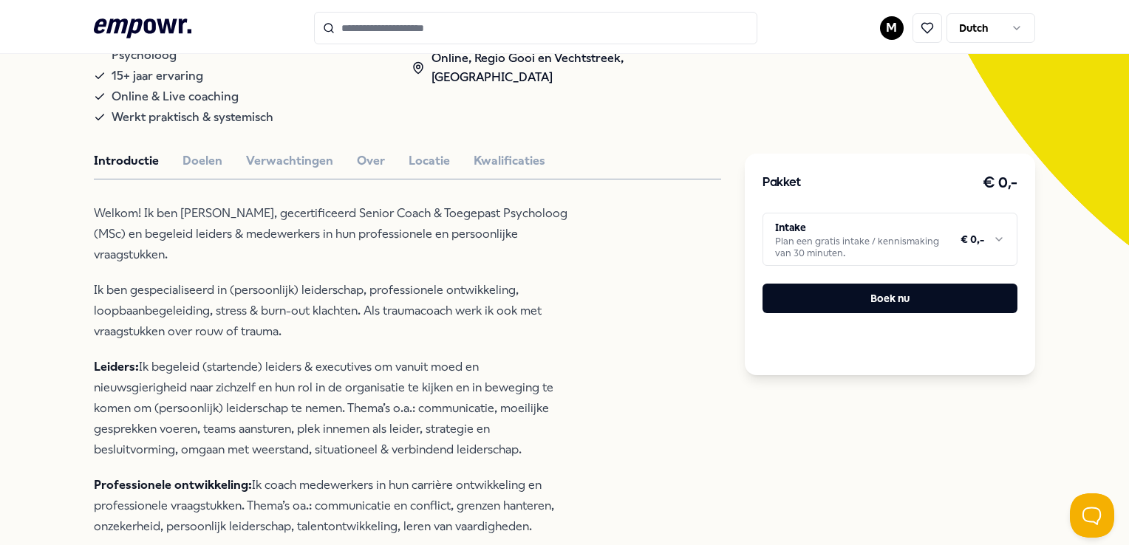
scroll to position [242, 0]
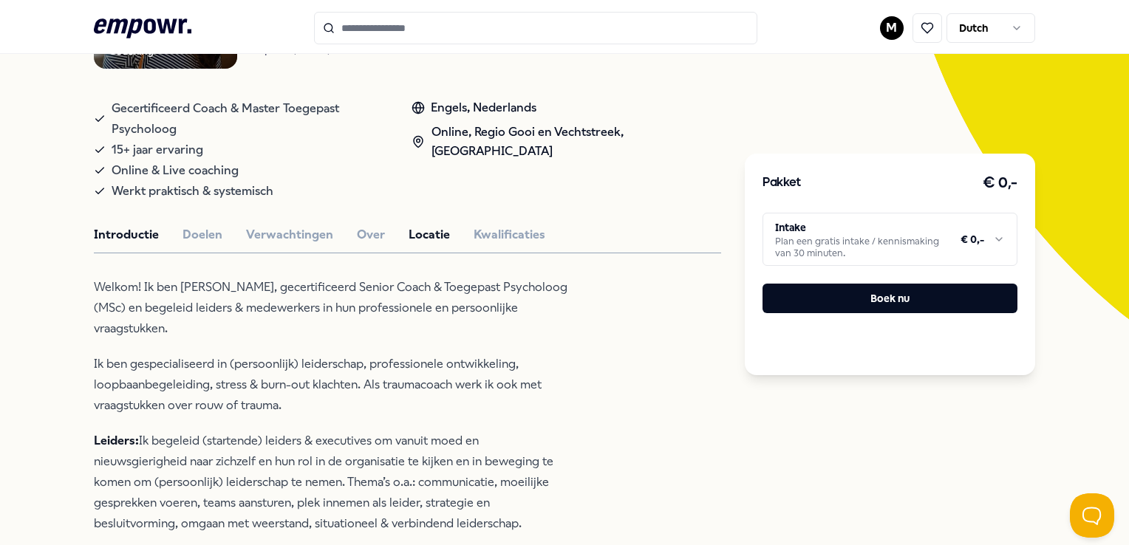
click at [426, 243] on button "Locatie" at bounding box center [429, 234] width 41 height 19
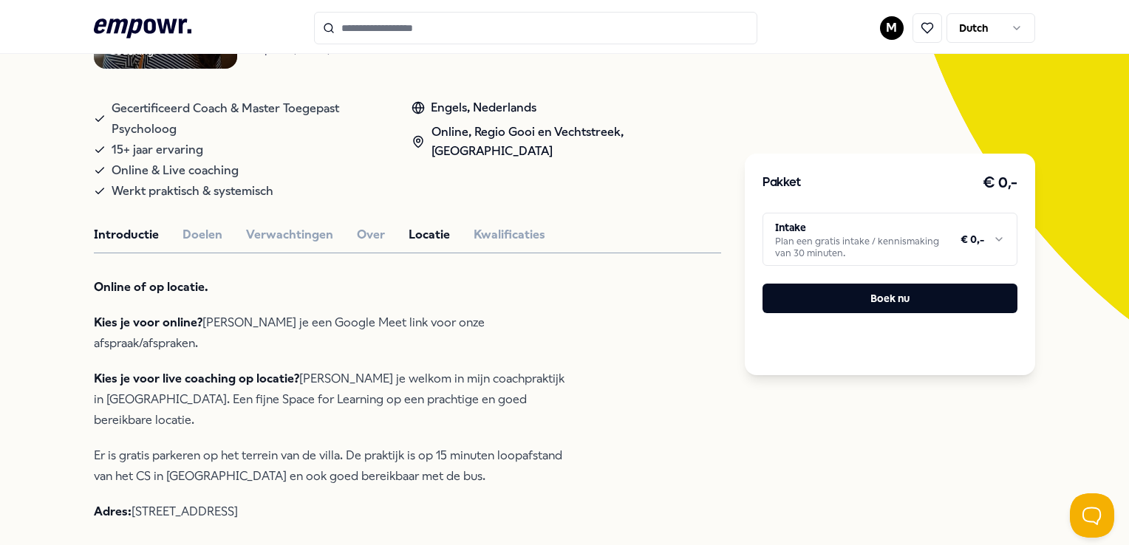
click at [118, 234] on button "Introductie" at bounding box center [126, 234] width 65 height 19
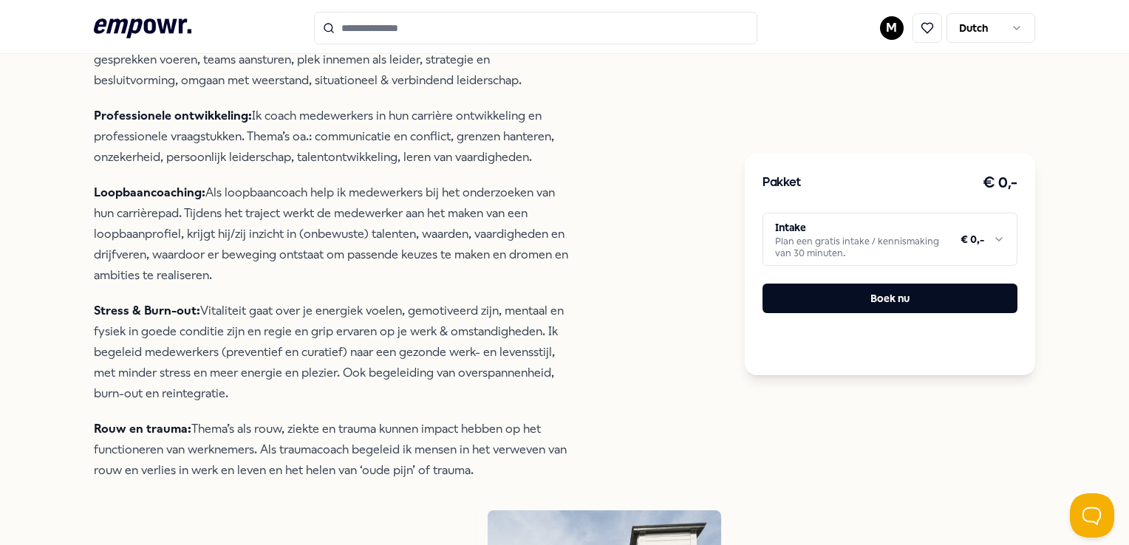
scroll to position [686, 0]
